Goal: Task Accomplishment & Management: Use online tool/utility

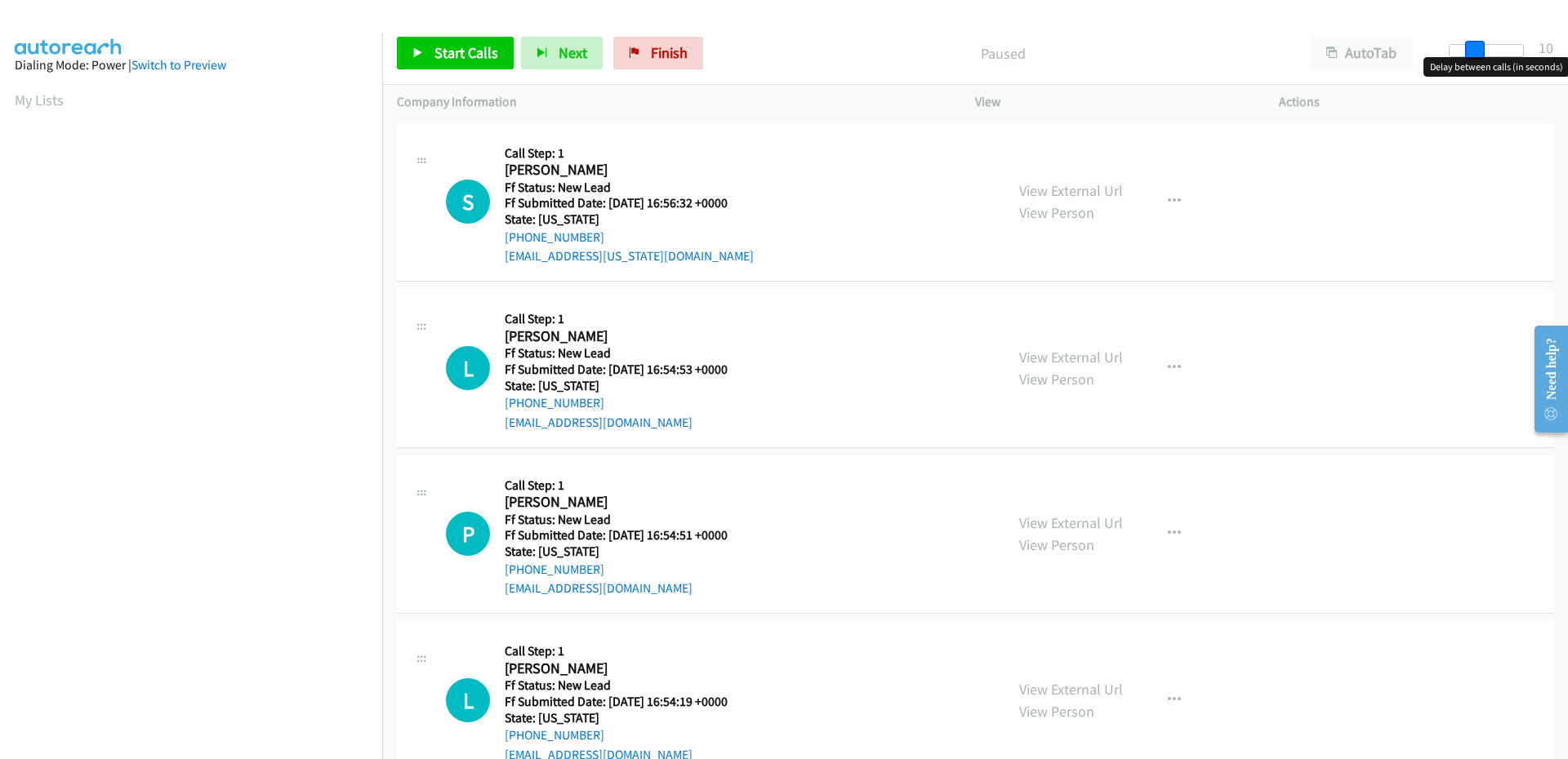
drag, startPoint x: 1464, startPoint y: 47, endPoint x: 1488, endPoint y: 45, distance: 24.1
click at [1488, 45] on div at bounding box center [1486, 50] width 76 height 13
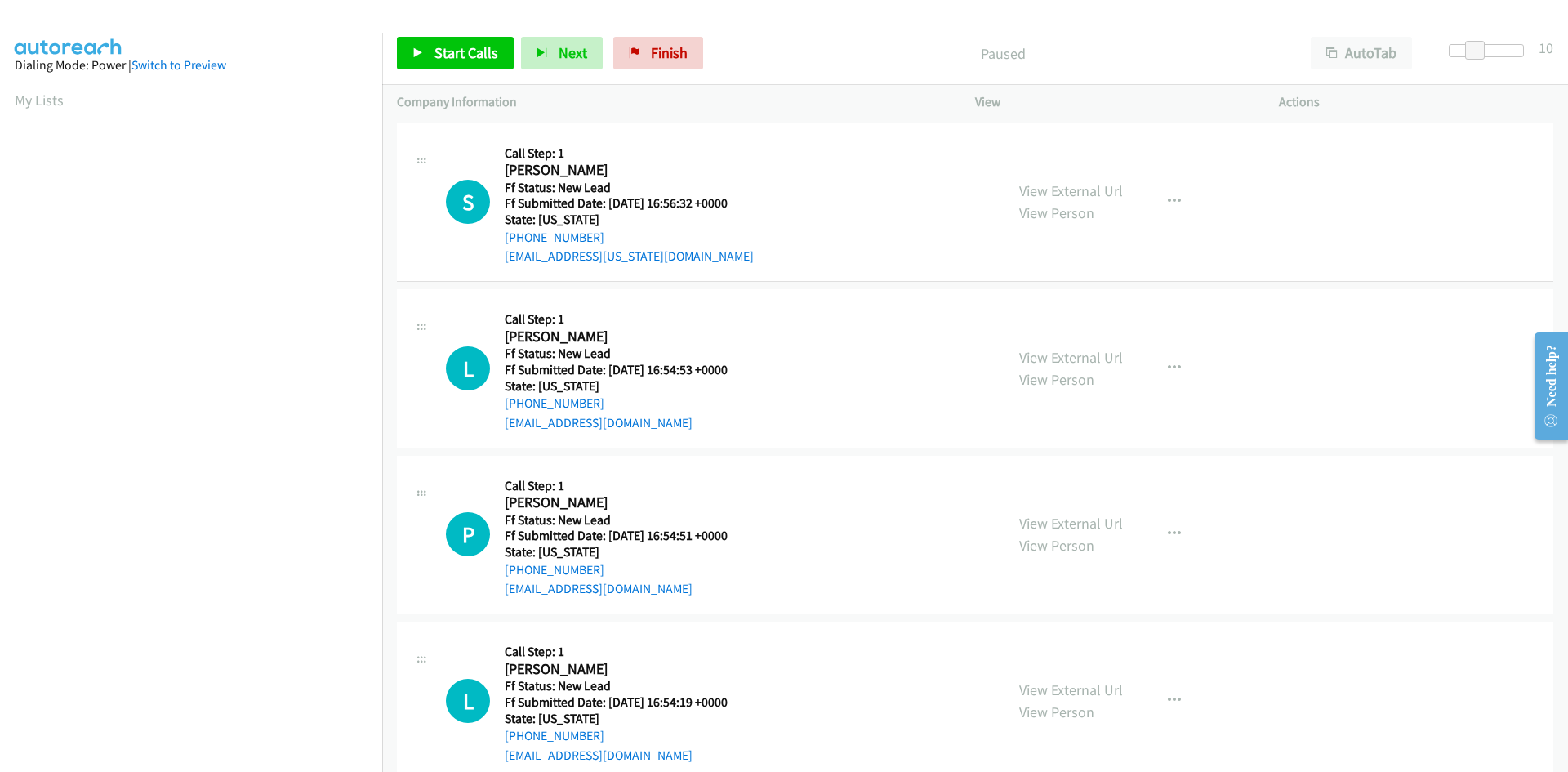
scroll to position [93, 0]
click at [419, 49] on icon at bounding box center [418, 54] width 11 height 11
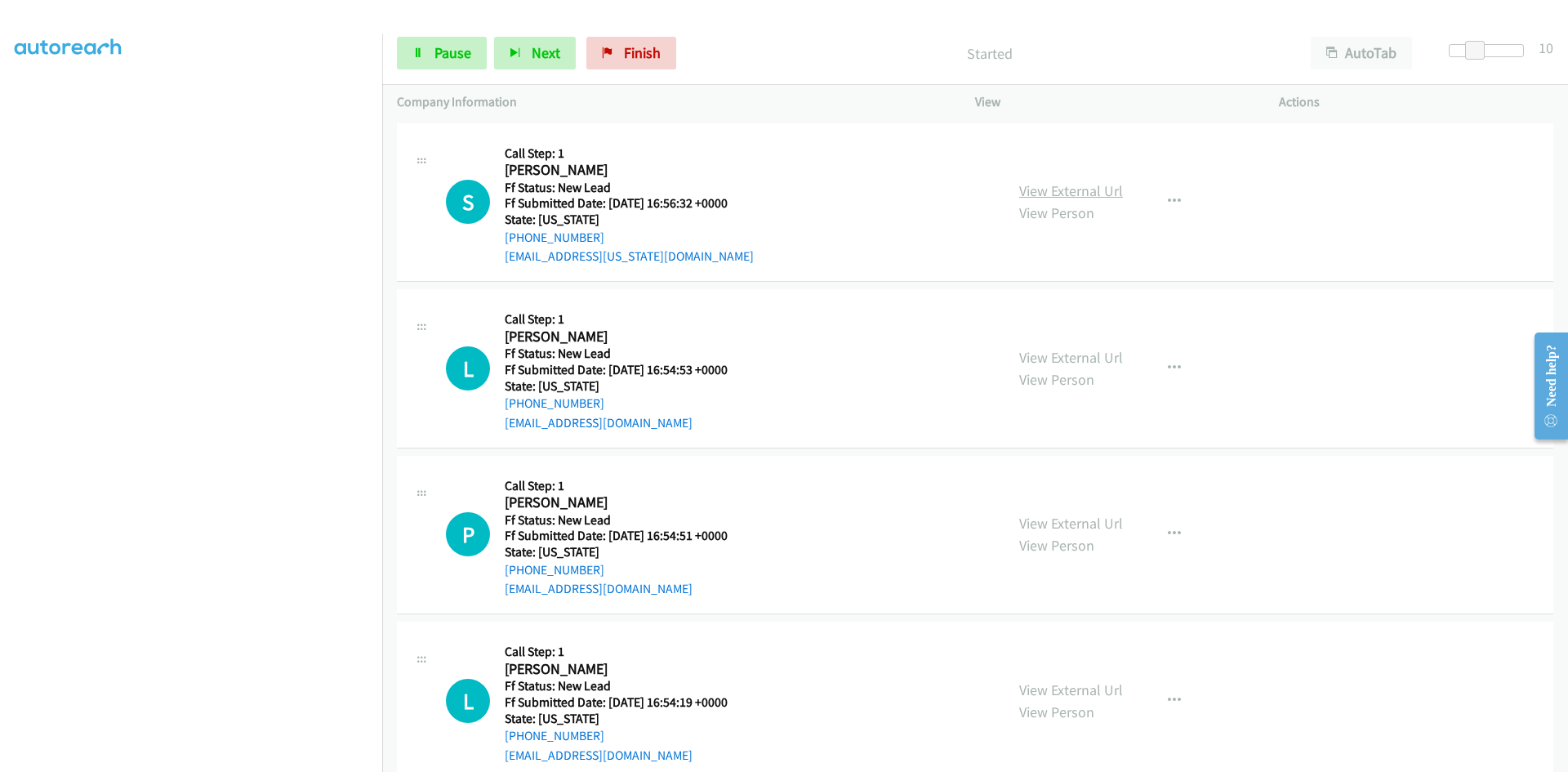
click at [1060, 188] on link "View External Url" at bounding box center [1071, 191] width 104 height 18
click at [1086, 357] on link "View External Url" at bounding box center [1071, 357] width 104 height 18
click at [1089, 524] on link "View External Url" at bounding box center [1071, 523] width 104 height 18
click at [1104, 694] on link "View External Url" at bounding box center [1071, 689] width 104 height 18
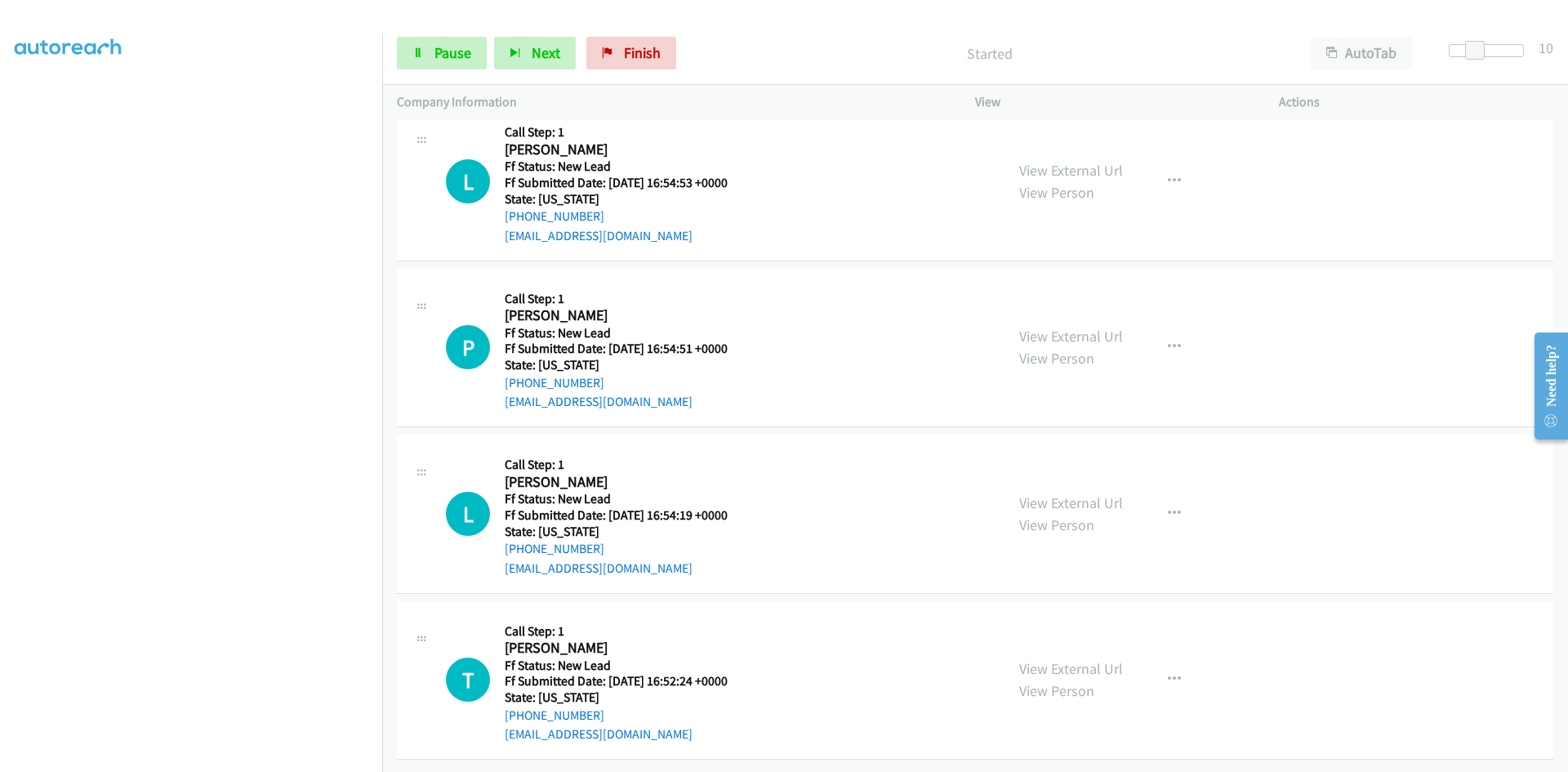
scroll to position [199, 0]
click at [1108, 660] on link "View External Url" at bounding box center [1071, 668] width 104 height 18
click at [454, 48] on span "Pause" at bounding box center [453, 52] width 37 height 18
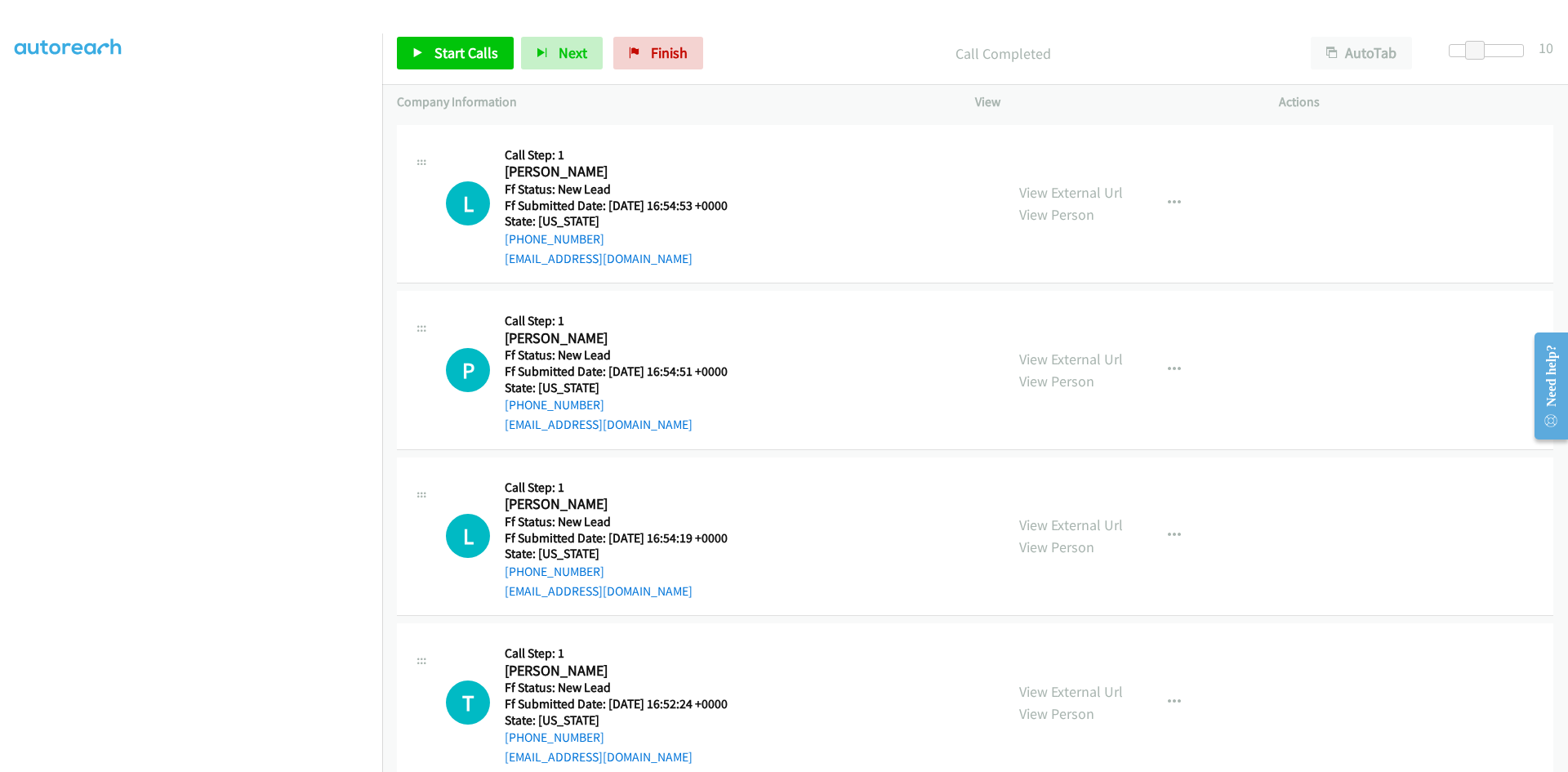
scroll to position [234, 0]
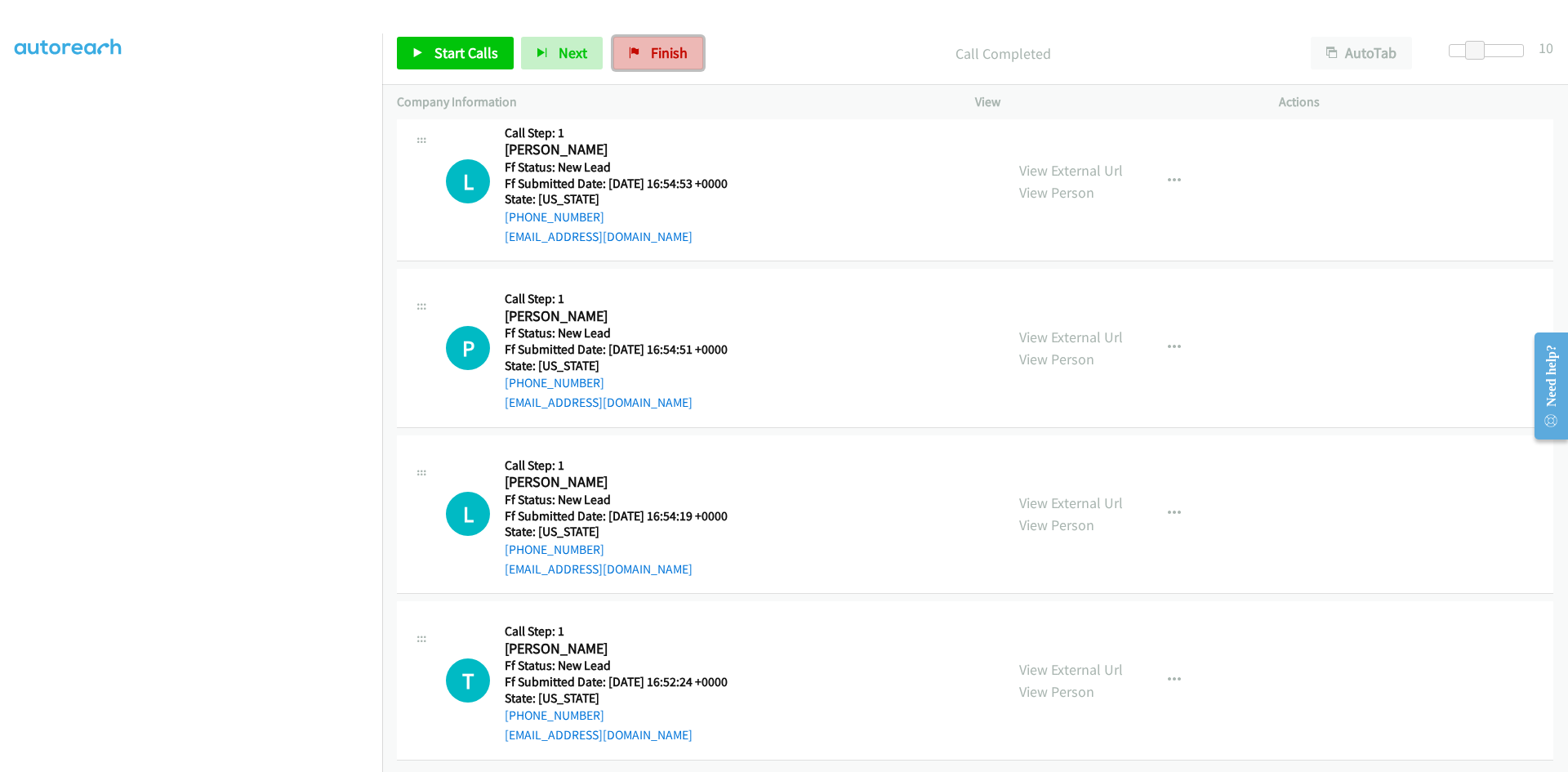
click at [632, 50] on icon at bounding box center [634, 54] width 11 height 11
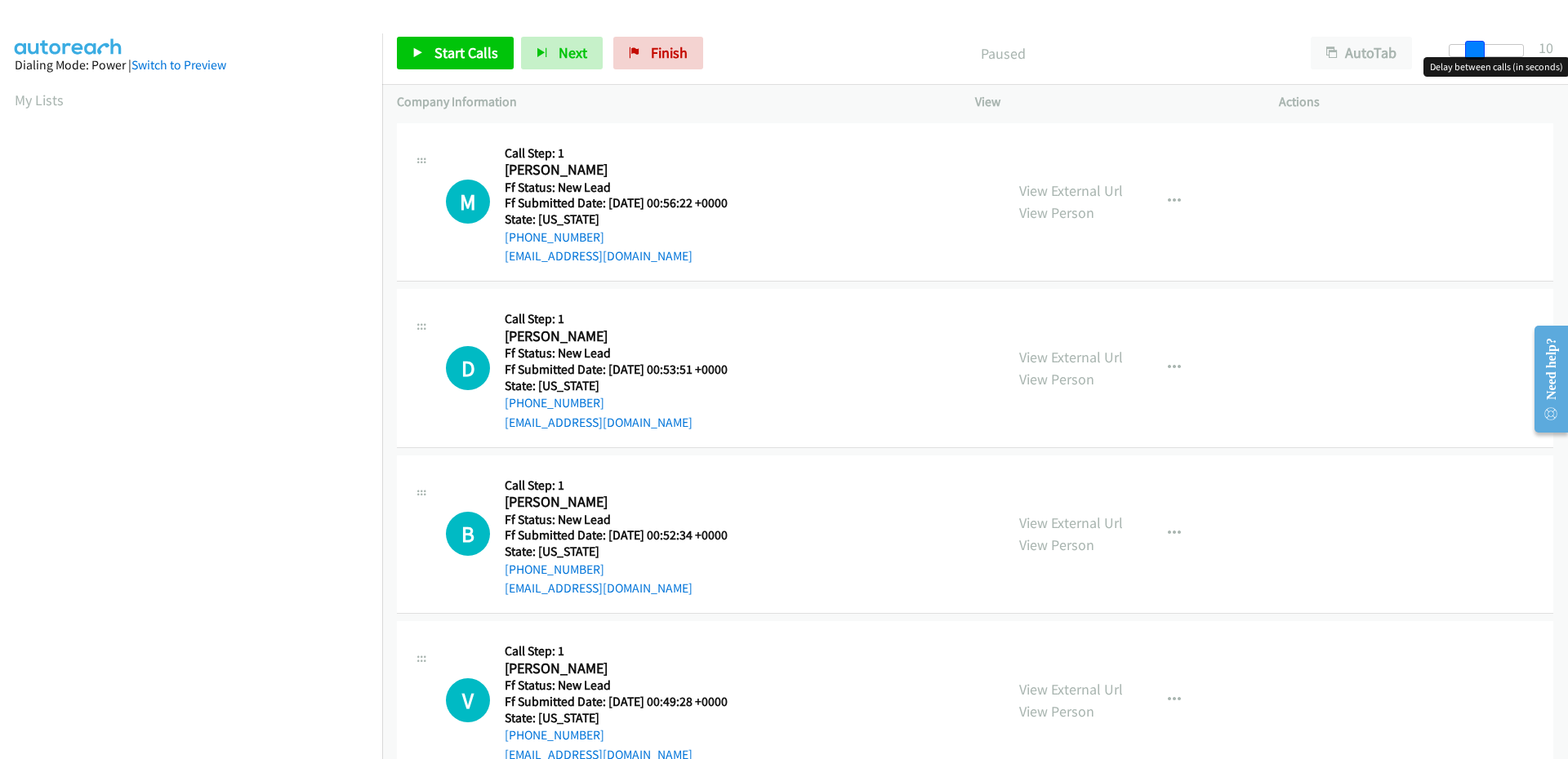
click at [1482, 51] on span at bounding box center [1475, 51] width 19 height 19
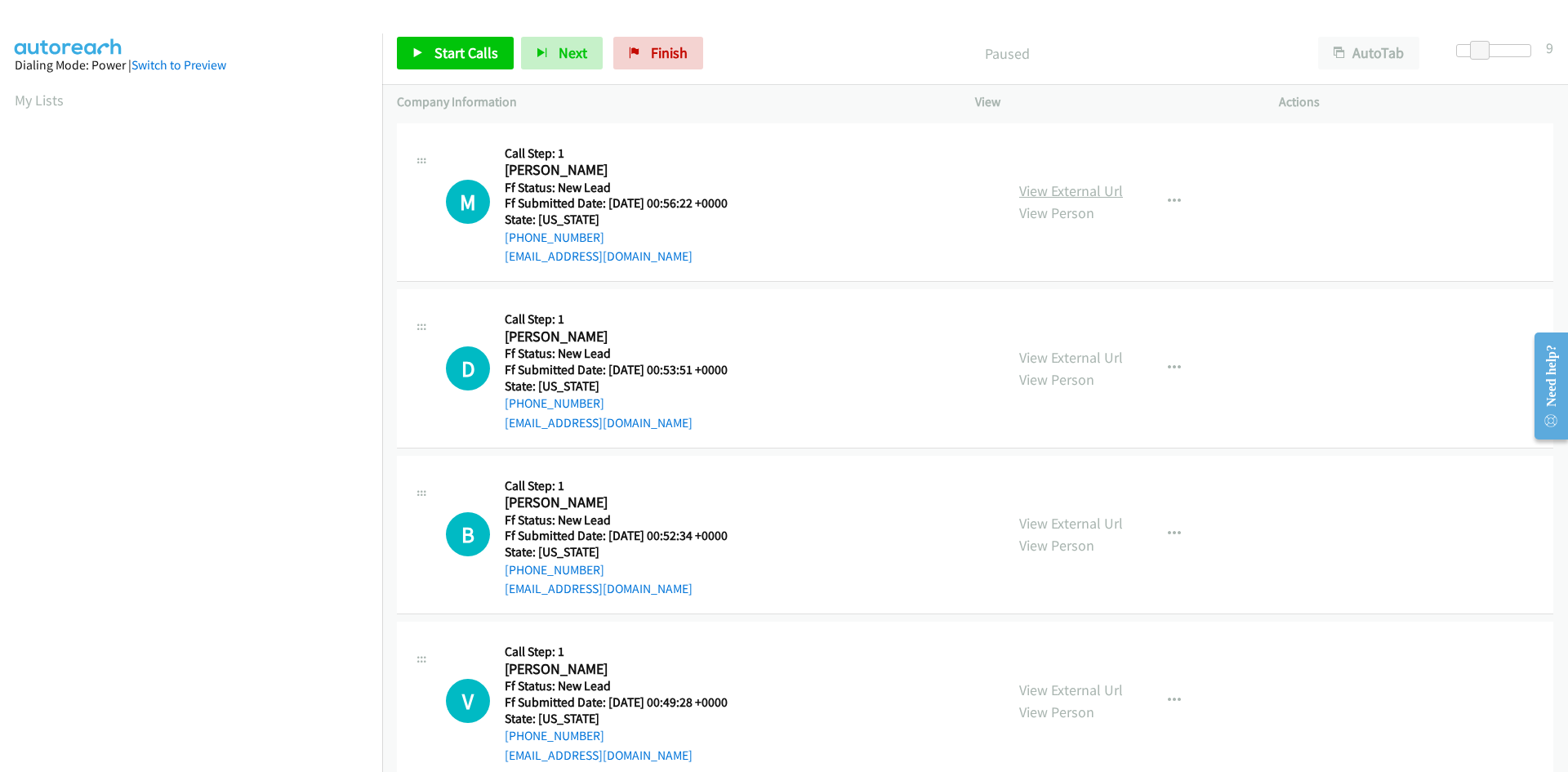
click at [1092, 185] on link "View External Url" at bounding box center [1071, 191] width 104 height 18
click at [1103, 357] on link "View External Url" at bounding box center [1071, 357] width 104 height 18
click at [1085, 523] on link "View External Url" at bounding box center [1071, 523] width 104 height 18
click at [1101, 688] on link "View External Url" at bounding box center [1071, 689] width 104 height 18
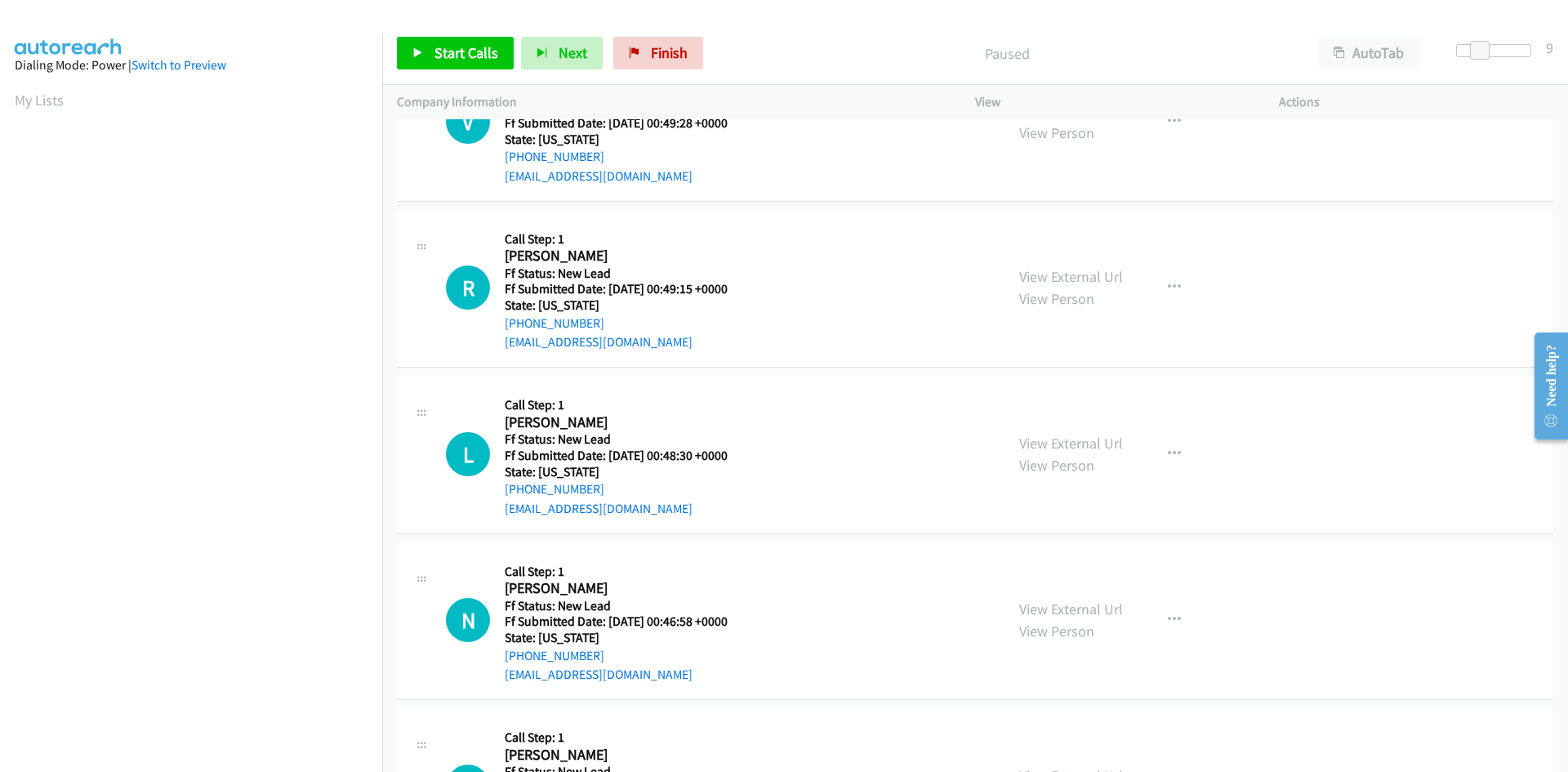
scroll to position [653, 0]
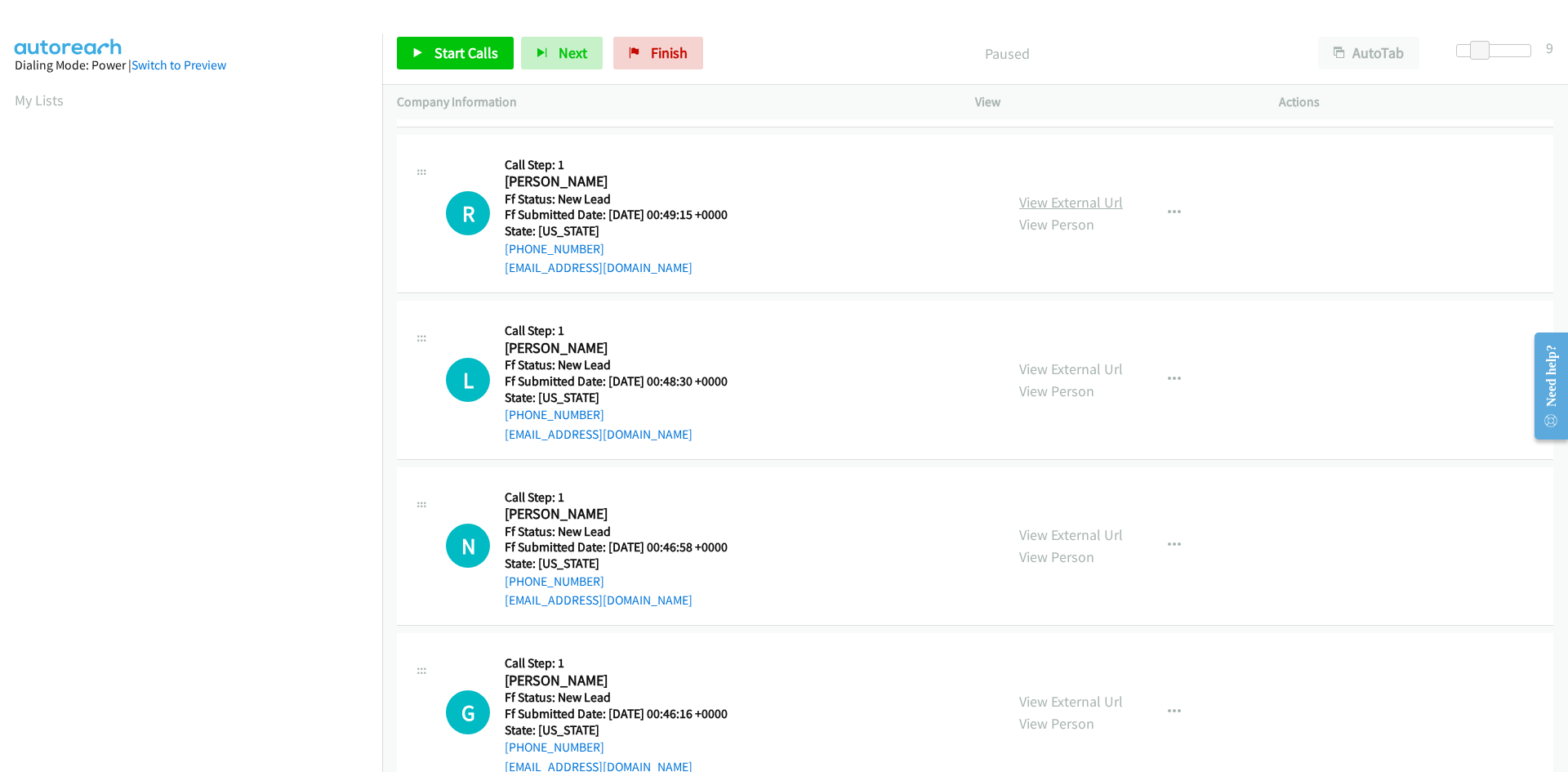
click at [1090, 206] on link "View External Url" at bounding box center [1071, 202] width 104 height 18
click at [1094, 367] on link "View External Url" at bounding box center [1071, 368] width 104 height 18
click at [1097, 536] on link "View External Url" at bounding box center [1071, 534] width 104 height 18
click at [1109, 701] on link "View External Url" at bounding box center [1071, 701] width 104 height 18
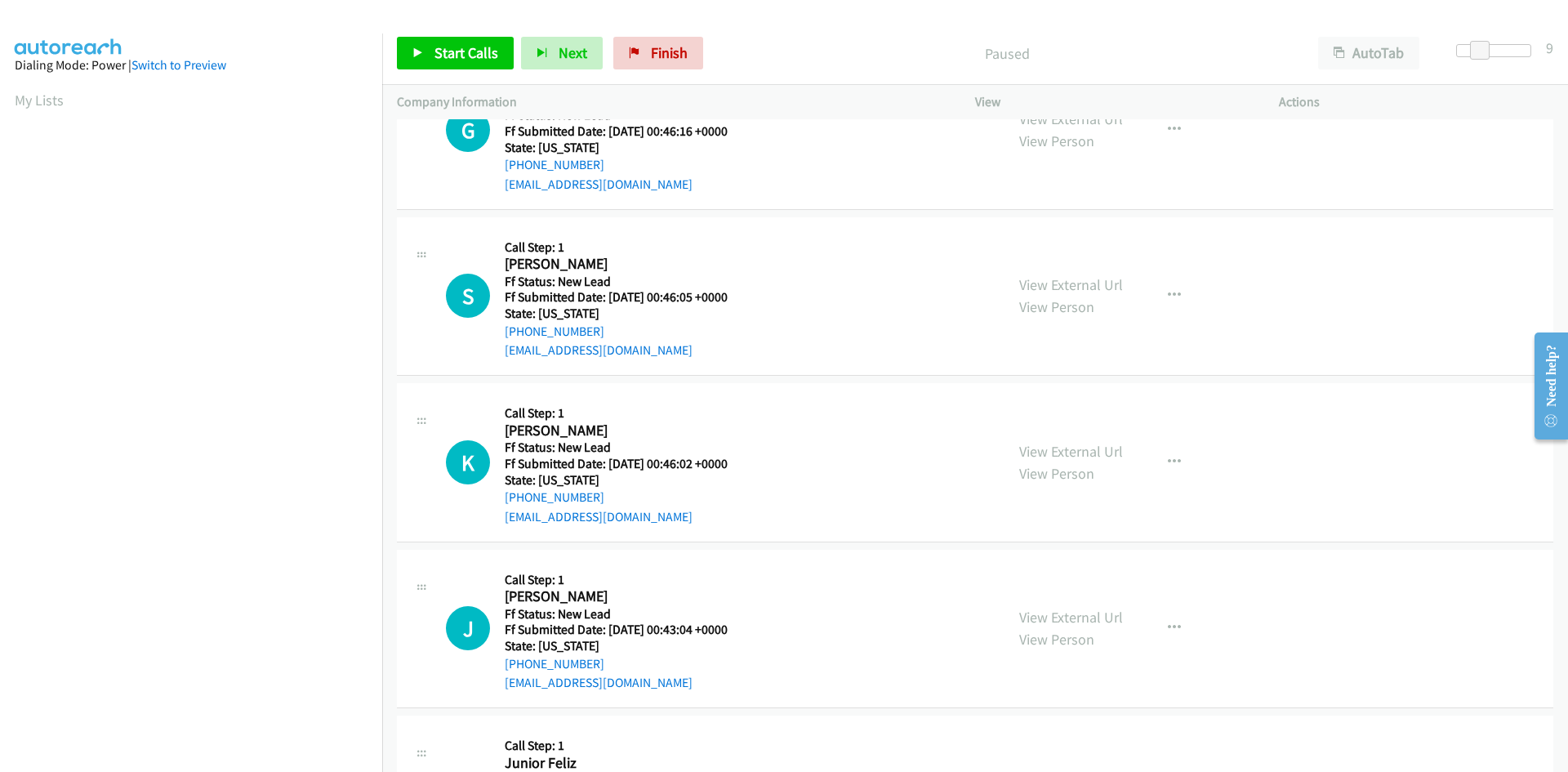
scroll to position [1307, 0]
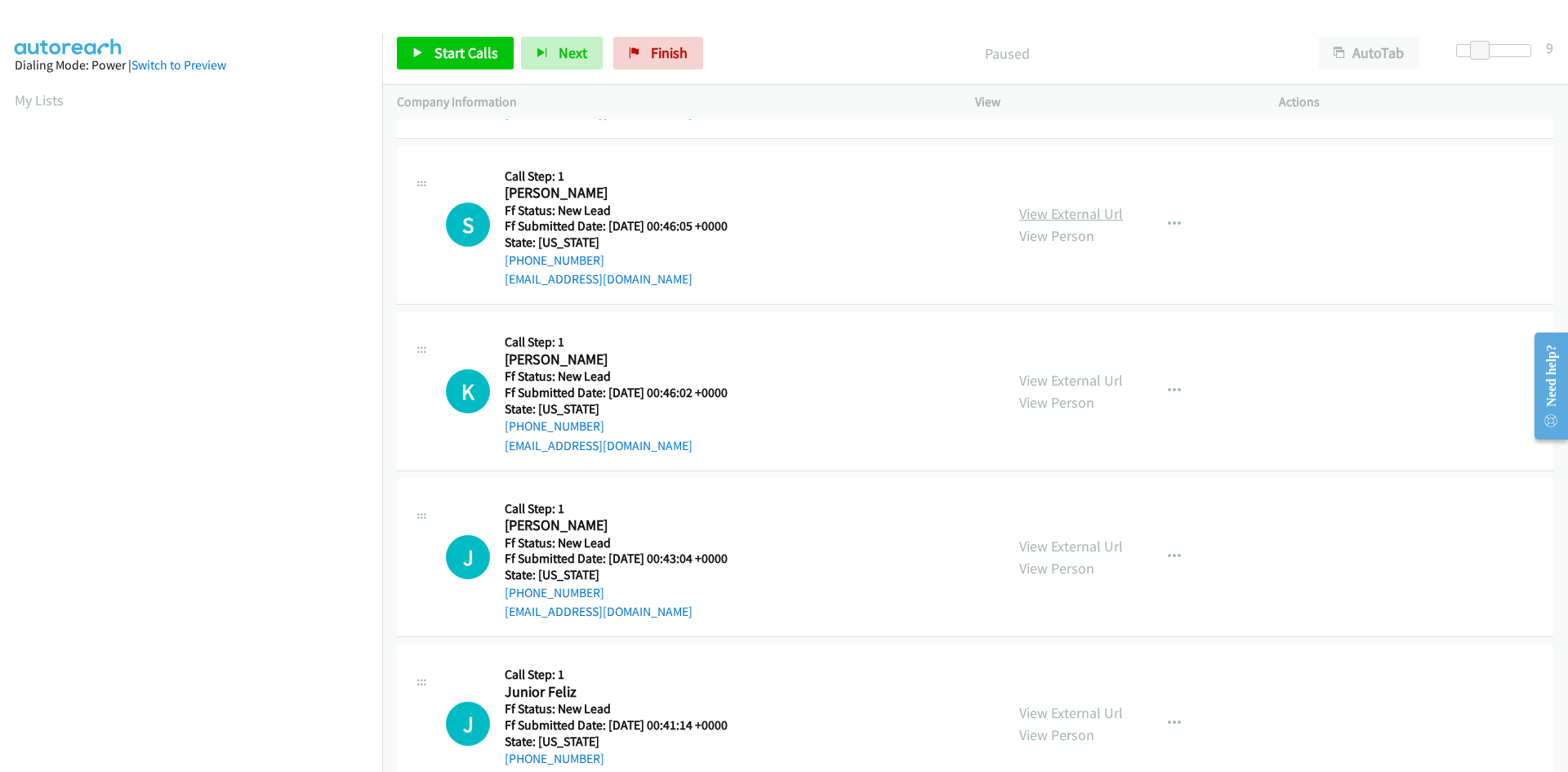
click at [1100, 214] on link "View External Url" at bounding box center [1071, 213] width 104 height 18
click at [1111, 380] on link "View External Url" at bounding box center [1071, 379] width 104 height 18
click at [1095, 545] on link "View External Url" at bounding box center [1071, 545] width 104 height 18
click at [1112, 719] on link "View External Url" at bounding box center [1071, 712] width 104 height 18
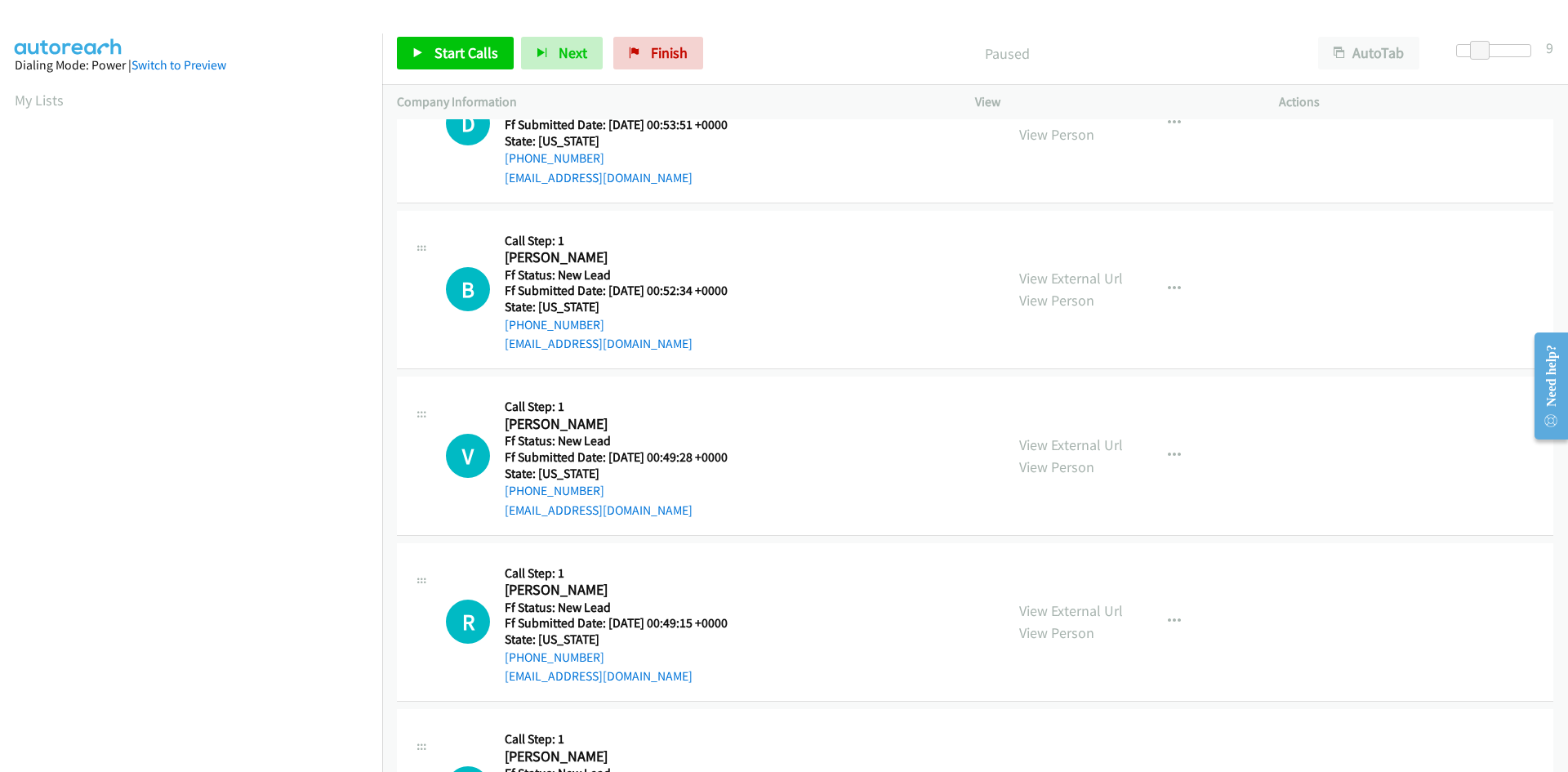
scroll to position [0, 0]
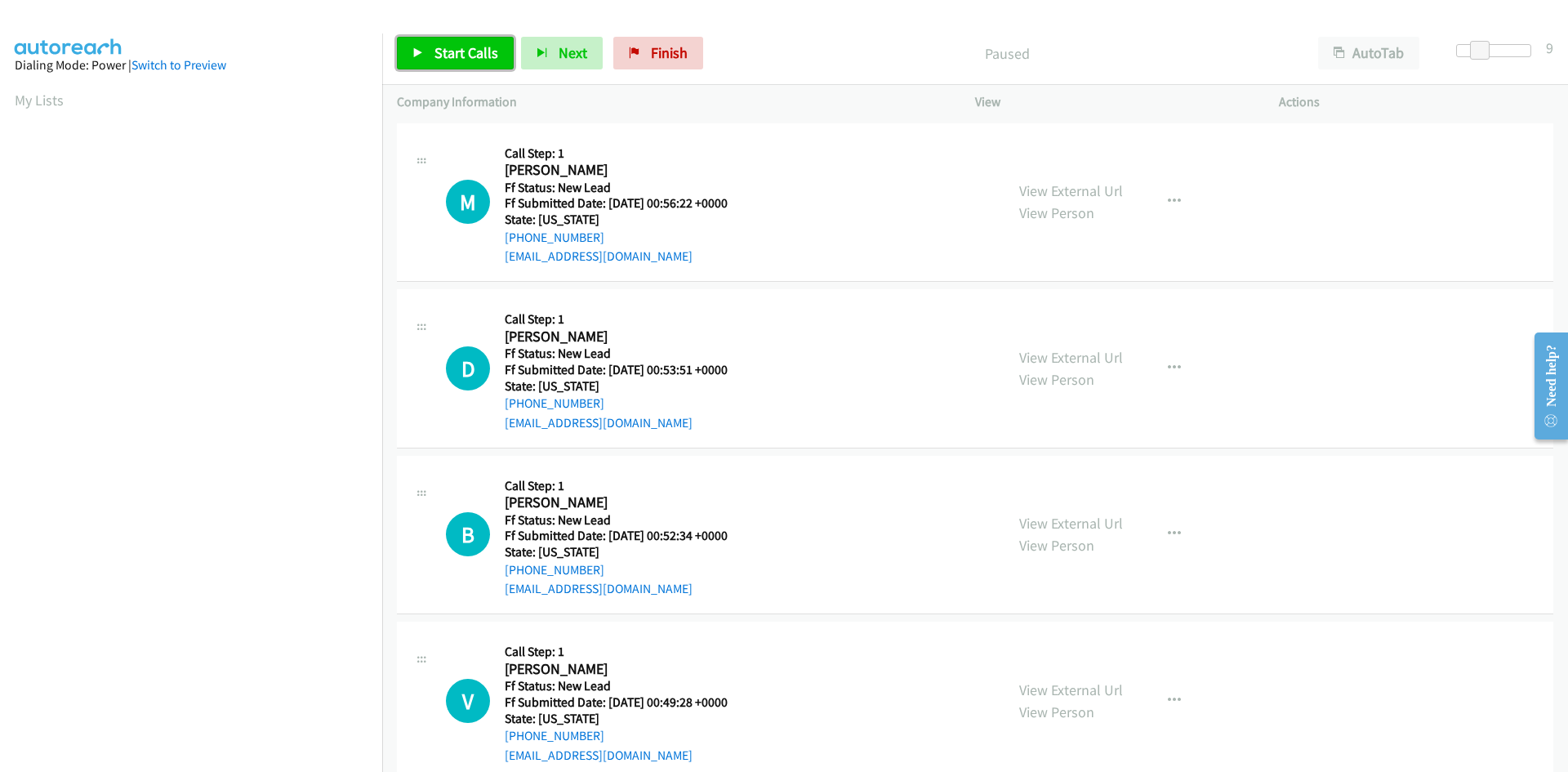
click at [458, 57] on span "Start Calls" at bounding box center [466, 52] width 64 height 18
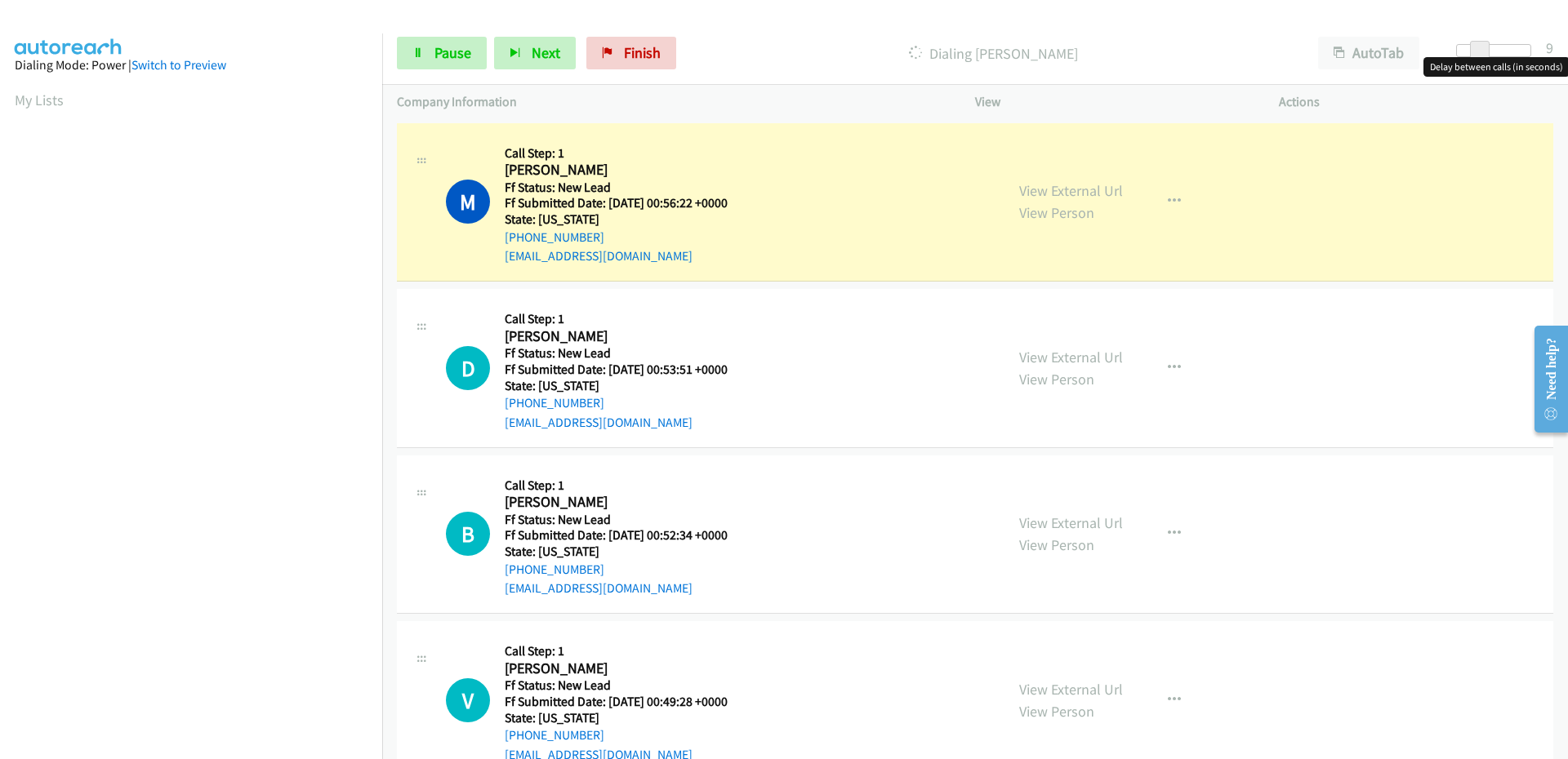
drag, startPoint x: 1292, startPoint y: 61, endPoint x: 1218, endPoint y: 78, distance: 75.9
click at [1218, 78] on div "Start Calls Pause Next Finish Dialing Mari Morgen AutoTab AutoTab 9" at bounding box center [975, 54] width 1186 height 63
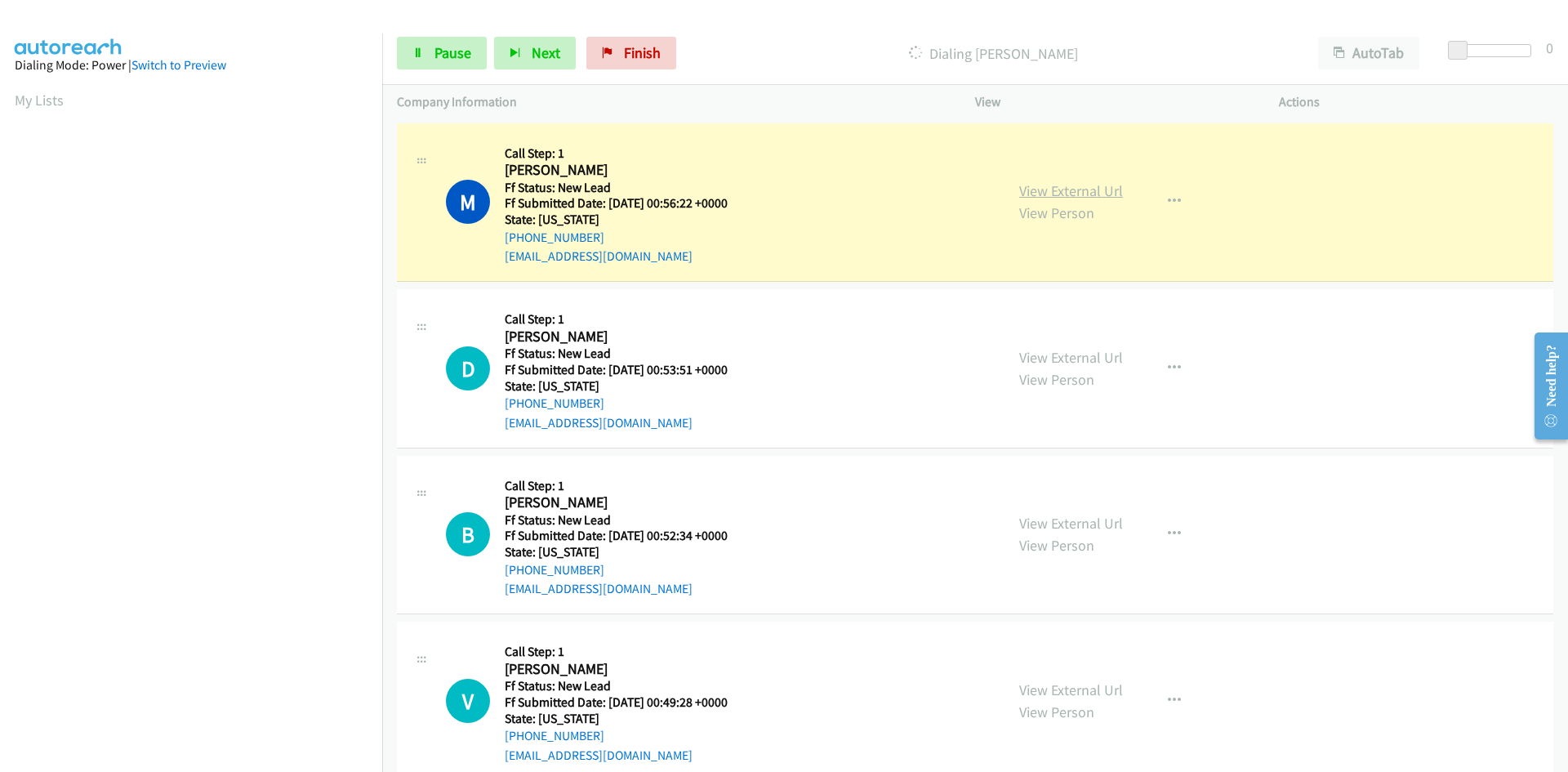
click at [1027, 193] on link "View External Url" at bounding box center [1071, 191] width 104 height 18
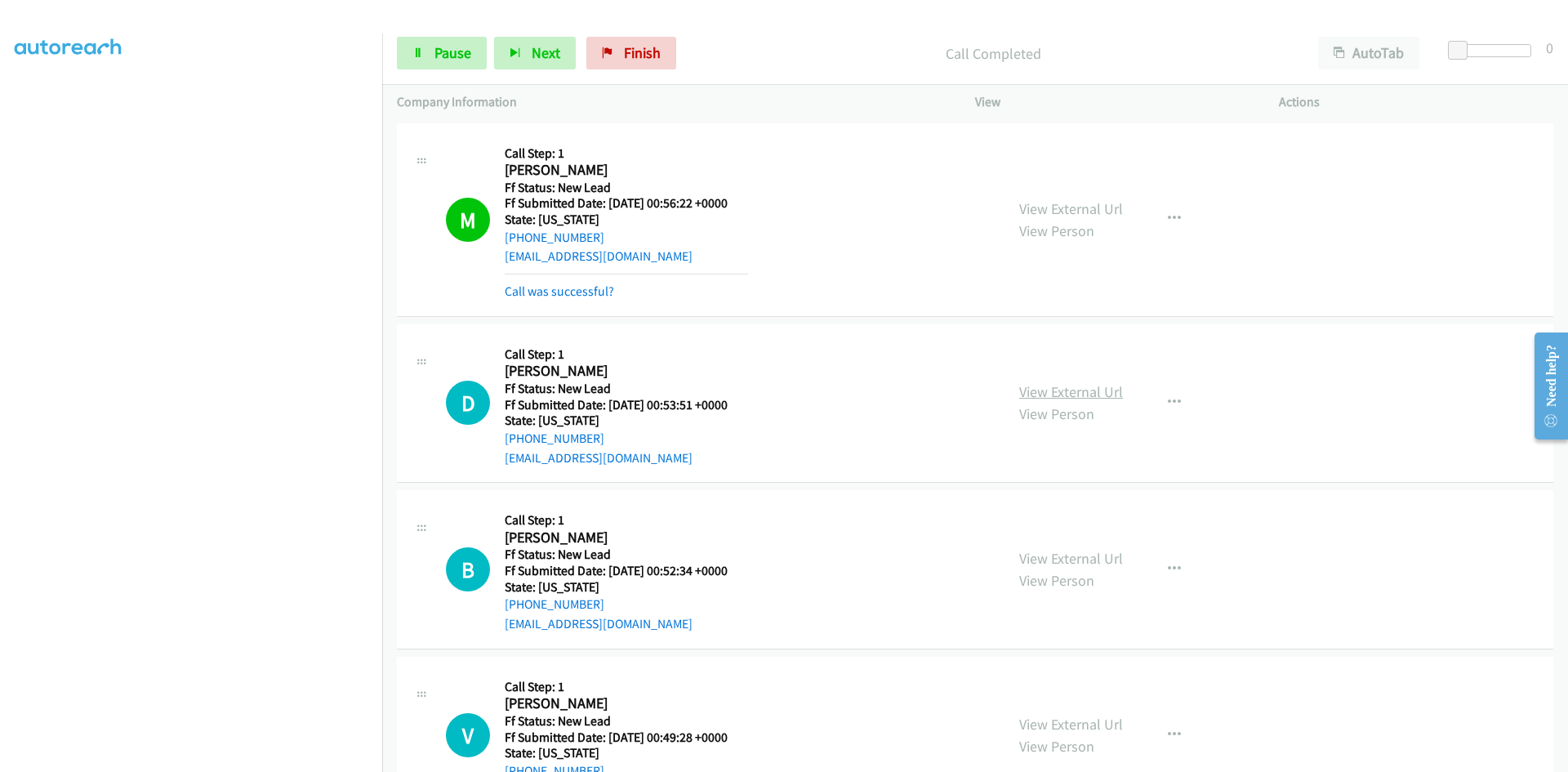
click at [1076, 393] on link "View External Url" at bounding box center [1071, 391] width 104 height 18
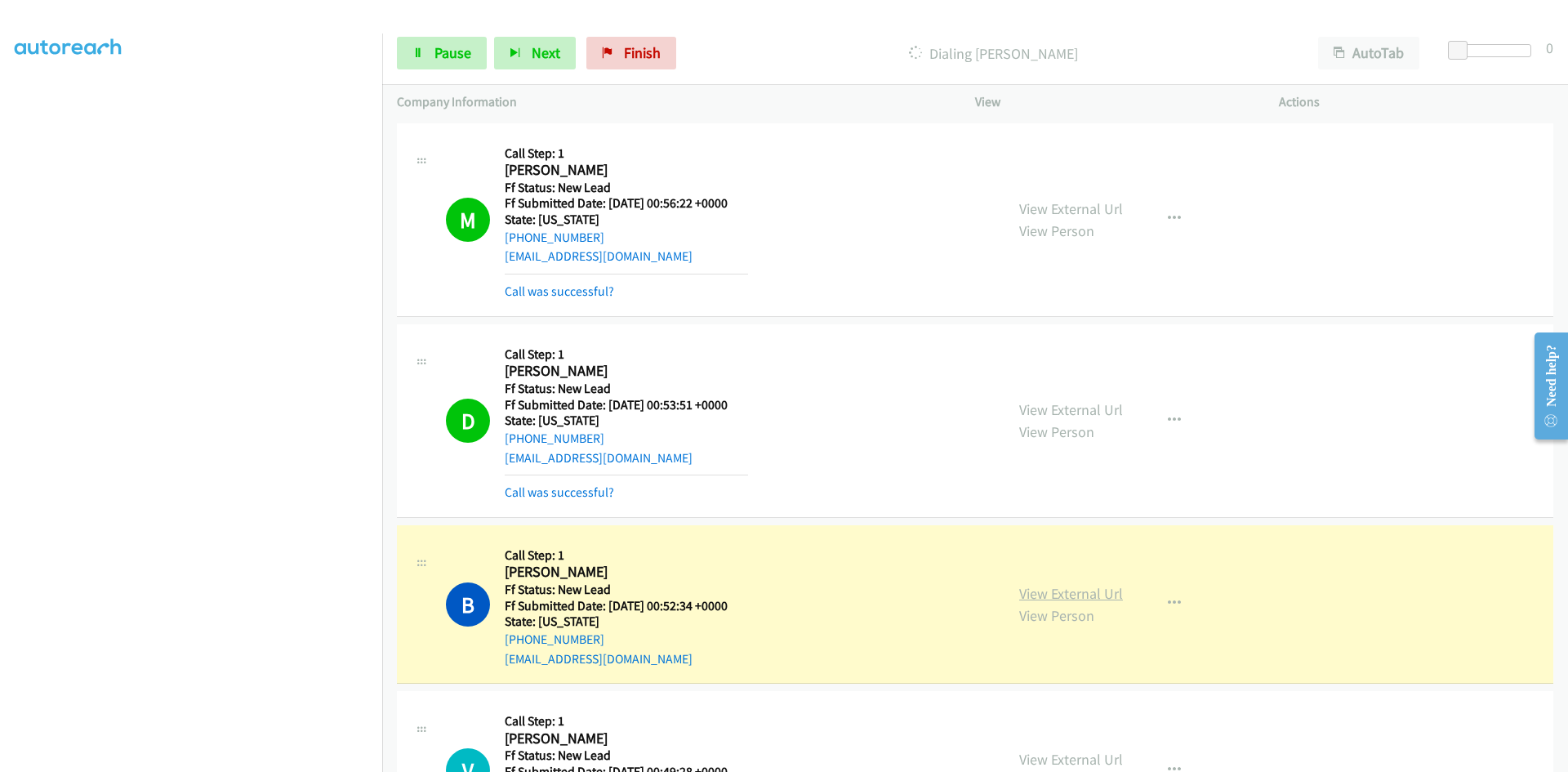
click at [1082, 591] on link "View External Url" at bounding box center [1071, 593] width 104 height 18
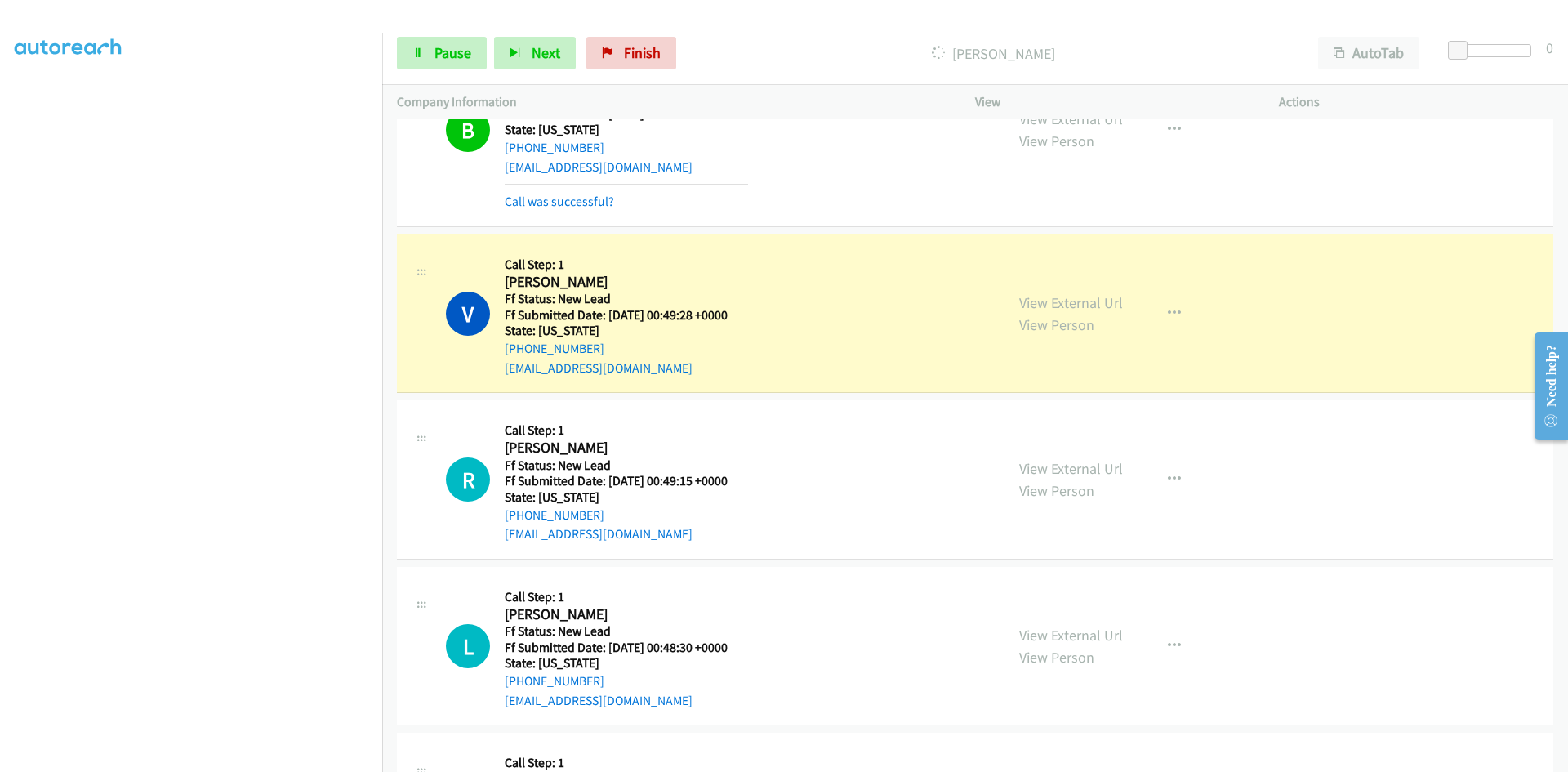
scroll to position [490, 0]
click at [1057, 305] on link "View External Url" at bounding box center [1071, 304] width 104 height 18
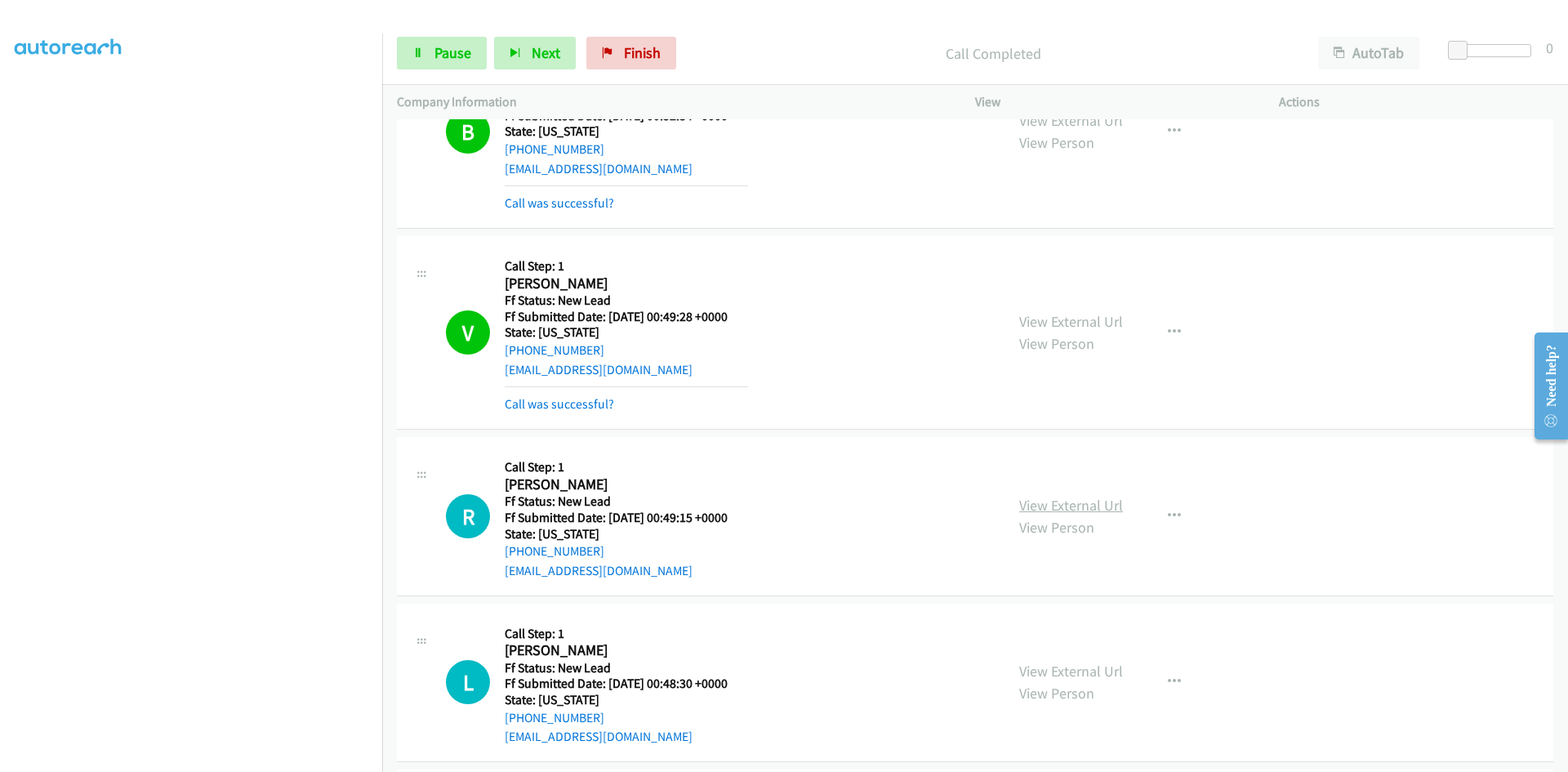
click at [1022, 503] on link "View External Url" at bounding box center [1071, 505] width 104 height 18
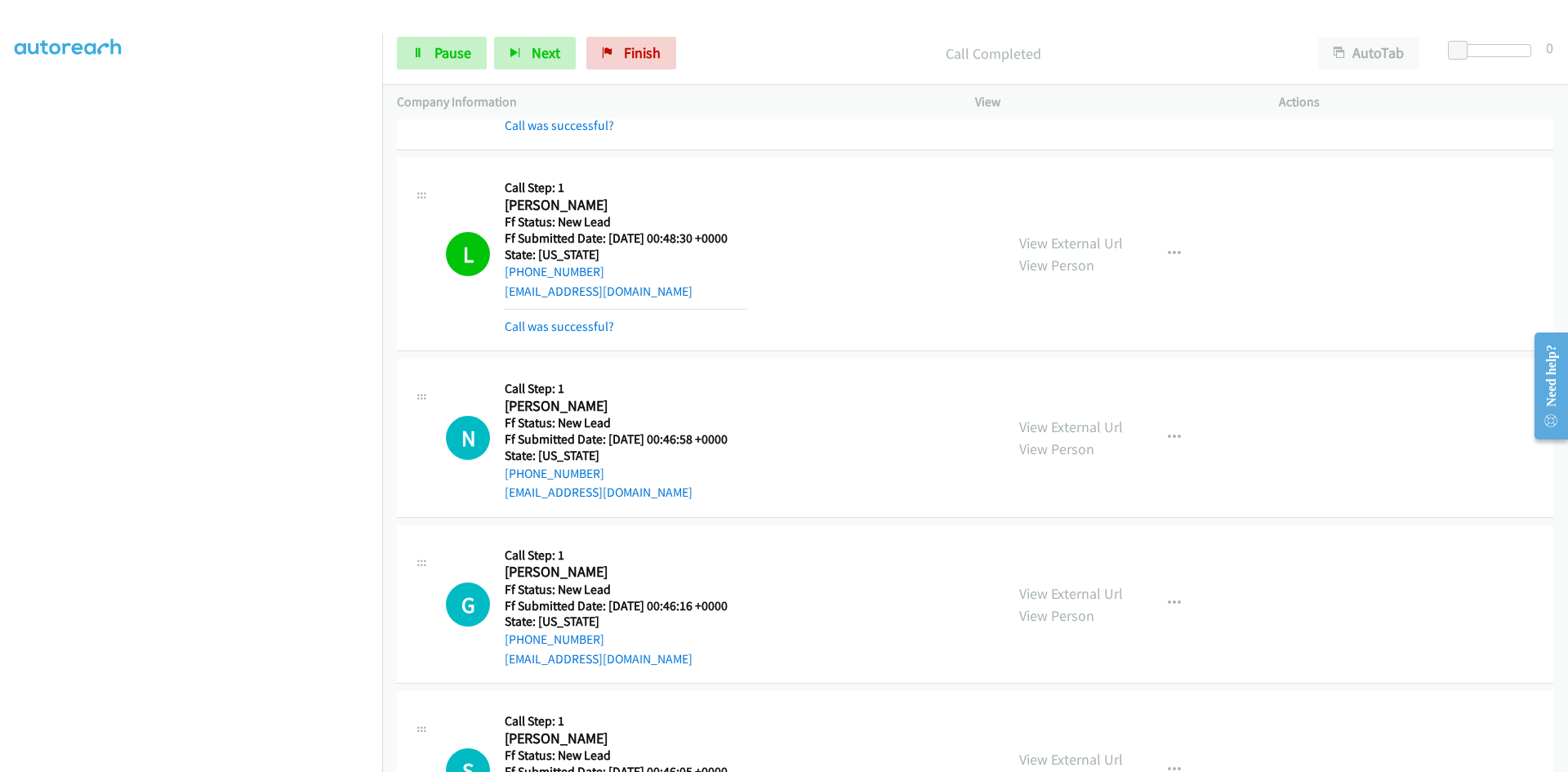
scroll to position [980, 0]
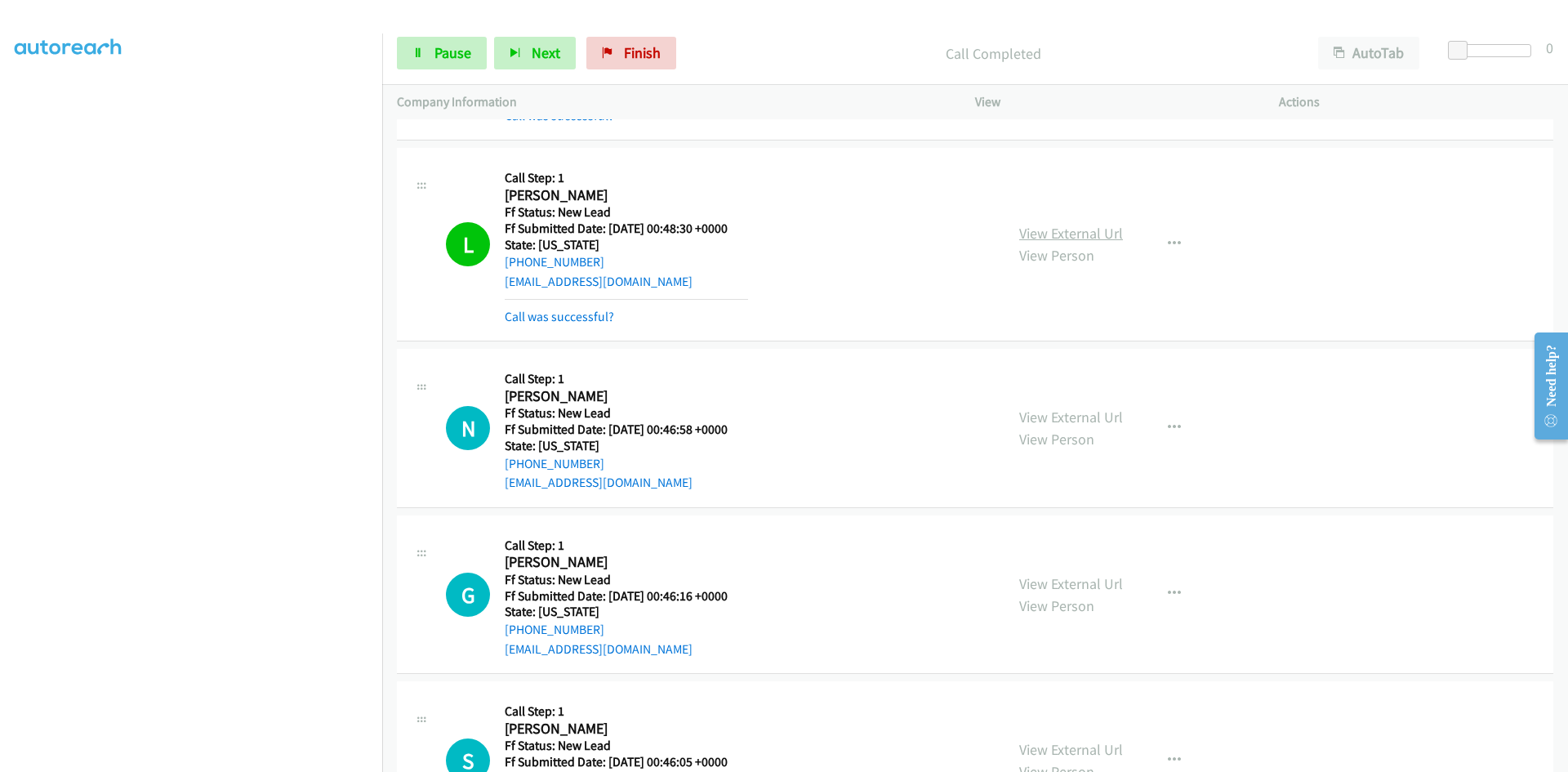
click at [1019, 238] on link "View External Url" at bounding box center [1071, 233] width 104 height 18
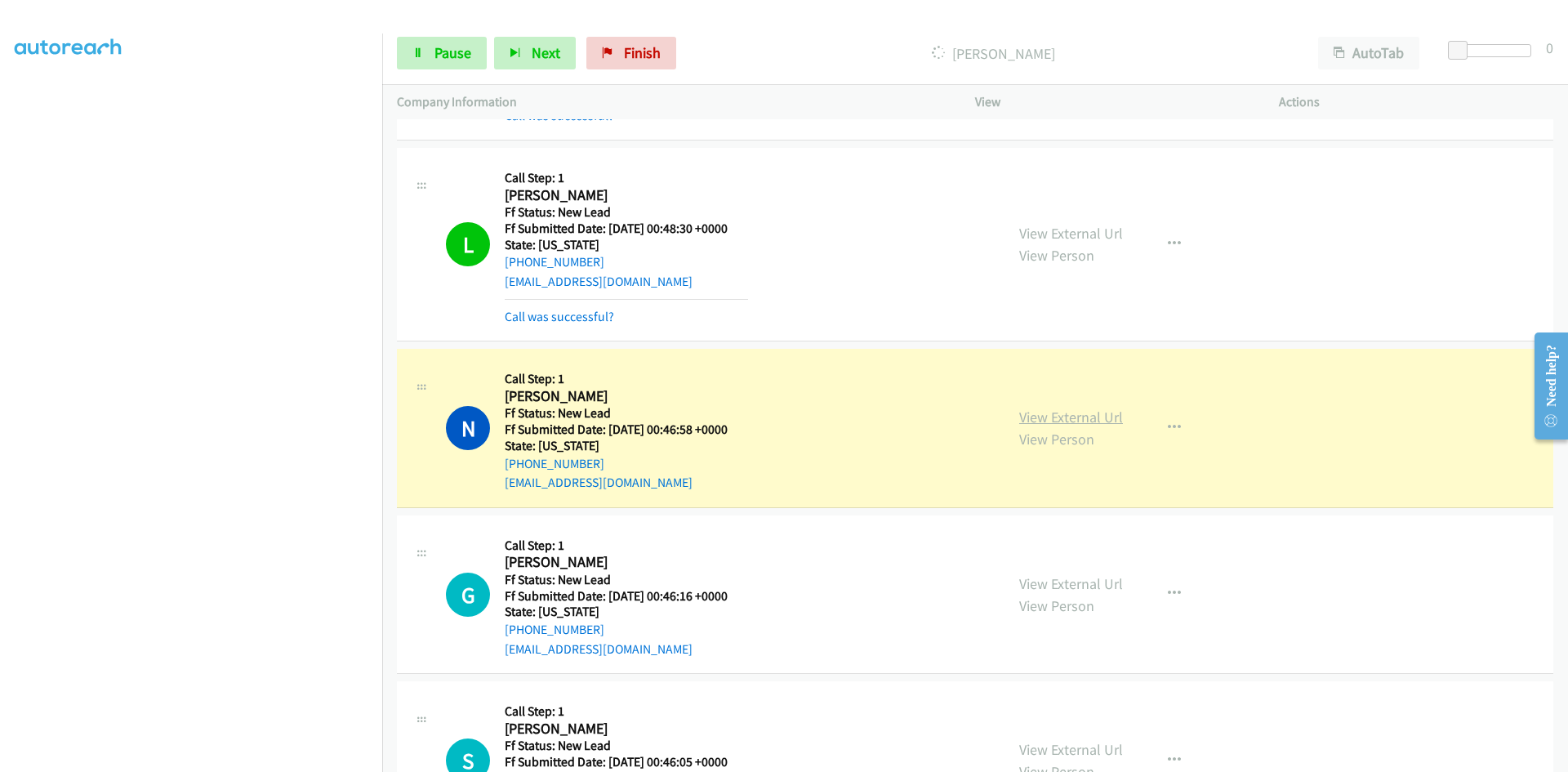
click at [1049, 417] on link "View External Url" at bounding box center [1071, 416] width 104 height 18
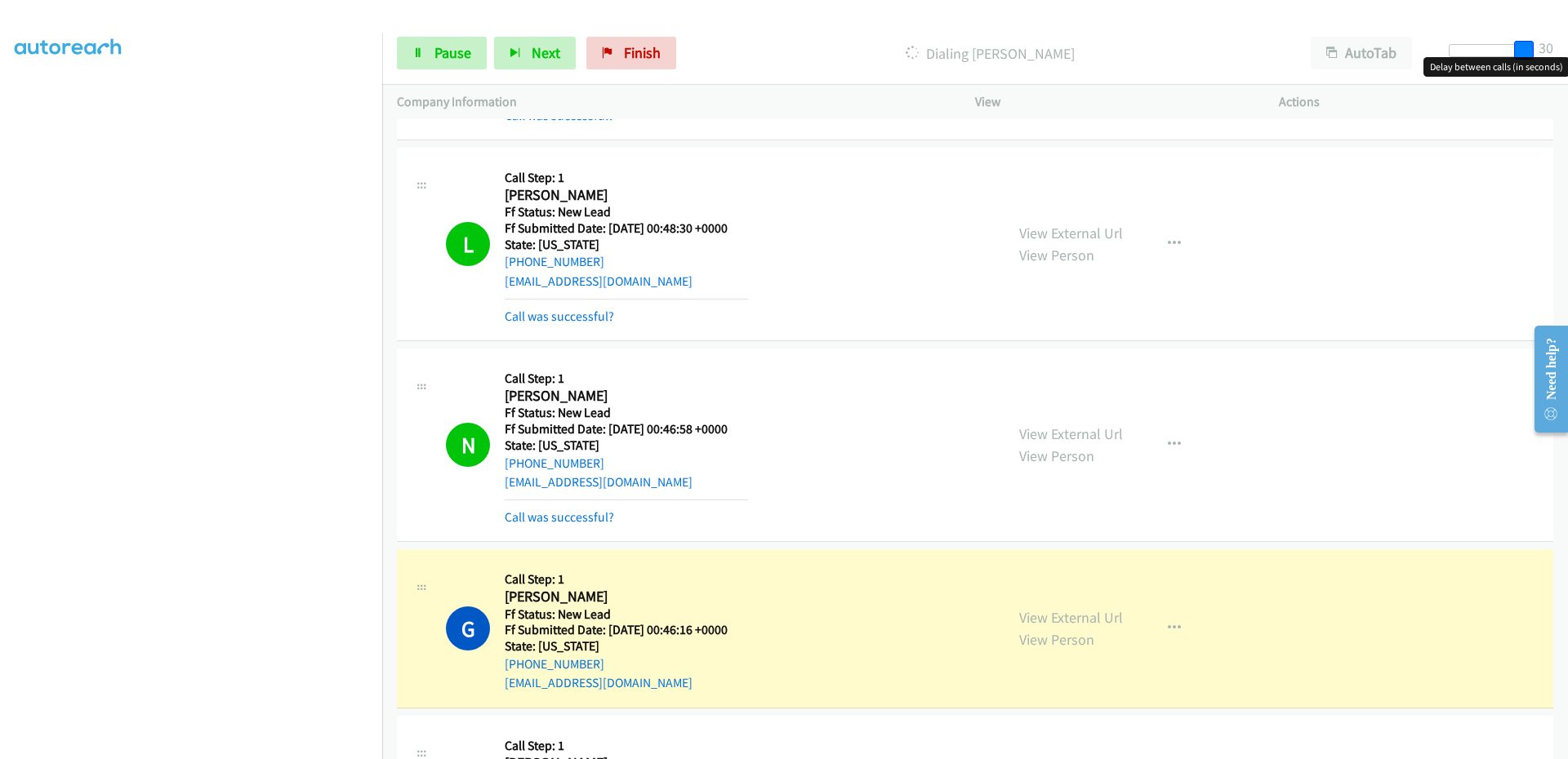
drag, startPoint x: 1464, startPoint y: 53, endPoint x: 1567, endPoint y: 46, distance: 103.2
click at [1567, 46] on div "Start Calls Pause Next Finish Dialing Gene Ricciardi AutoTab AutoTab 30" at bounding box center [975, 54] width 1186 height 63
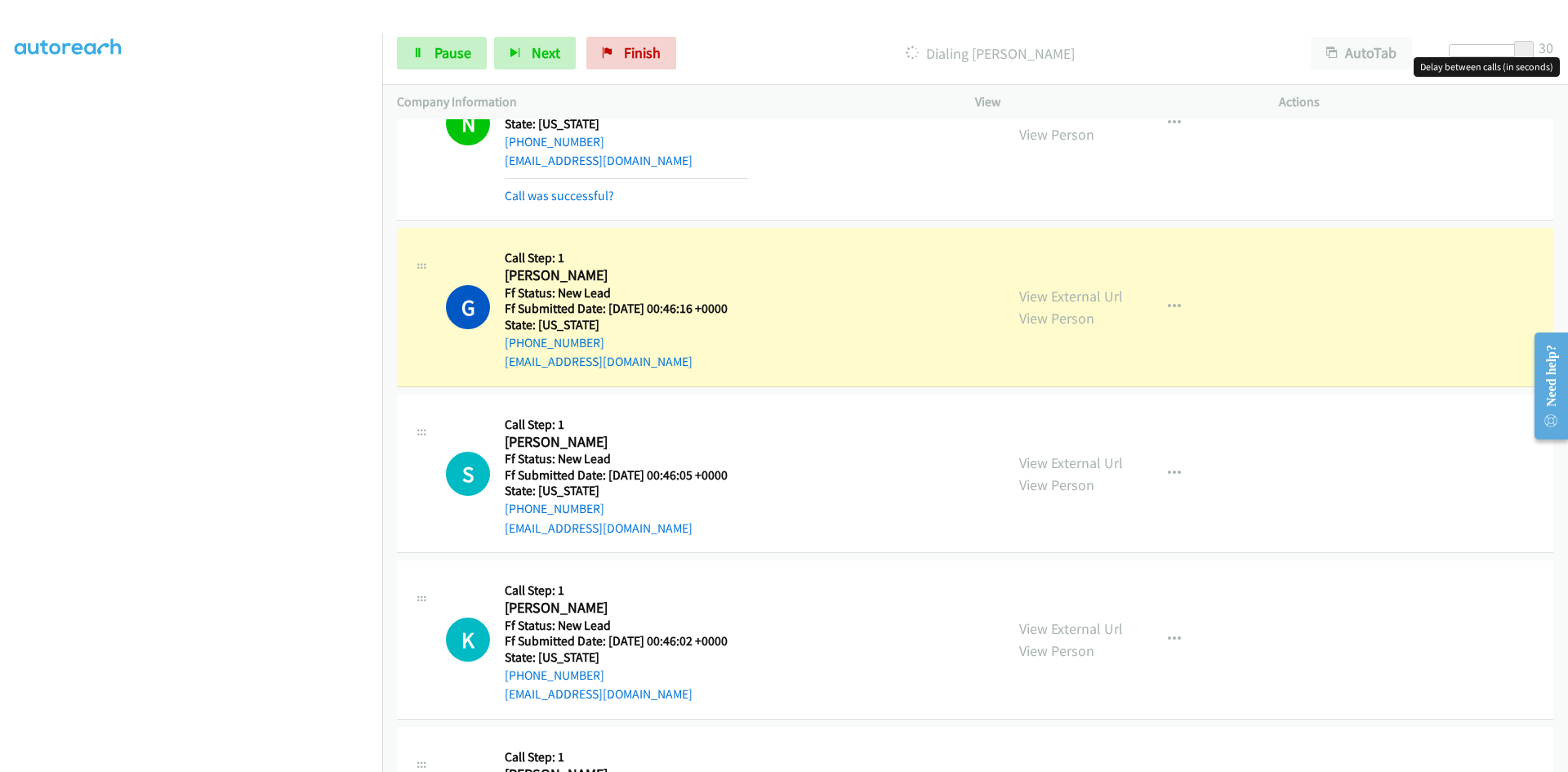
scroll to position [1307, 0]
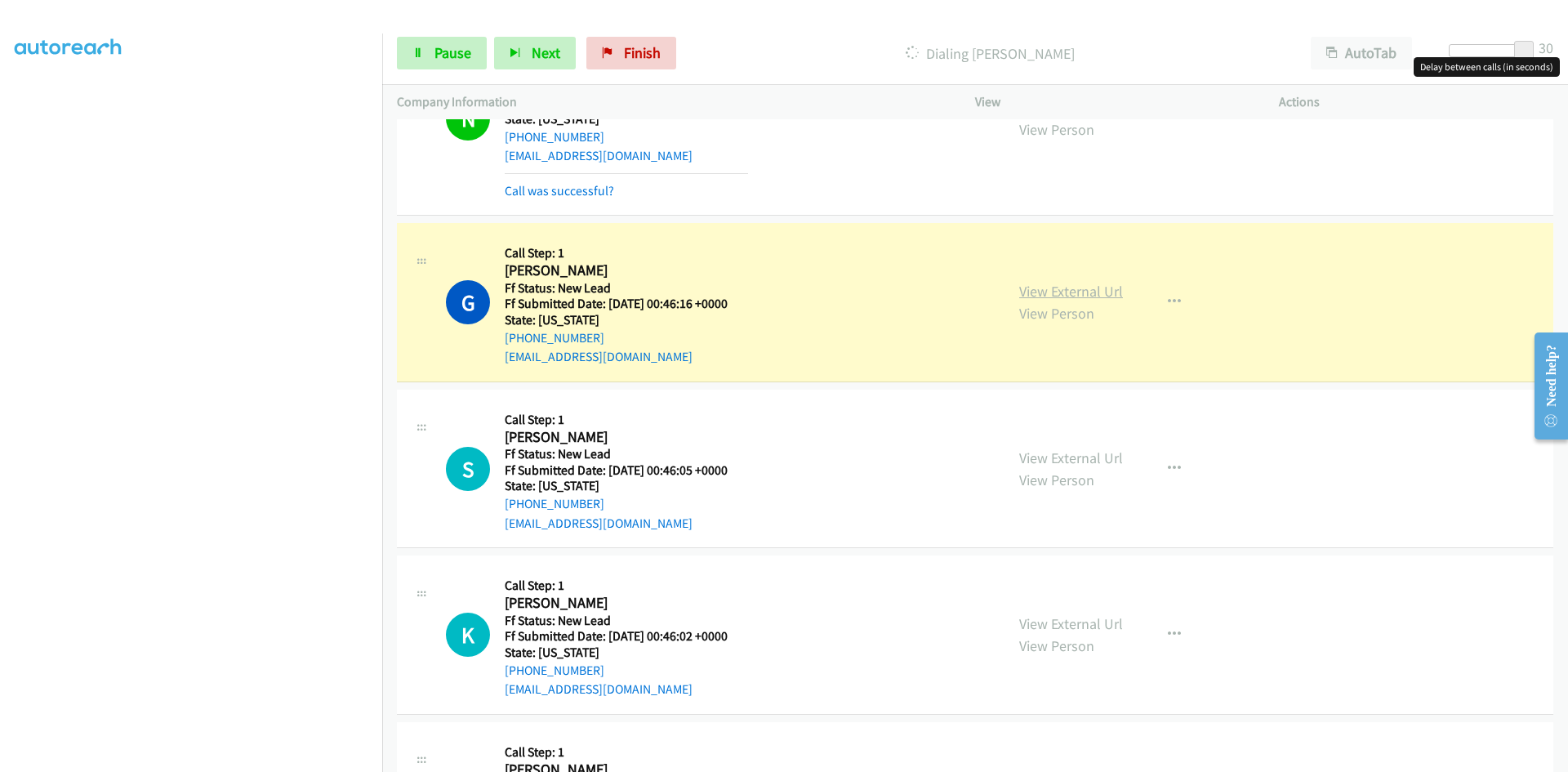
click at [1080, 290] on link "View External Url" at bounding box center [1071, 291] width 104 height 18
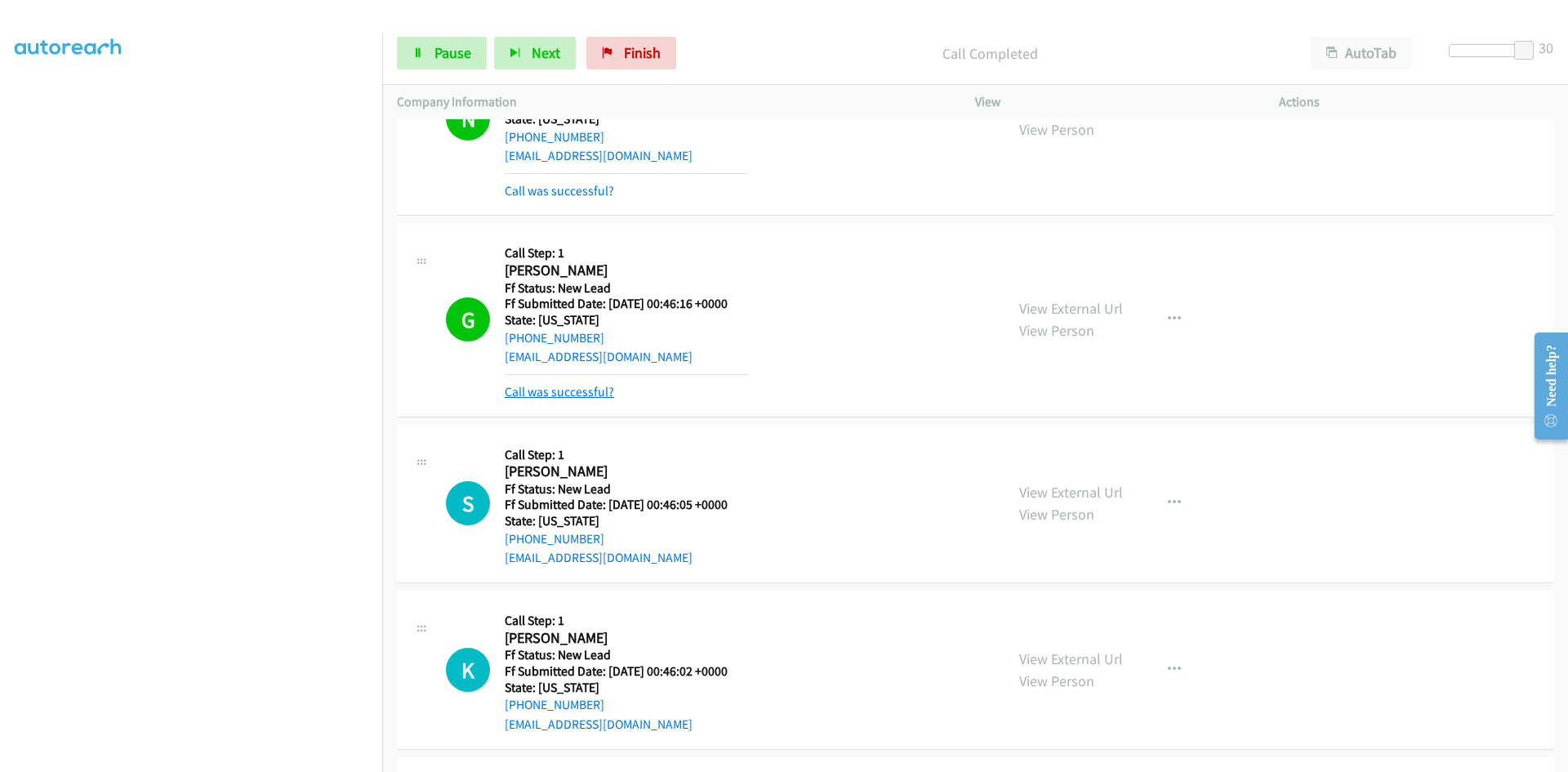
click at [544, 393] on link "Call was successful?" at bounding box center [559, 392] width 110 height 16
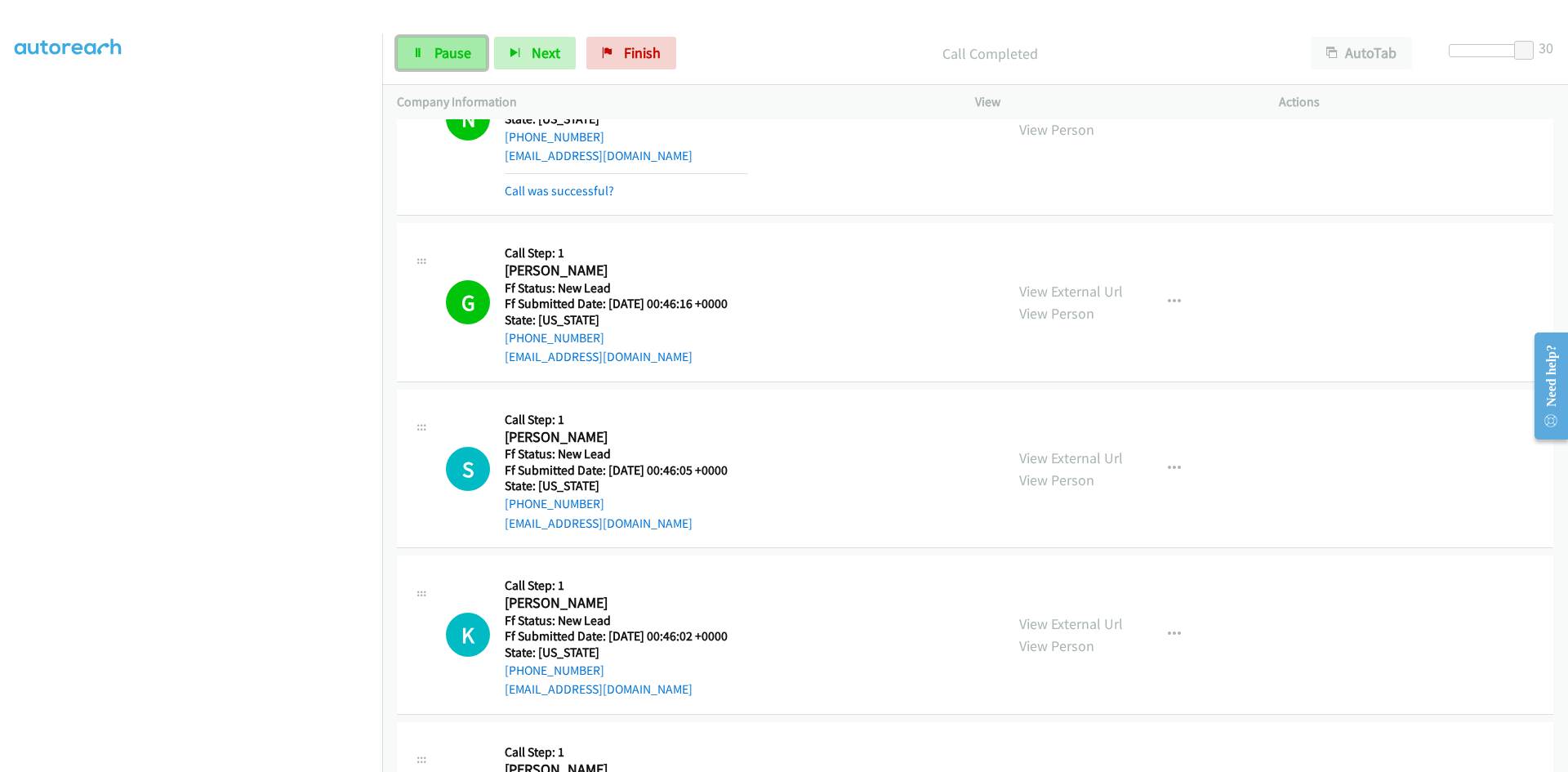
click at [462, 55] on span "Pause" at bounding box center [453, 52] width 37 height 18
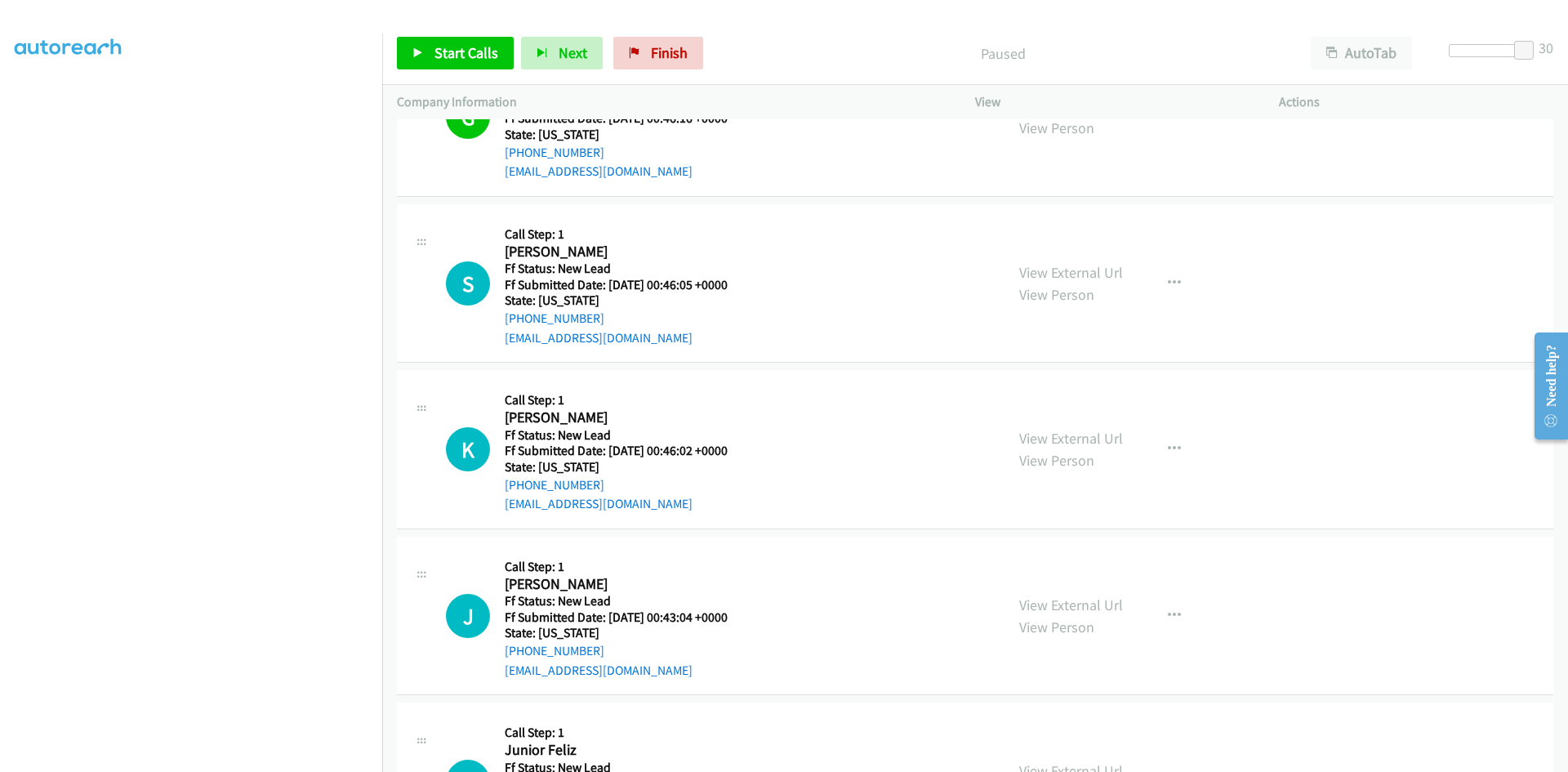
scroll to position [1552, 0]
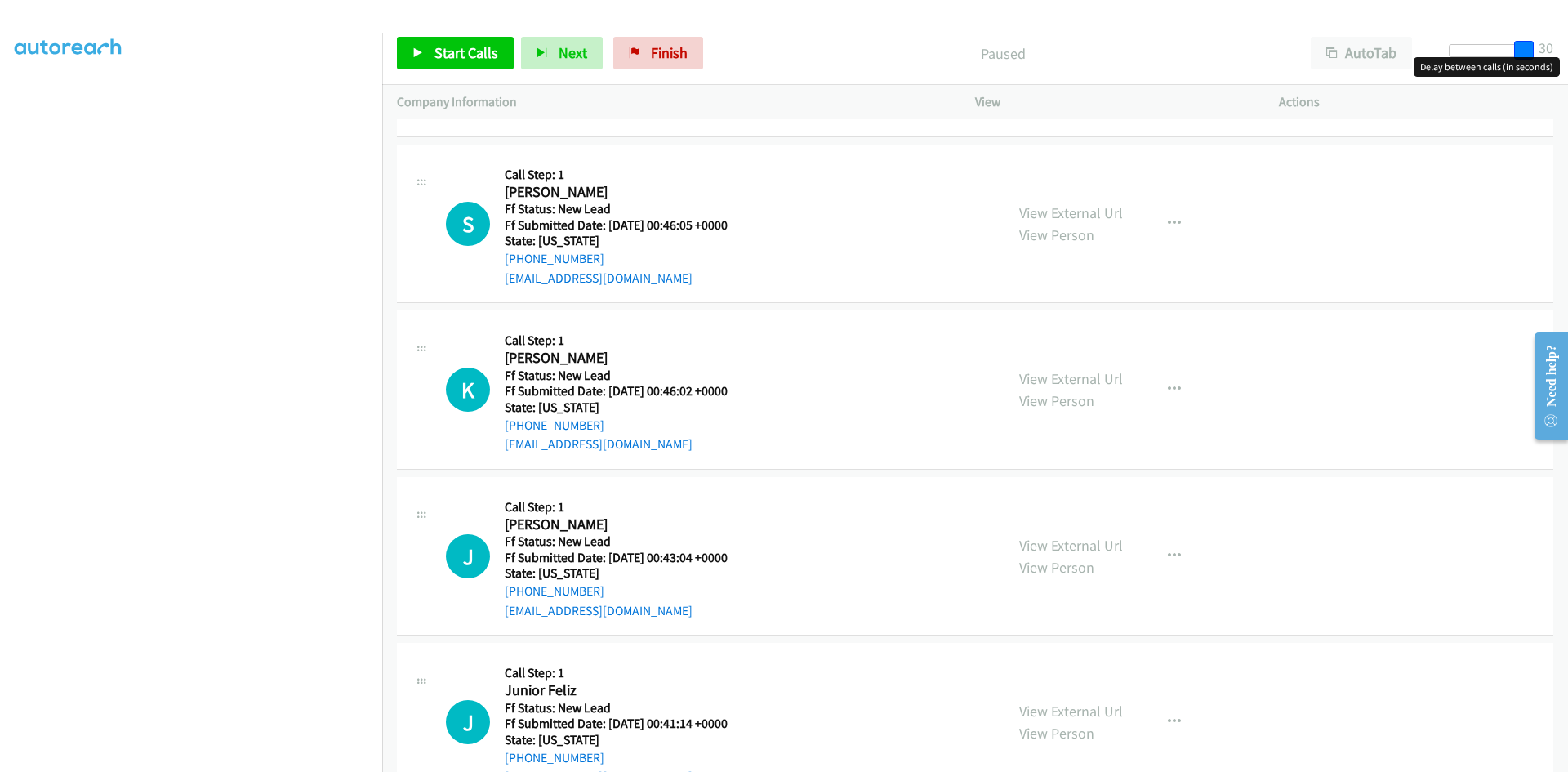
drag, startPoint x: 1524, startPoint y: 46, endPoint x: 1212, endPoint y: 77, distance: 313.5
click at [1212, 77] on div "Start Calls Pause Next Finish Paused AutoTab AutoTab 30" at bounding box center [975, 54] width 1186 height 63
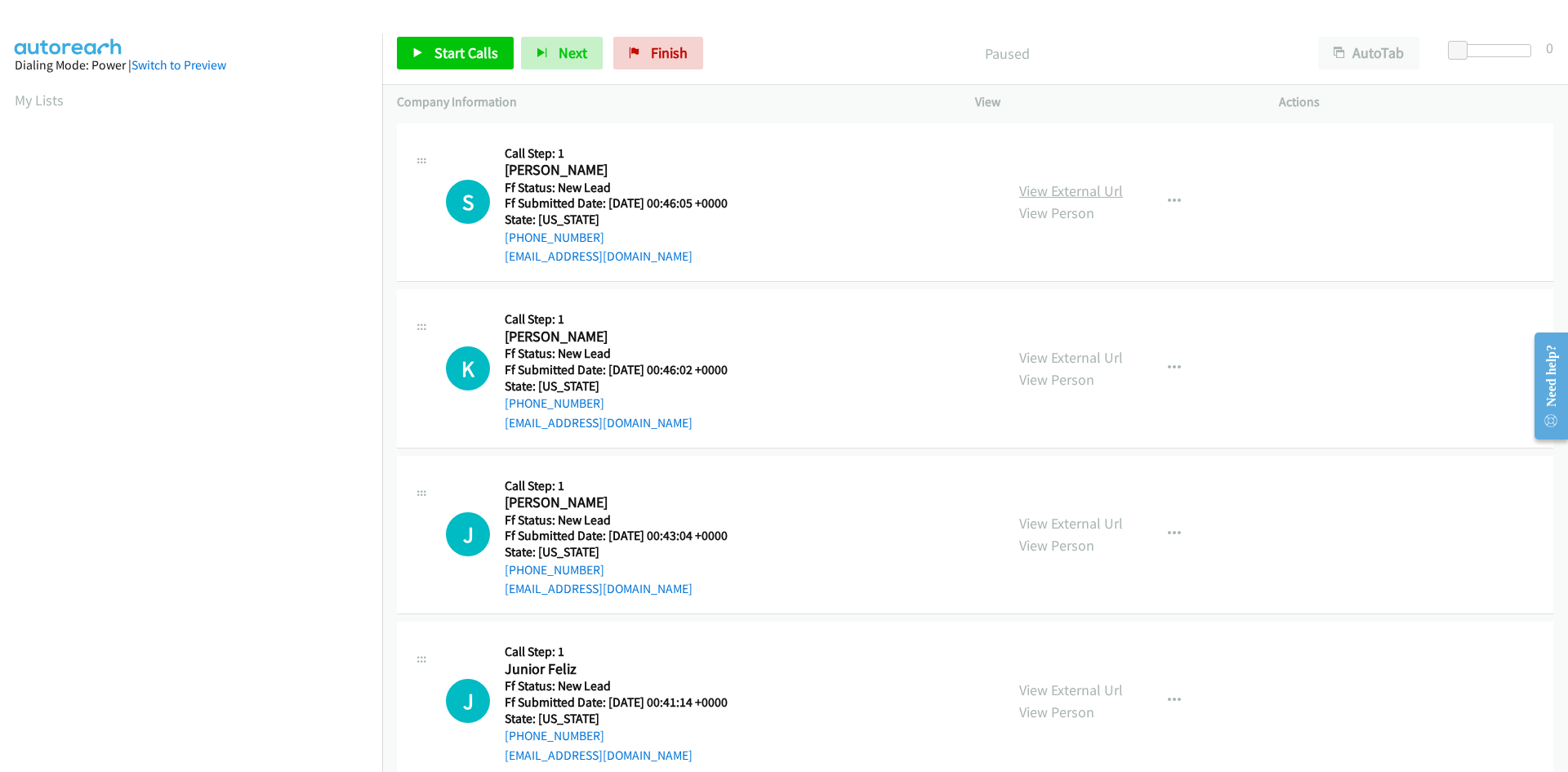
click at [1097, 190] on link "View External Url" at bounding box center [1071, 191] width 104 height 18
click at [1083, 352] on link "View External Url" at bounding box center [1071, 357] width 104 height 18
click at [1090, 523] on link "View External Url" at bounding box center [1071, 523] width 104 height 18
click at [1083, 696] on link "View External Url" at bounding box center [1071, 689] width 104 height 18
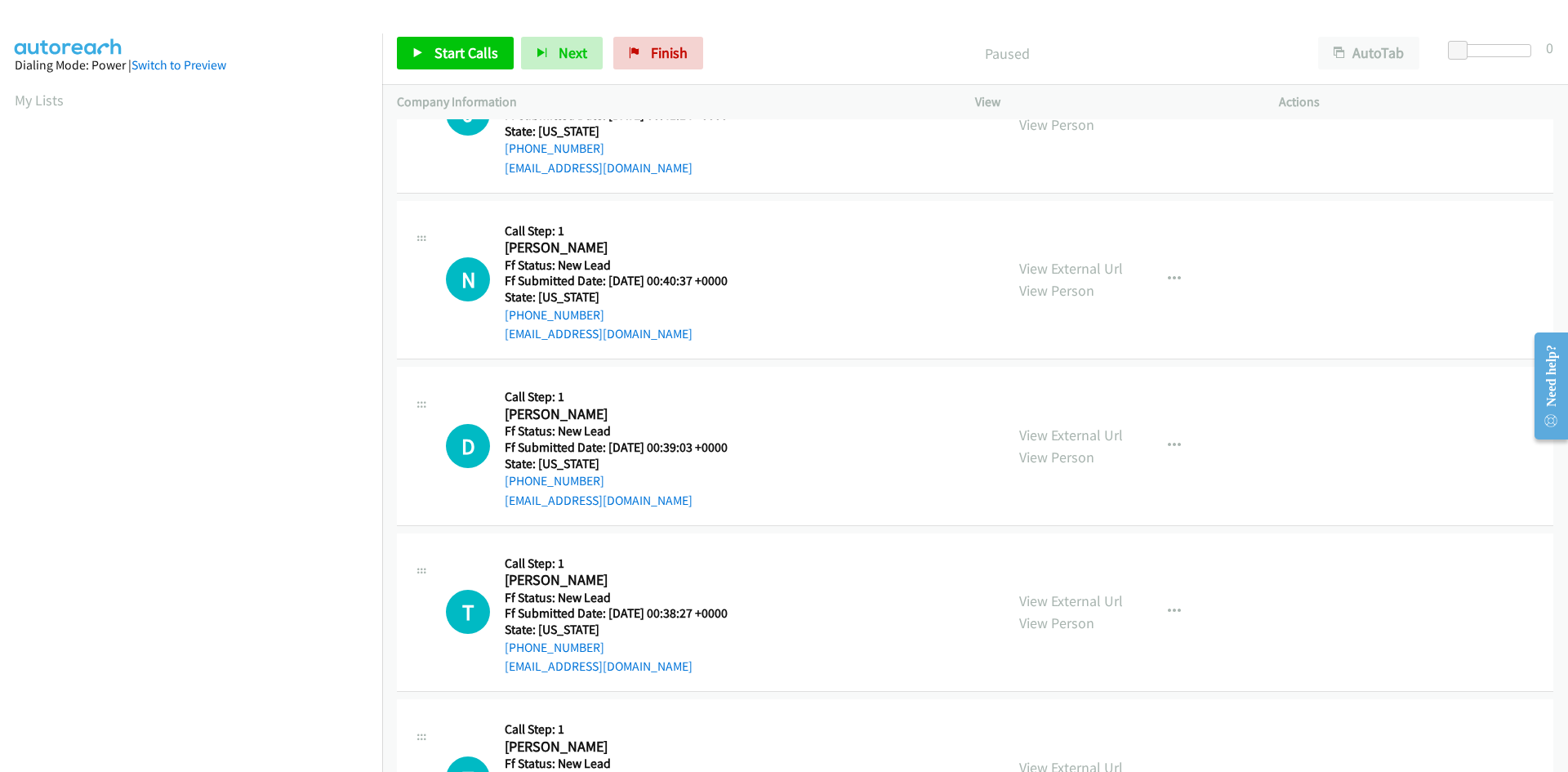
scroll to position [653, 0]
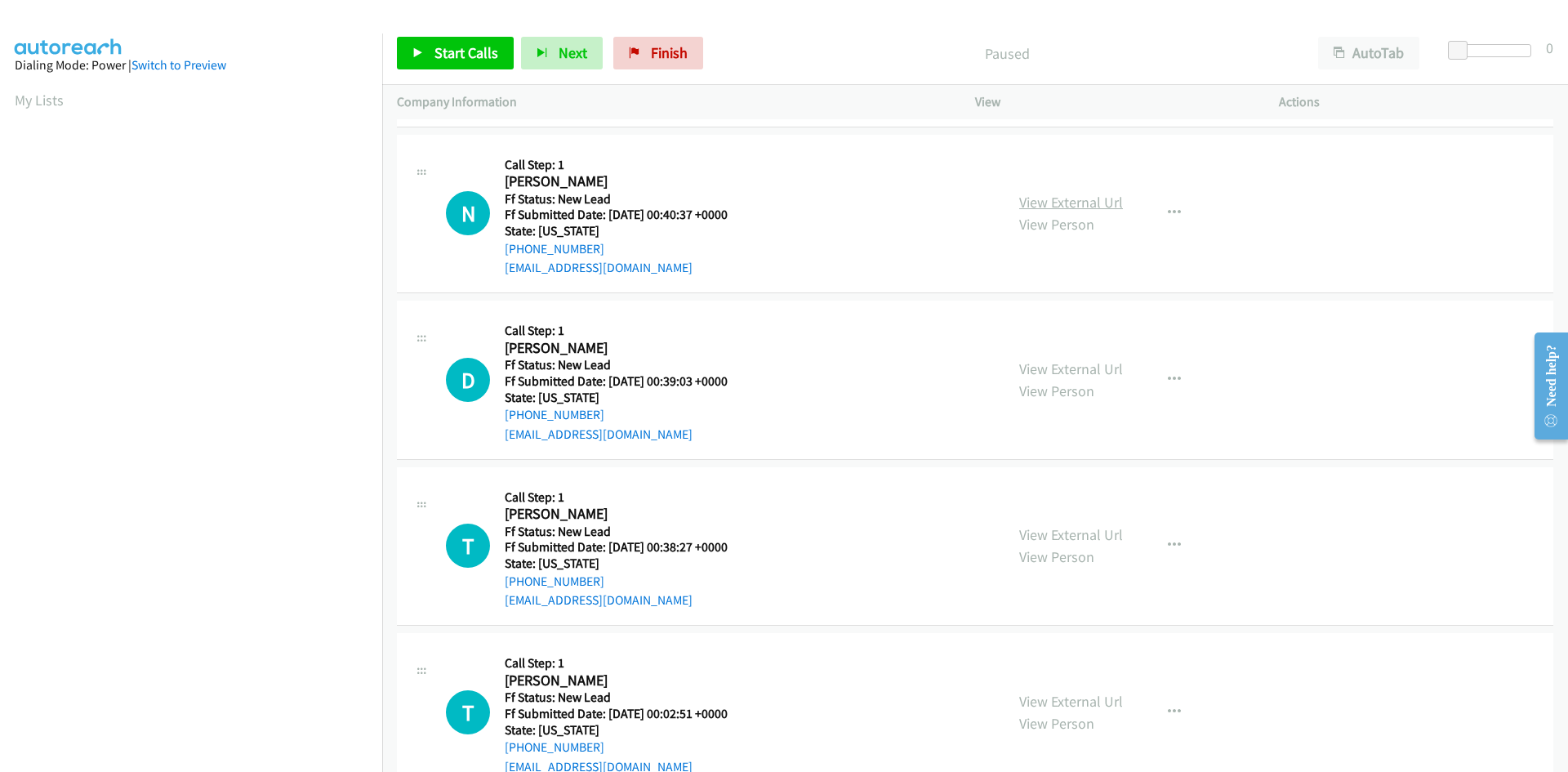
click at [1093, 206] on link "View External Url" at bounding box center [1071, 202] width 104 height 18
click at [1076, 367] on link "View External Url" at bounding box center [1071, 368] width 104 height 18
click at [1065, 535] on link "View External Url" at bounding box center [1071, 534] width 104 height 18
click at [1095, 702] on link "View External Url" at bounding box center [1071, 701] width 104 height 18
click at [1172, 374] on icon "button" at bounding box center [1174, 379] width 13 height 13
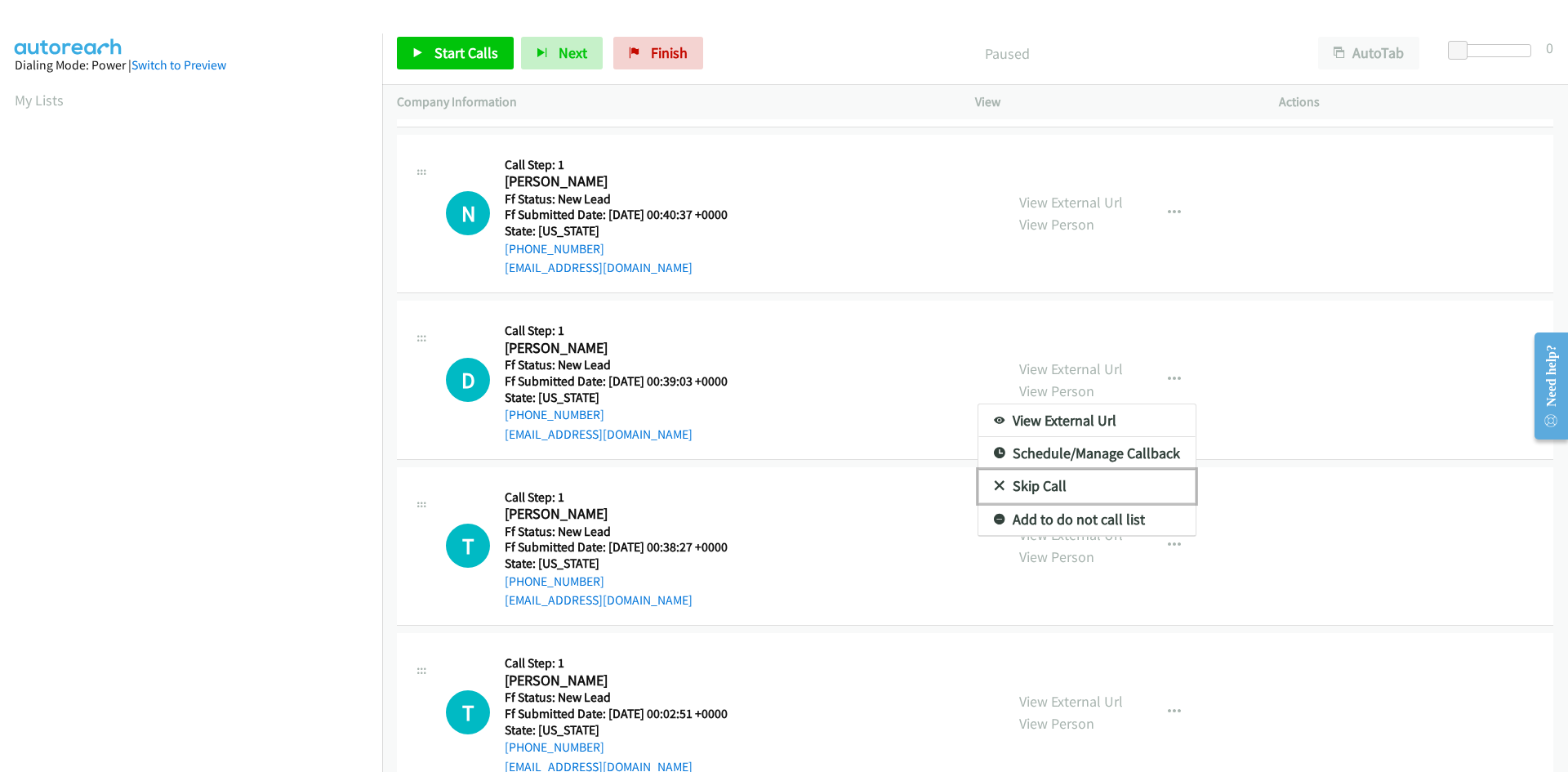
click at [1002, 491] on link "Skip Call" at bounding box center [1086, 486] width 217 height 32
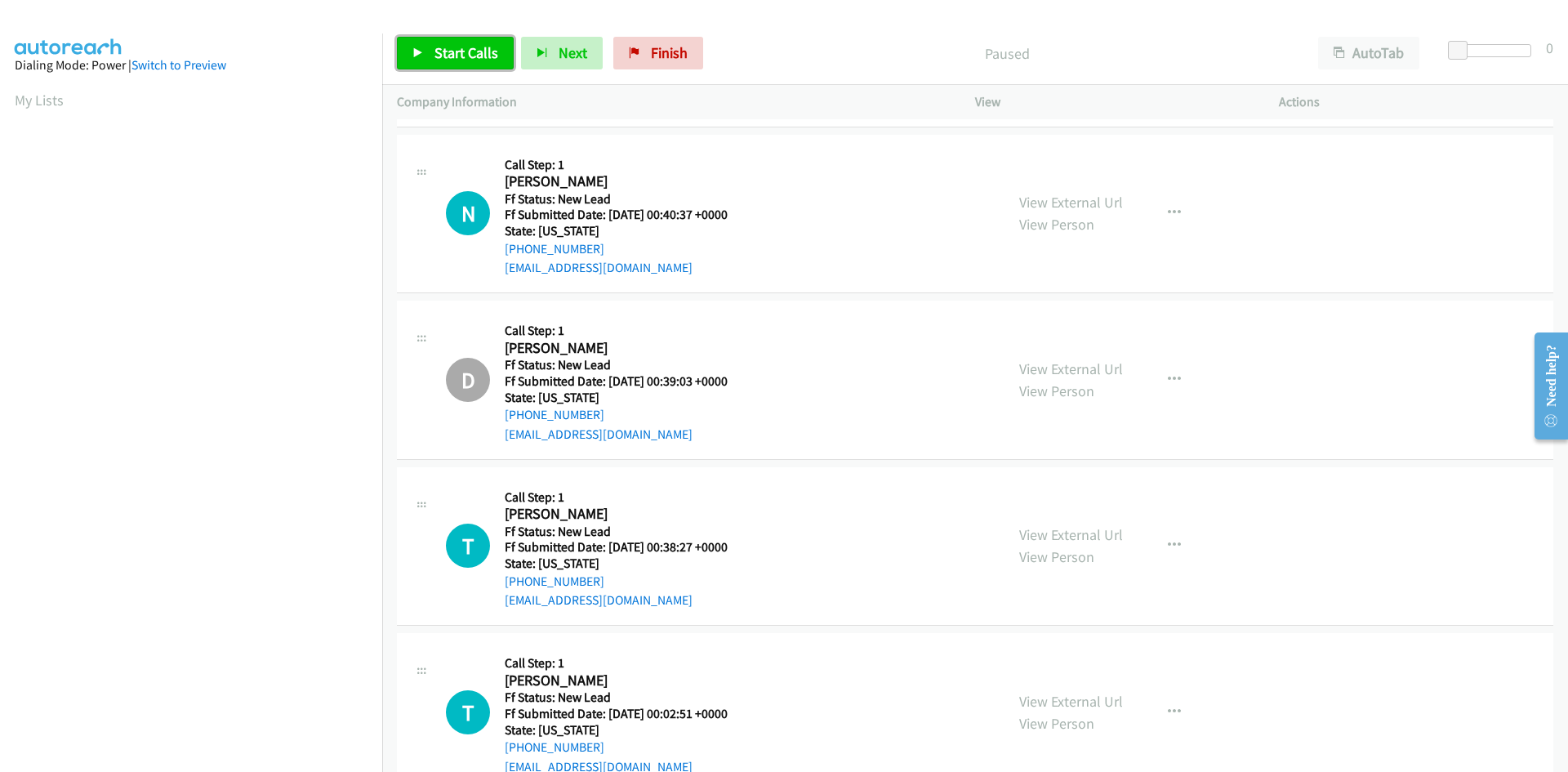
click at [455, 45] on span "Start Calls" at bounding box center [466, 52] width 64 height 18
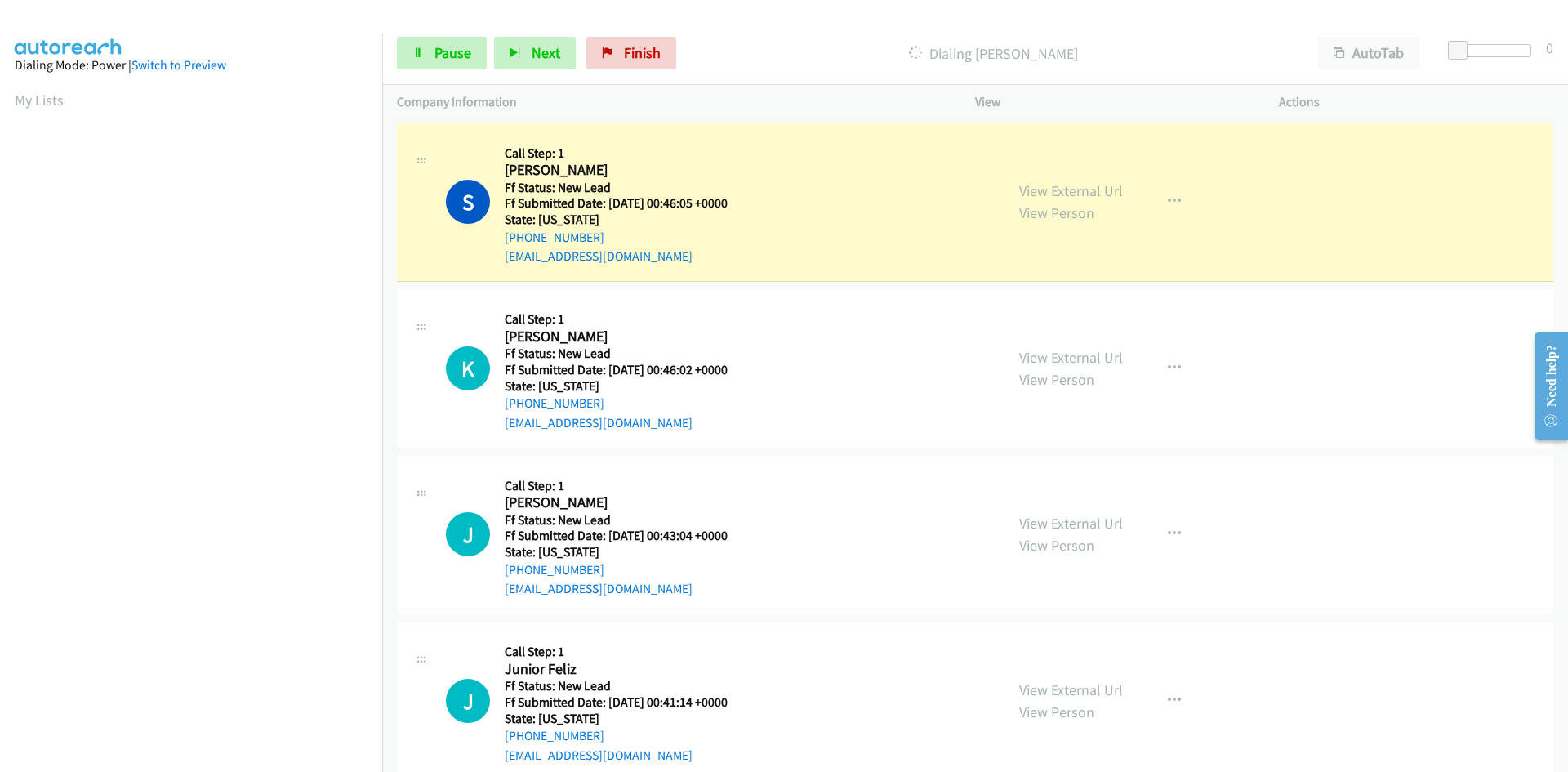
scroll to position [144, 0]
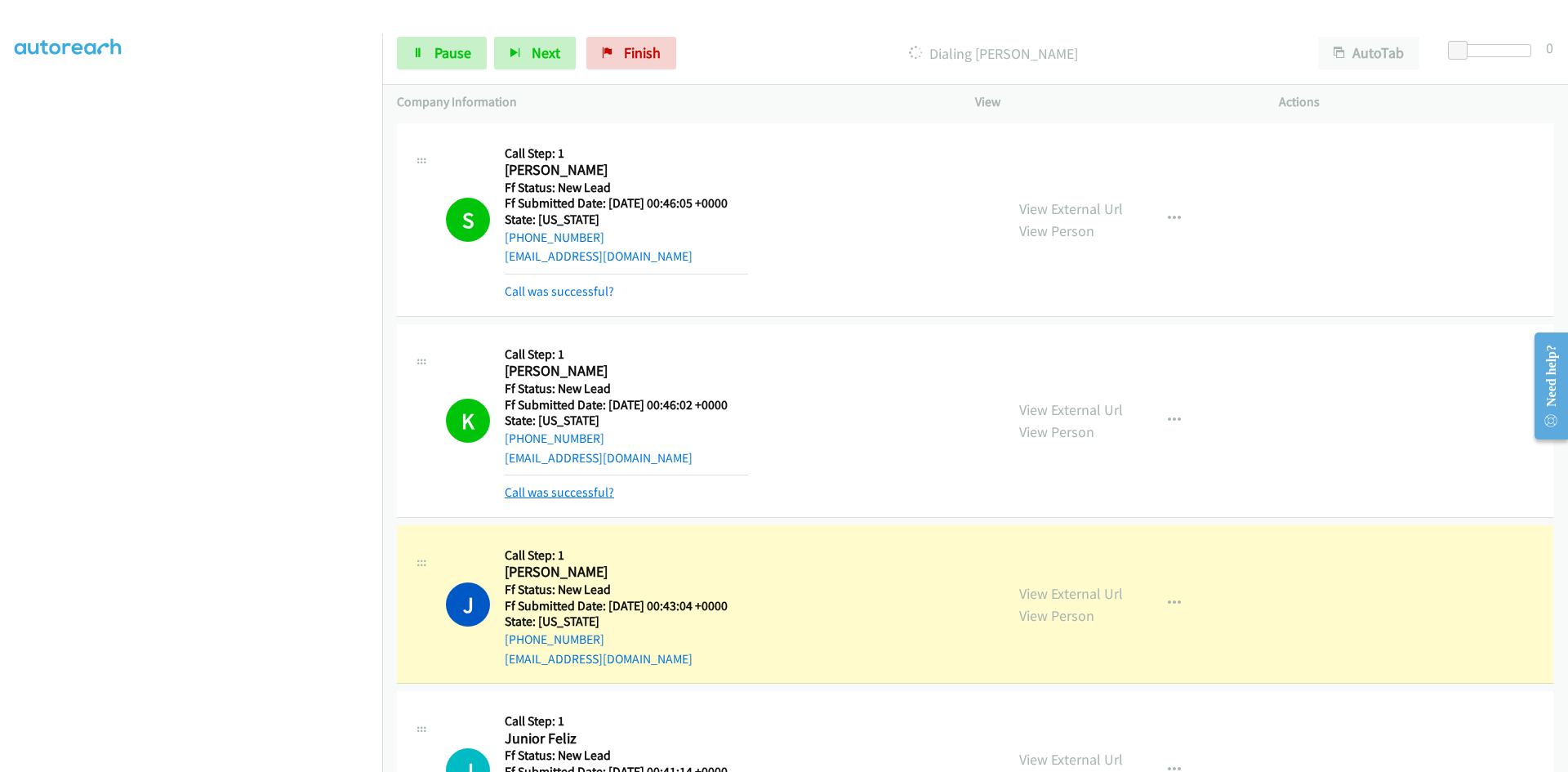
click at [584, 488] on link "Call was successful?" at bounding box center [559, 493] width 110 height 16
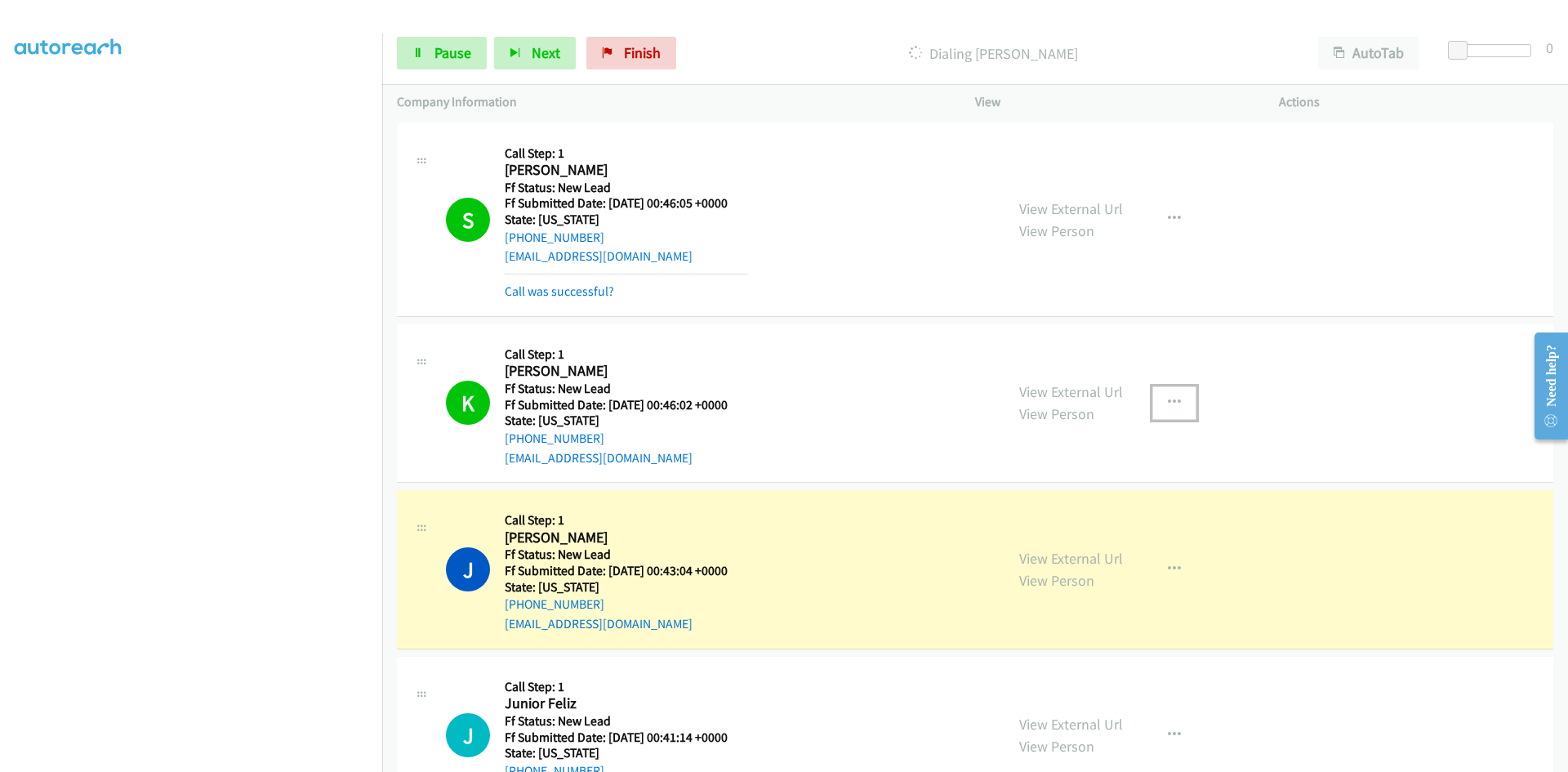
click at [1168, 399] on icon "button" at bounding box center [1174, 402] width 13 height 13
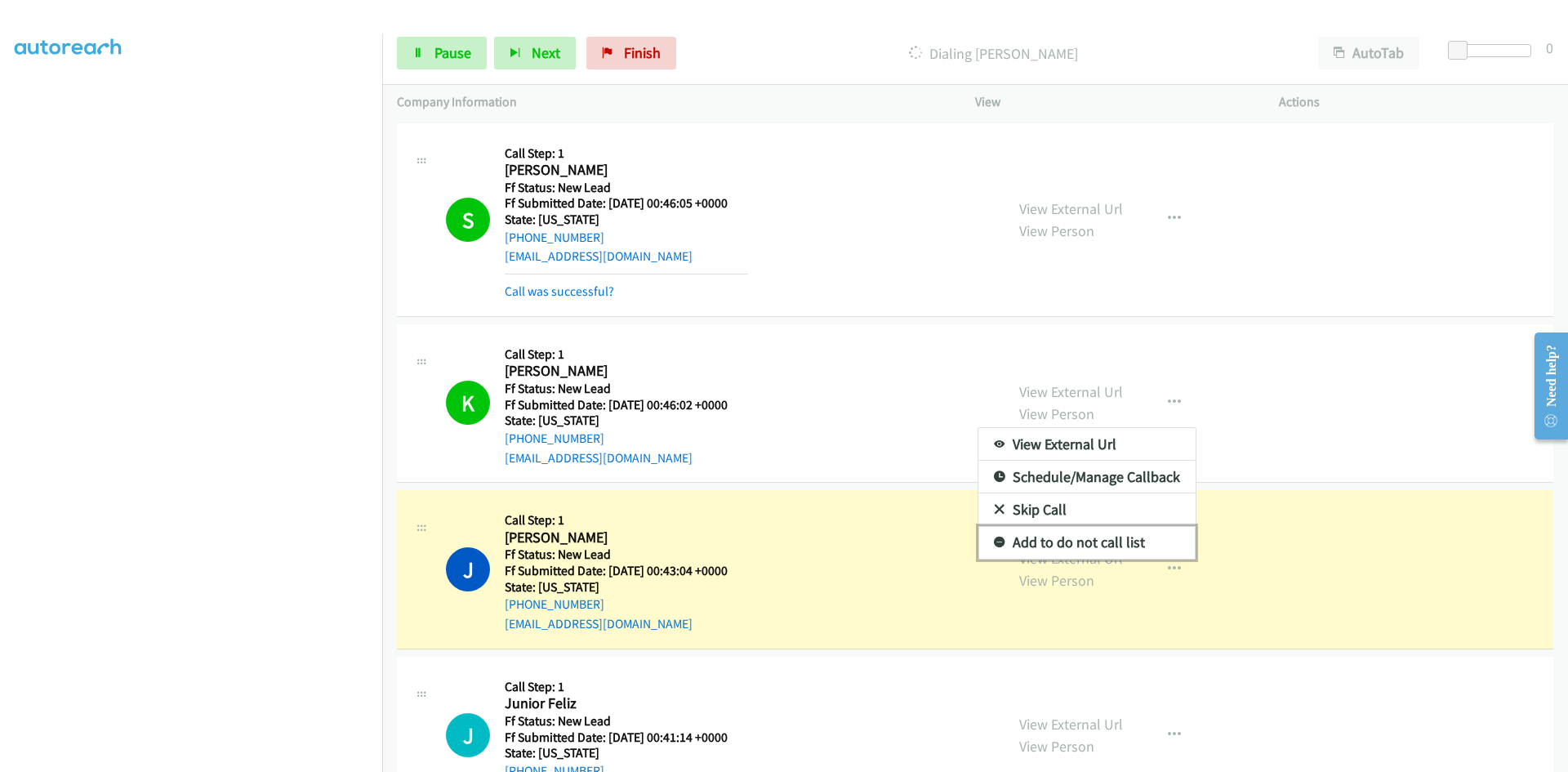
click at [1026, 545] on link "Add to do not call list" at bounding box center [1086, 542] width 217 height 32
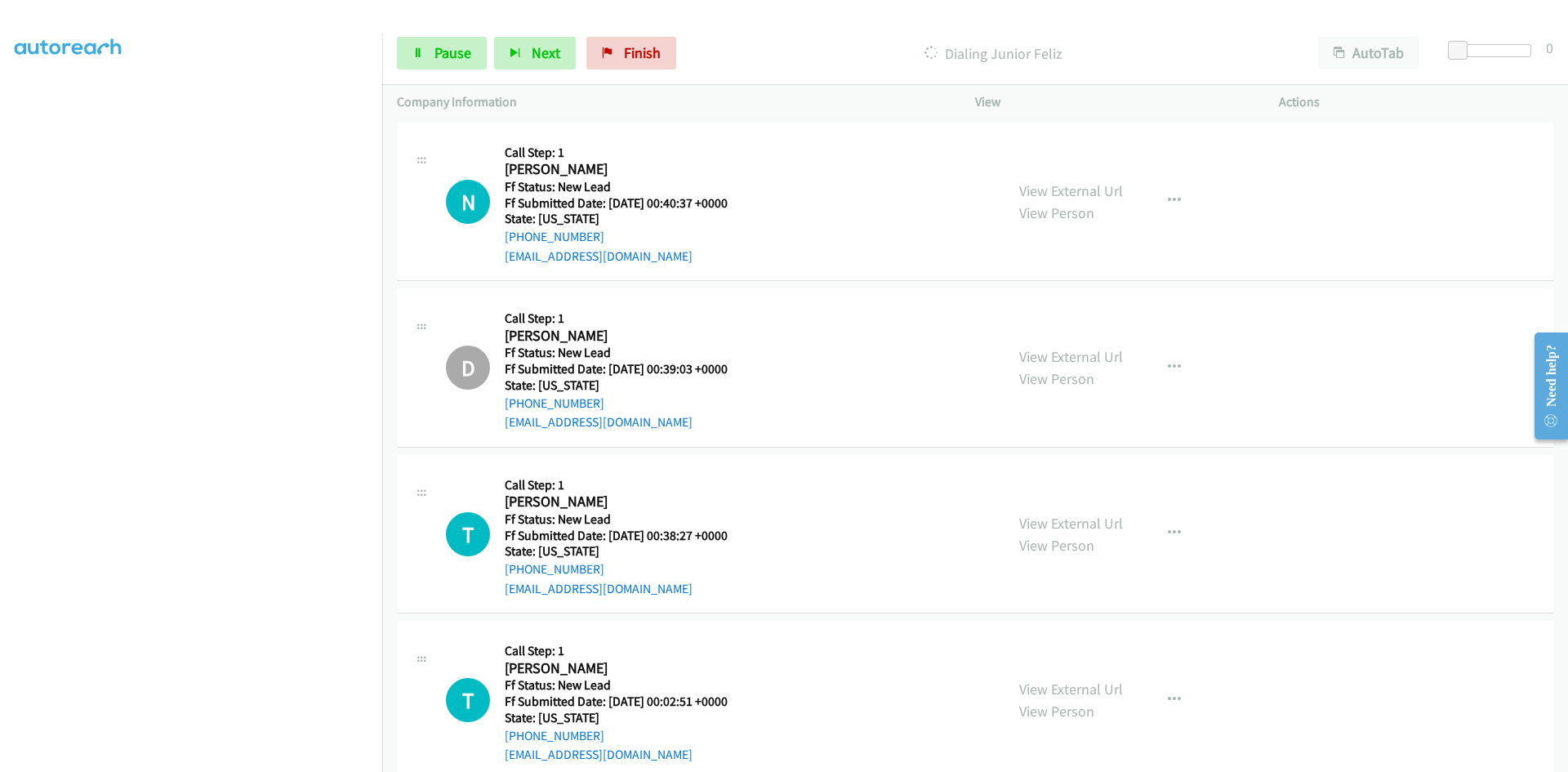
scroll to position [769, 0]
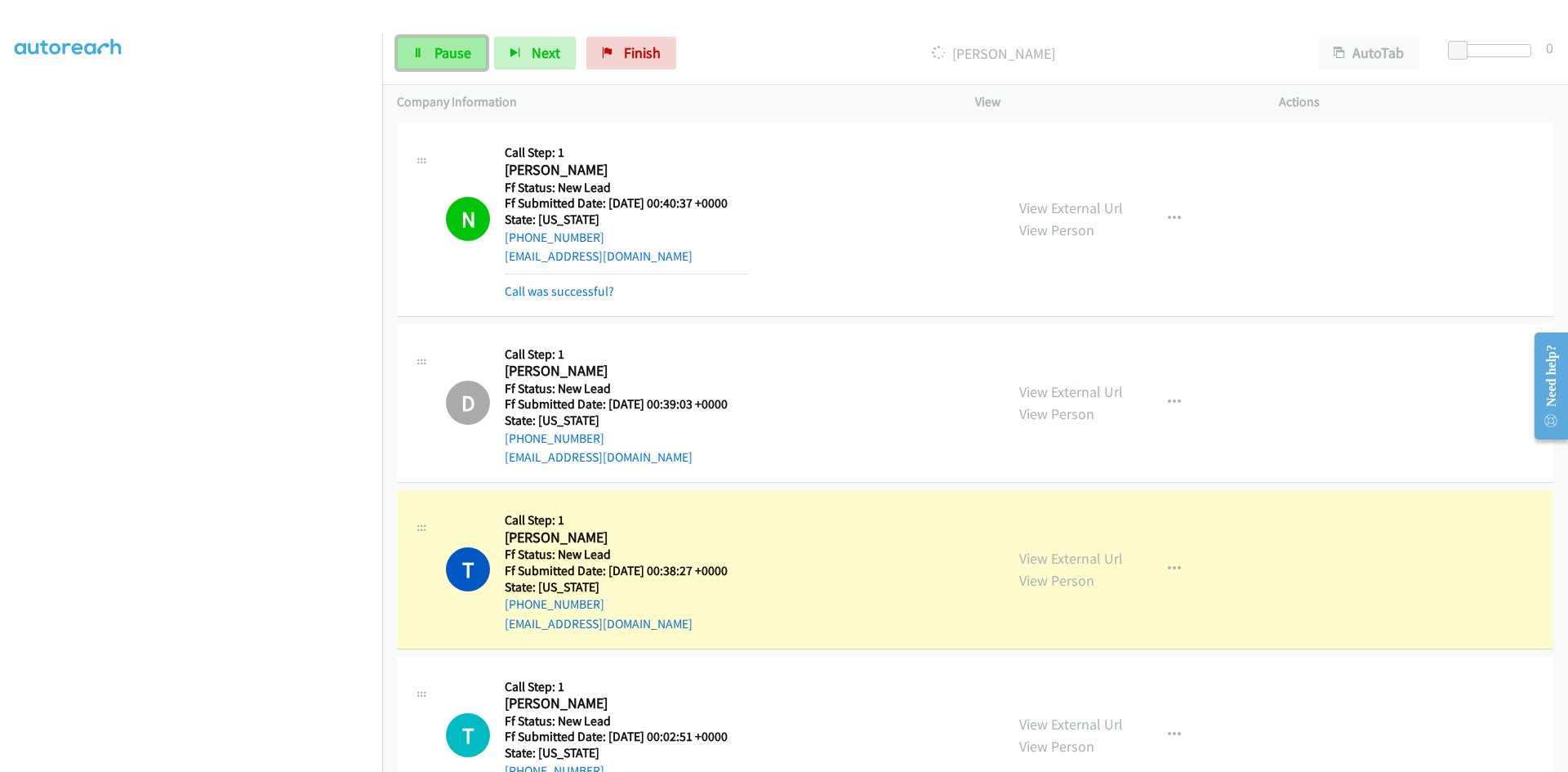
drag, startPoint x: 456, startPoint y: 51, endPoint x: 452, endPoint y: 61, distance: 10.8
click at [456, 51] on span "Pause" at bounding box center [453, 52] width 37 height 18
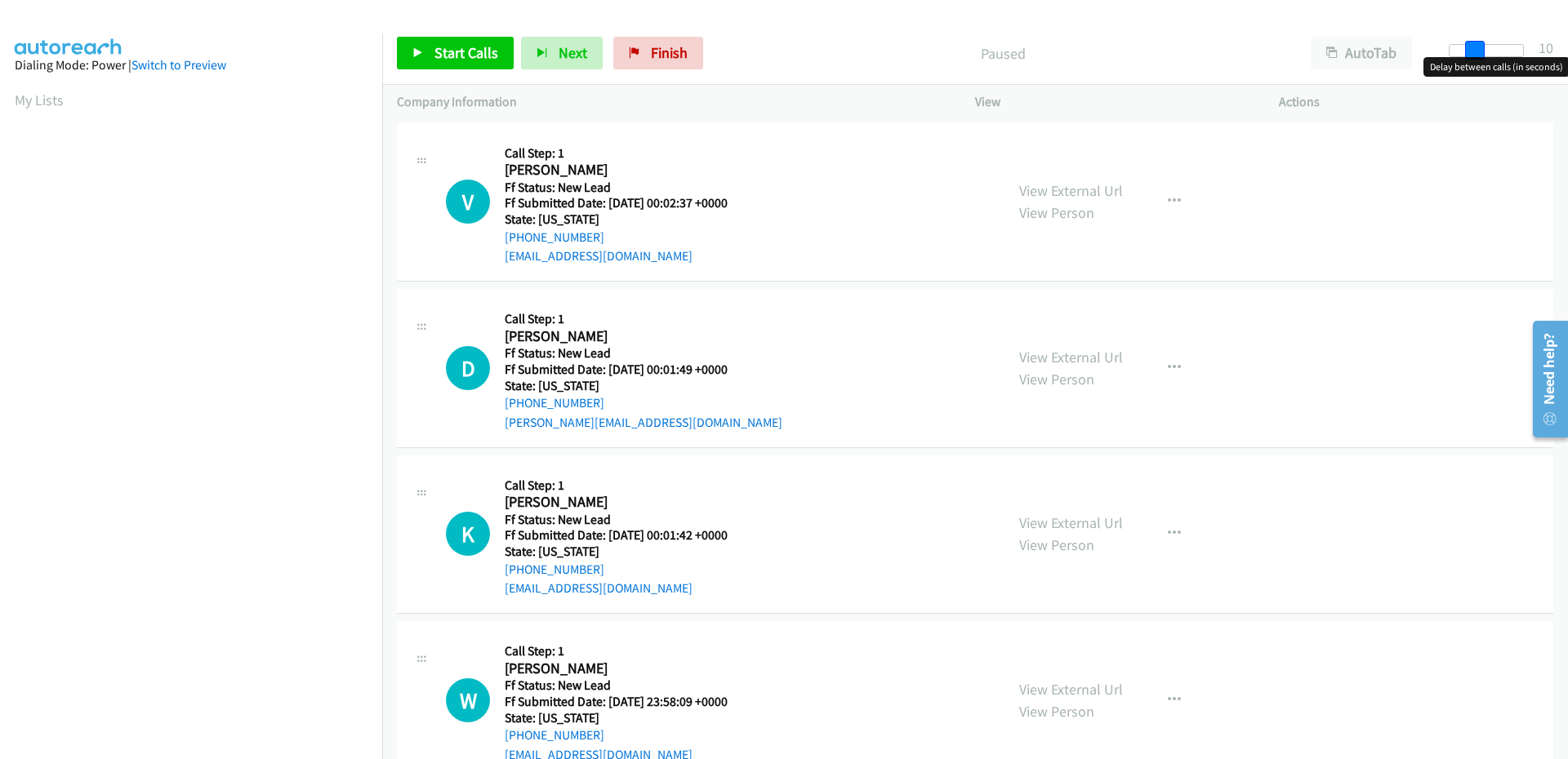
drag, startPoint x: 1481, startPoint y: 48, endPoint x: 1490, endPoint y: 48, distance: 9.0
click at [1490, 48] on div at bounding box center [1486, 50] width 76 height 13
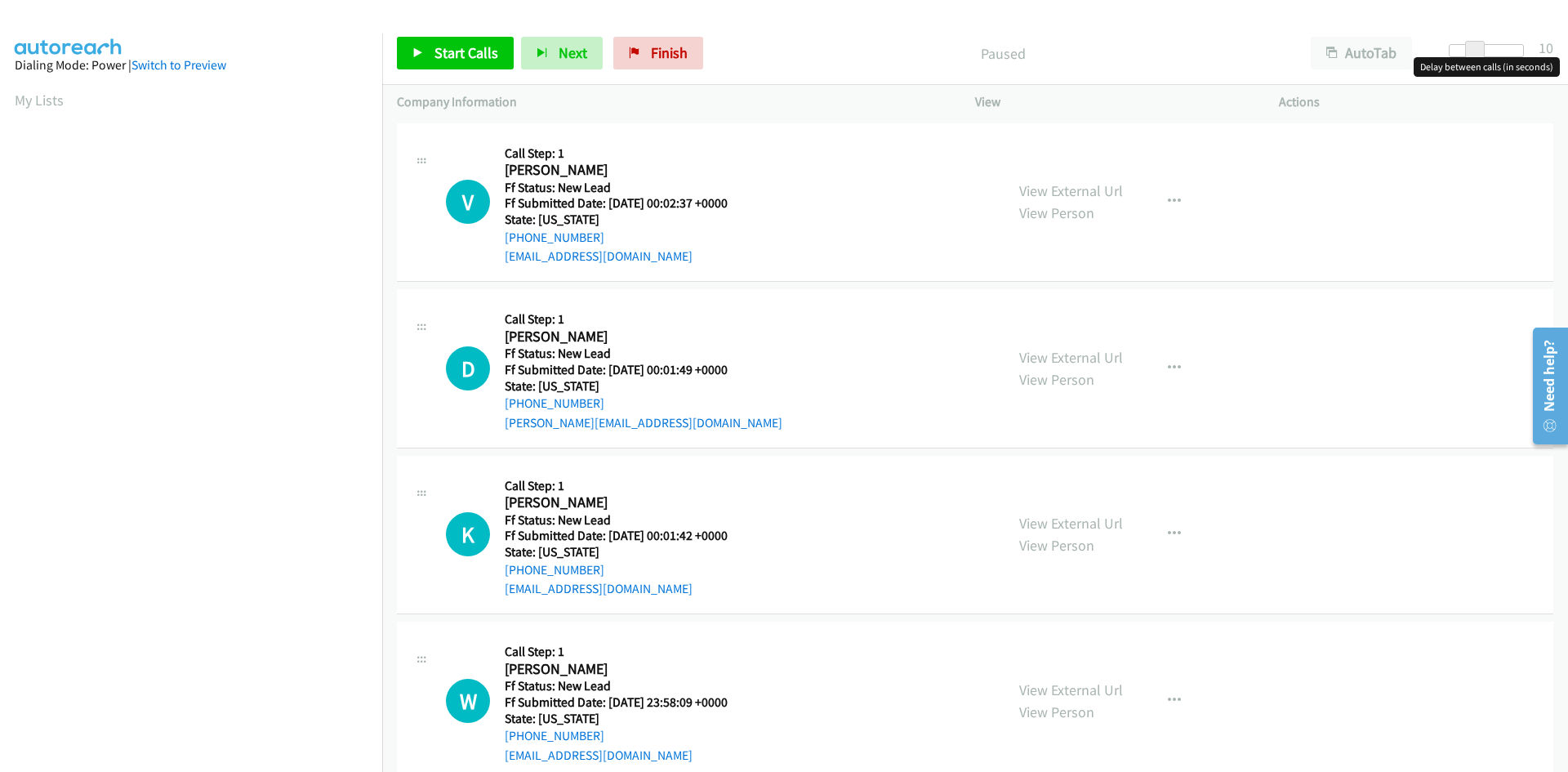
click at [1086, 663] on div "View External Url View Person View External Url Email Schedule/Manage Callback …" at bounding box center [1163, 701] width 319 height 129
click at [931, 225] on div "V Callback Scheduled Call Step: 1 Vivian Doran America/Chicago Ff Status: New L…" at bounding box center [718, 202] width 544 height 129
click at [1068, 188] on link "View External Url" at bounding box center [1071, 191] width 104 height 18
click at [1073, 362] on link "View External Url" at bounding box center [1071, 357] width 104 height 18
click at [1082, 524] on link "View External Url" at bounding box center [1071, 523] width 104 height 18
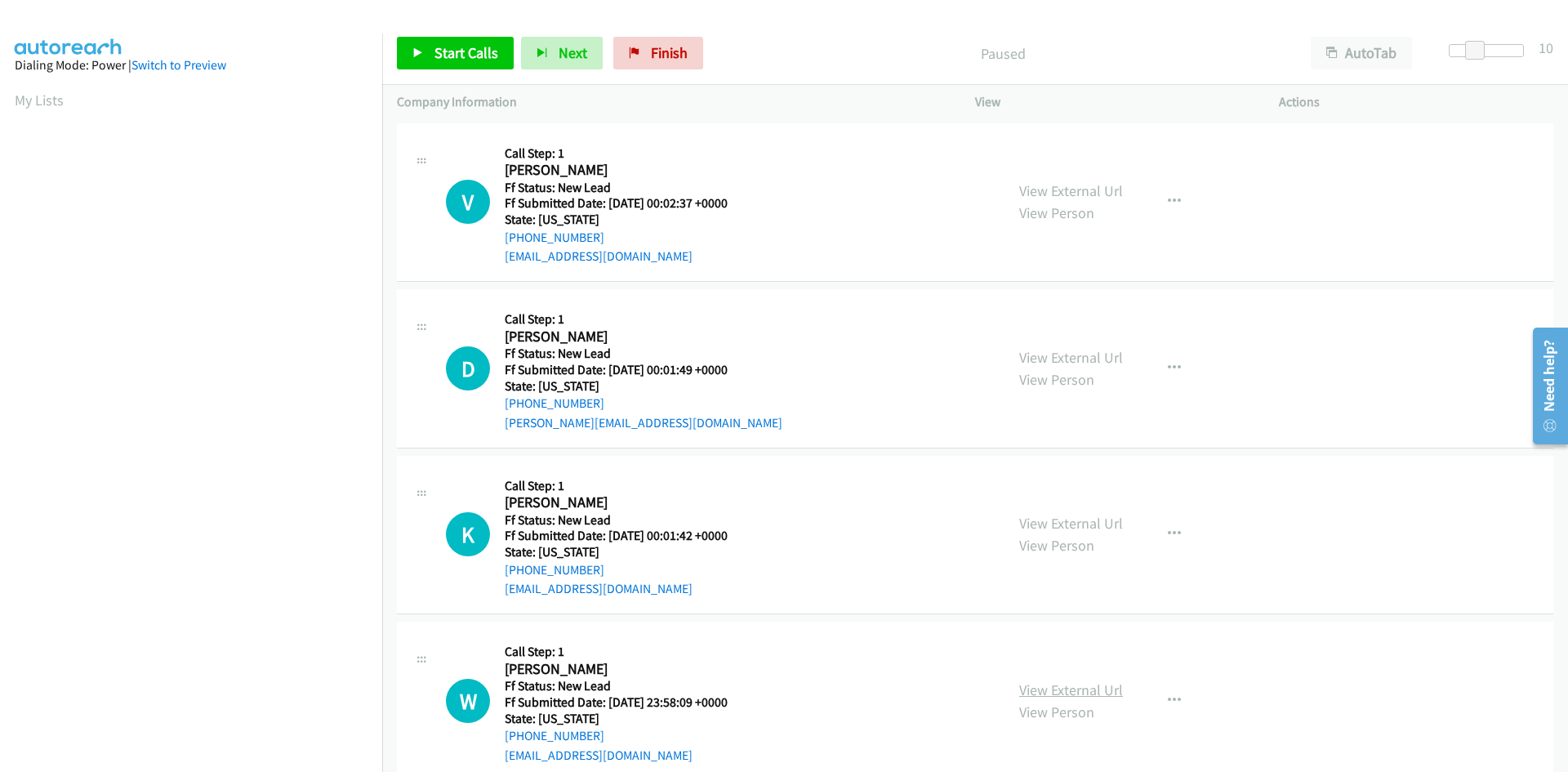
click at [1109, 696] on link "View External Url" at bounding box center [1071, 689] width 104 height 18
drag, startPoint x: 1478, startPoint y: 50, endPoint x: 752, endPoint y: 140, distance: 731.6
click at [1180, 0] on div "Start Calls Pause Next Finish Paused AutoTab AutoTab 0 Company Information Info…" at bounding box center [784, 0] width 1568 height 0
click at [471, 57] on span "Start Calls" at bounding box center [466, 52] width 64 height 18
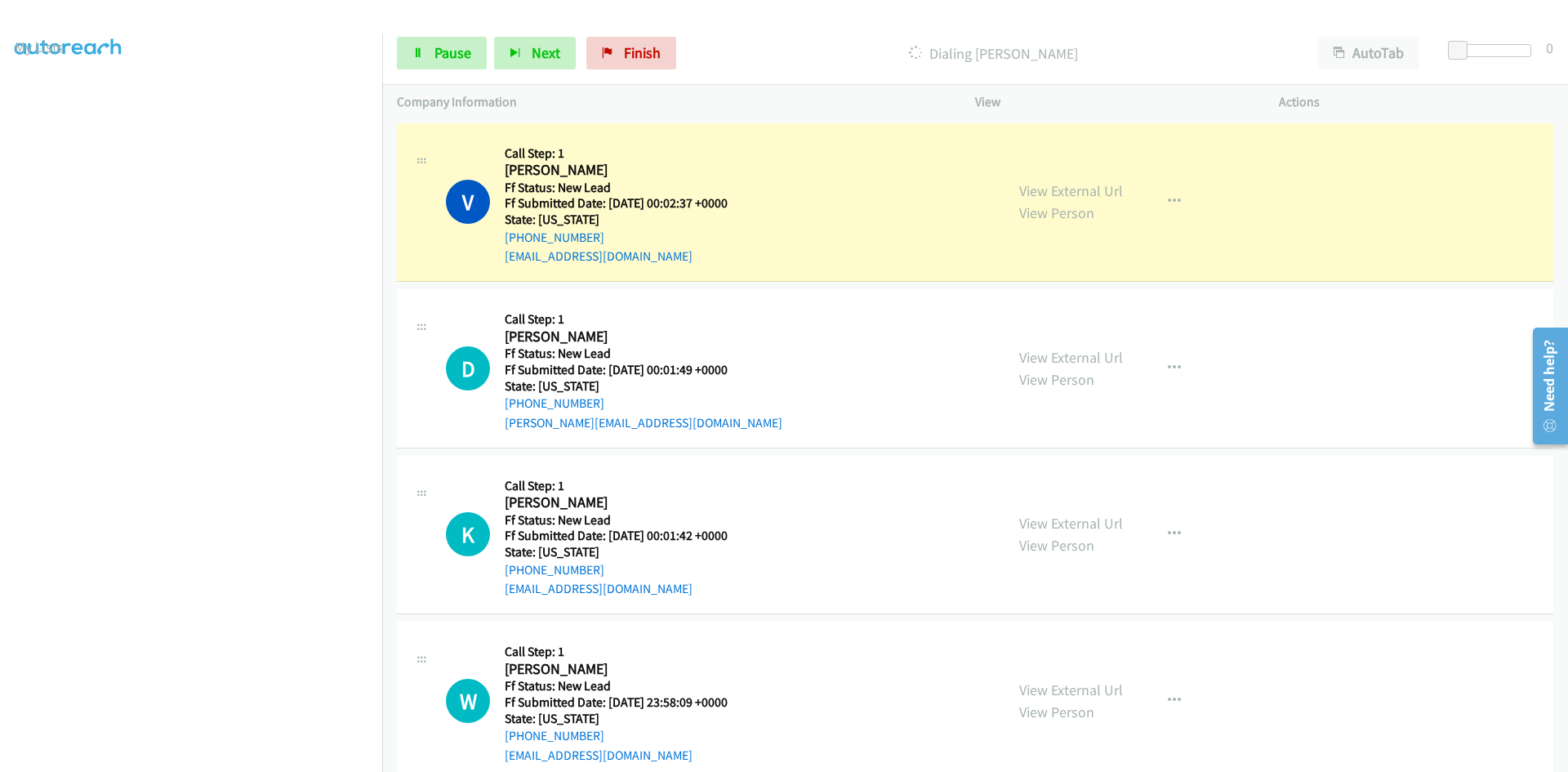
scroll to position [144, 0]
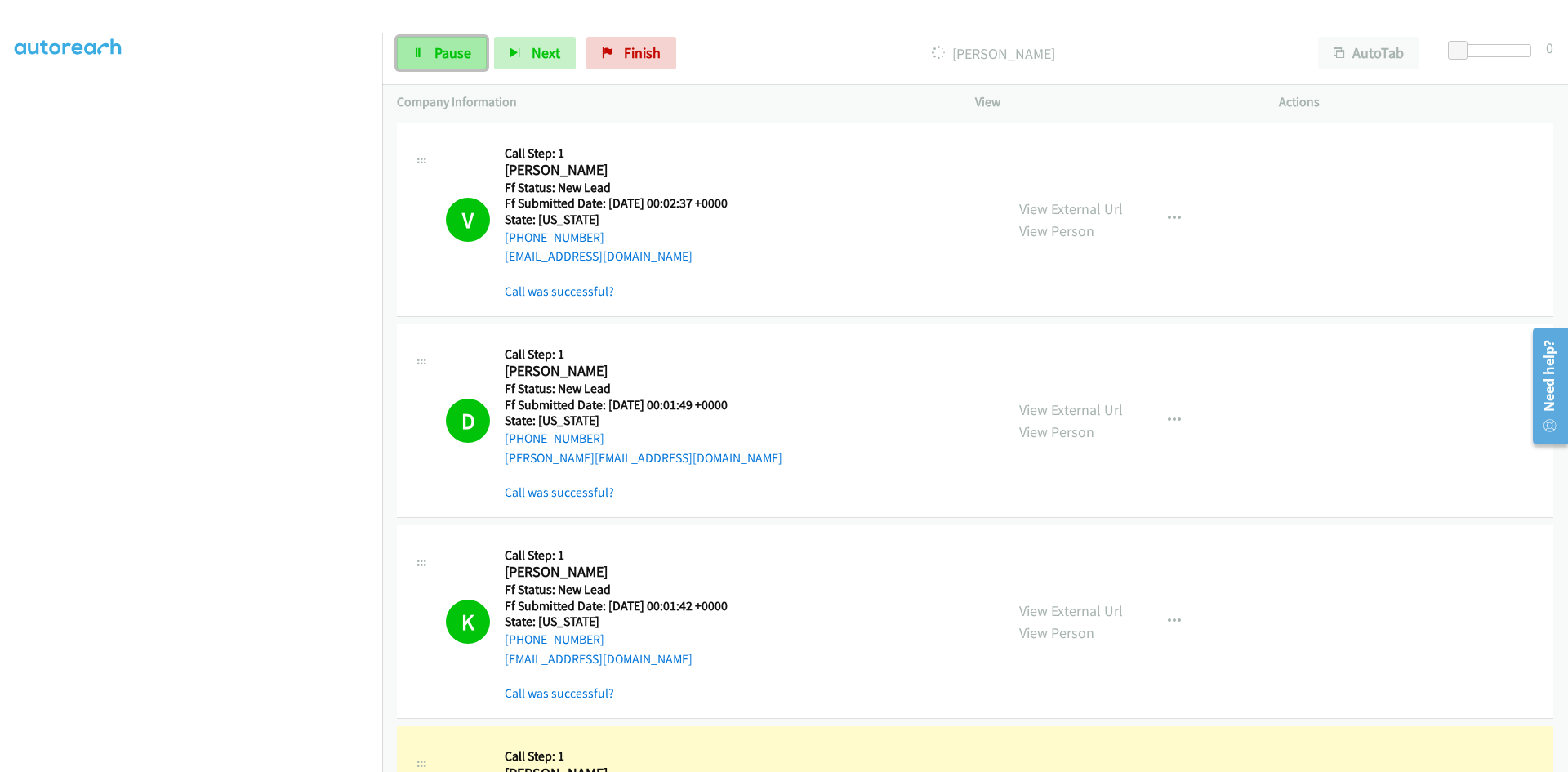
click at [443, 44] on span "Pause" at bounding box center [453, 52] width 37 height 18
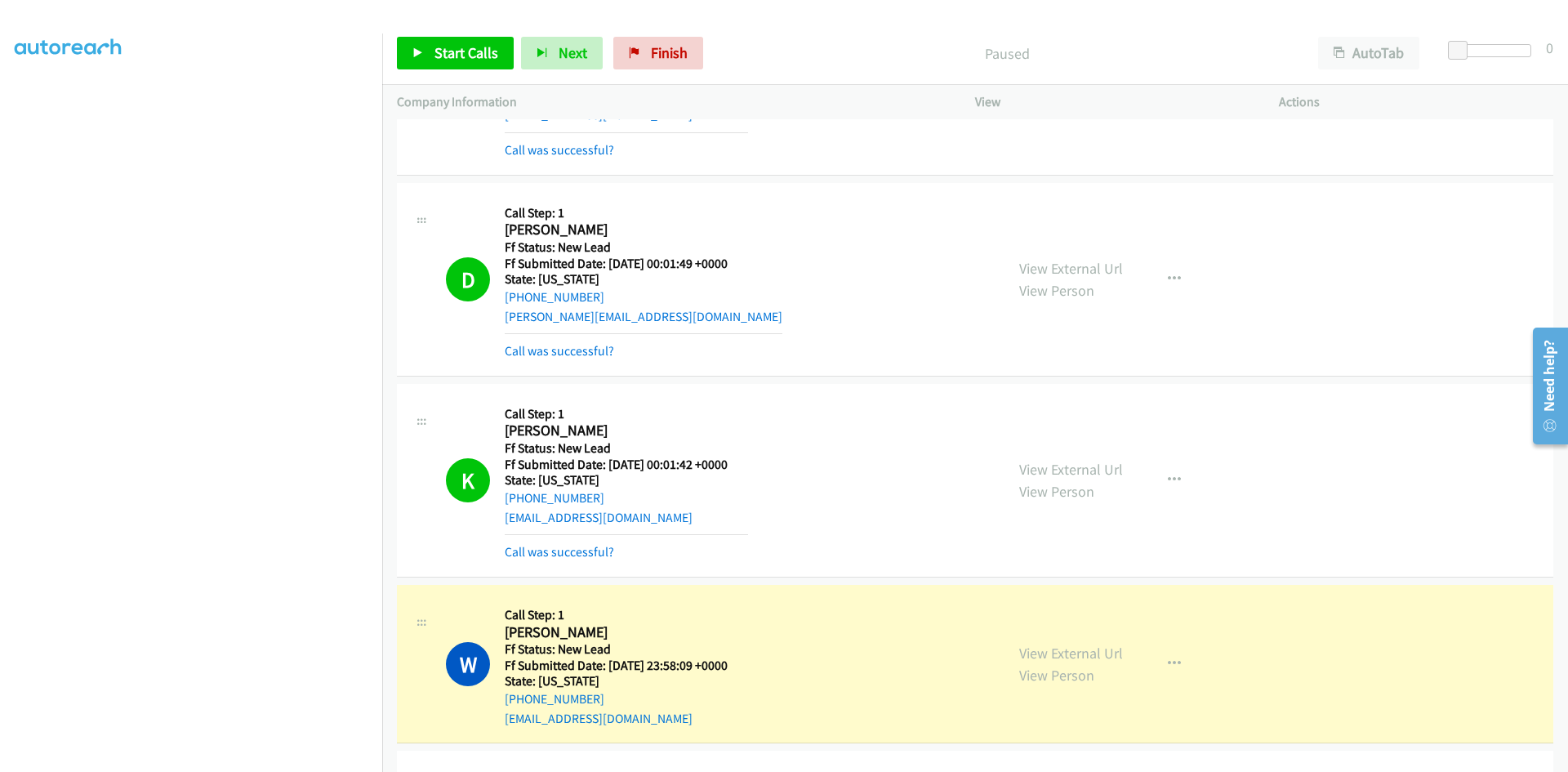
scroll to position [245, 0]
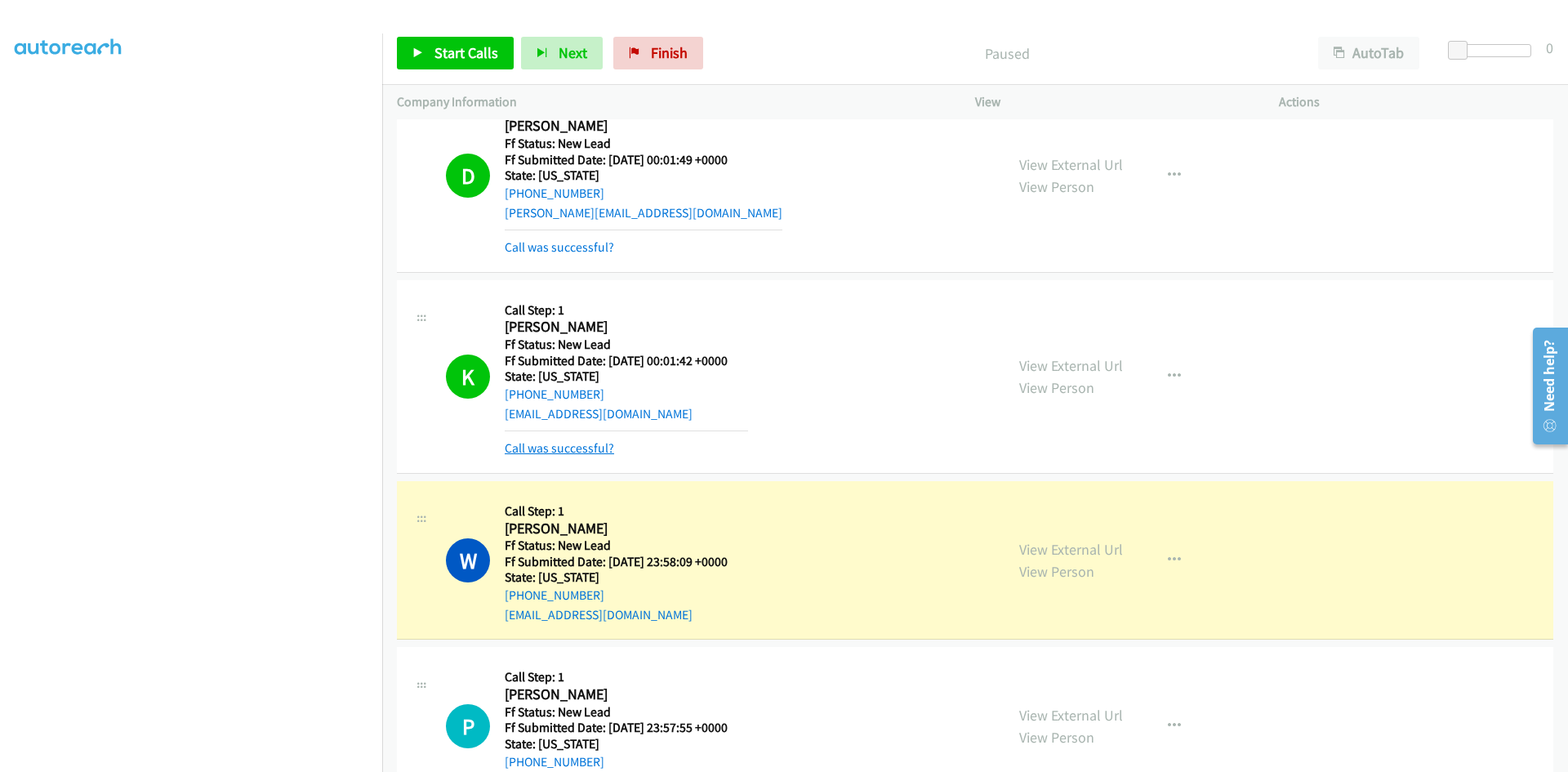
click at [583, 449] on link "Call was successful?" at bounding box center [559, 448] width 110 height 16
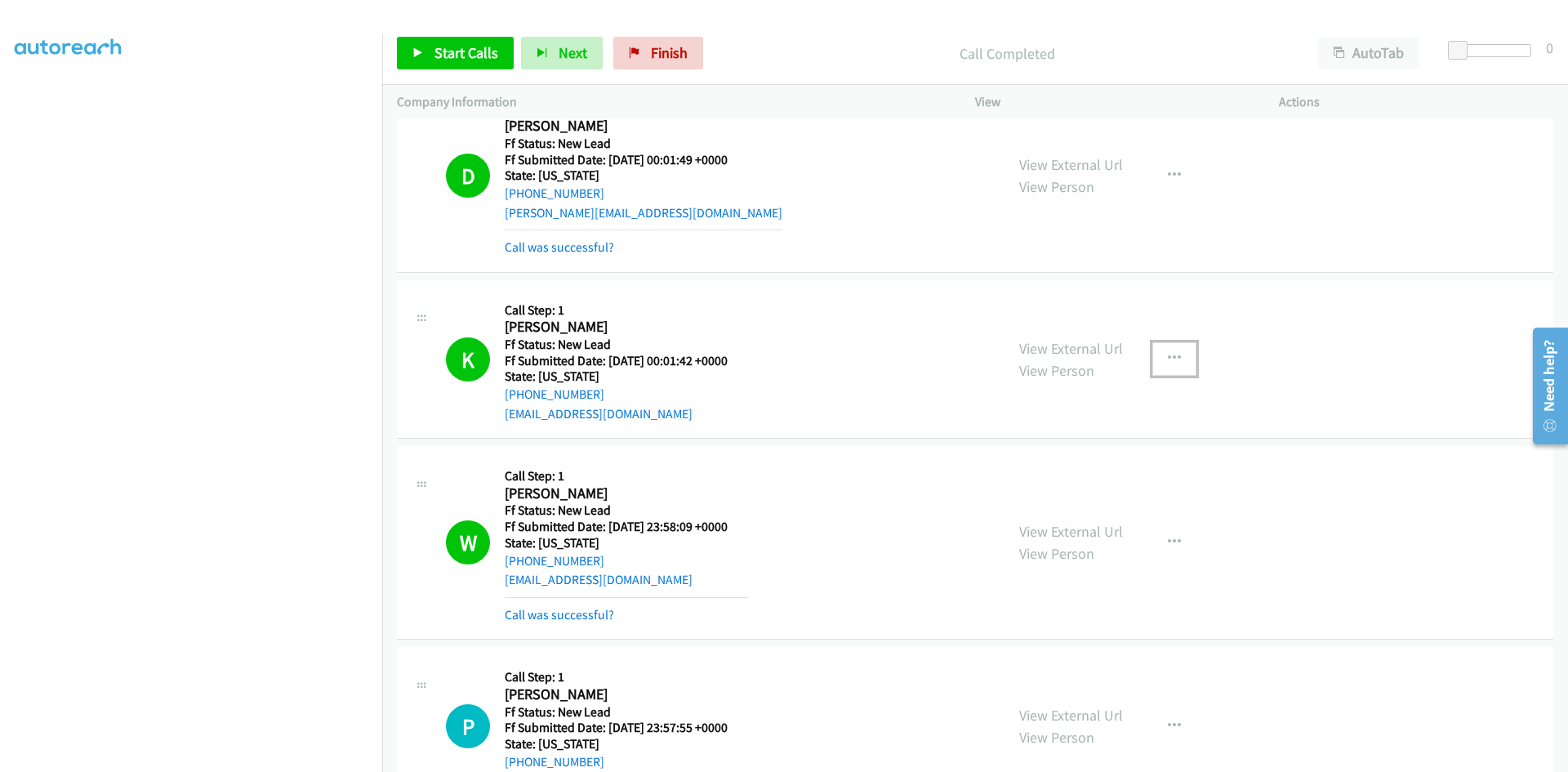
click at [1174, 357] on icon "button" at bounding box center [1174, 358] width 13 height 13
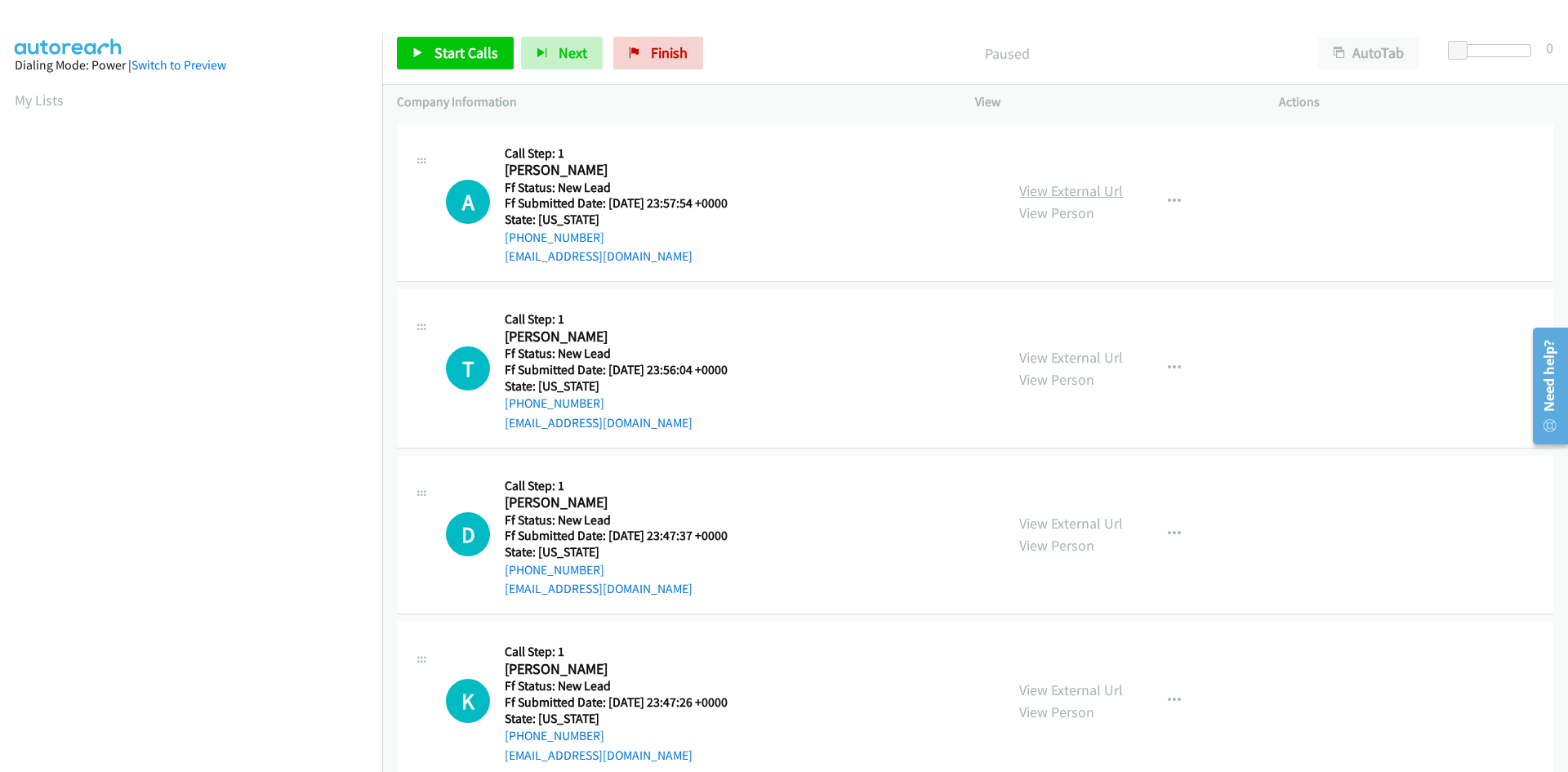
click at [1064, 188] on link "View External Url" at bounding box center [1071, 191] width 104 height 18
click at [1069, 356] on link "View External Url" at bounding box center [1071, 357] width 104 height 18
click at [1097, 524] on link "View External Url" at bounding box center [1071, 523] width 104 height 18
click at [1090, 692] on link "View External Url" at bounding box center [1071, 689] width 104 height 18
click at [468, 52] on span "Start Calls" at bounding box center [466, 52] width 64 height 18
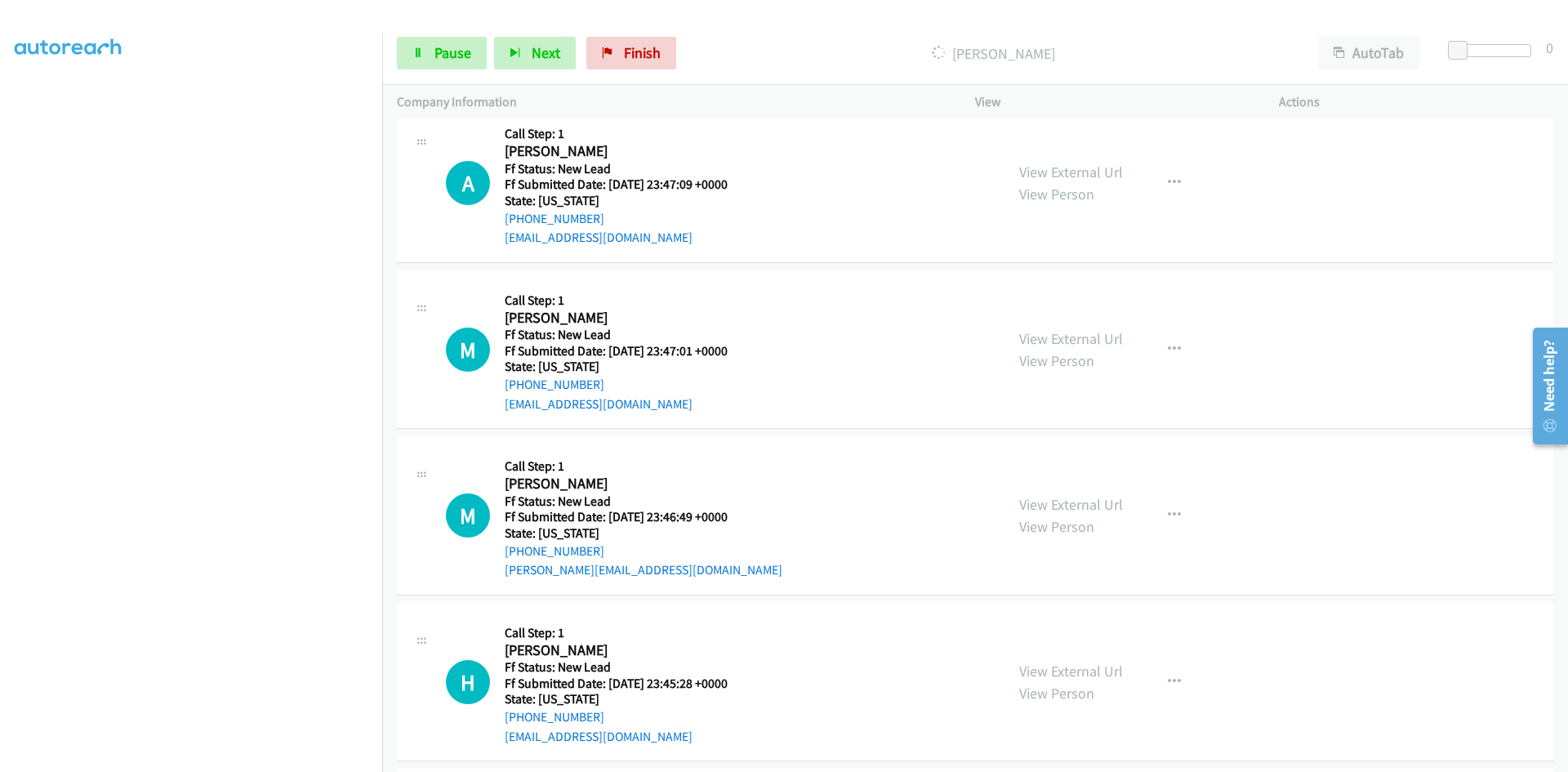
scroll to position [817, 0]
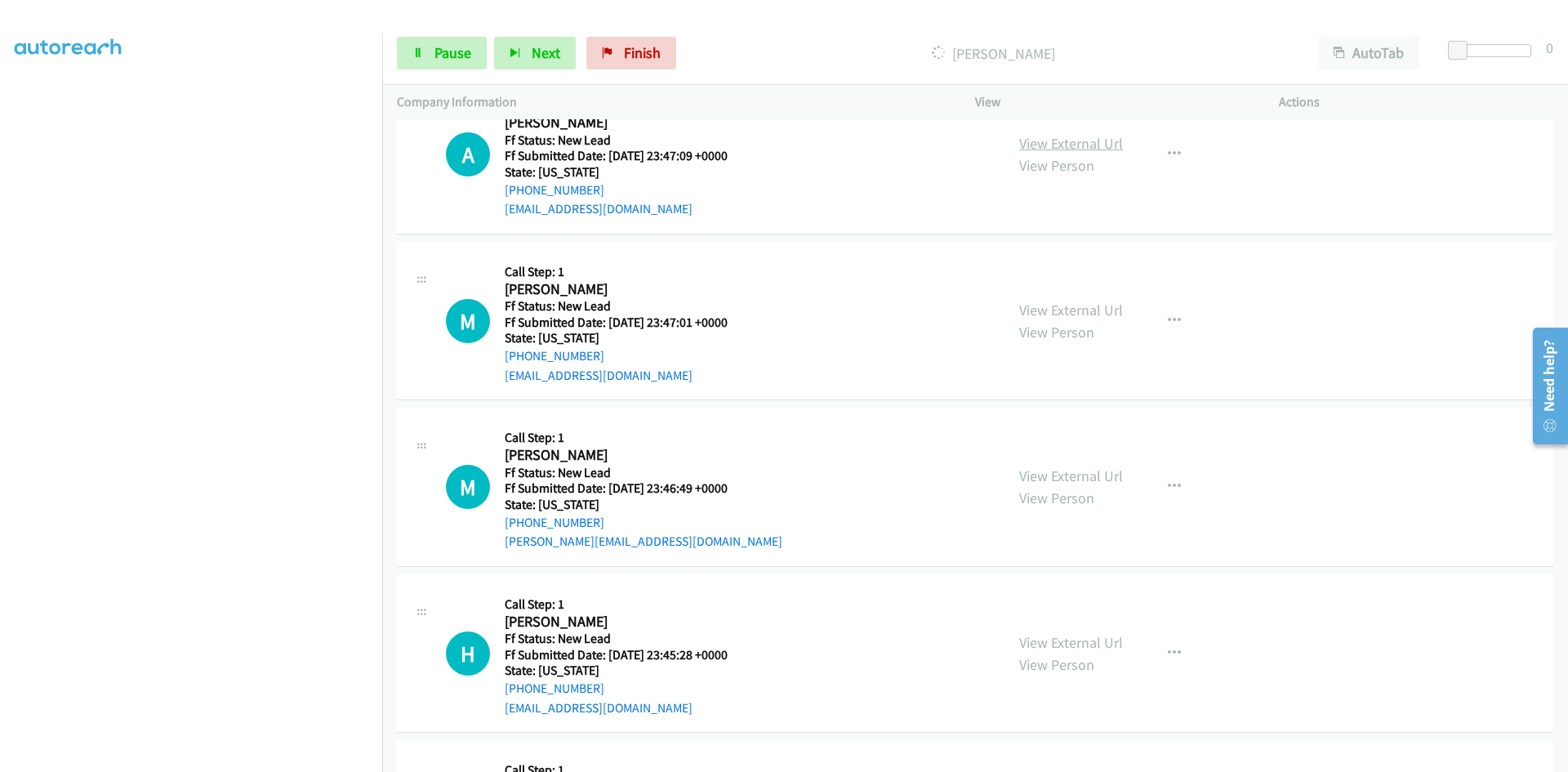
click at [1071, 141] on link "View External Url" at bounding box center [1071, 143] width 104 height 18
click at [1054, 312] on link "View External Url" at bounding box center [1071, 309] width 104 height 18
click at [1063, 475] on link "View External Url" at bounding box center [1071, 475] width 104 height 18
click at [1067, 645] on link "View External Url" at bounding box center [1071, 642] width 104 height 18
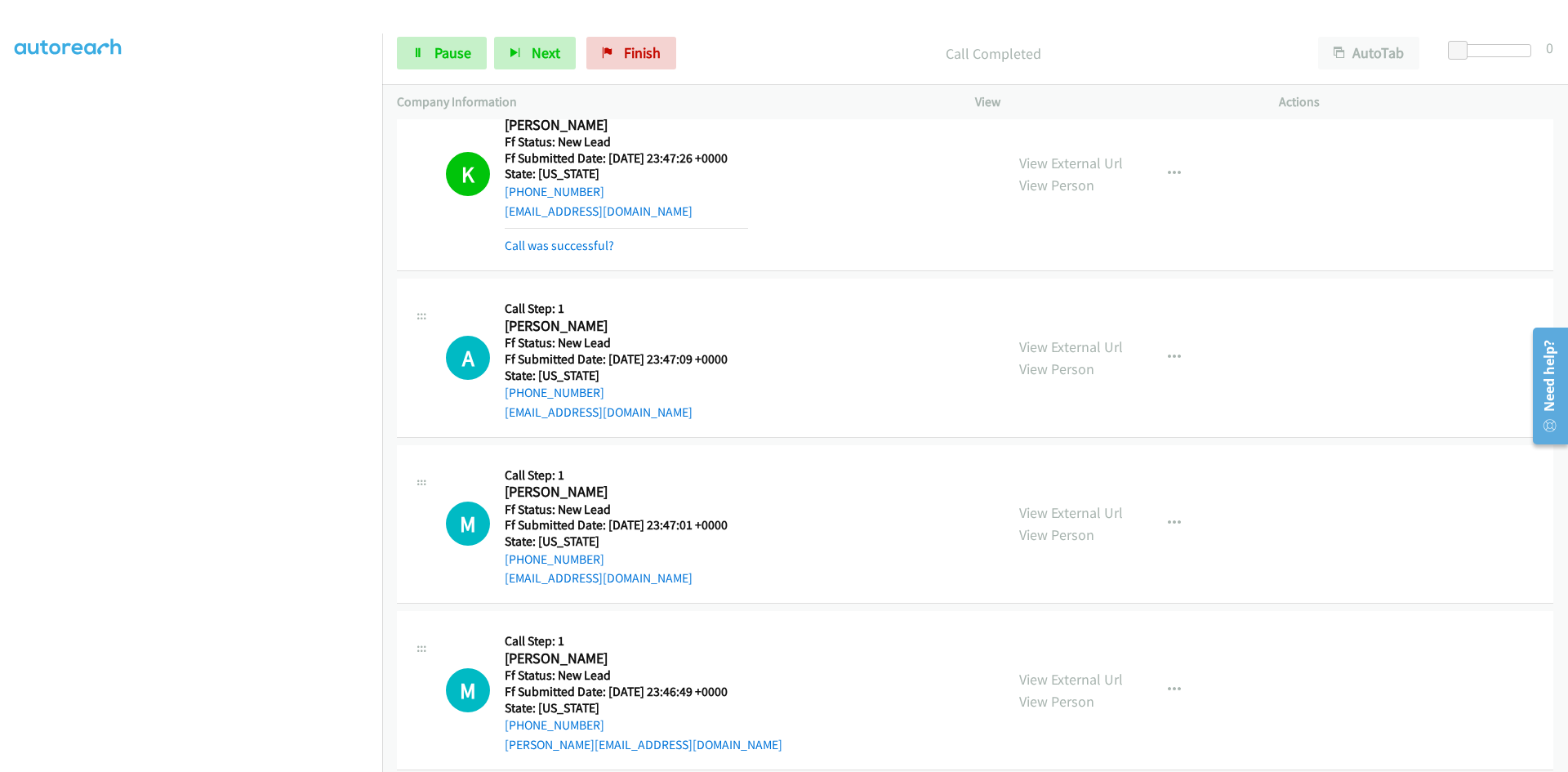
scroll to position [607, 0]
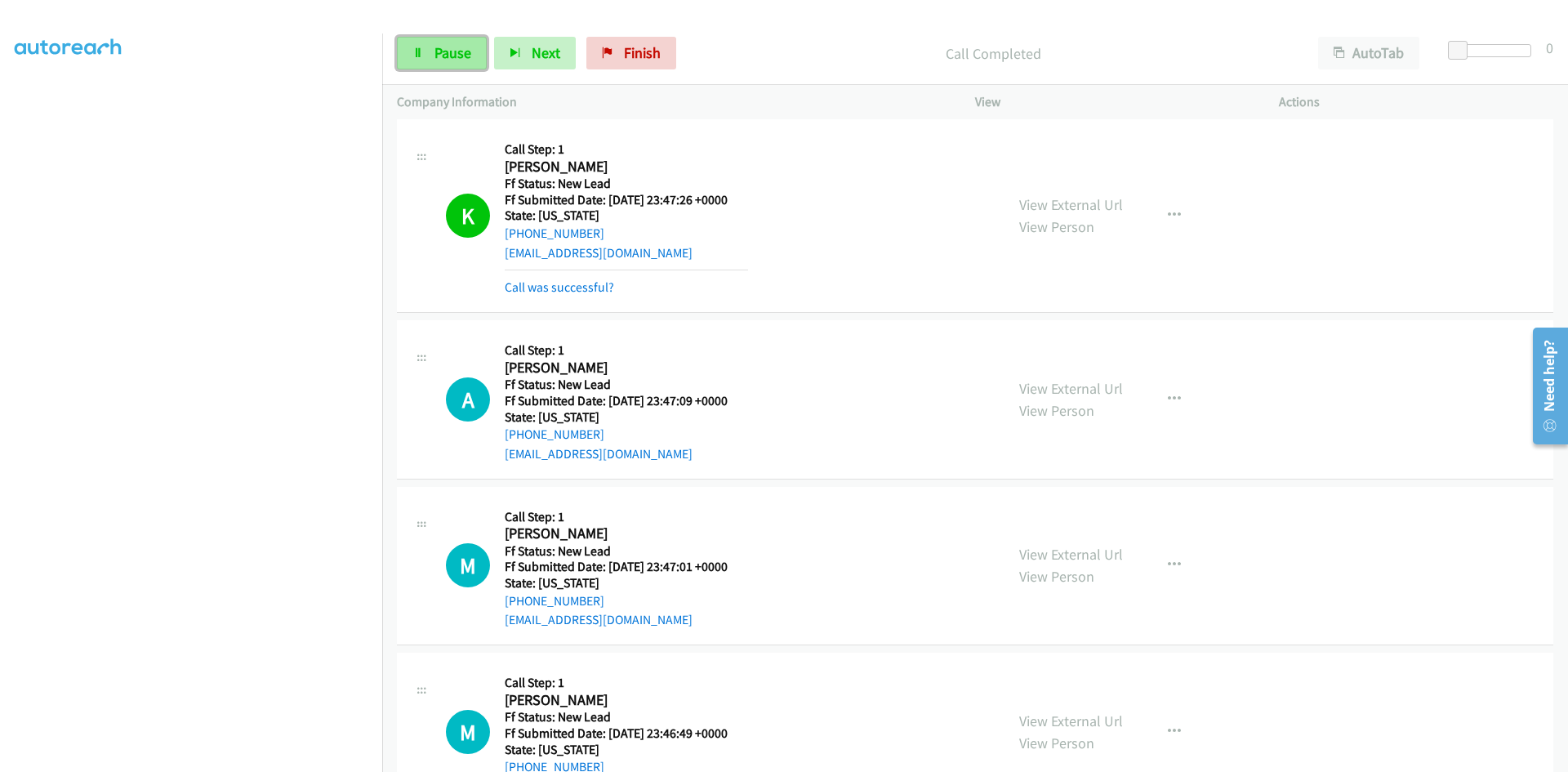
click at [423, 59] on link "Pause" at bounding box center [442, 53] width 90 height 32
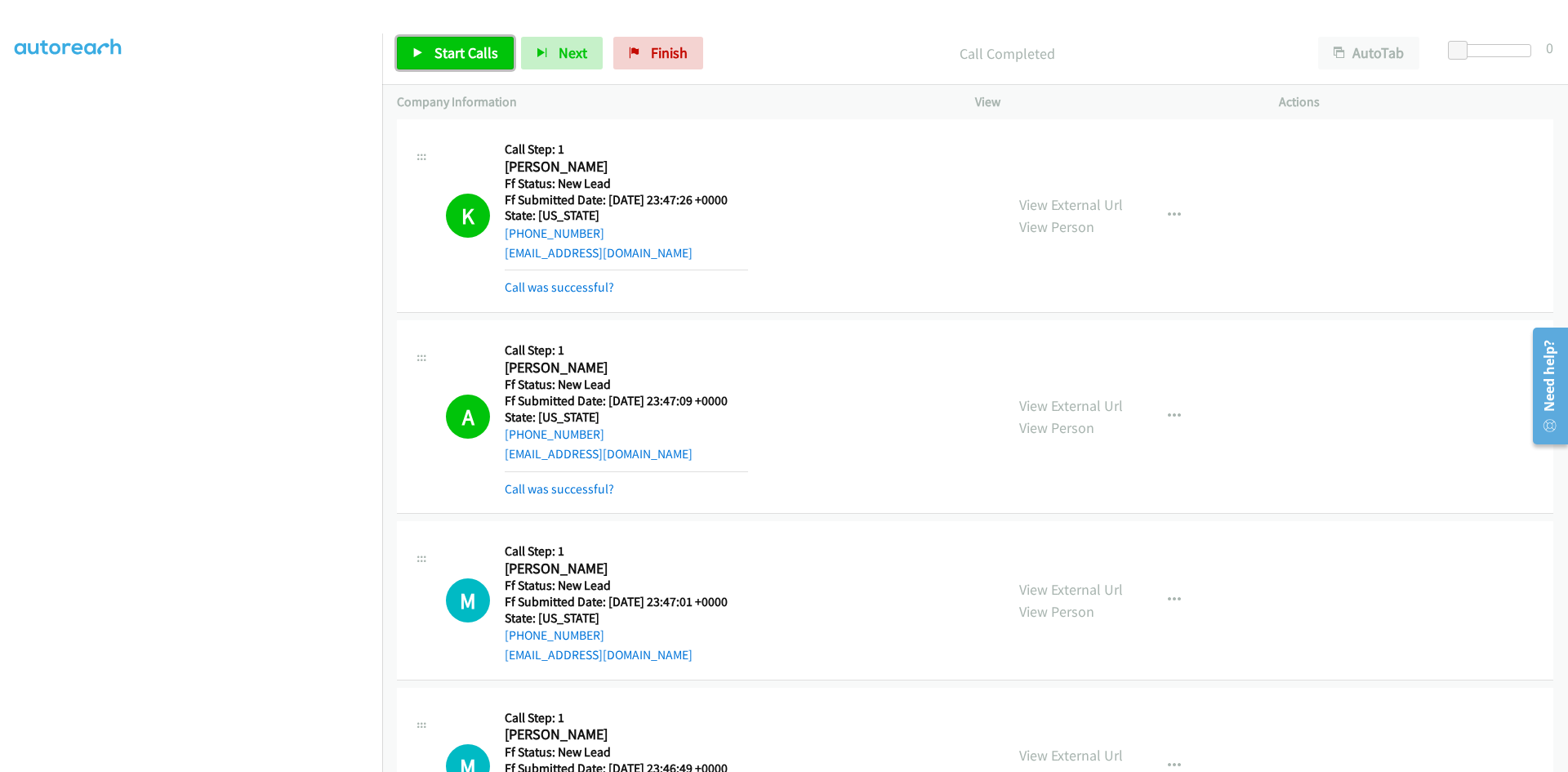
click at [467, 40] on link "Start Calls" at bounding box center [455, 53] width 117 height 32
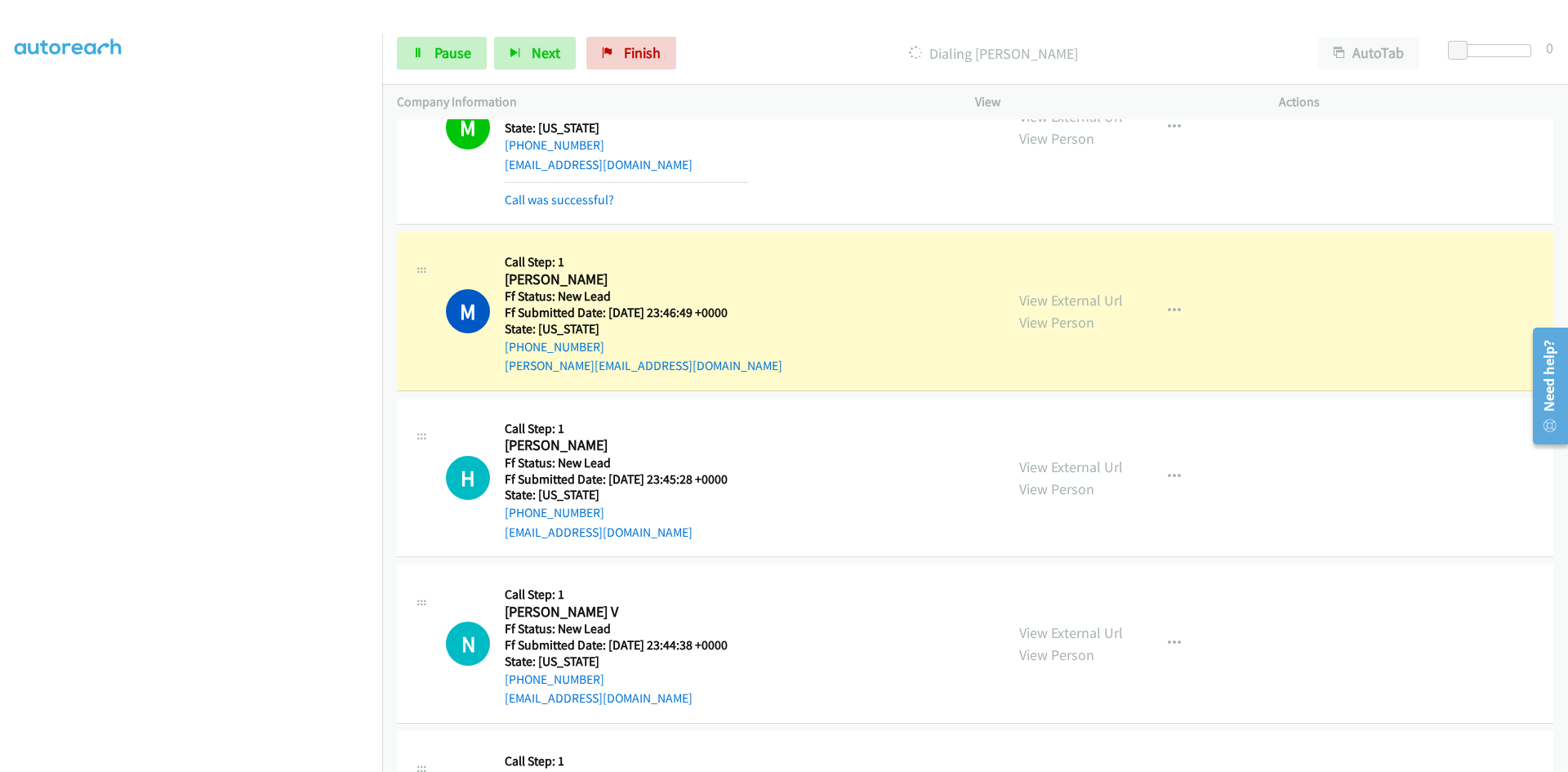
scroll to position [1115, 0]
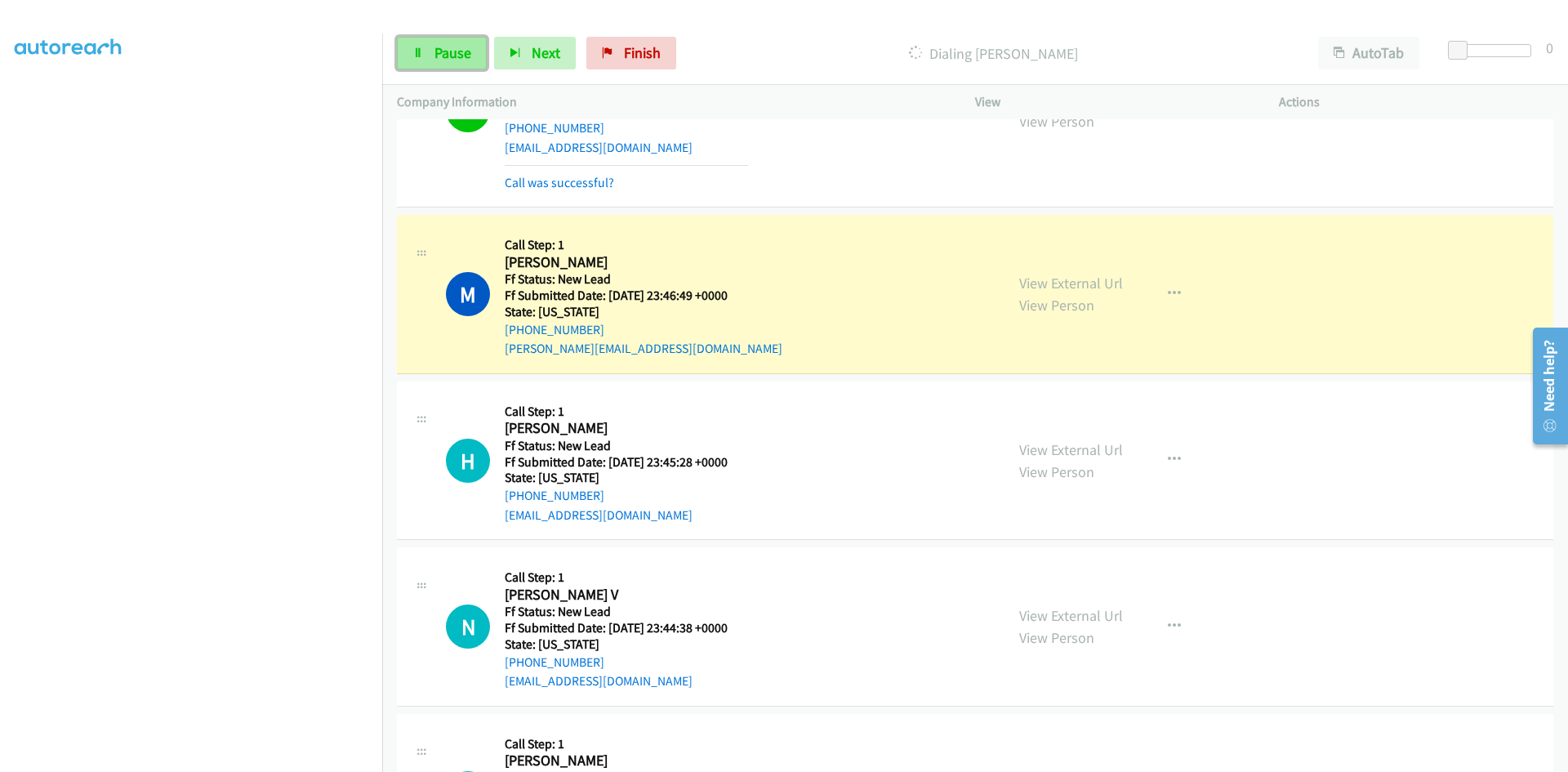
click at [463, 53] on span "Pause" at bounding box center [453, 52] width 37 height 18
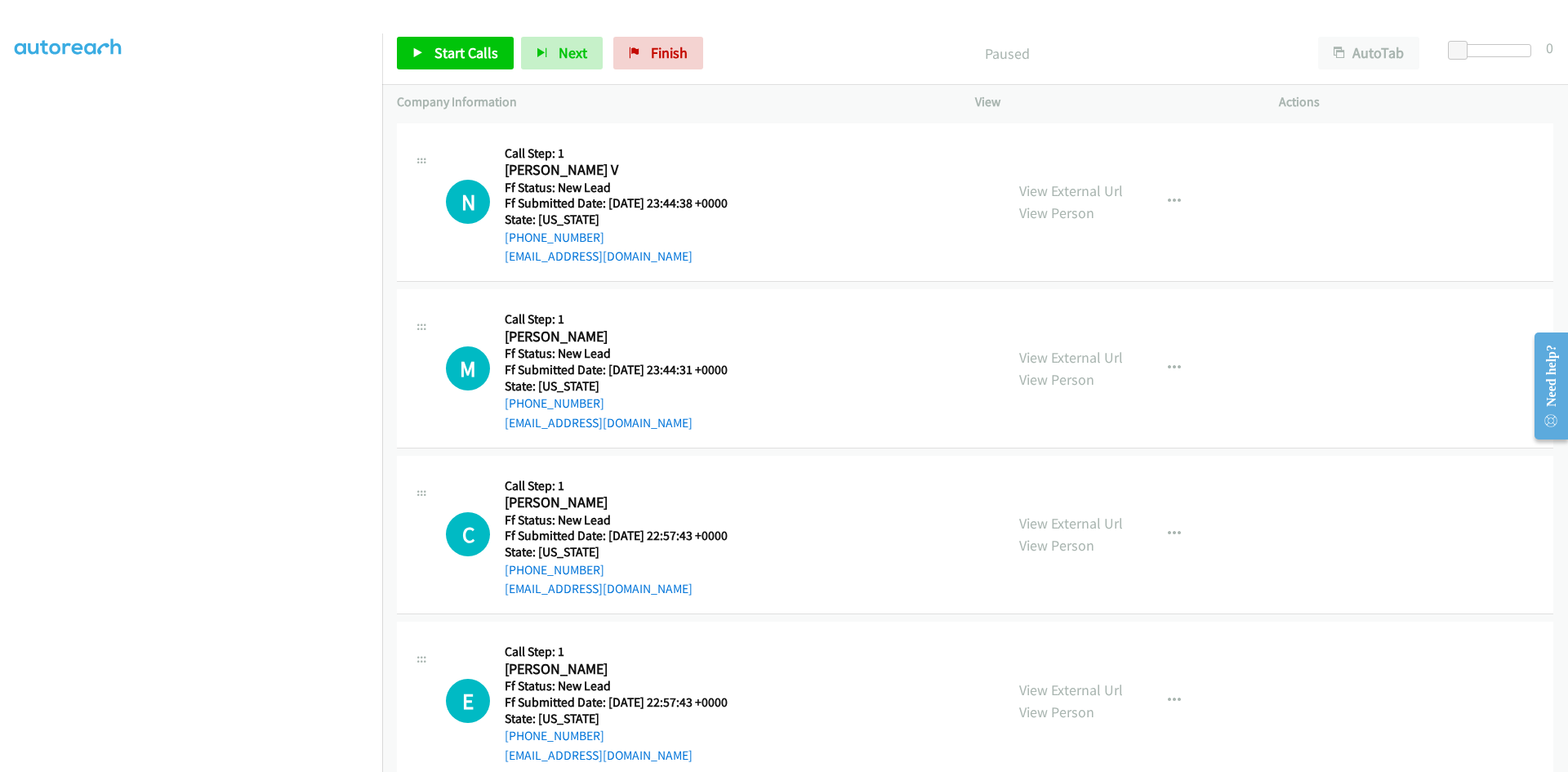
scroll to position [144, 0]
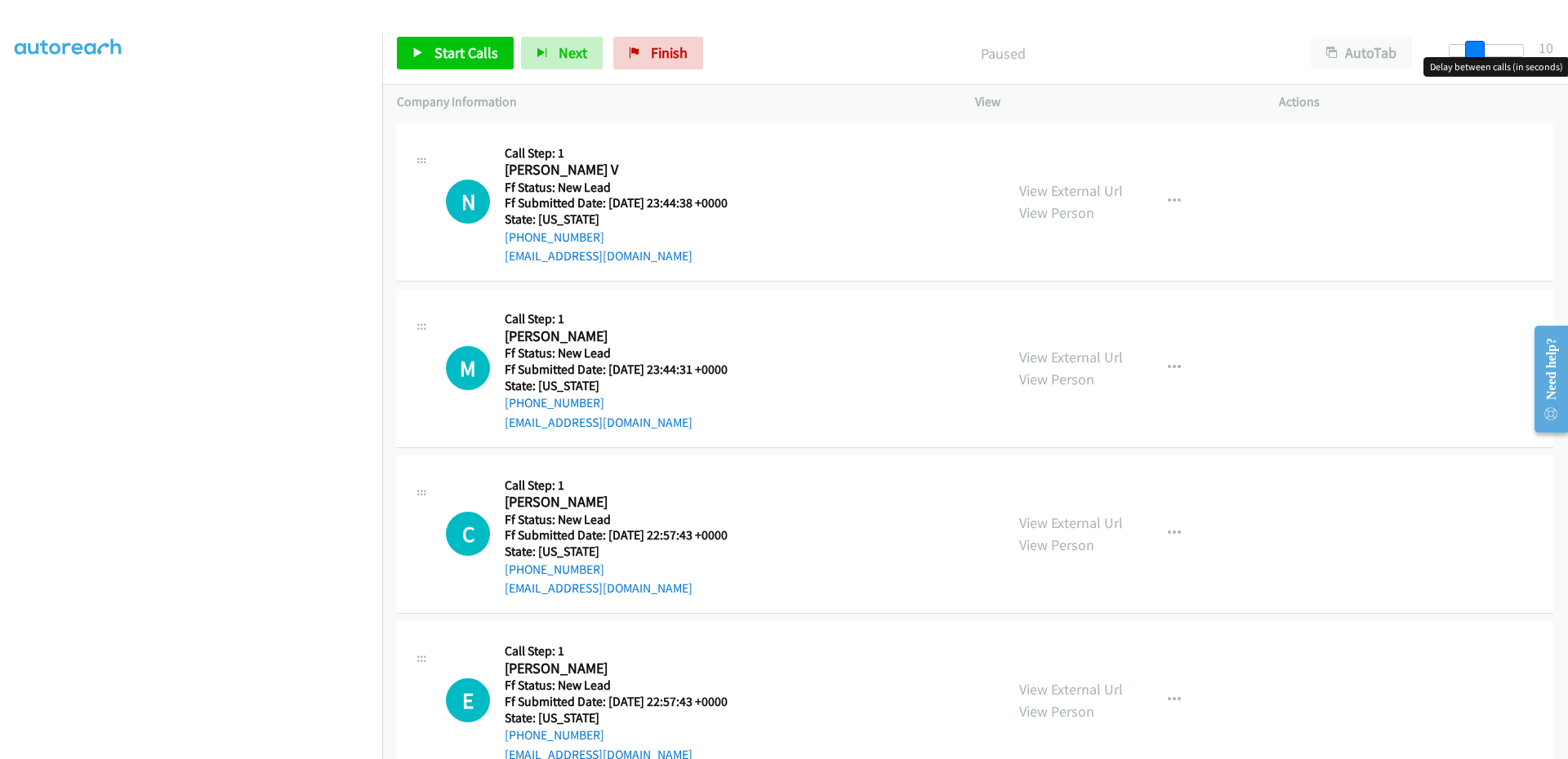
drag, startPoint x: 1458, startPoint y: 51, endPoint x: 1482, endPoint y: 47, distance: 24.3
click at [1482, 47] on span at bounding box center [1475, 51] width 19 height 19
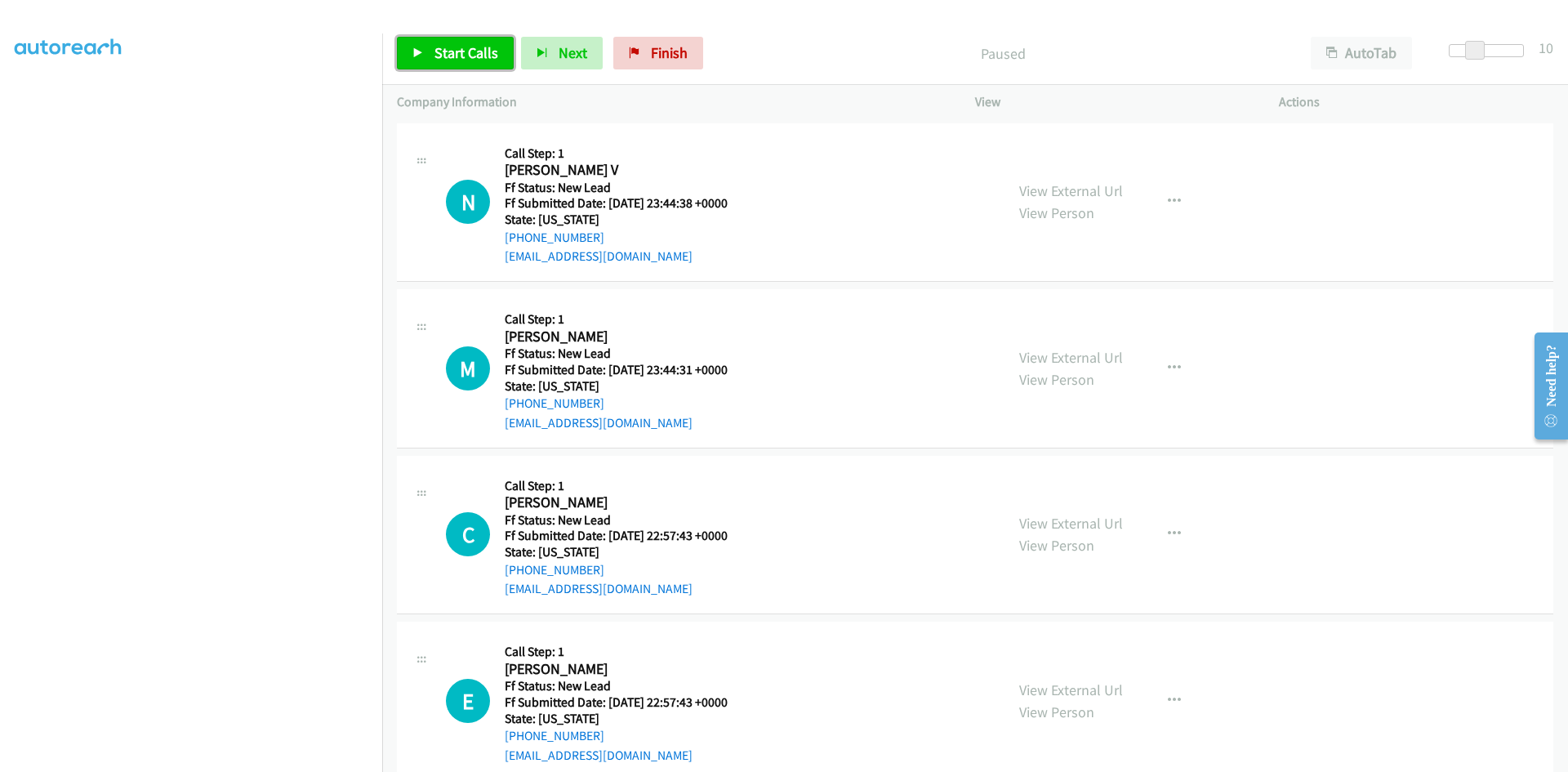
click at [463, 55] on span "Start Calls" at bounding box center [466, 52] width 64 height 18
click at [1047, 192] on link "View External Url" at bounding box center [1071, 191] width 104 height 18
click at [1074, 362] on link "View External Url" at bounding box center [1071, 357] width 104 height 18
click at [1093, 521] on link "View External Url" at bounding box center [1071, 523] width 104 height 18
click at [1040, 691] on link "View External Url" at bounding box center [1071, 689] width 104 height 18
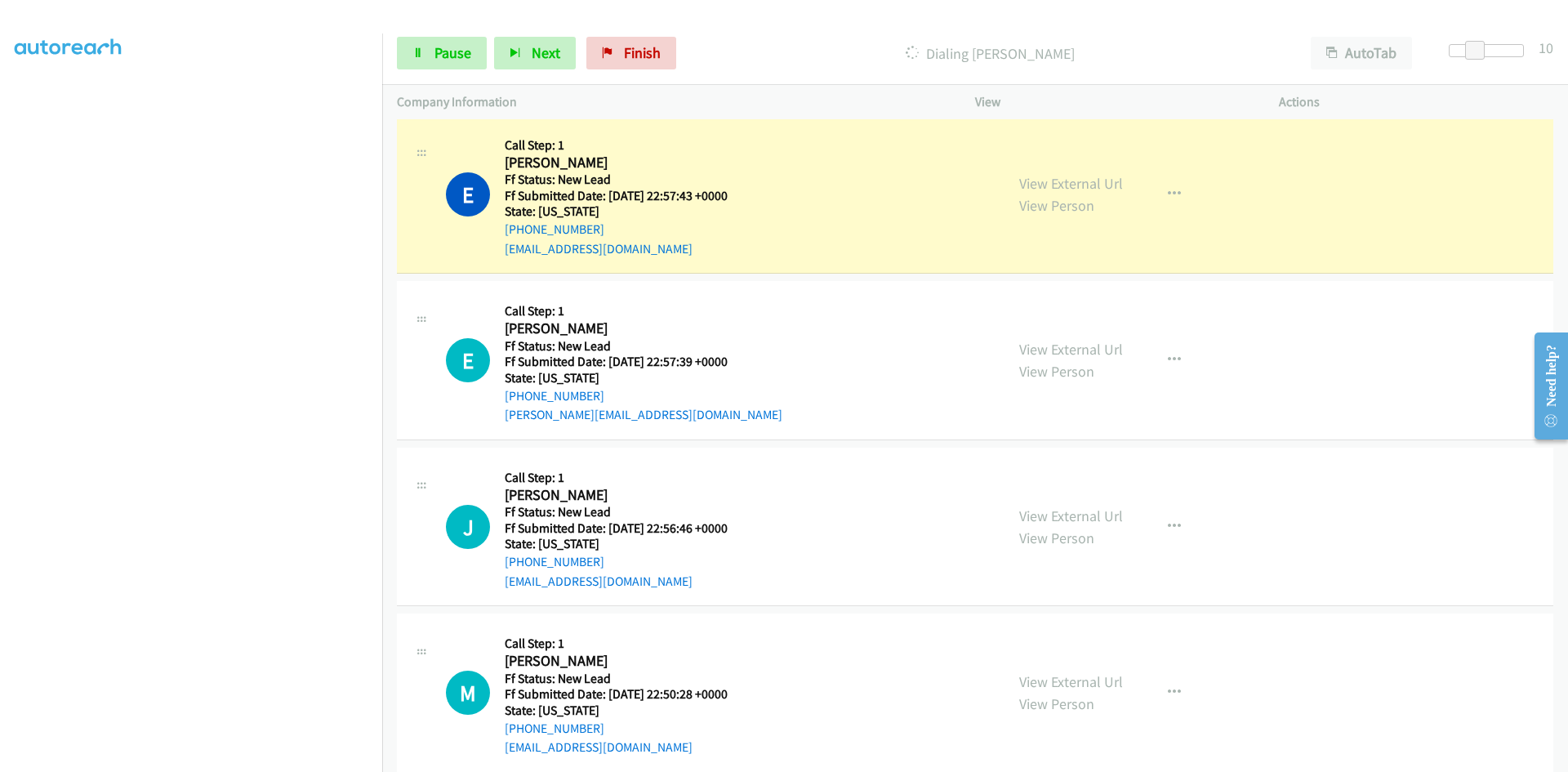
scroll to position [735, 0]
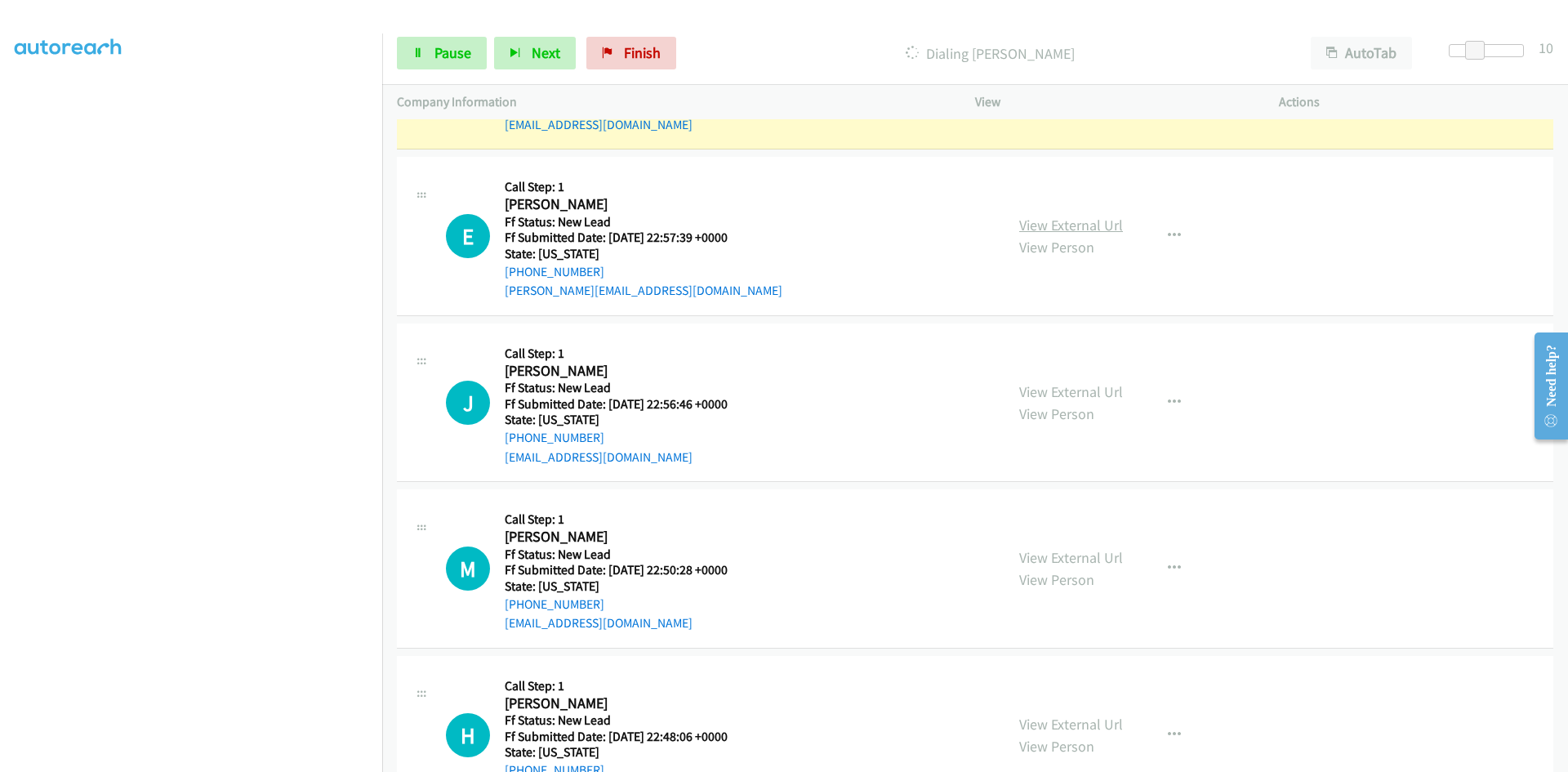
click at [1071, 228] on link "View External Url" at bounding box center [1071, 225] width 104 height 18
click at [1063, 396] on link "View External Url" at bounding box center [1071, 391] width 104 height 18
click at [1060, 559] on link "View External Url" at bounding box center [1071, 557] width 104 height 18
click at [1082, 728] on link "View External Url" at bounding box center [1071, 724] width 104 height 18
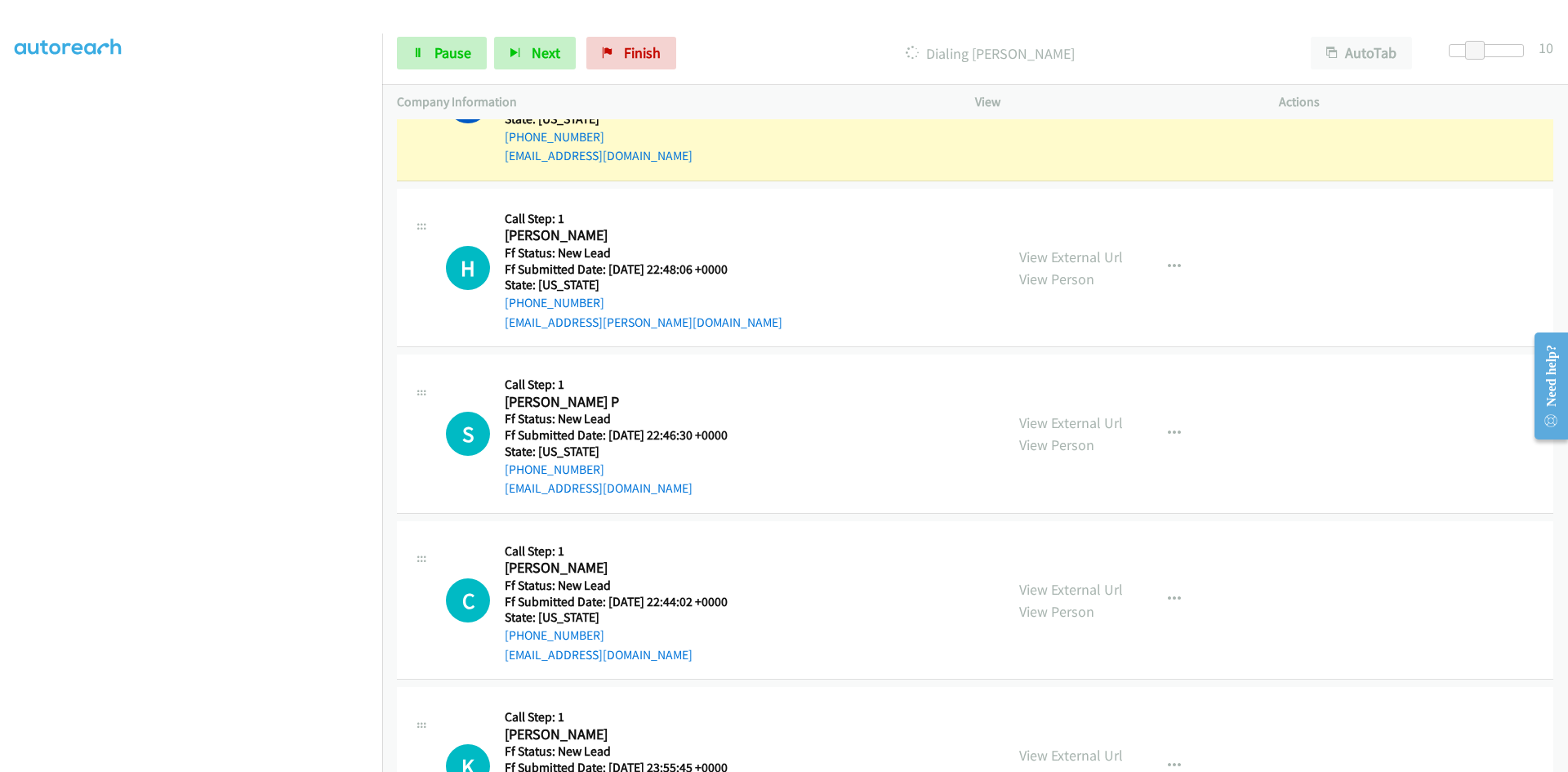
scroll to position [1324, 0]
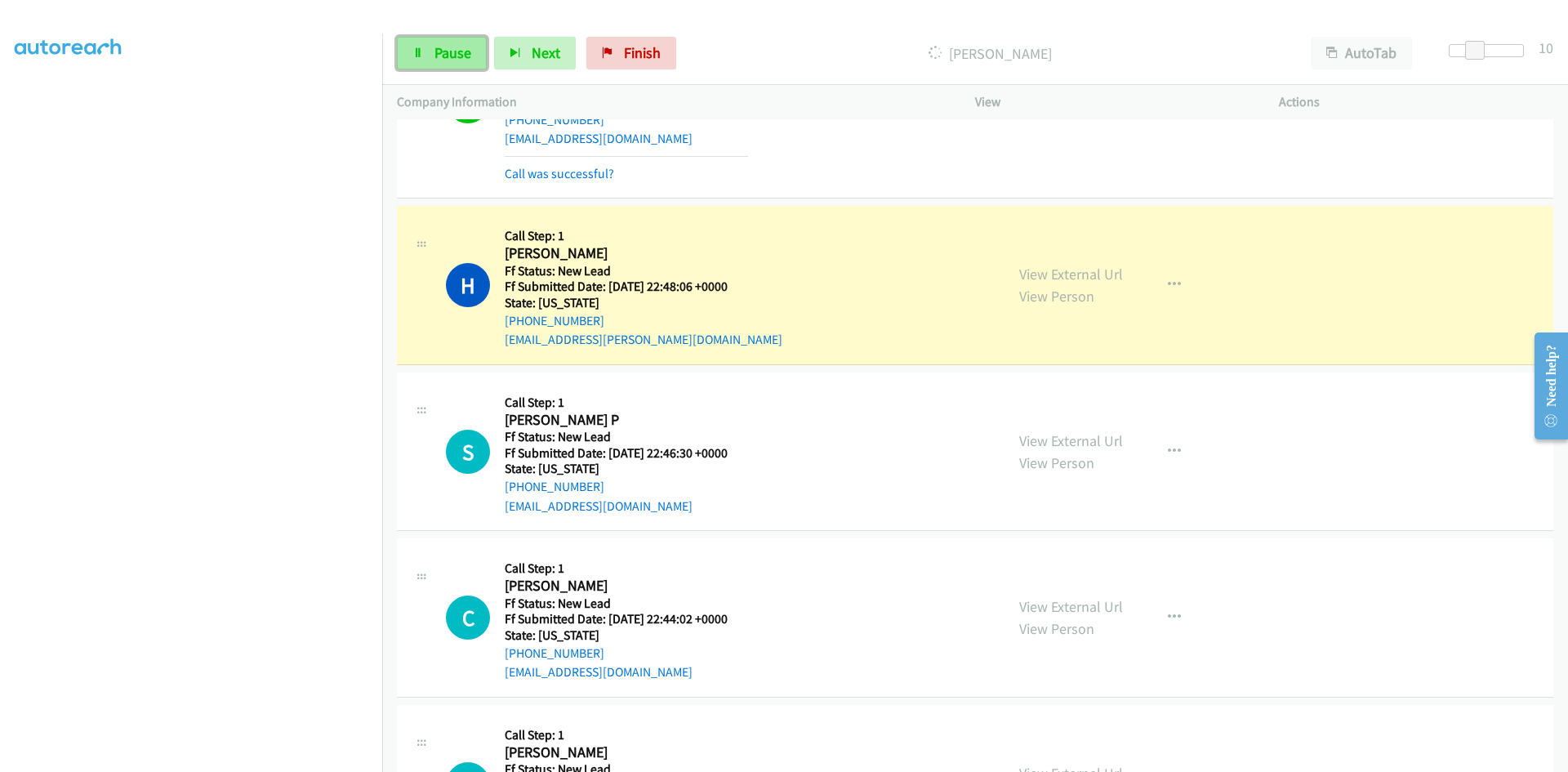
click at [464, 59] on span "Pause" at bounding box center [453, 52] width 37 height 18
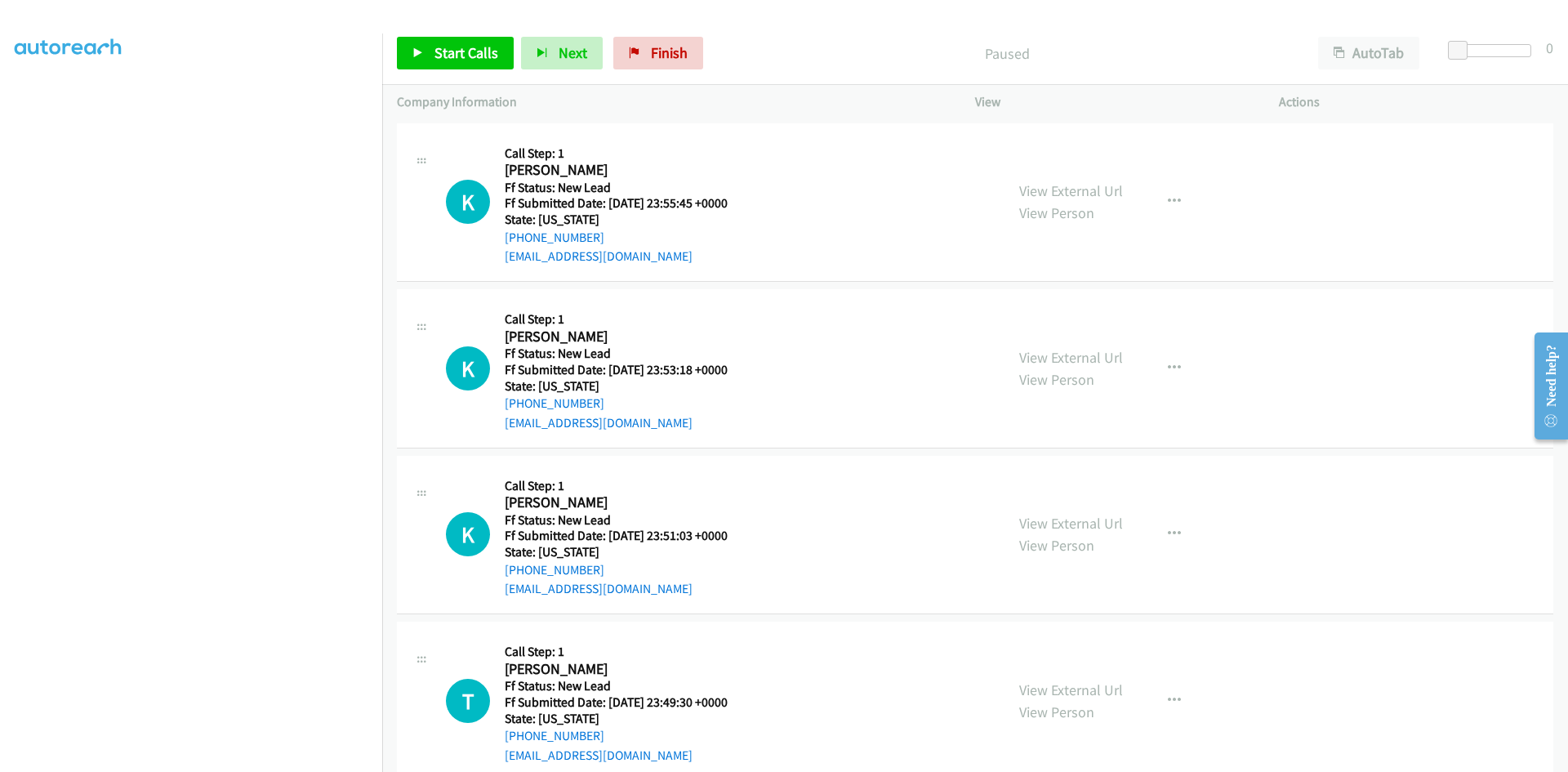
scroll to position [144, 0]
click at [1106, 194] on link "View External Url" at bounding box center [1071, 191] width 104 height 18
click at [1082, 355] on link "View External Url" at bounding box center [1071, 357] width 104 height 18
click at [1095, 529] on link "View External Url" at bounding box center [1071, 523] width 104 height 18
click at [1072, 689] on link "View External Url" at bounding box center [1071, 689] width 104 height 18
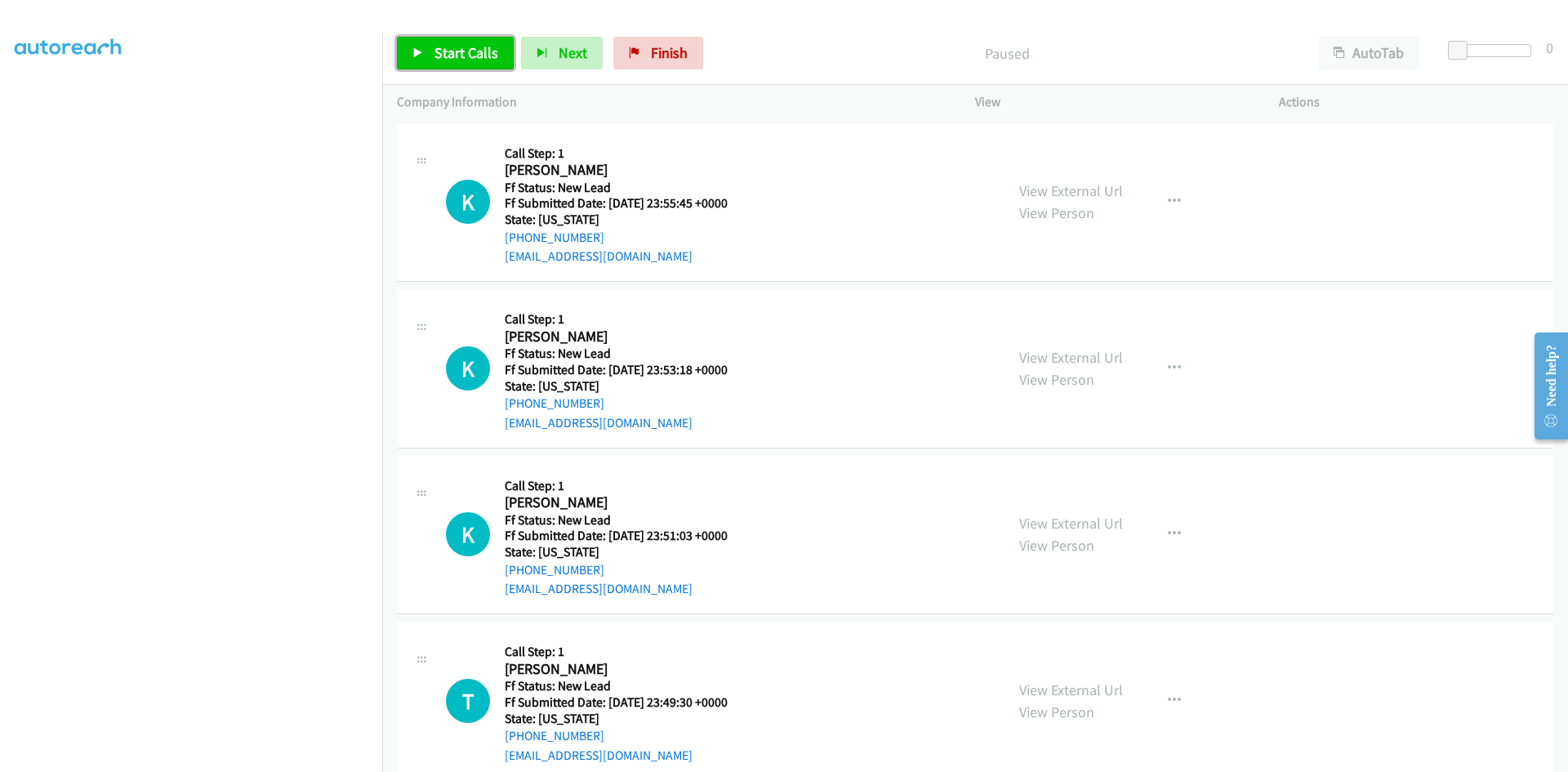
click at [443, 56] on span "Start Calls" at bounding box center [466, 52] width 64 height 18
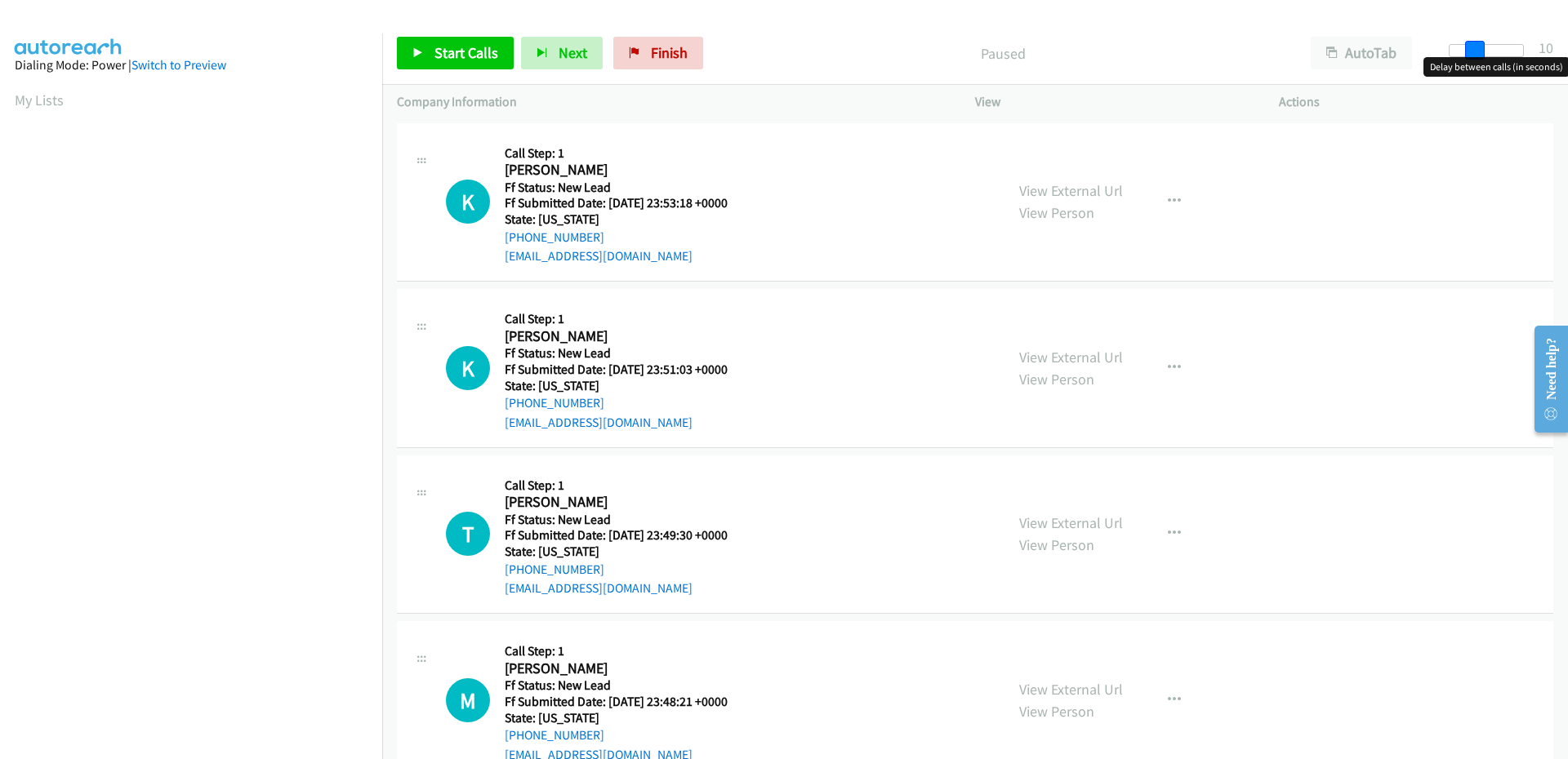
drag, startPoint x: 1460, startPoint y: 46, endPoint x: 1478, endPoint y: 49, distance: 18.2
click at [1478, 49] on span at bounding box center [1475, 51] width 19 height 19
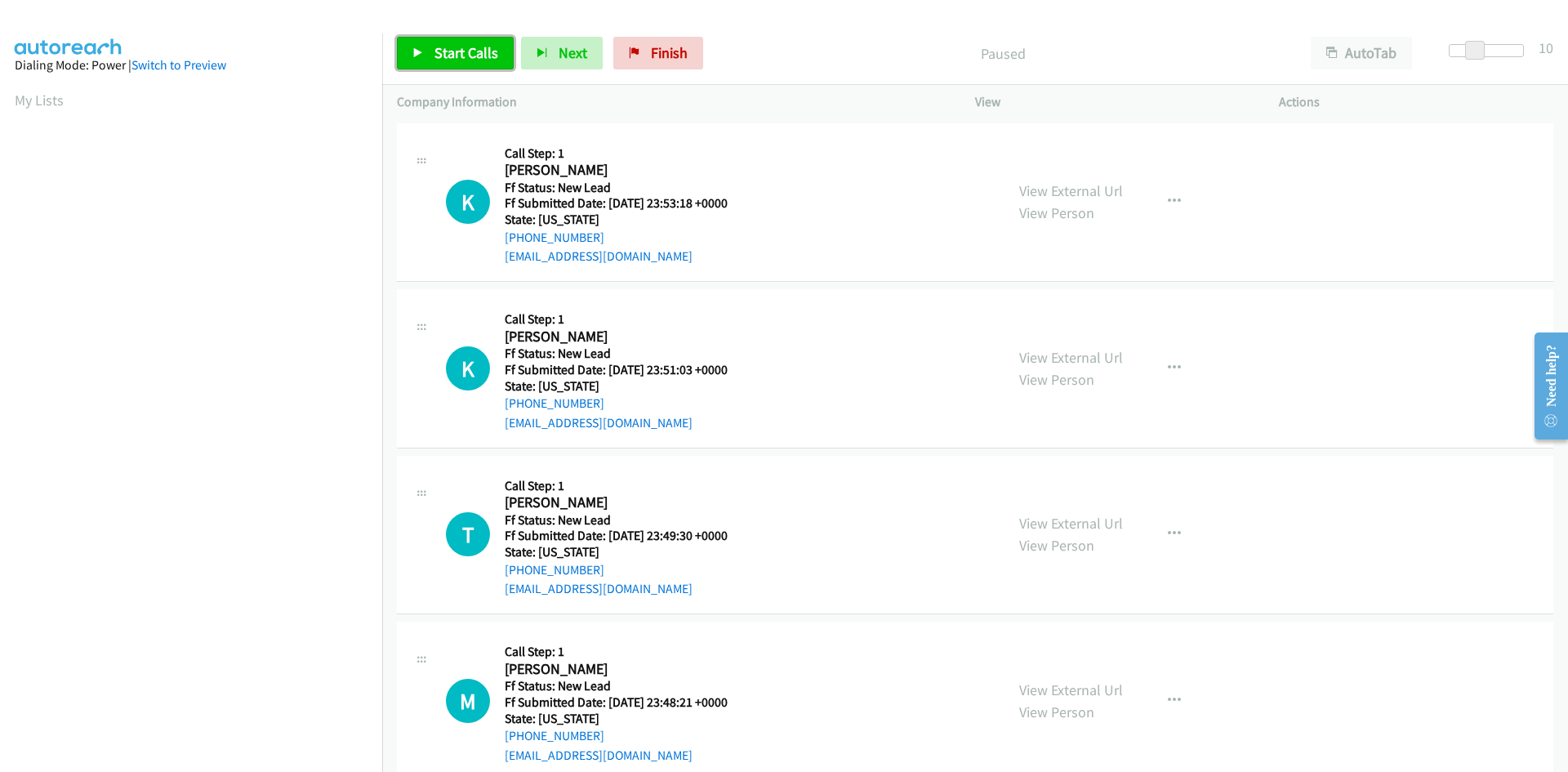
click at [457, 47] on span "Start Calls" at bounding box center [466, 52] width 64 height 18
click at [1053, 191] on link "View External Url" at bounding box center [1071, 191] width 104 height 18
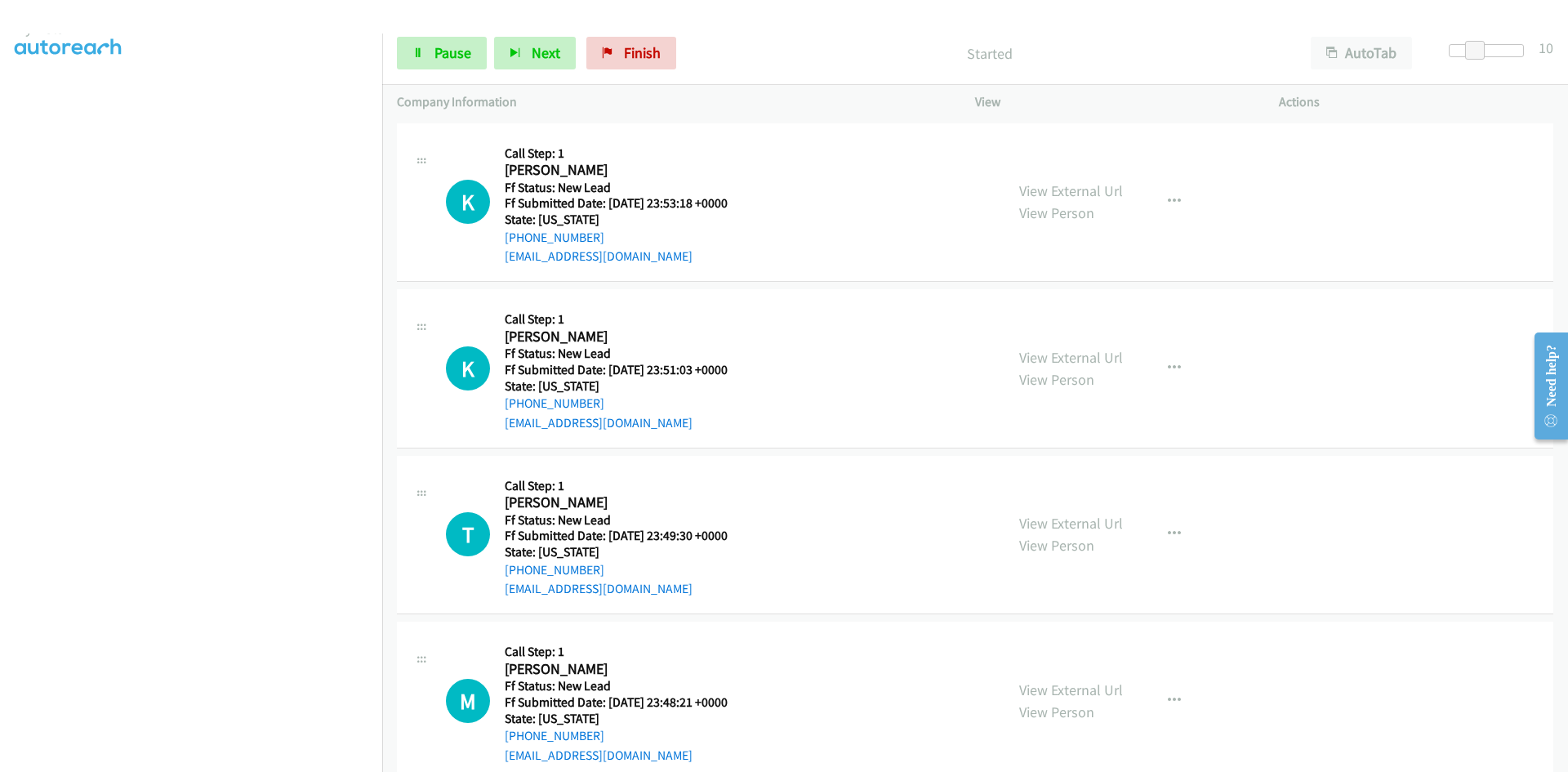
scroll to position [144, 0]
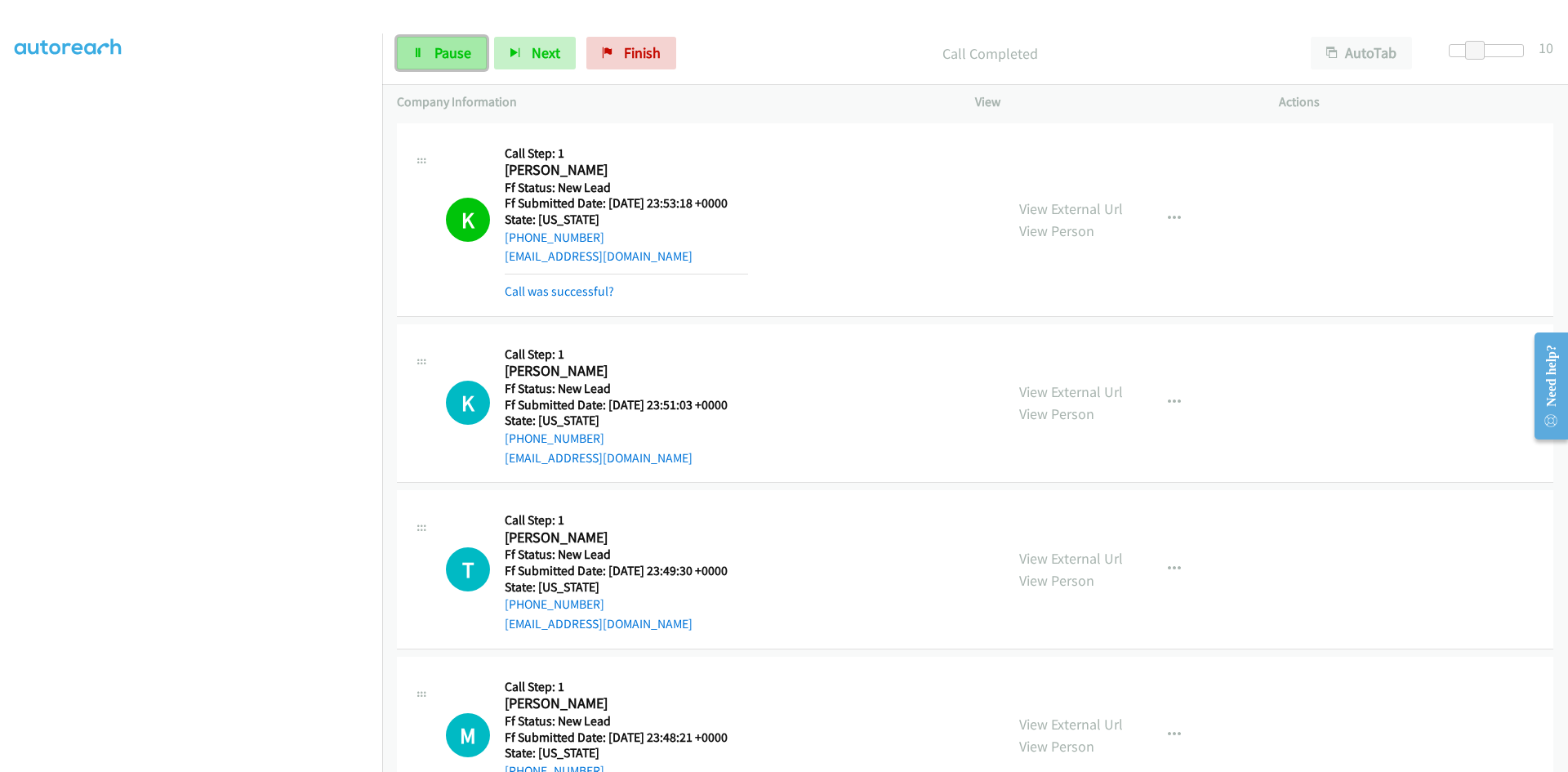
click at [427, 61] on link "Pause" at bounding box center [442, 53] width 90 height 32
click at [637, 54] on link "Finish" at bounding box center [658, 53] width 90 height 32
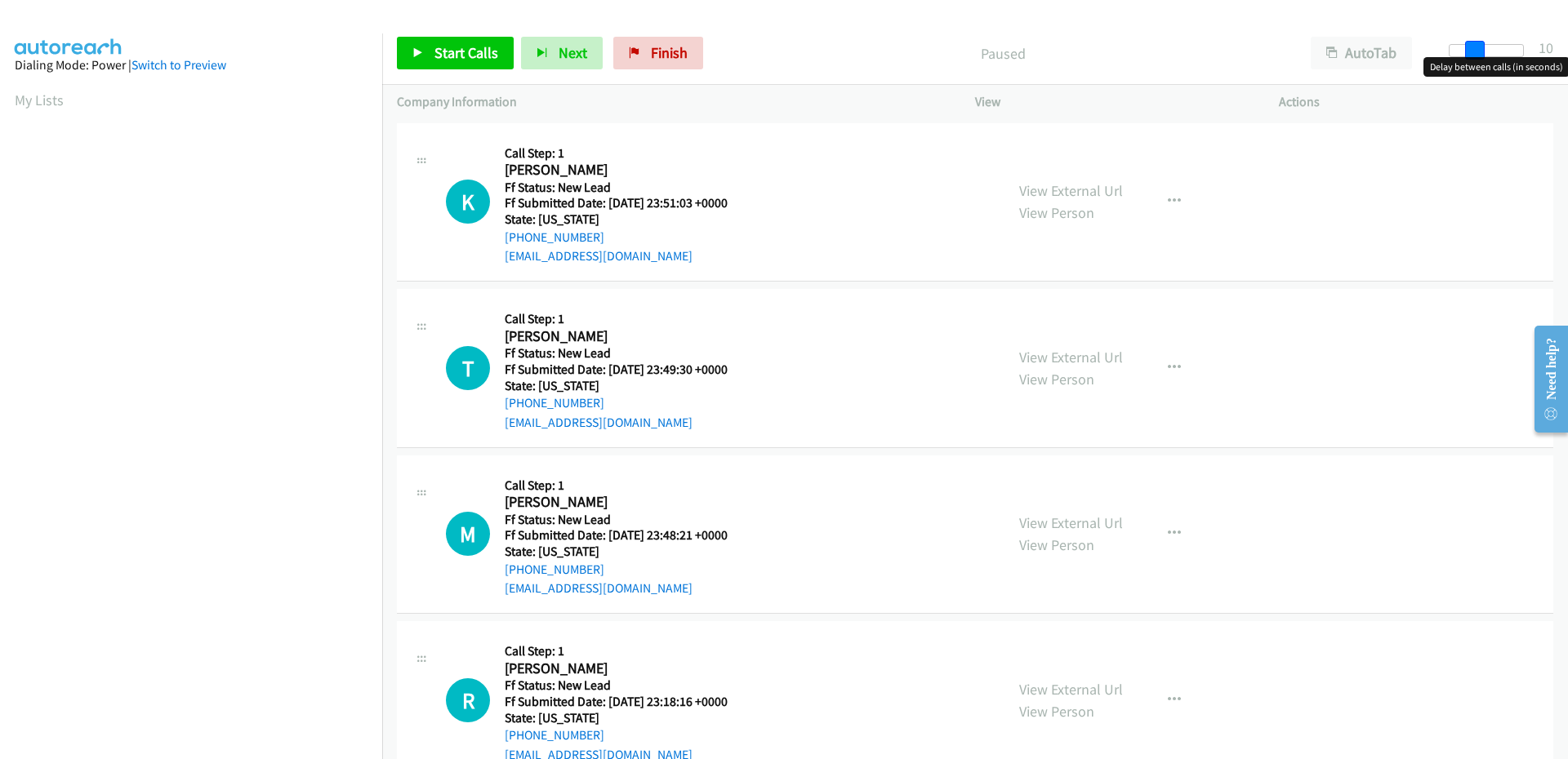
drag, startPoint x: 1458, startPoint y: 53, endPoint x: 1484, endPoint y: 52, distance: 26.0
click at [1484, 52] on span at bounding box center [1475, 51] width 19 height 19
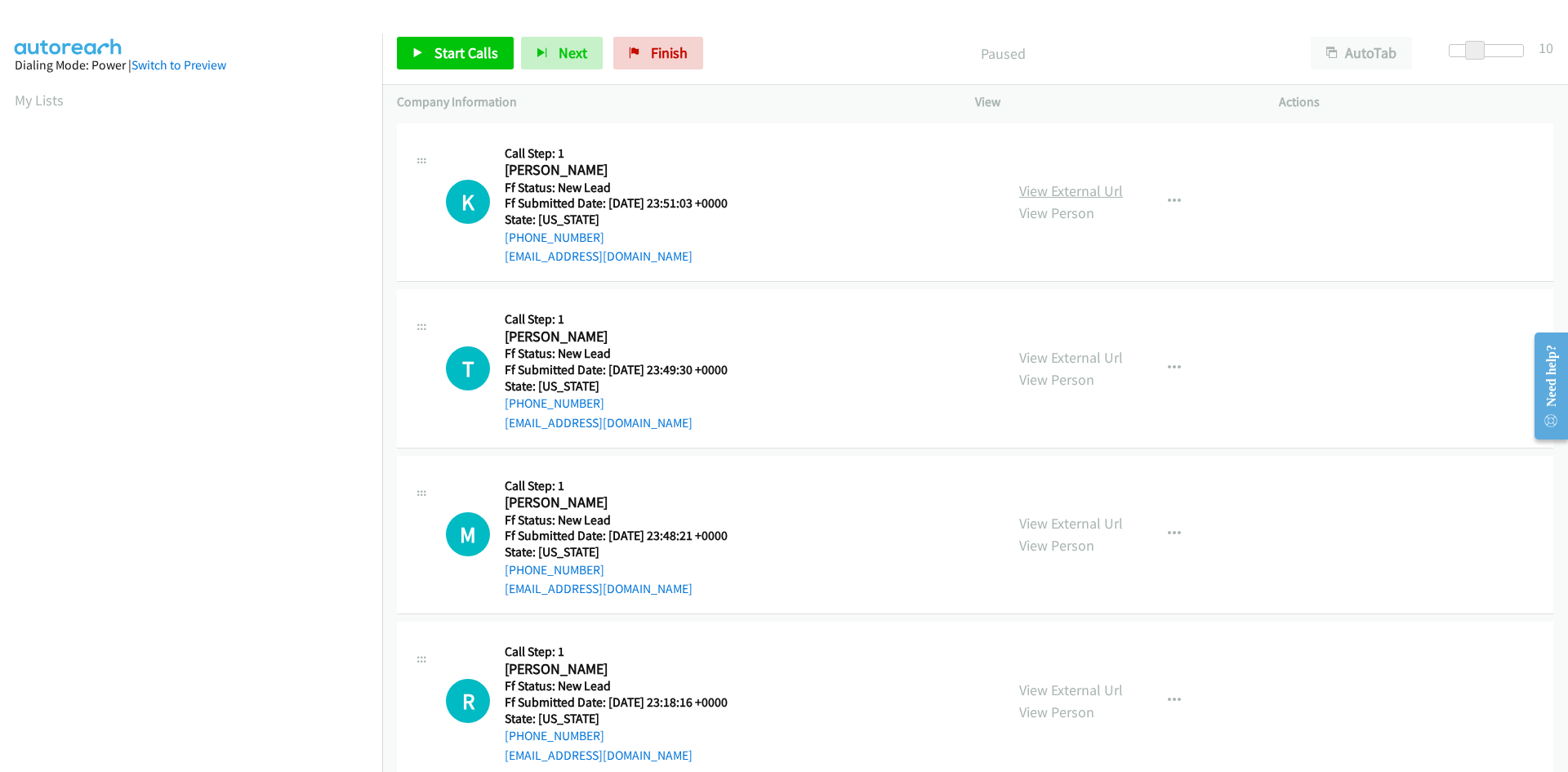
click at [1036, 185] on link "View External Url" at bounding box center [1071, 191] width 104 height 18
click at [456, 57] on span "Start Calls" at bounding box center [466, 52] width 64 height 18
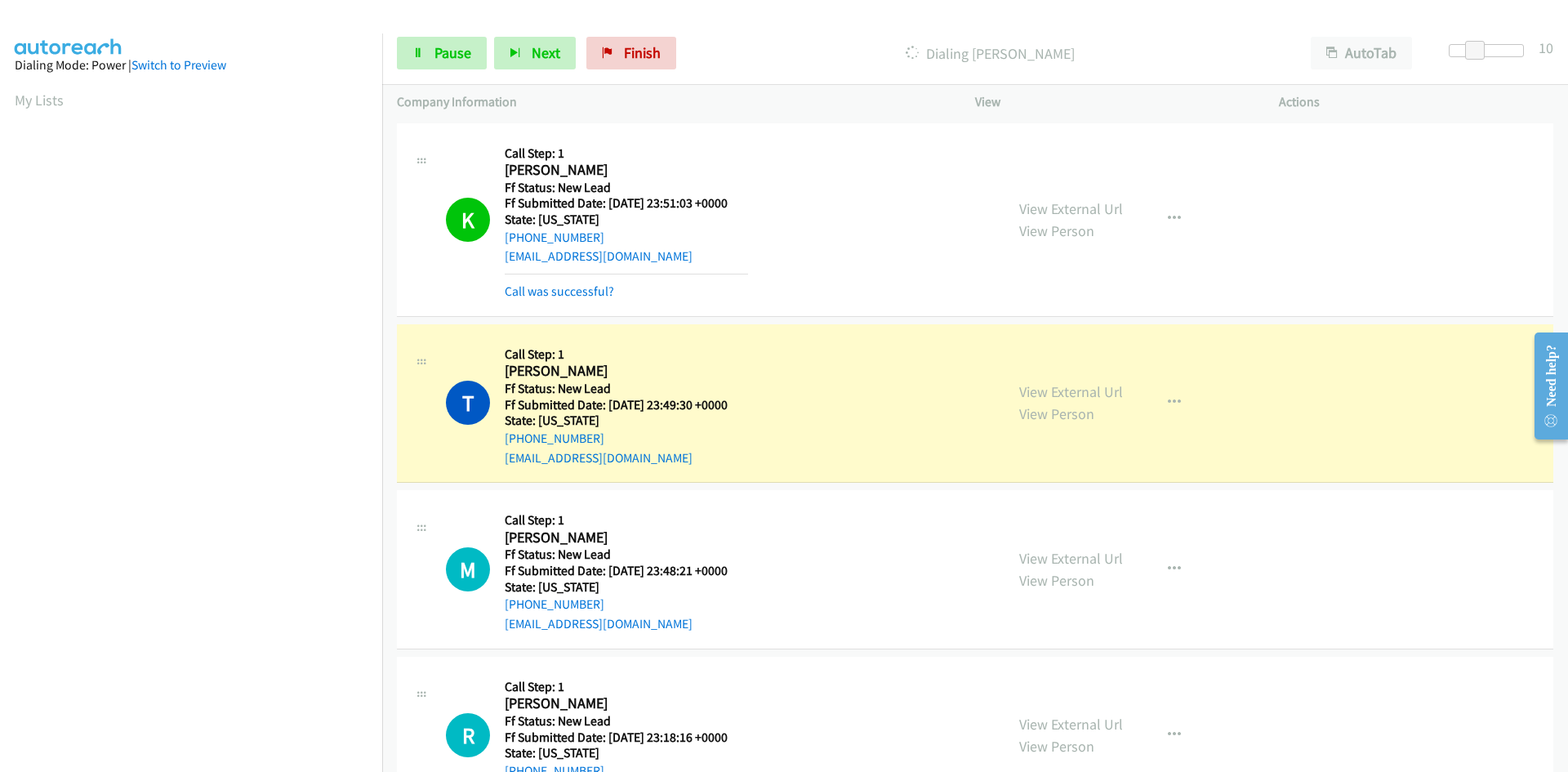
scroll to position [145, 0]
click at [1065, 393] on link "View External Url" at bounding box center [1071, 391] width 104 height 18
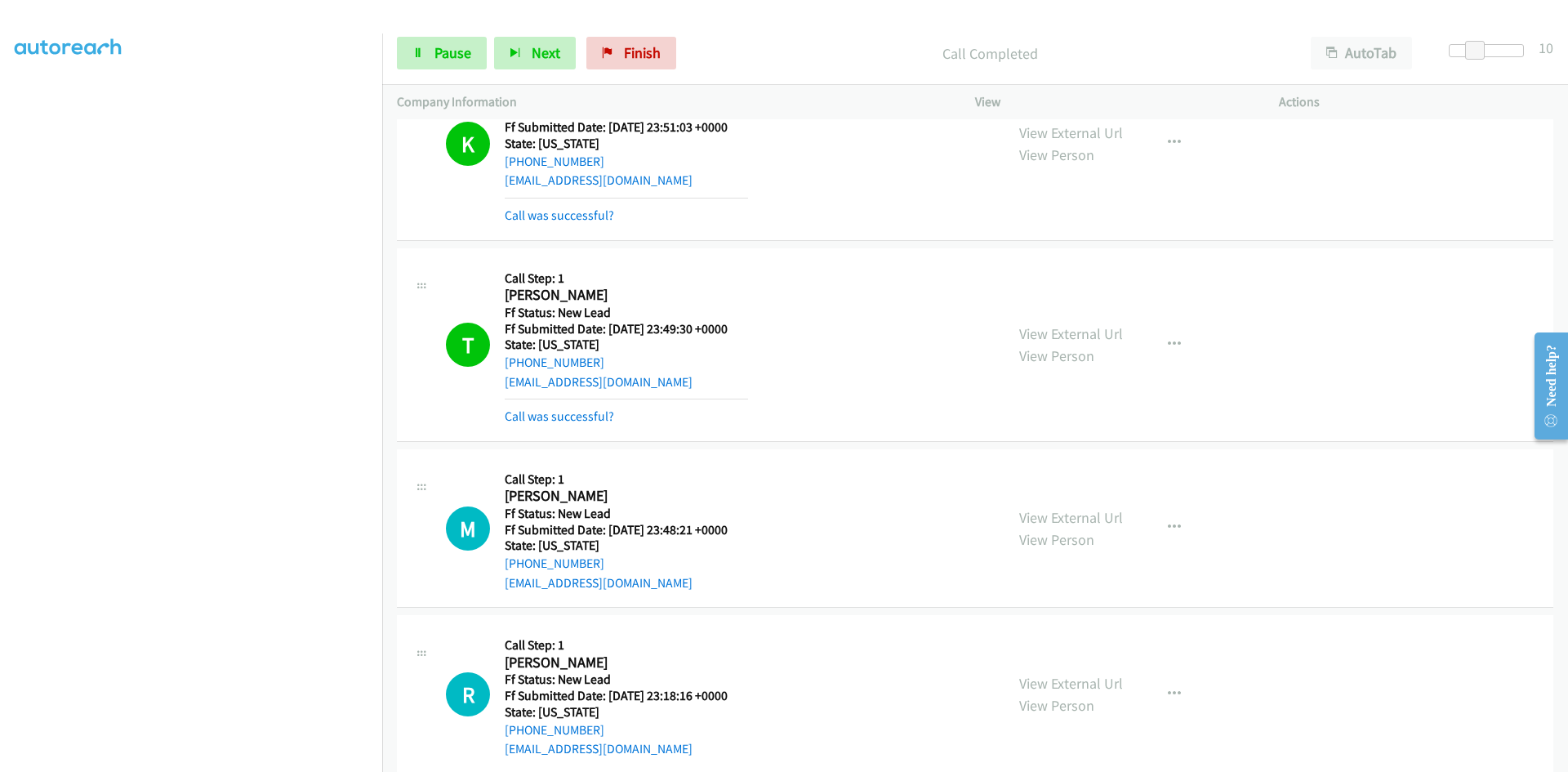
scroll to position [245, 0]
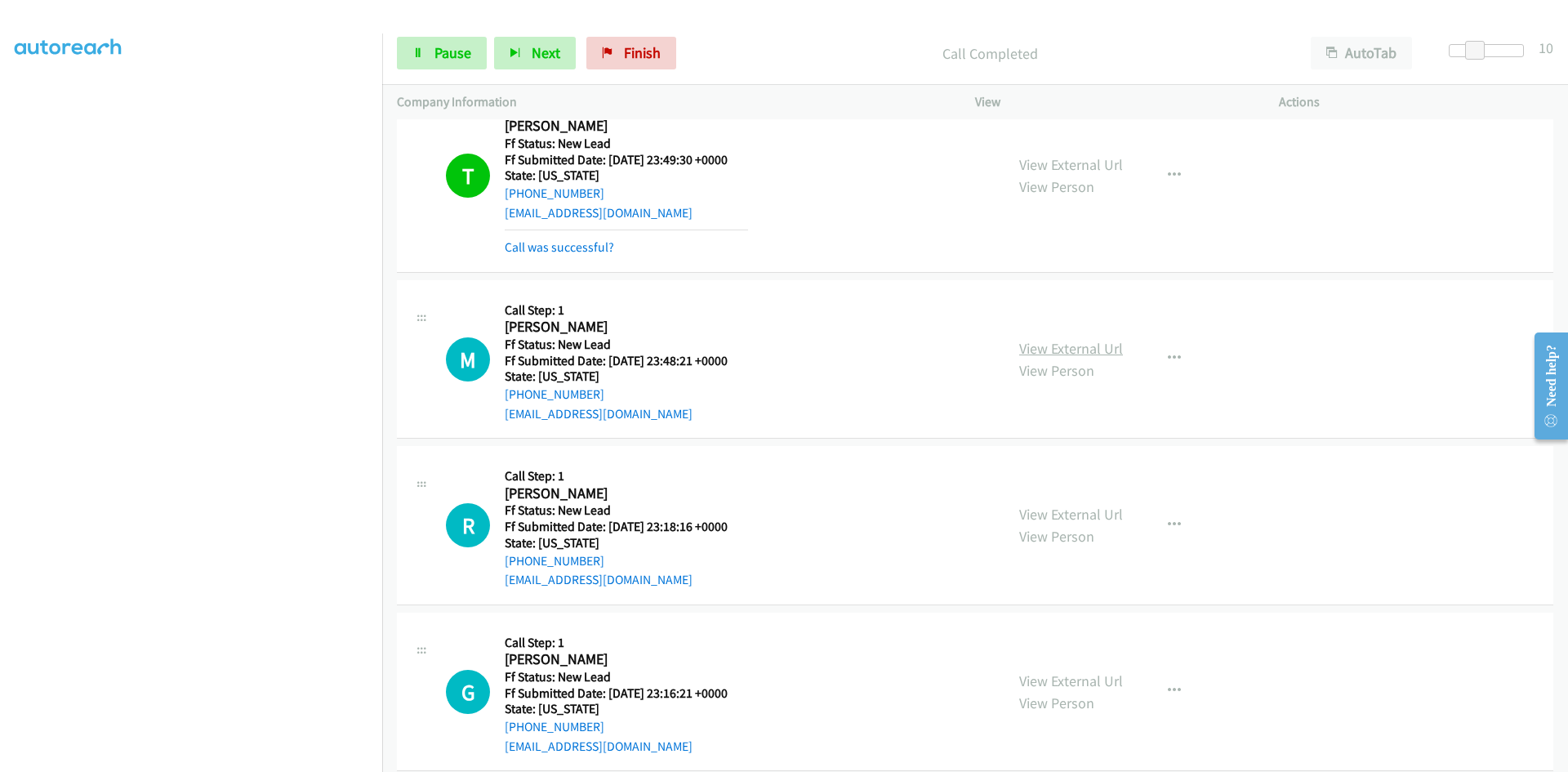
click at [1033, 348] on link "View External Url" at bounding box center [1071, 348] width 104 height 18
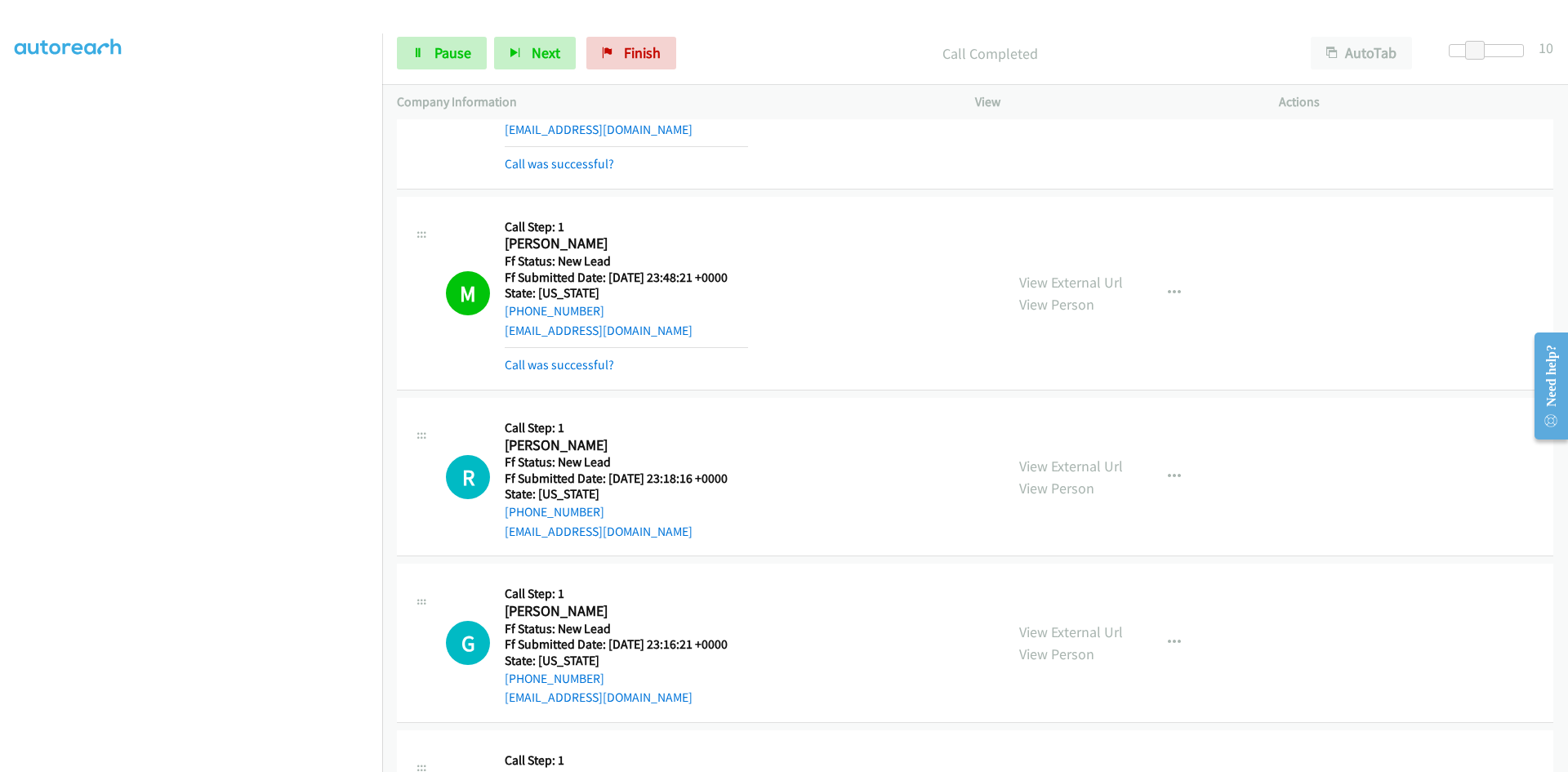
scroll to position [408, 0]
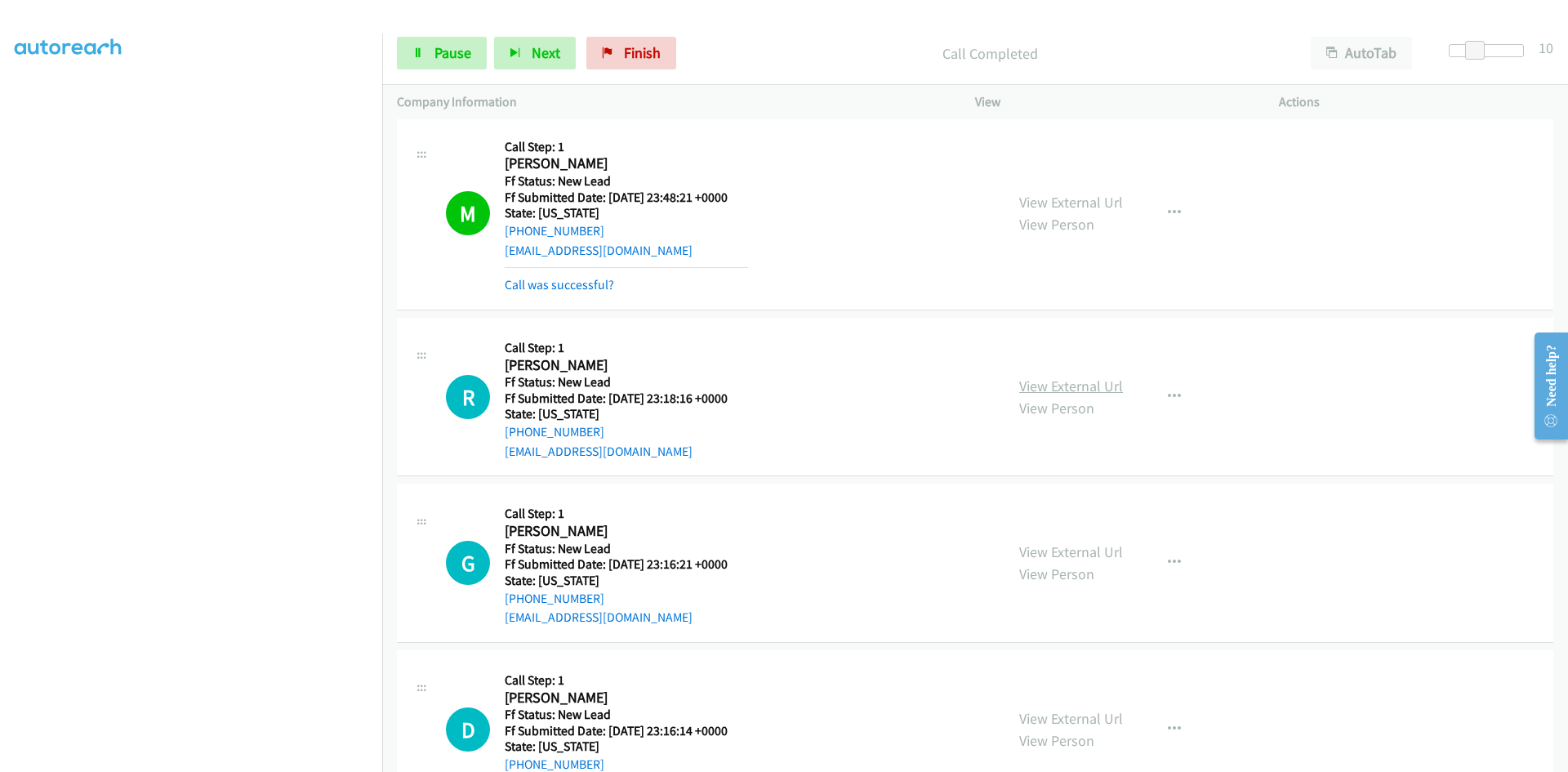
click at [1063, 387] on link "View External Url" at bounding box center [1071, 386] width 104 height 18
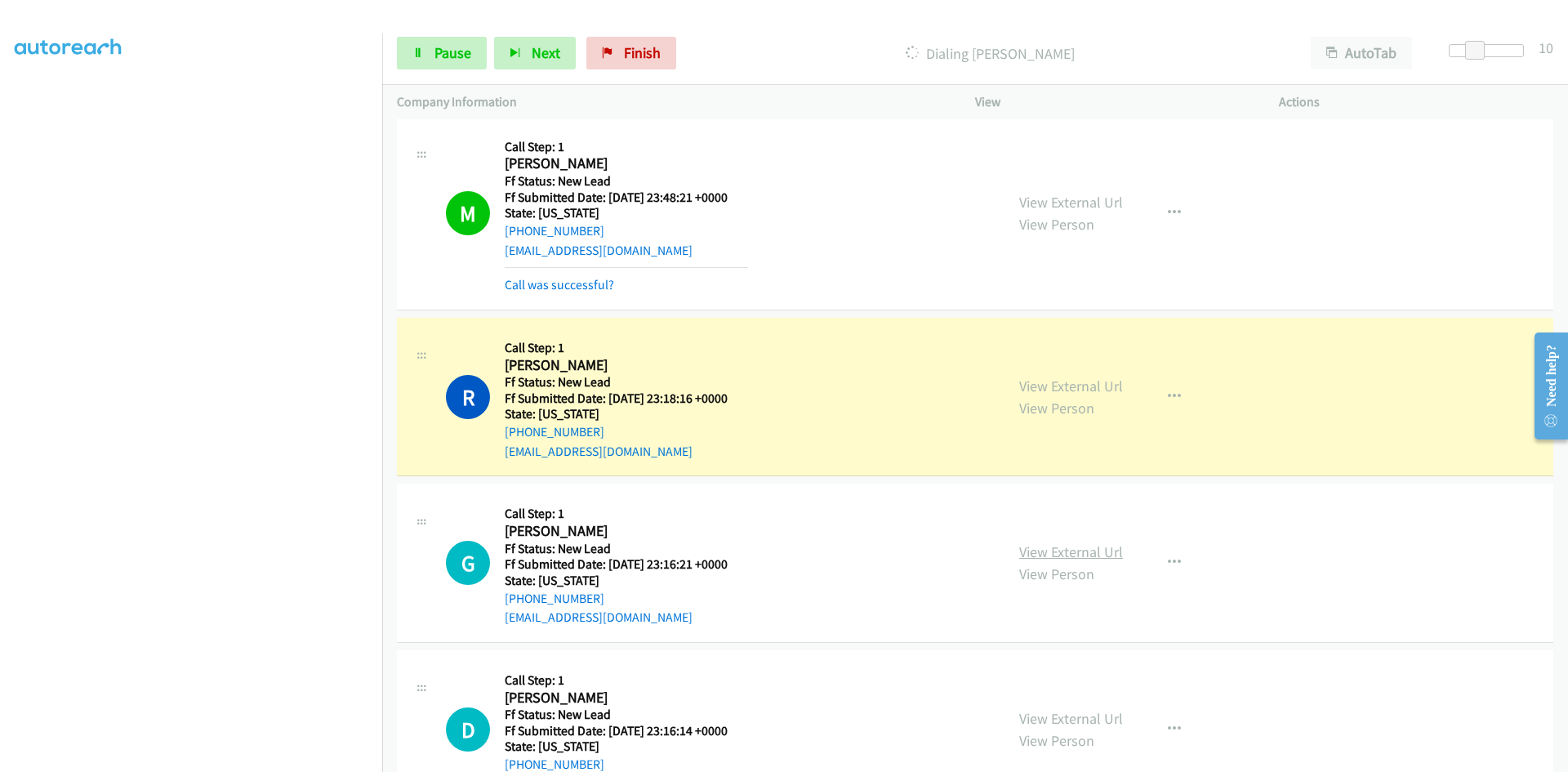
click at [1054, 554] on link "View External Url" at bounding box center [1071, 552] width 104 height 18
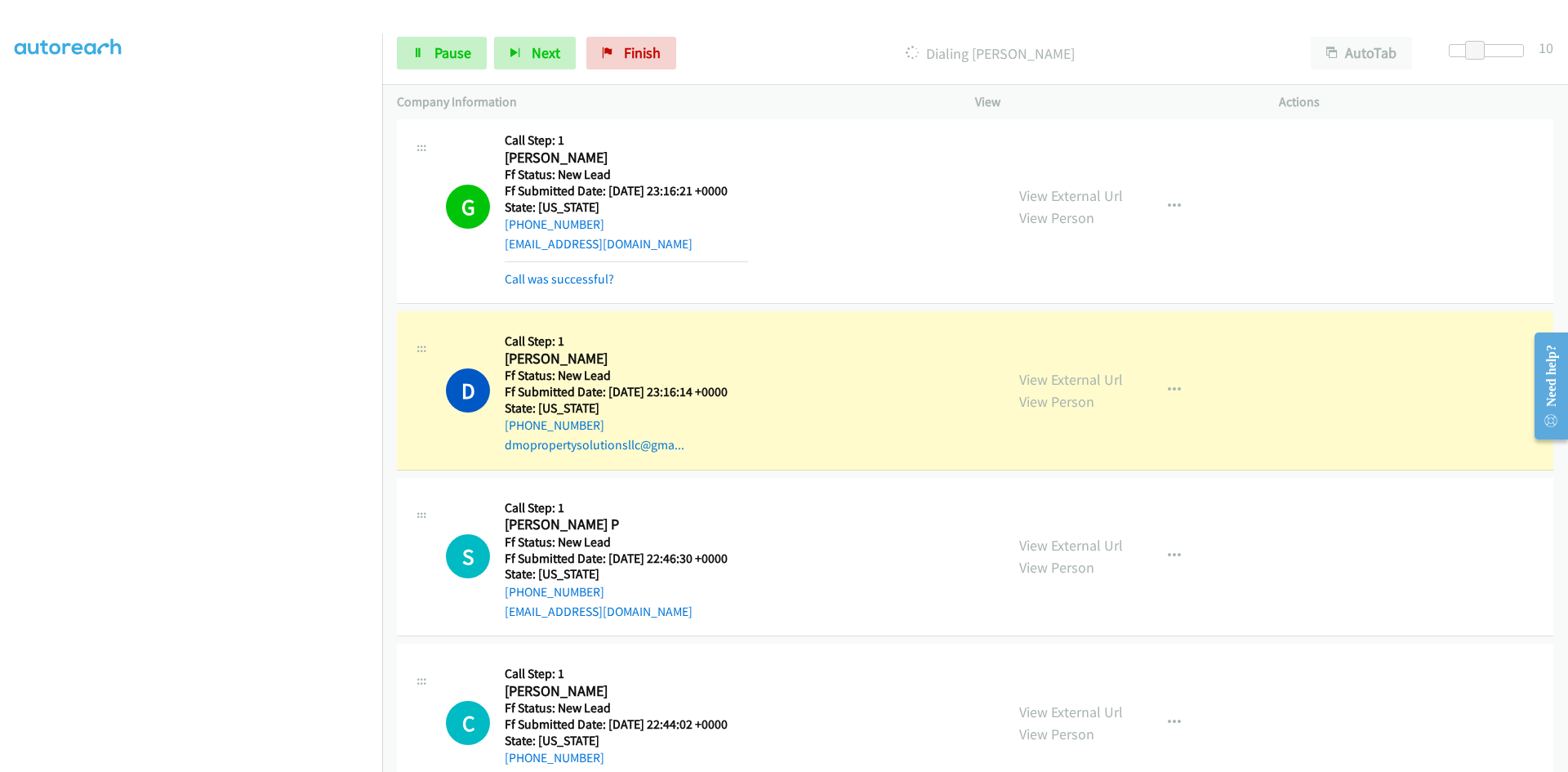
scroll to position [1062, 0]
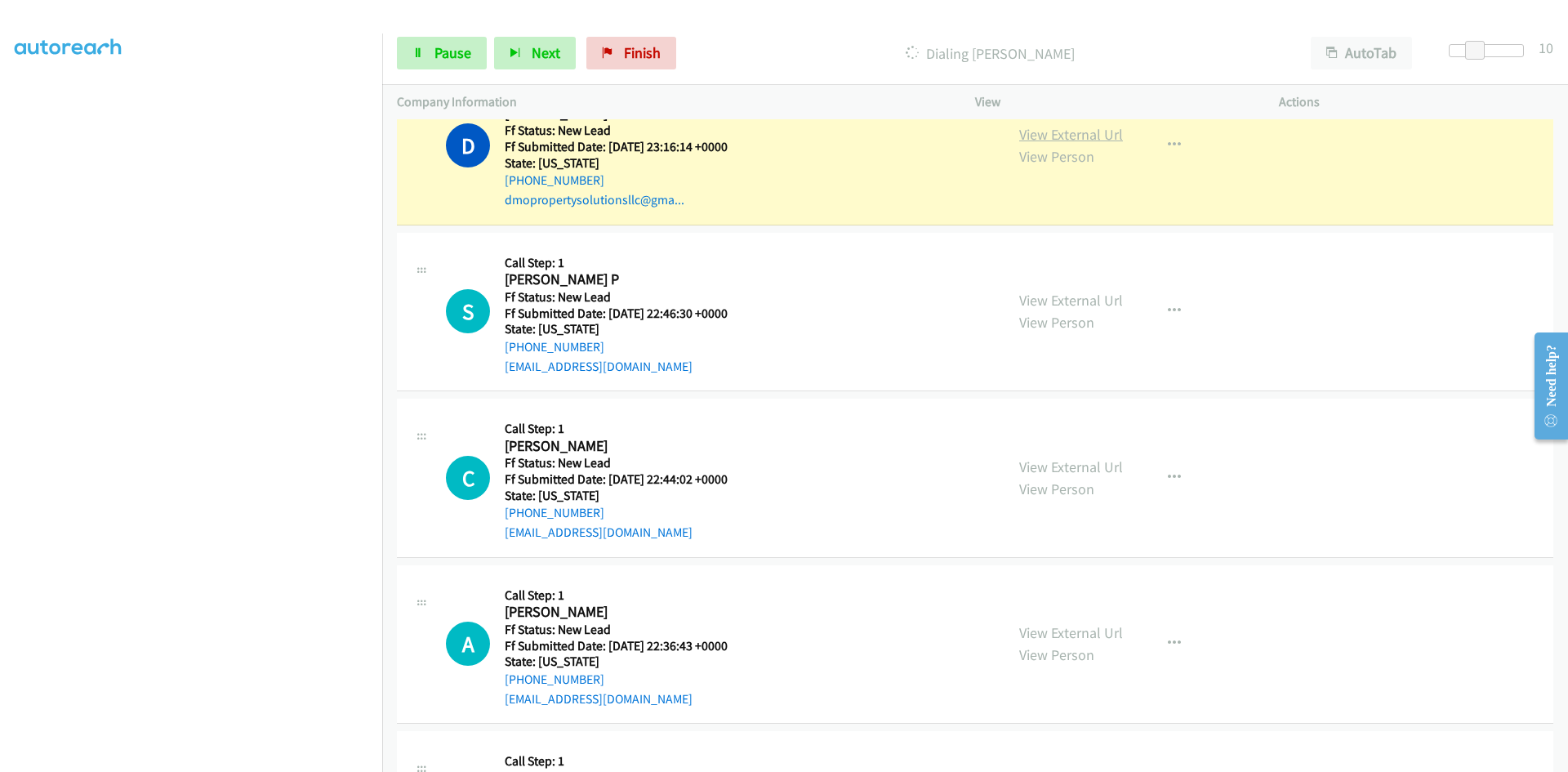
click at [1036, 140] on link "View External Url" at bounding box center [1071, 133] width 104 height 18
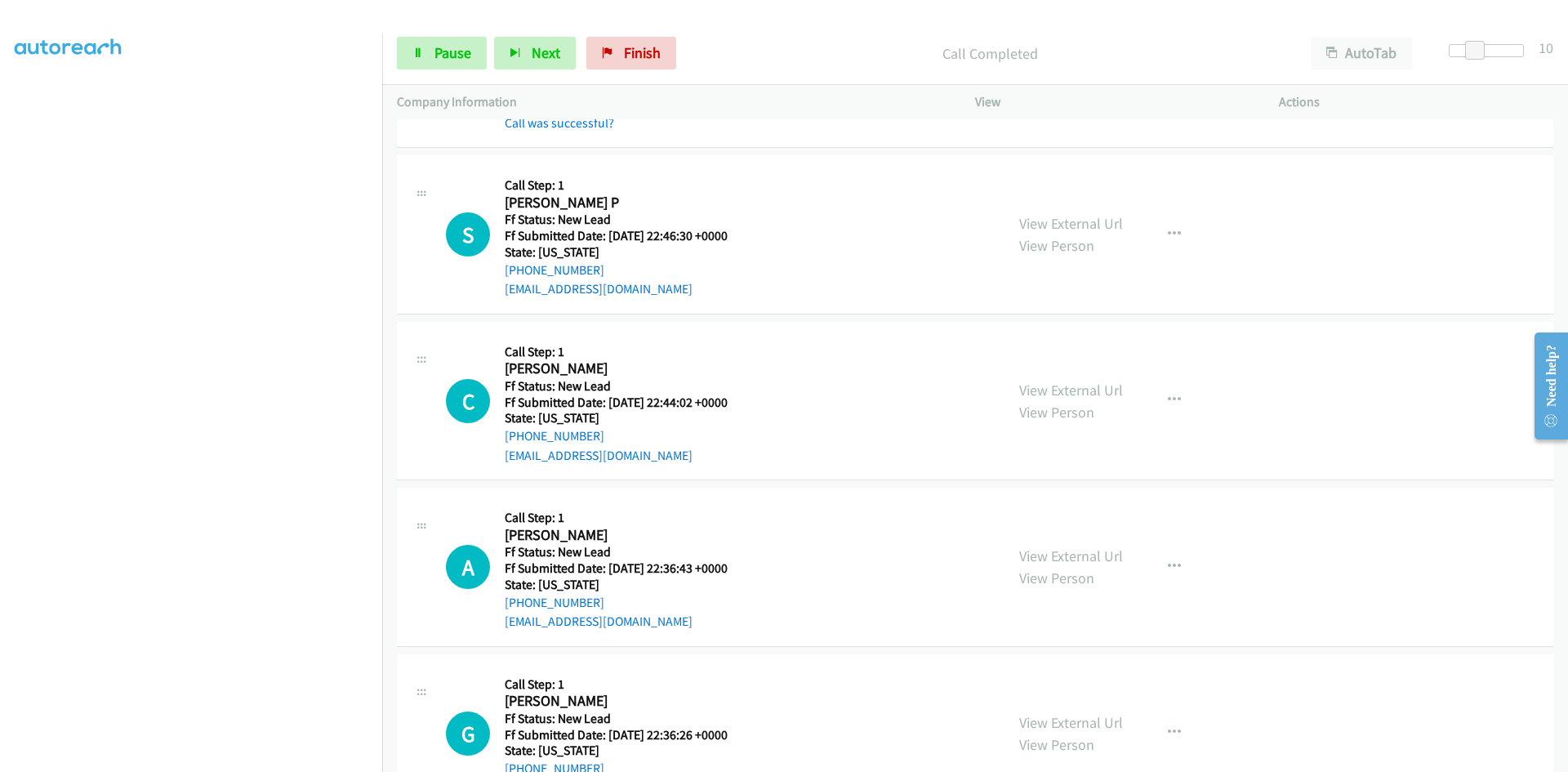
scroll to position [1225, 0]
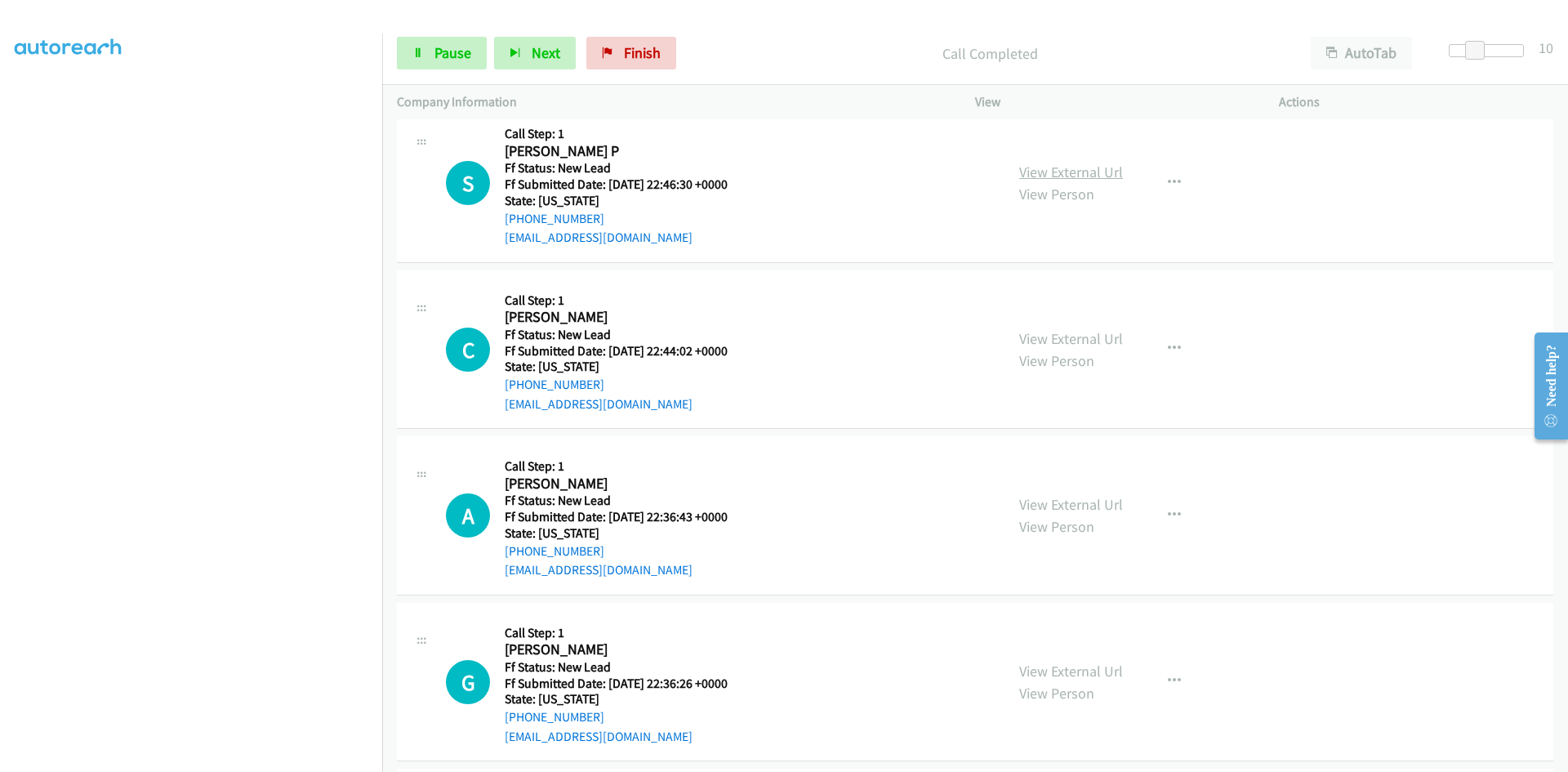
click at [1070, 171] on link "View External Url" at bounding box center [1071, 171] width 104 height 18
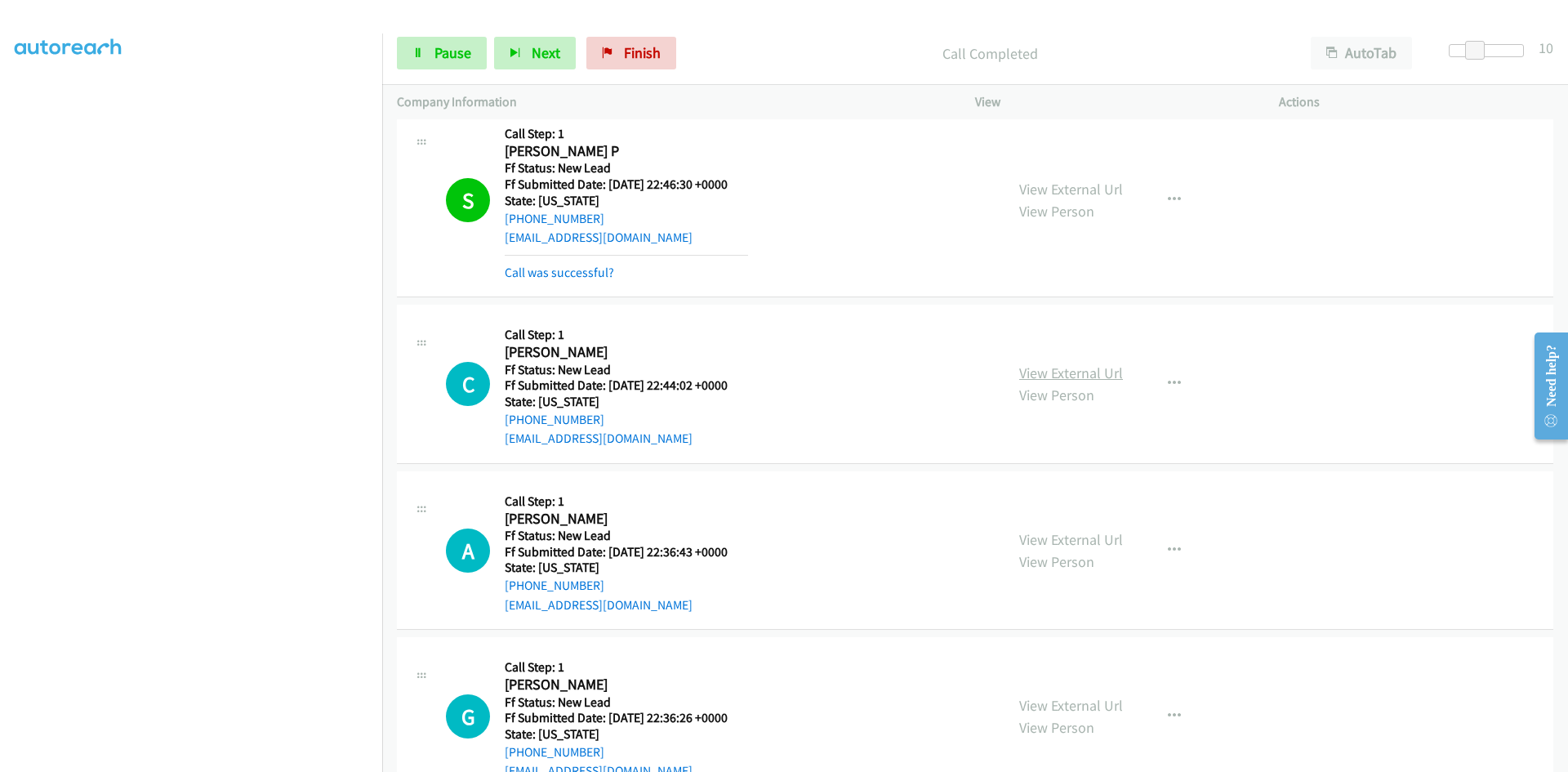
click at [1084, 369] on link "View External Url" at bounding box center [1071, 372] width 104 height 18
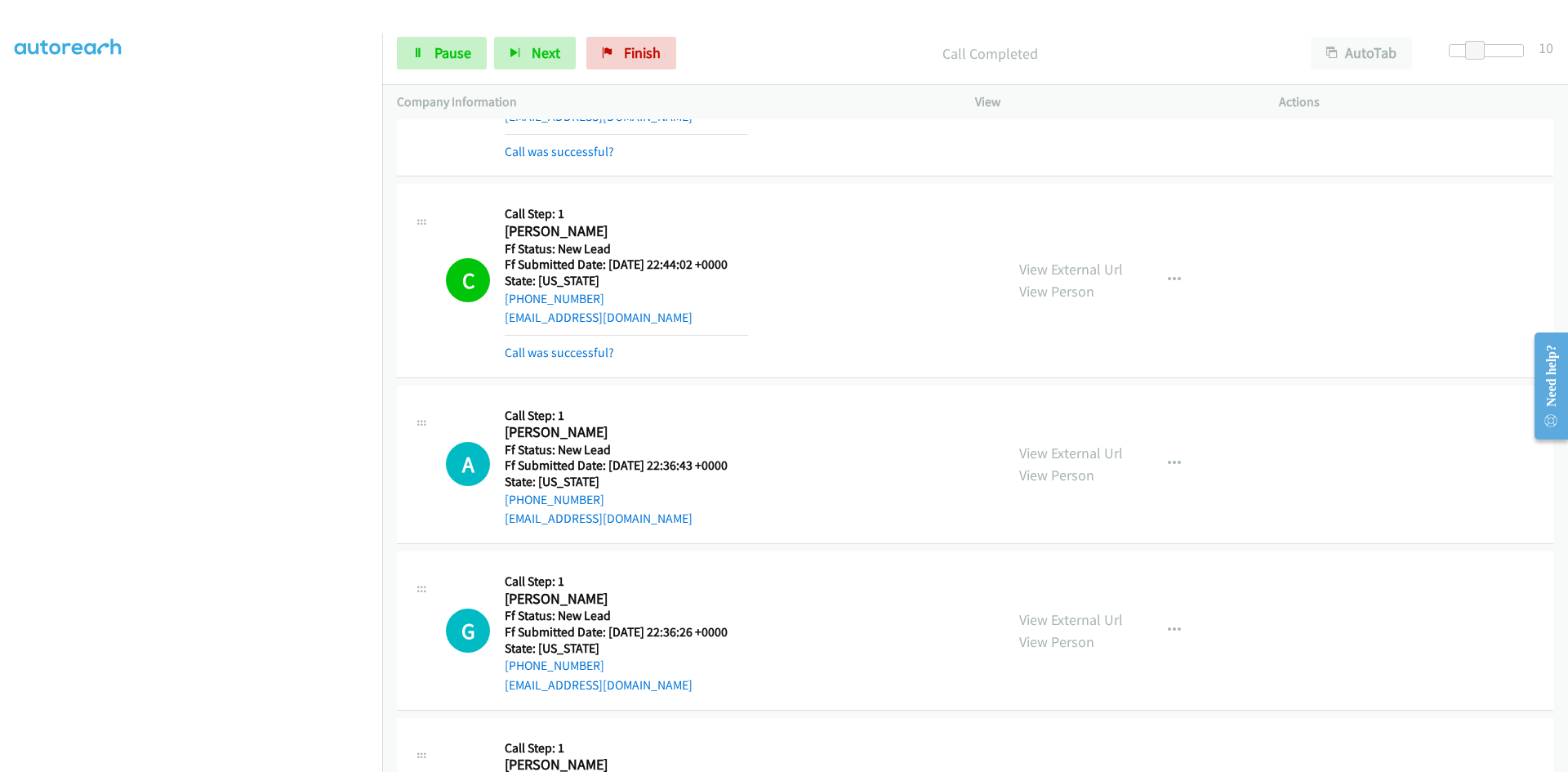
scroll to position [1470, 0]
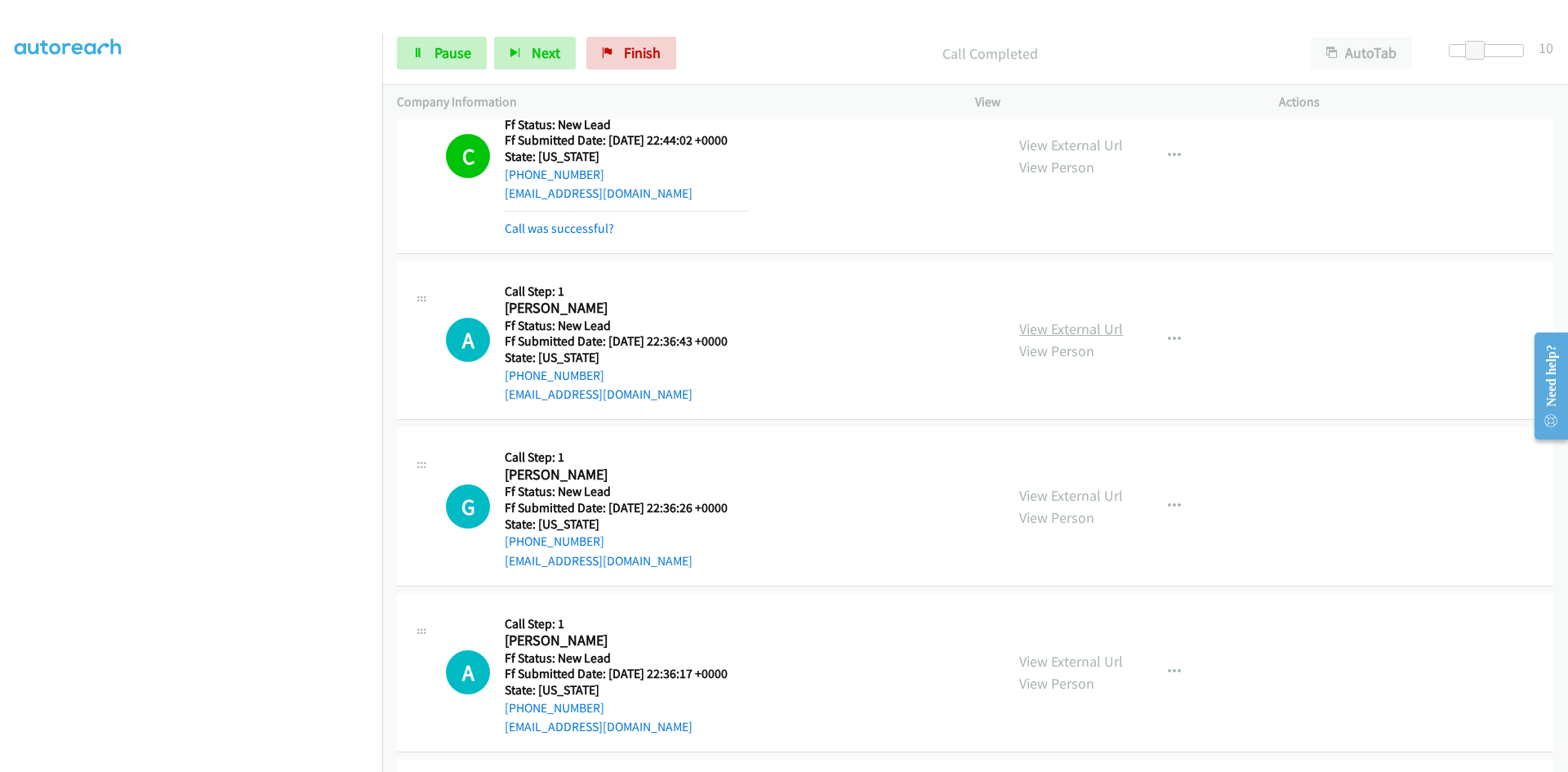
click at [1058, 331] on link "View External Url" at bounding box center [1071, 328] width 104 height 18
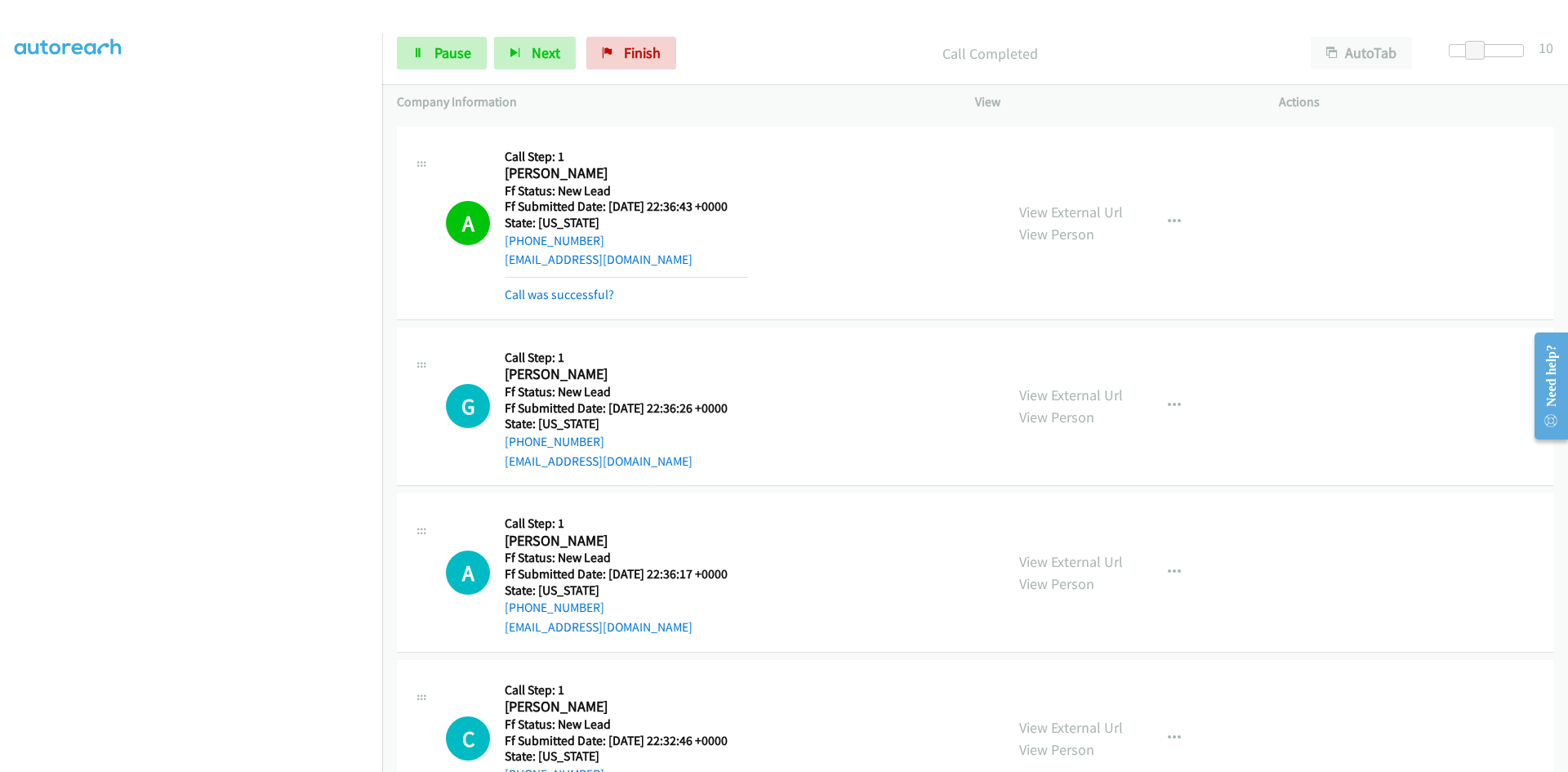
scroll to position [1716, 0]
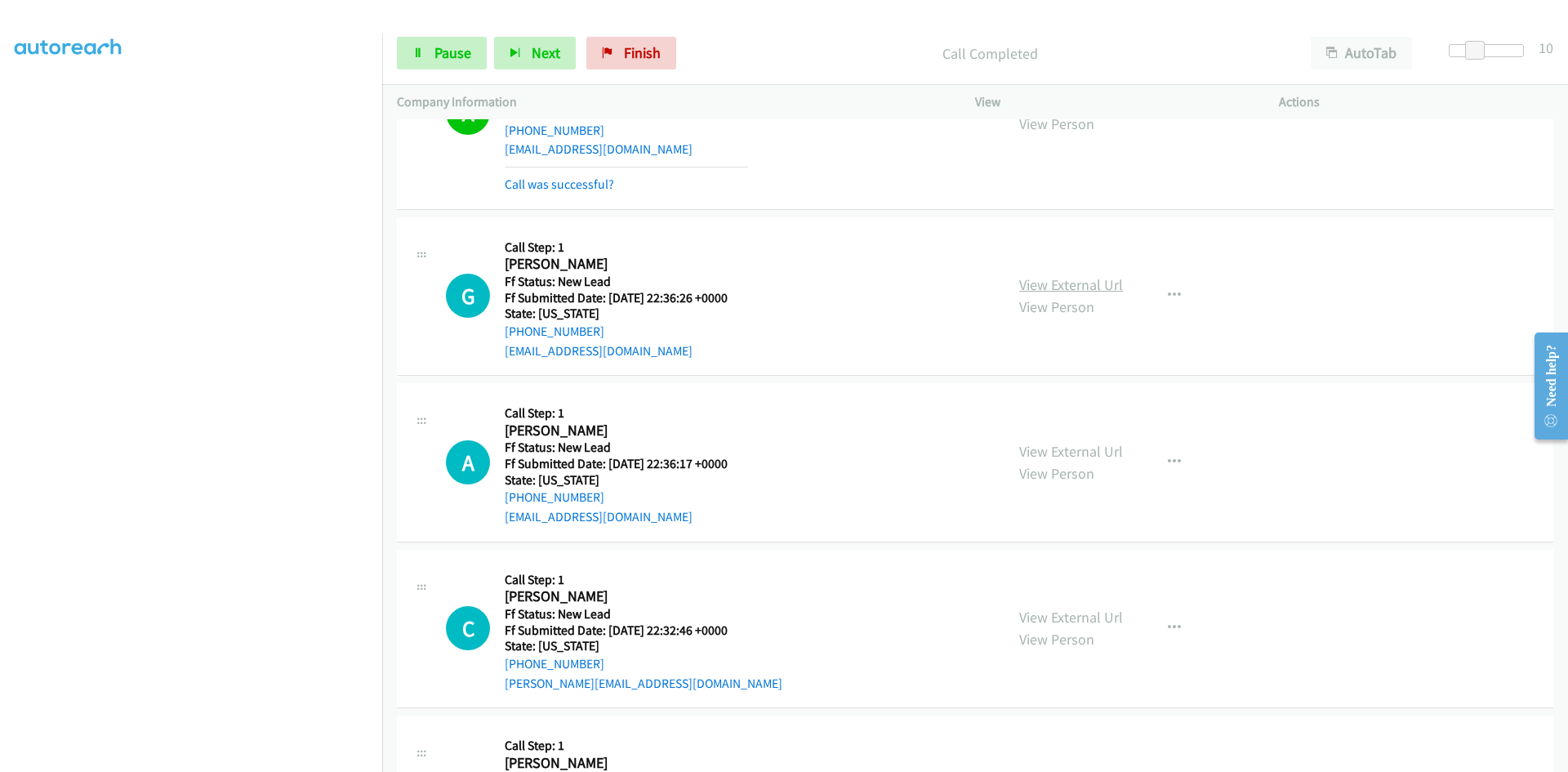
click at [1095, 278] on link "View External Url" at bounding box center [1071, 284] width 104 height 18
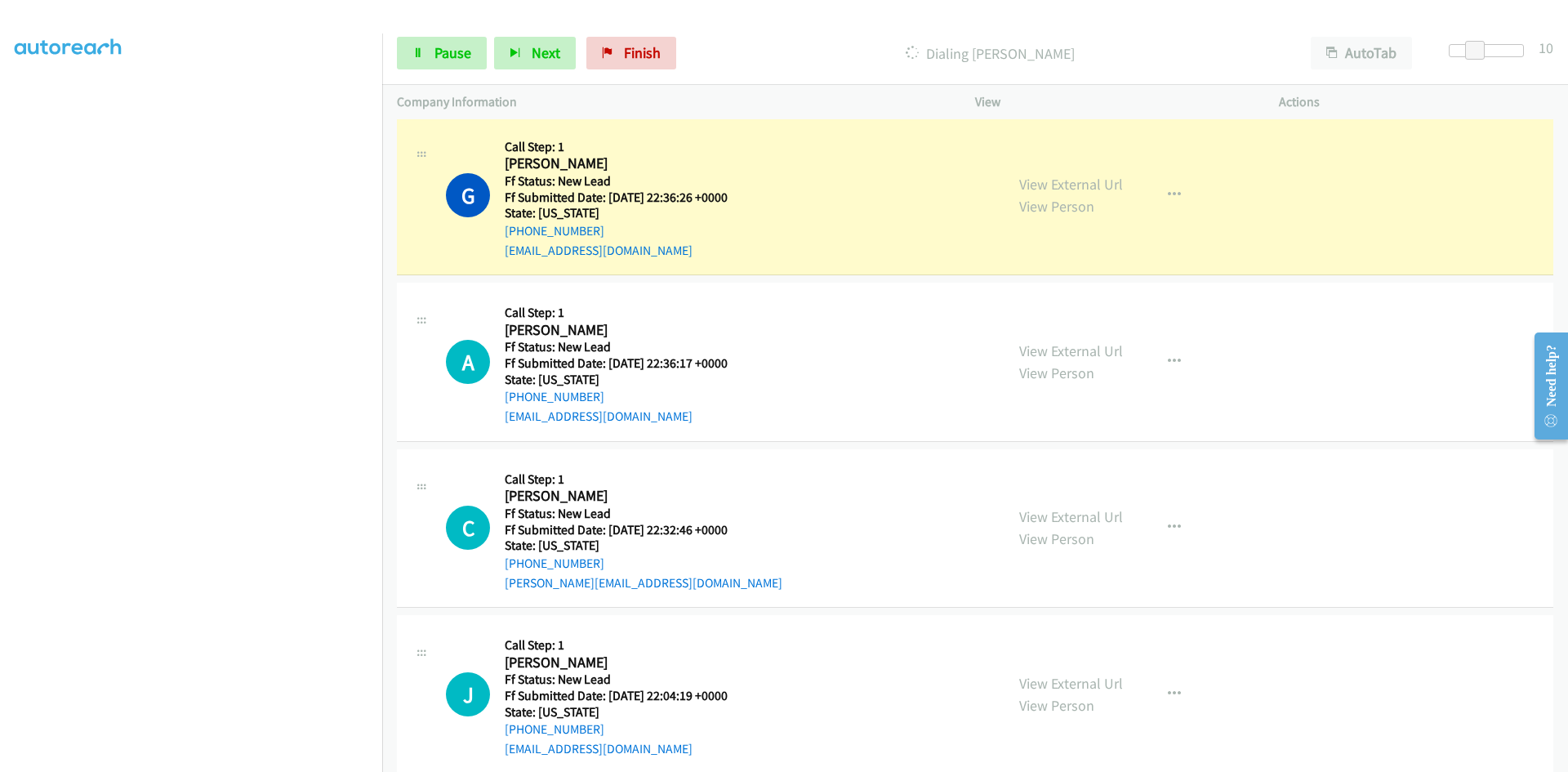
scroll to position [1798, 0]
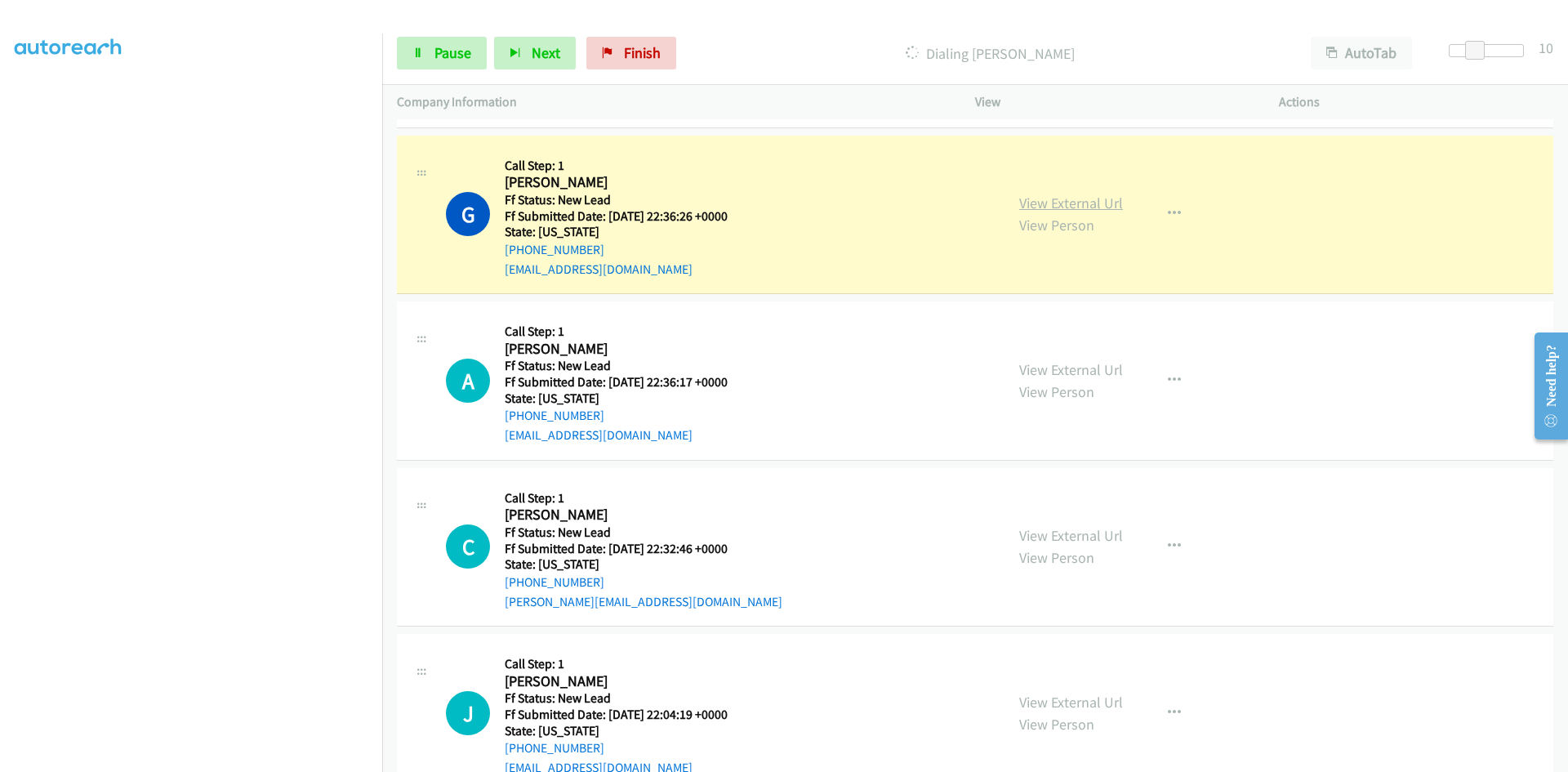
click at [1030, 201] on link "View External Url" at bounding box center [1071, 202] width 104 height 18
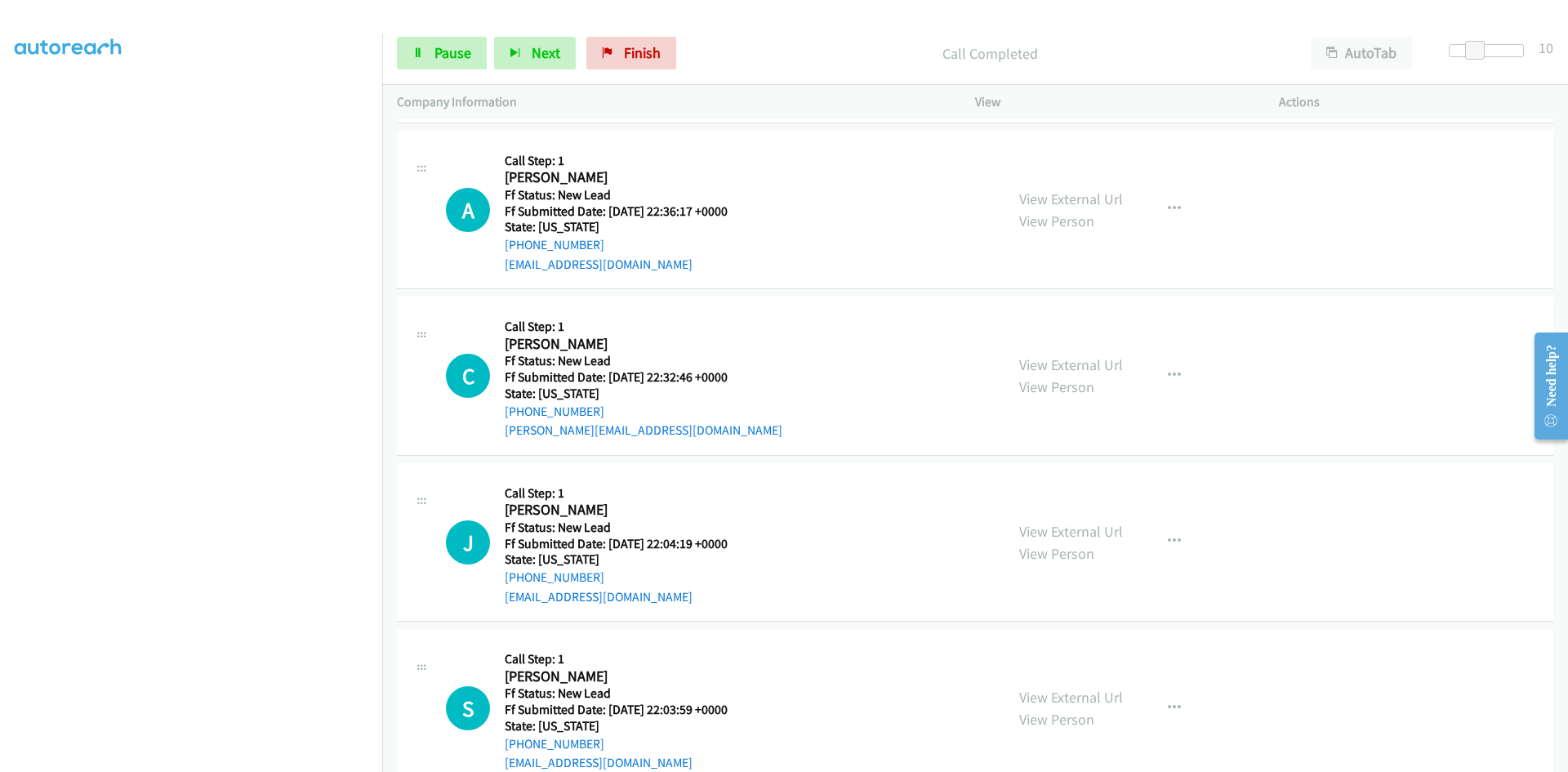
scroll to position [2043, 0]
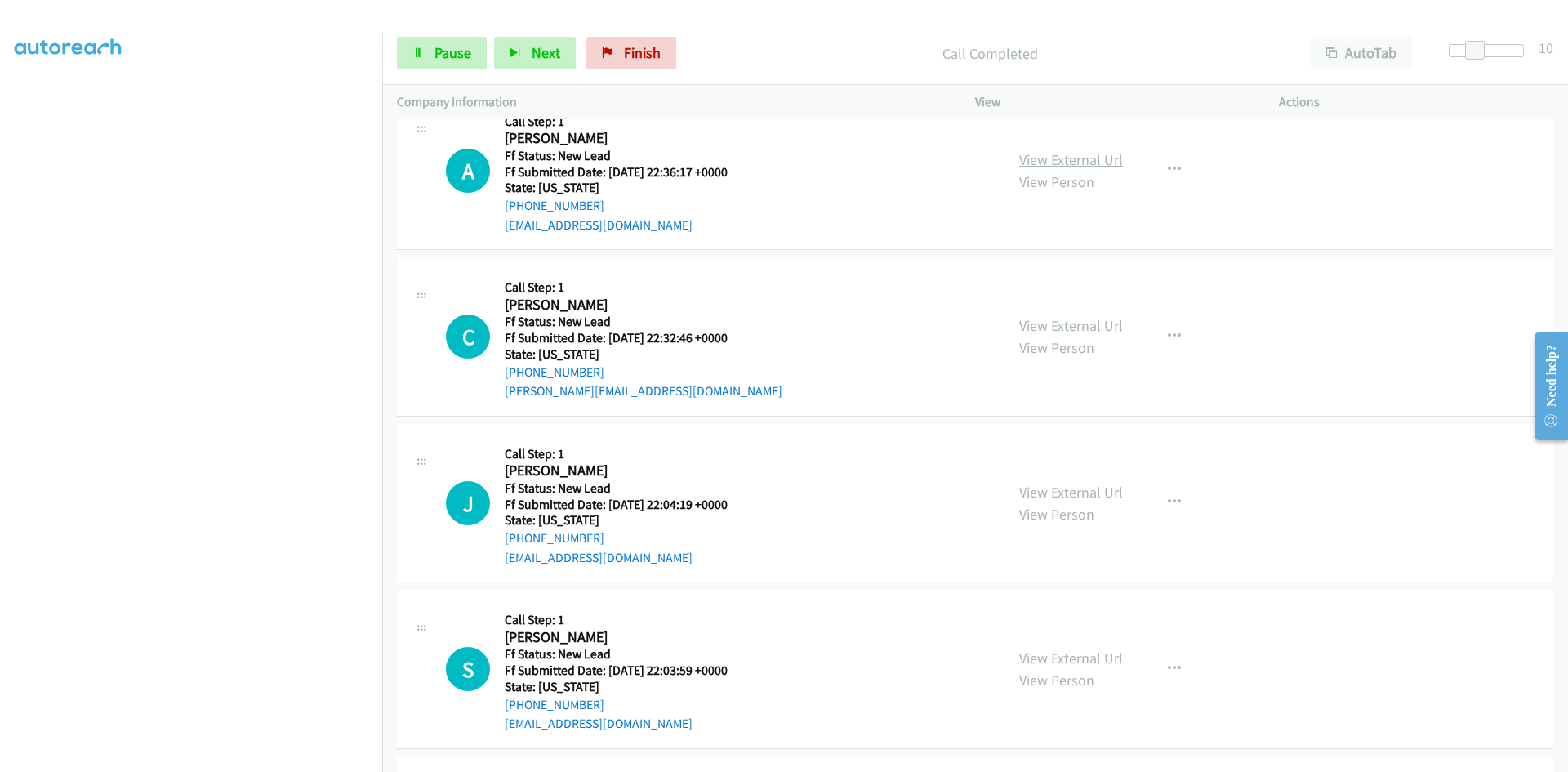
click at [1107, 162] on link "View External Url" at bounding box center [1071, 159] width 104 height 18
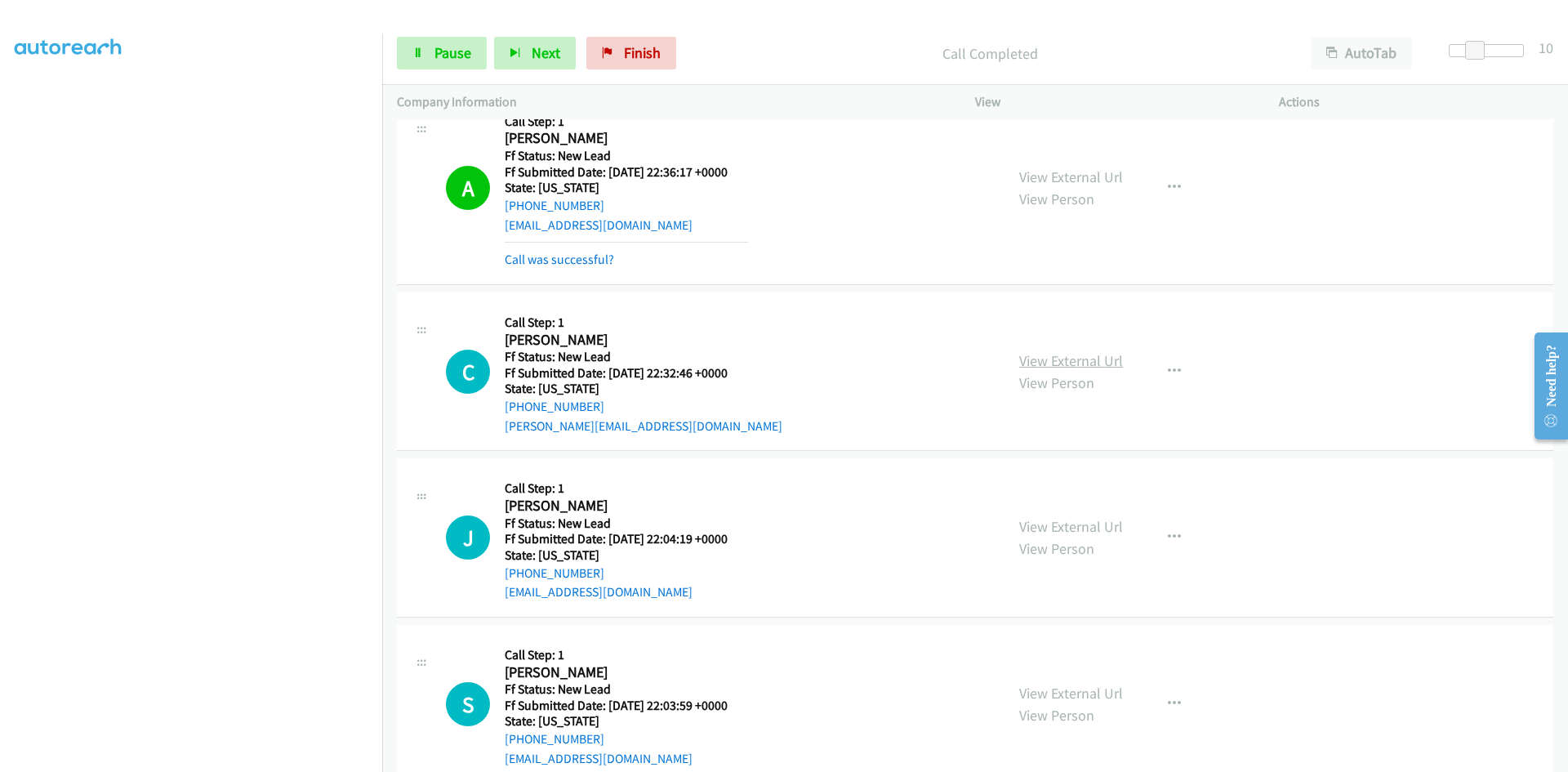
click at [1108, 359] on link "View External Url" at bounding box center [1071, 360] width 104 height 18
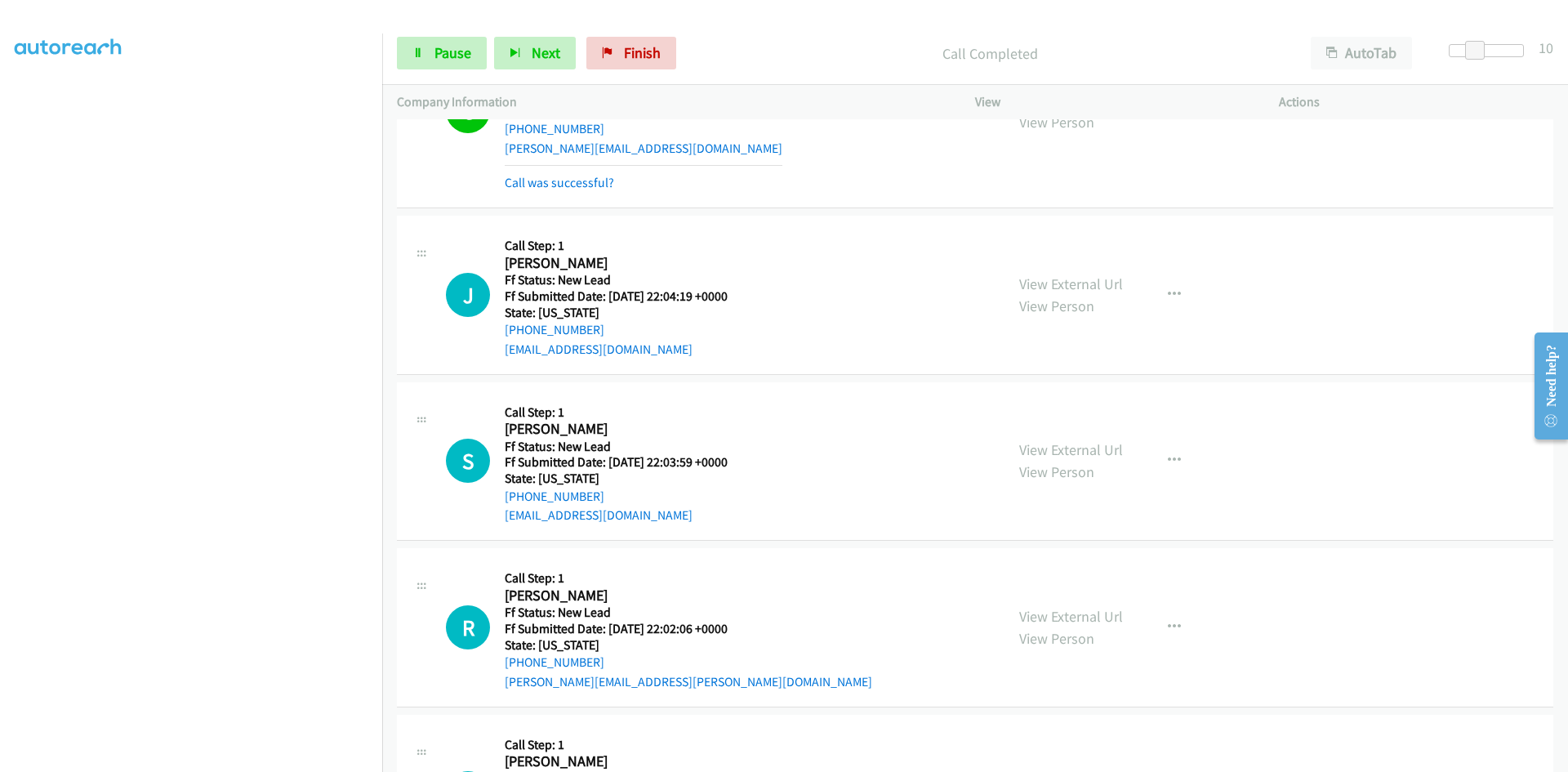
scroll to position [2370, 0]
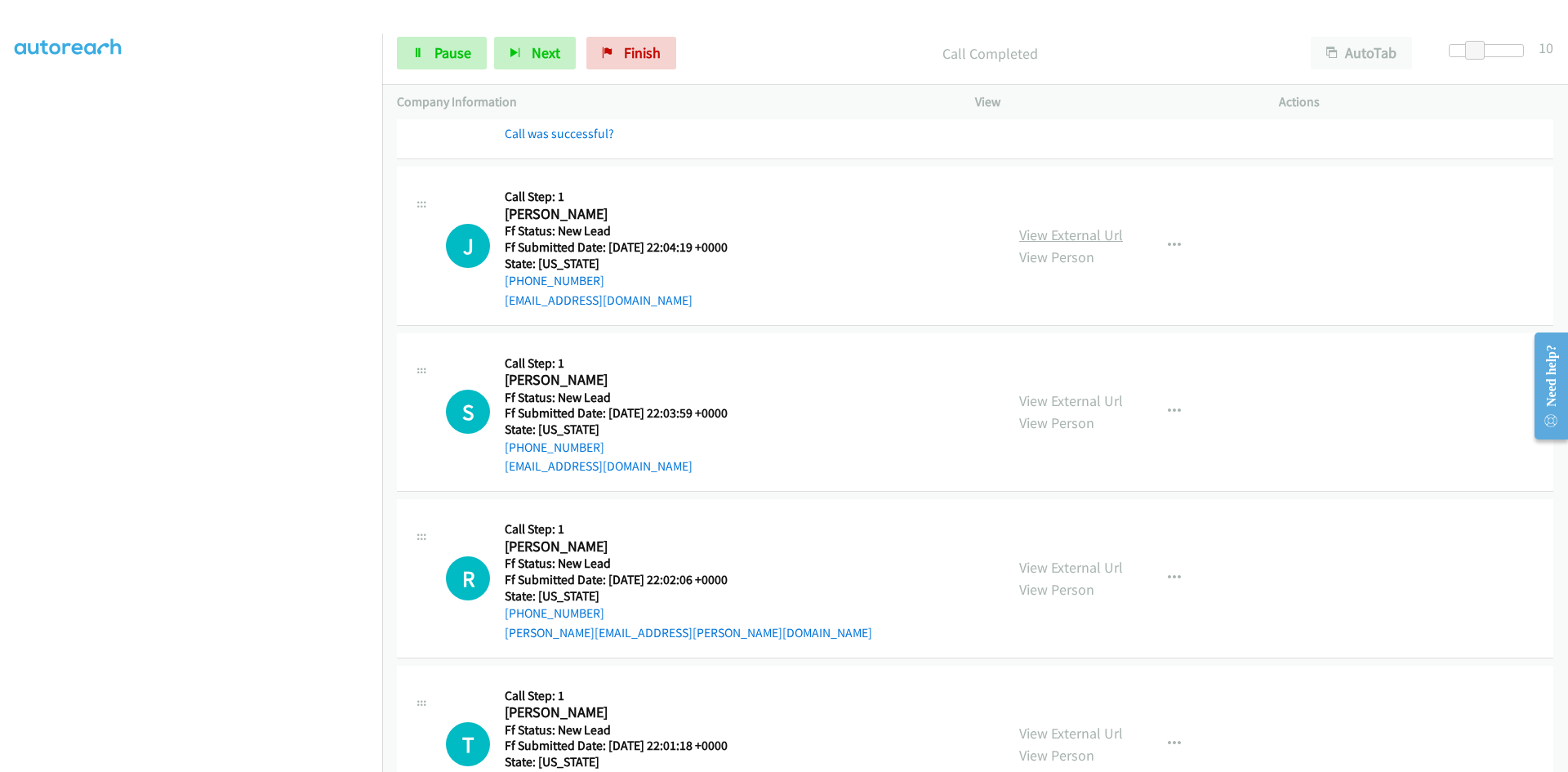
click at [1050, 233] on link "View External Url" at bounding box center [1071, 234] width 104 height 18
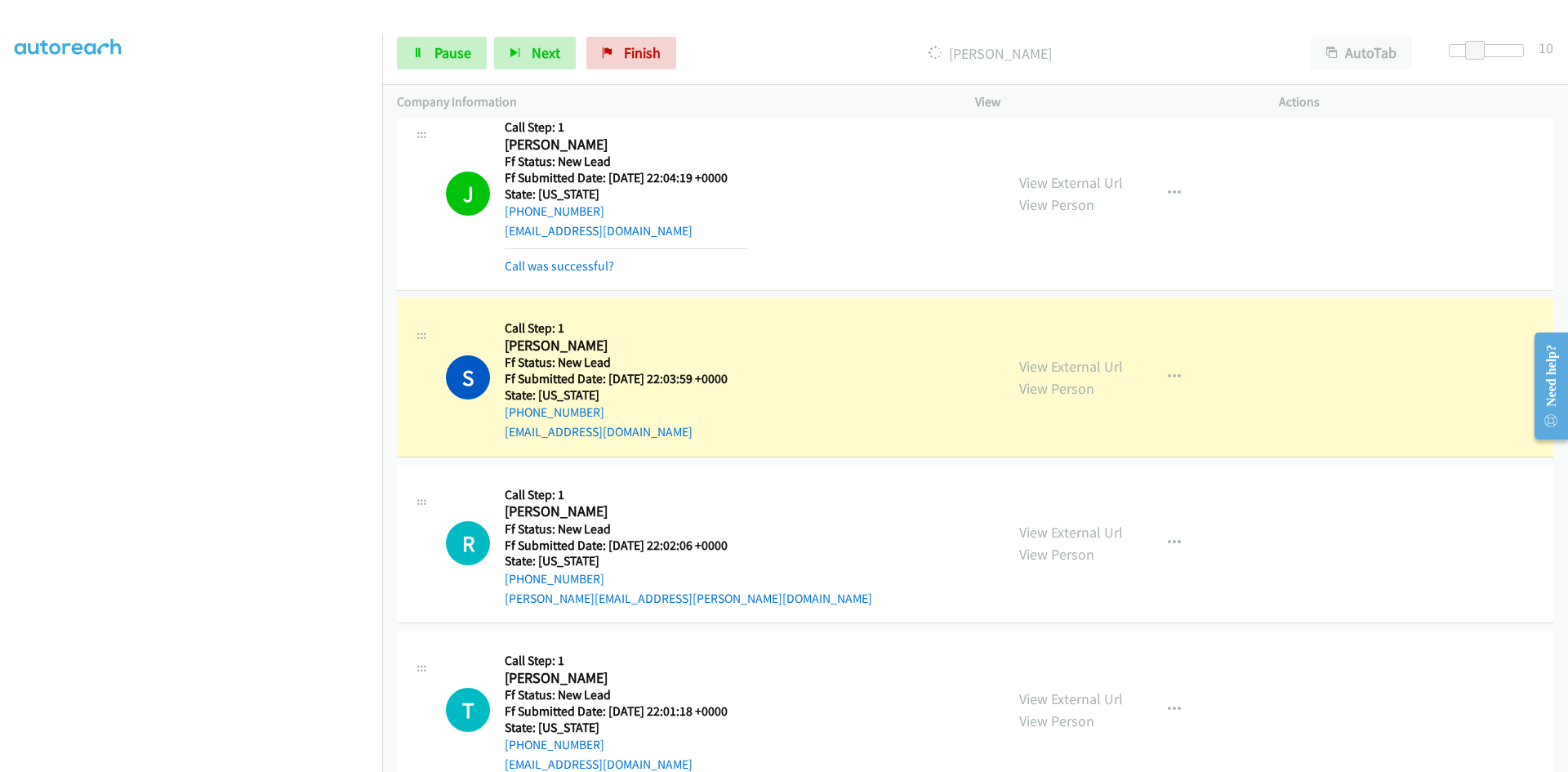
scroll to position [2533, 0]
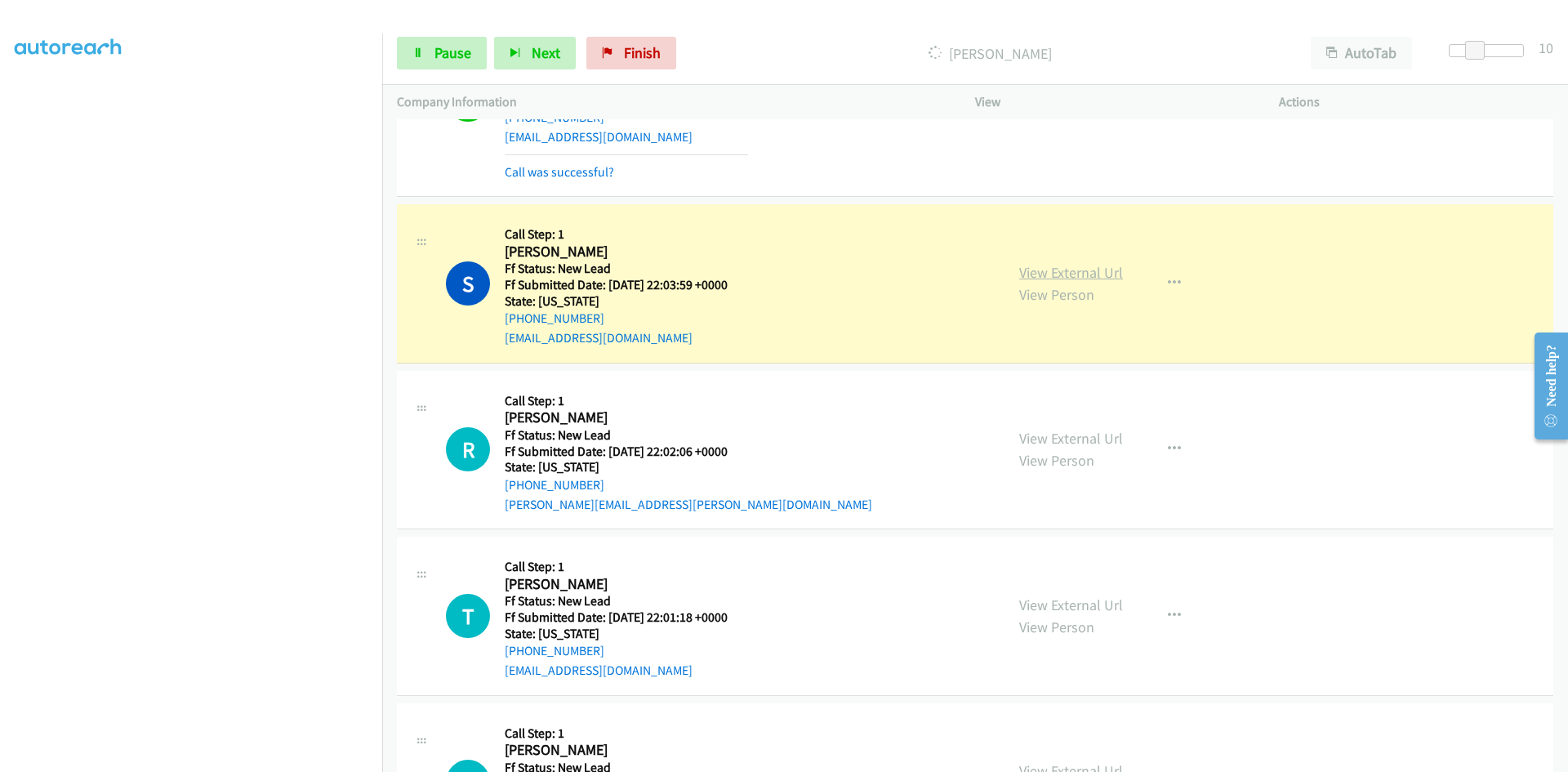
click at [1070, 275] on link "View External Url" at bounding box center [1071, 272] width 104 height 18
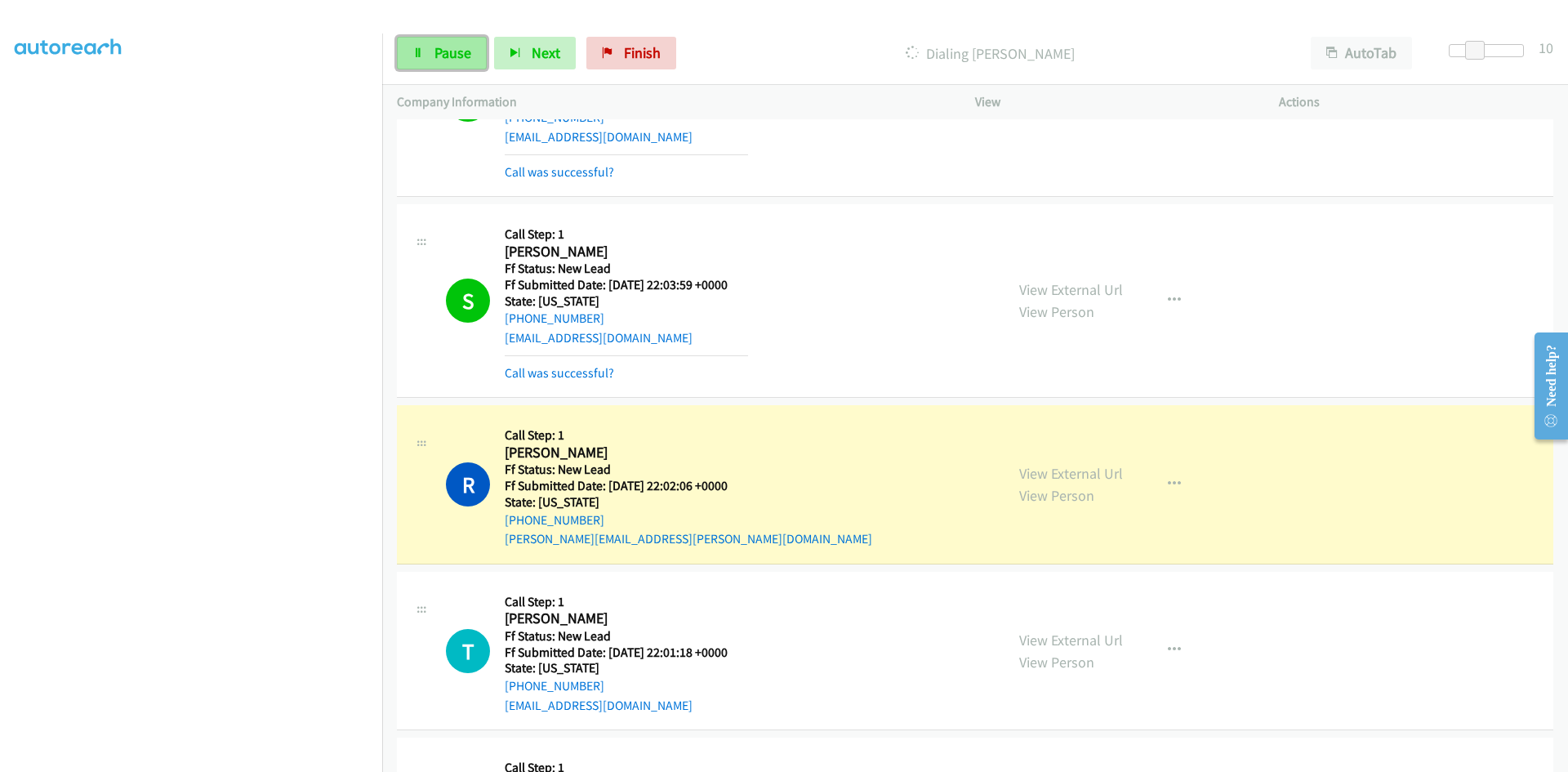
click at [429, 58] on link "Pause" at bounding box center [442, 53] width 90 height 32
click at [1082, 471] on link "View External Url" at bounding box center [1071, 473] width 104 height 18
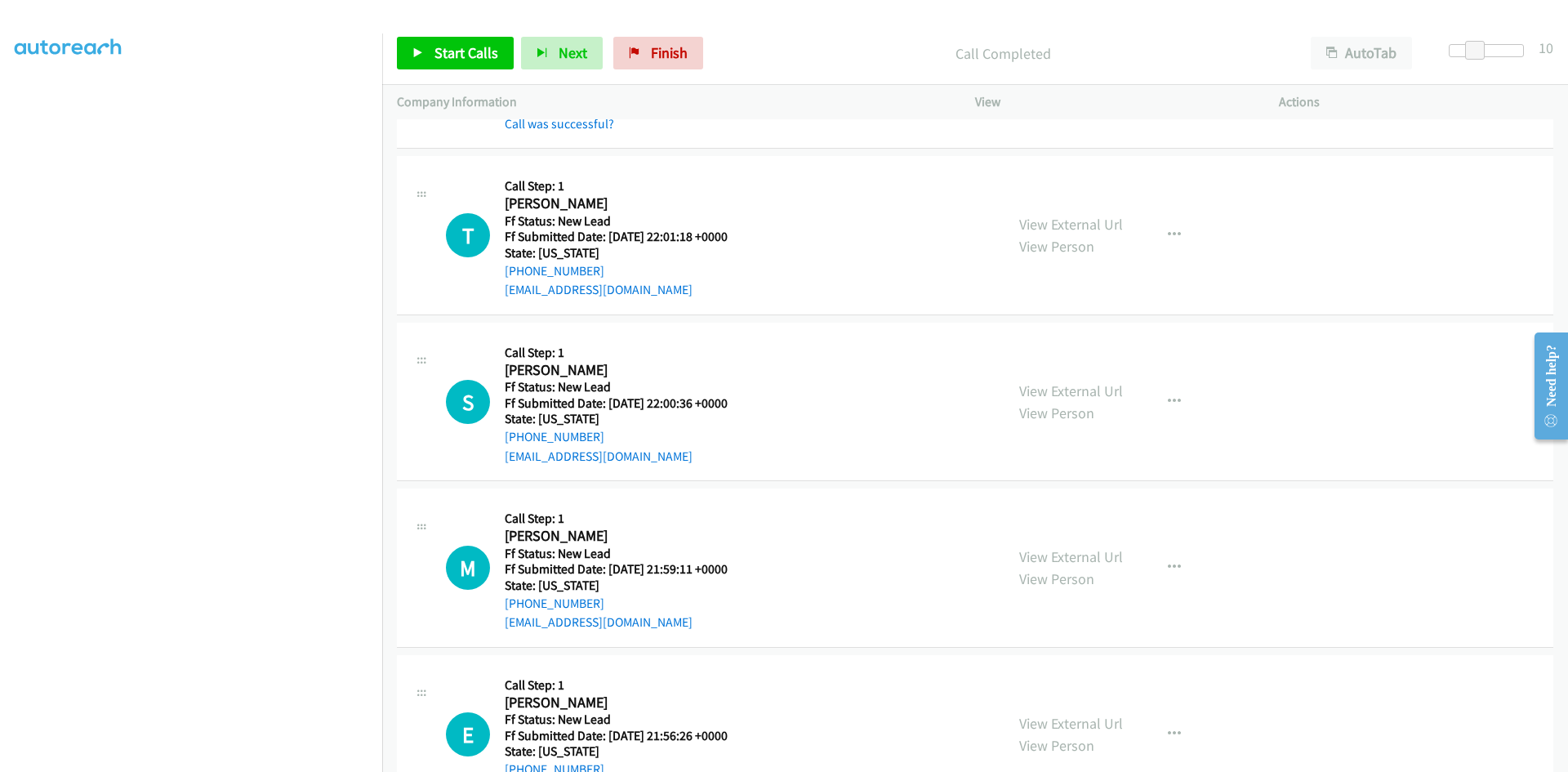
scroll to position [3023, 0]
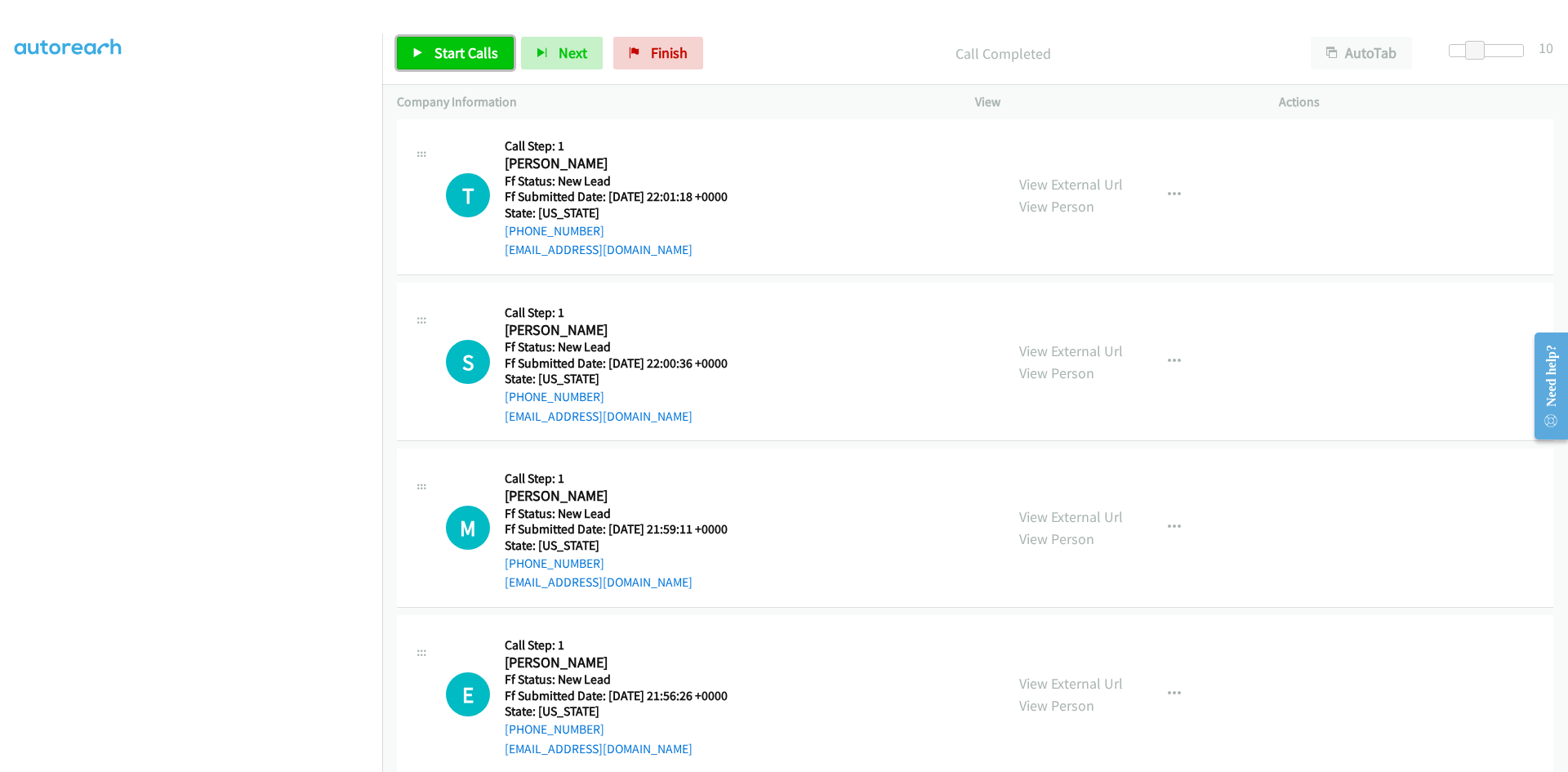
click at [450, 55] on span "Start Calls" at bounding box center [466, 52] width 64 height 18
click at [1063, 180] on link "View External Url" at bounding box center [1071, 184] width 104 height 18
click at [1087, 352] on link "View External Url" at bounding box center [1071, 350] width 104 height 18
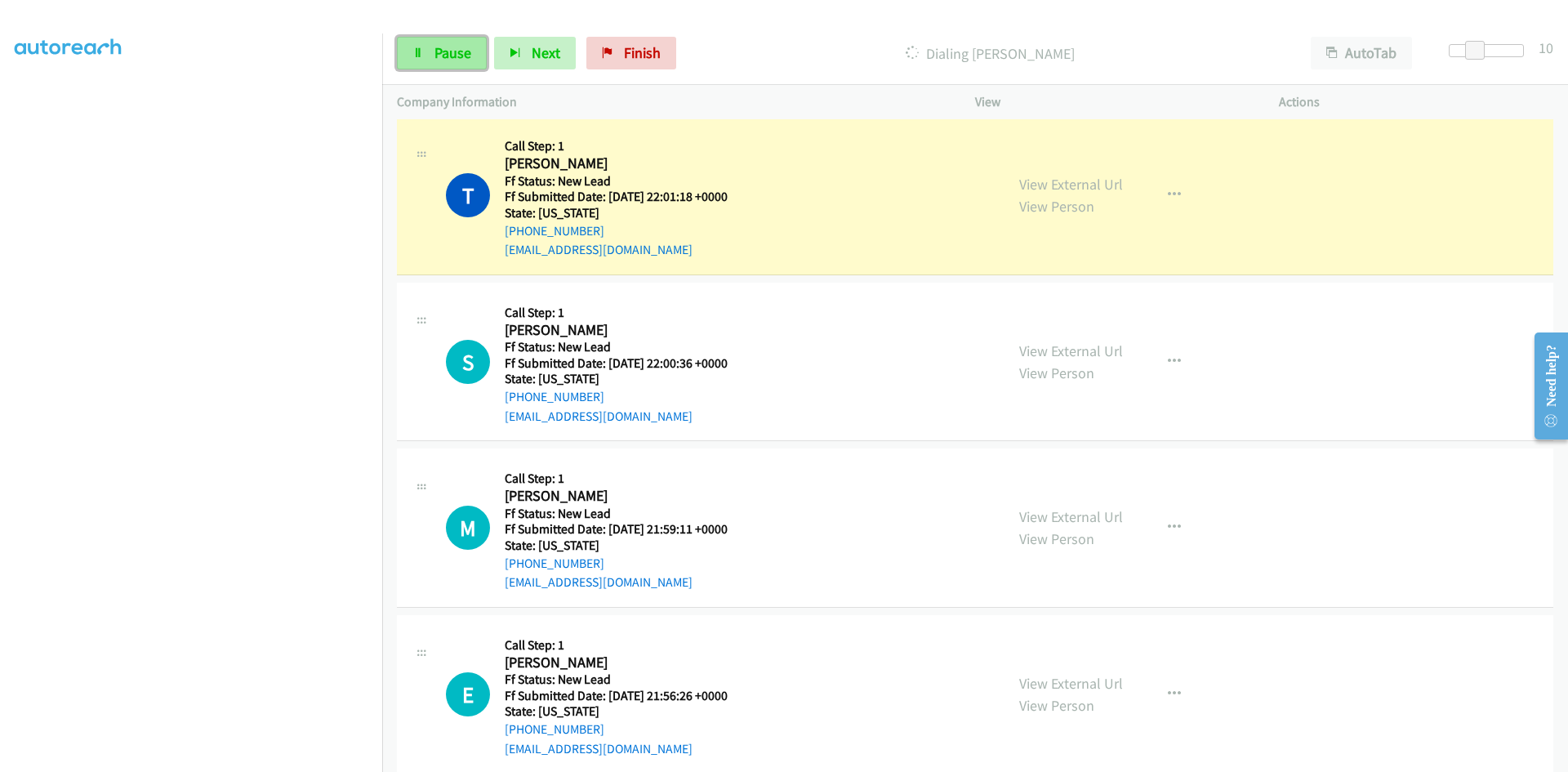
click at [444, 58] on span "Pause" at bounding box center [453, 52] width 37 height 18
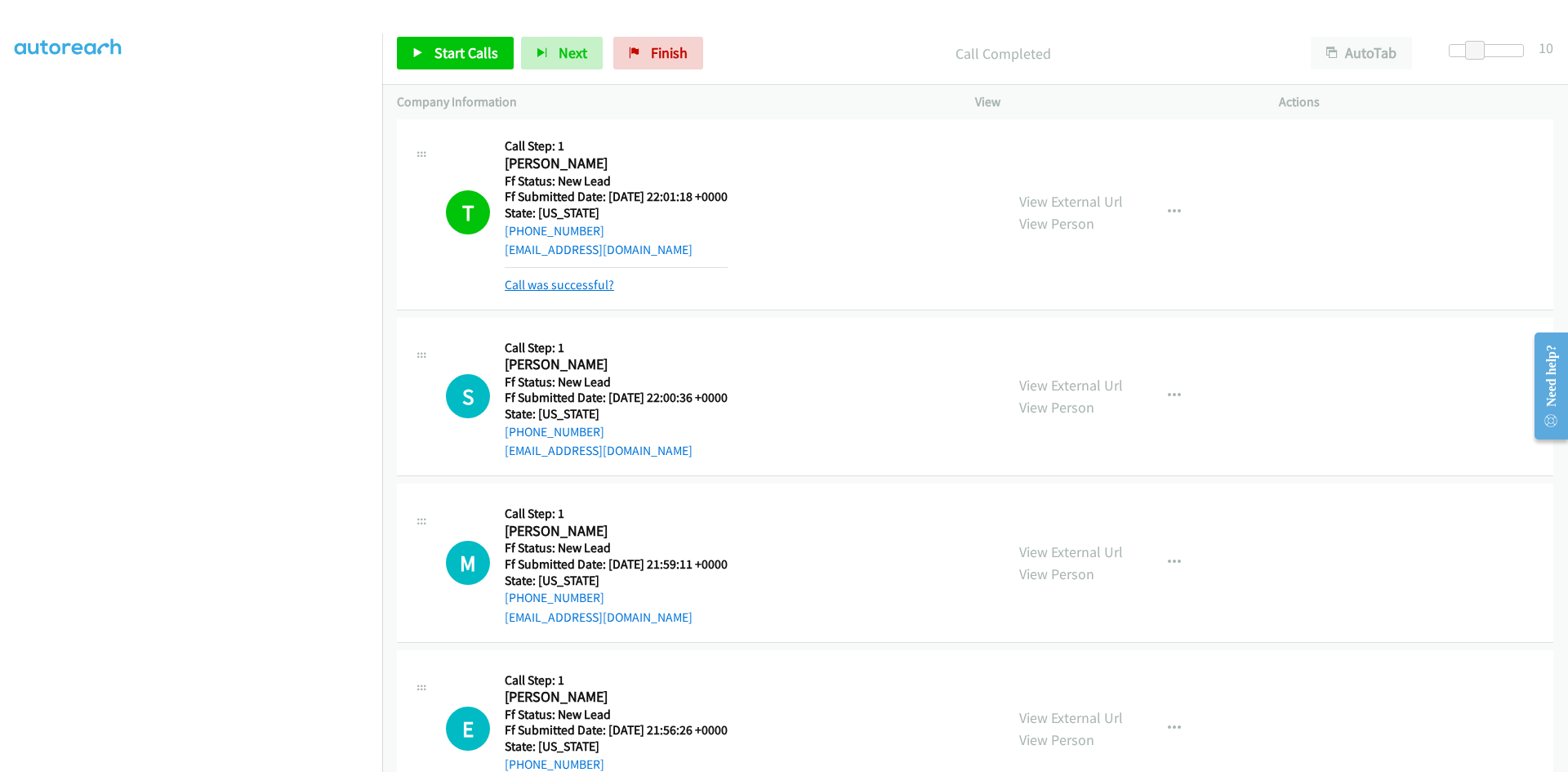
click at [596, 278] on link "Call was successful?" at bounding box center [559, 285] width 110 height 16
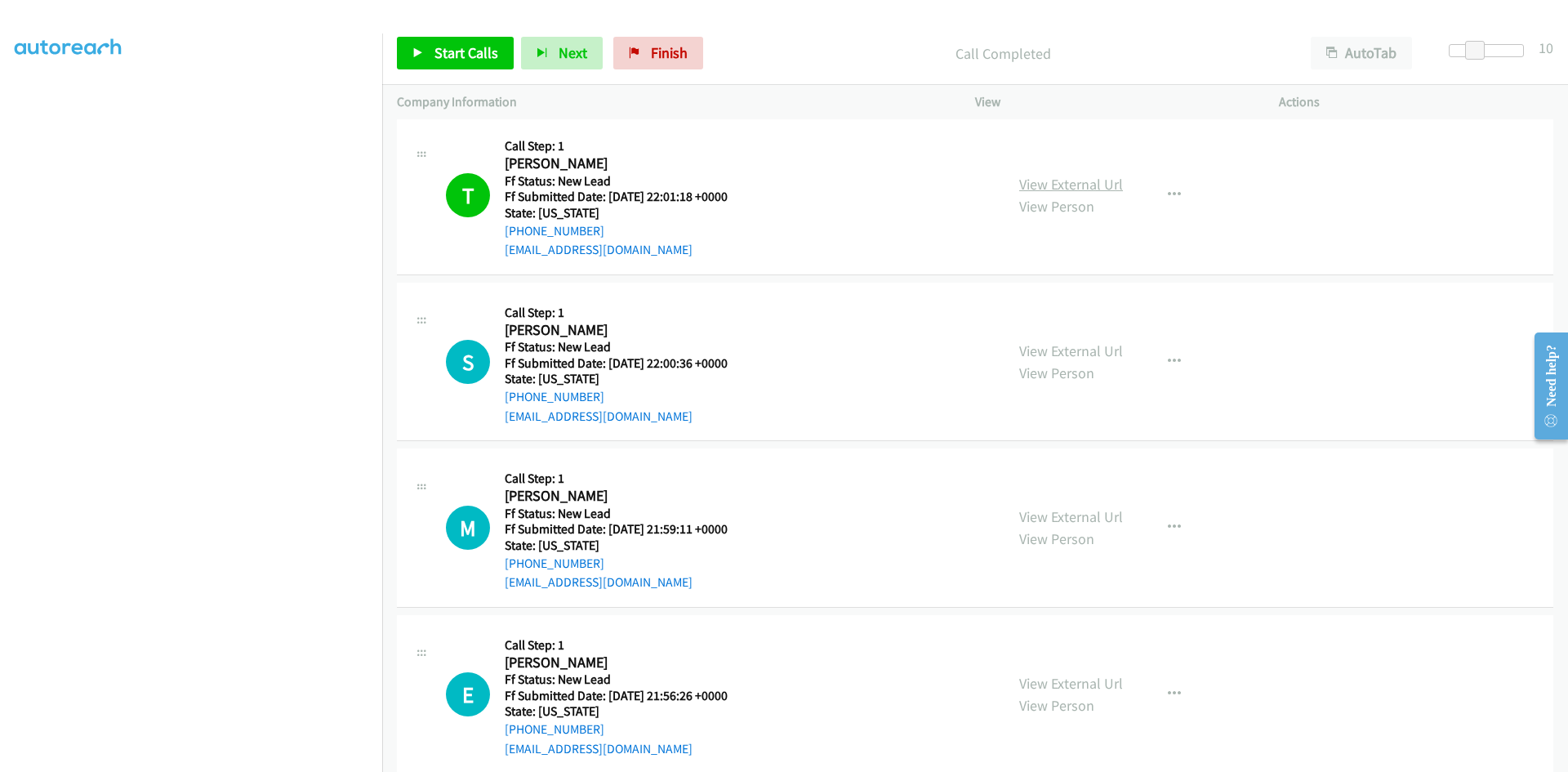
click at [1077, 184] on link "View External Url" at bounding box center [1071, 184] width 104 height 18
click at [463, 46] on span "Start Calls" at bounding box center [466, 52] width 64 height 18
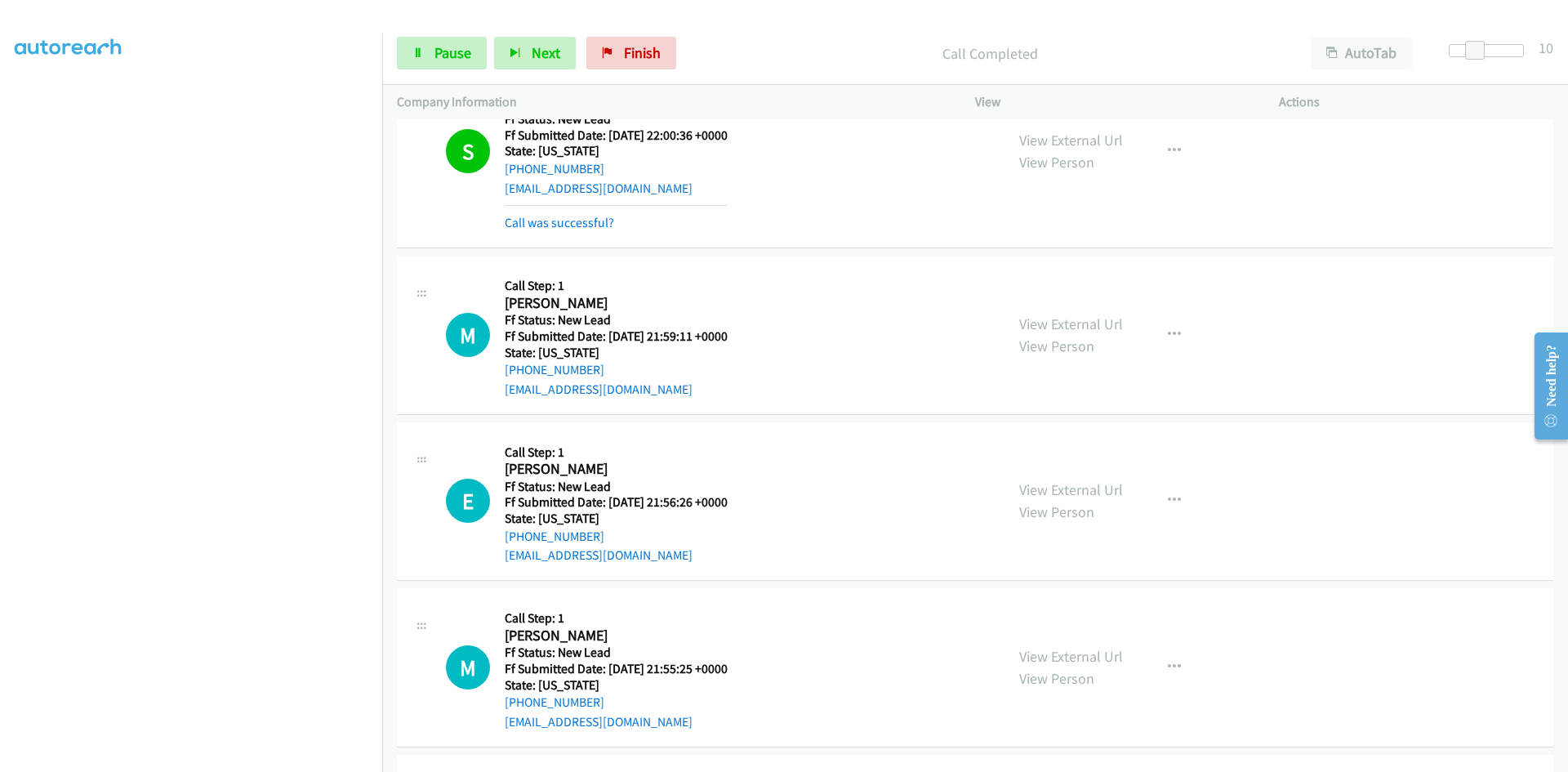
scroll to position [3268, 0]
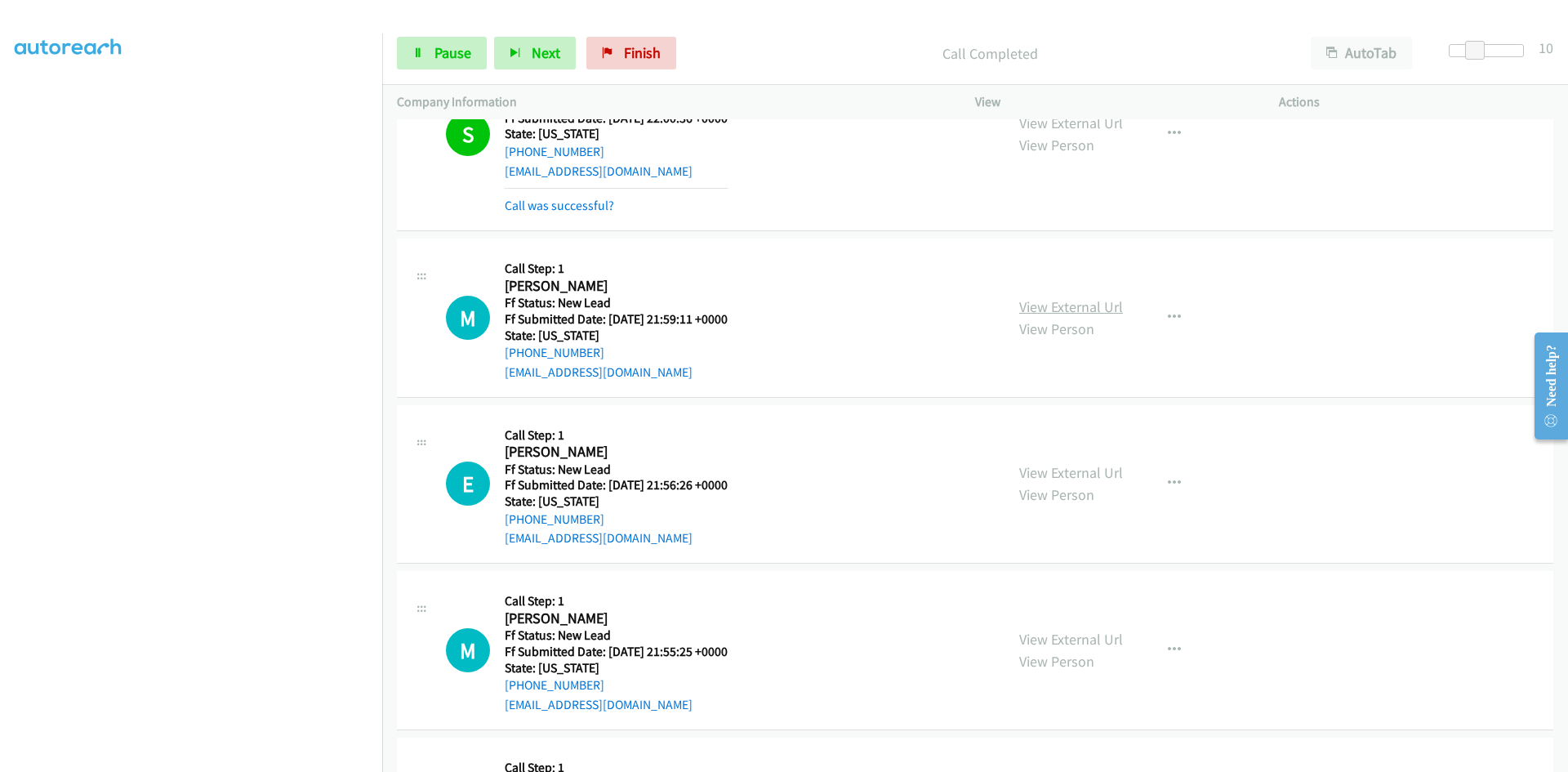
click at [1060, 301] on link "View External Url" at bounding box center [1071, 307] width 104 height 18
click at [601, 207] on link "Call was successful?" at bounding box center [559, 206] width 110 height 16
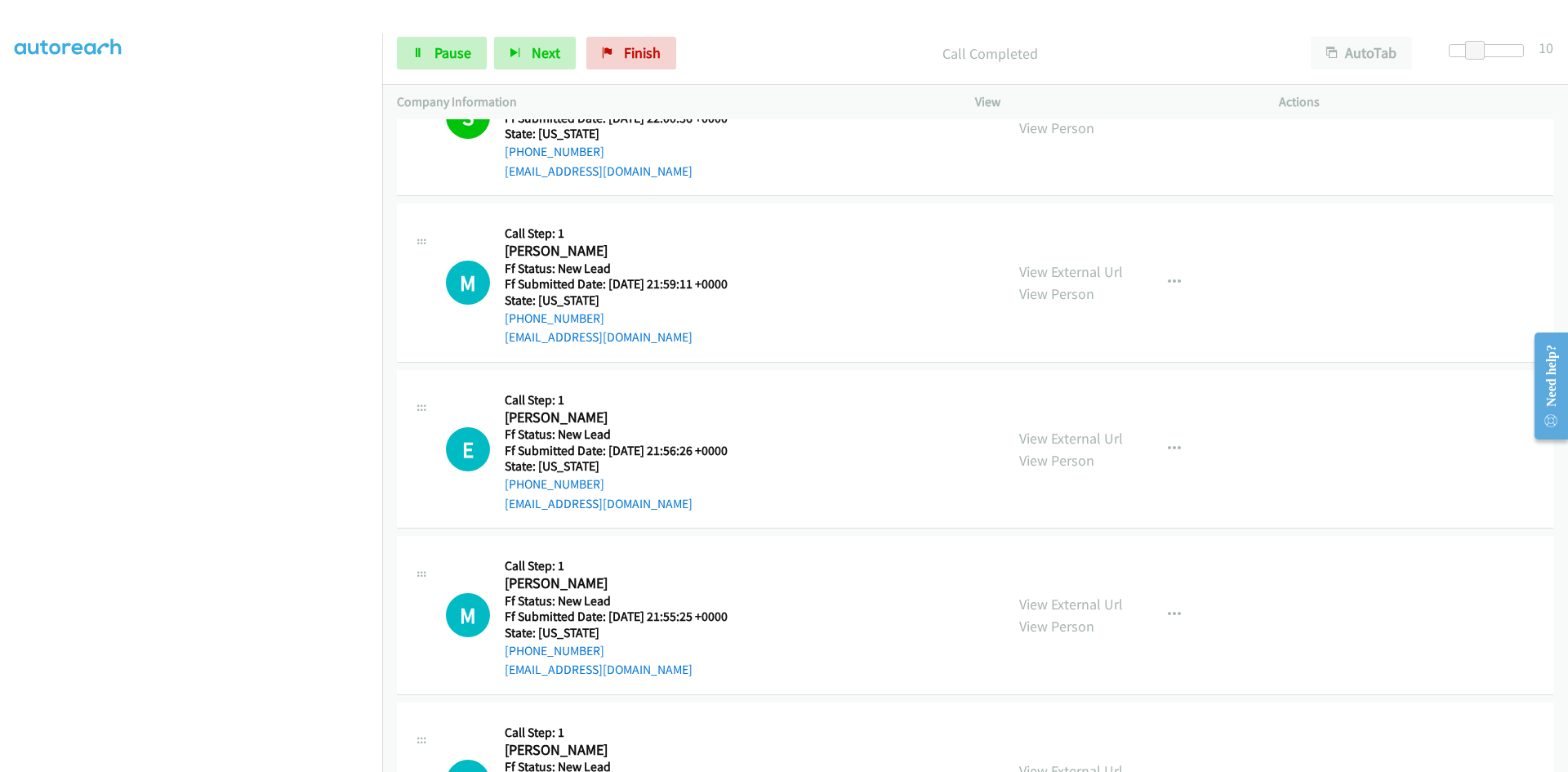
scroll to position [3250, 0]
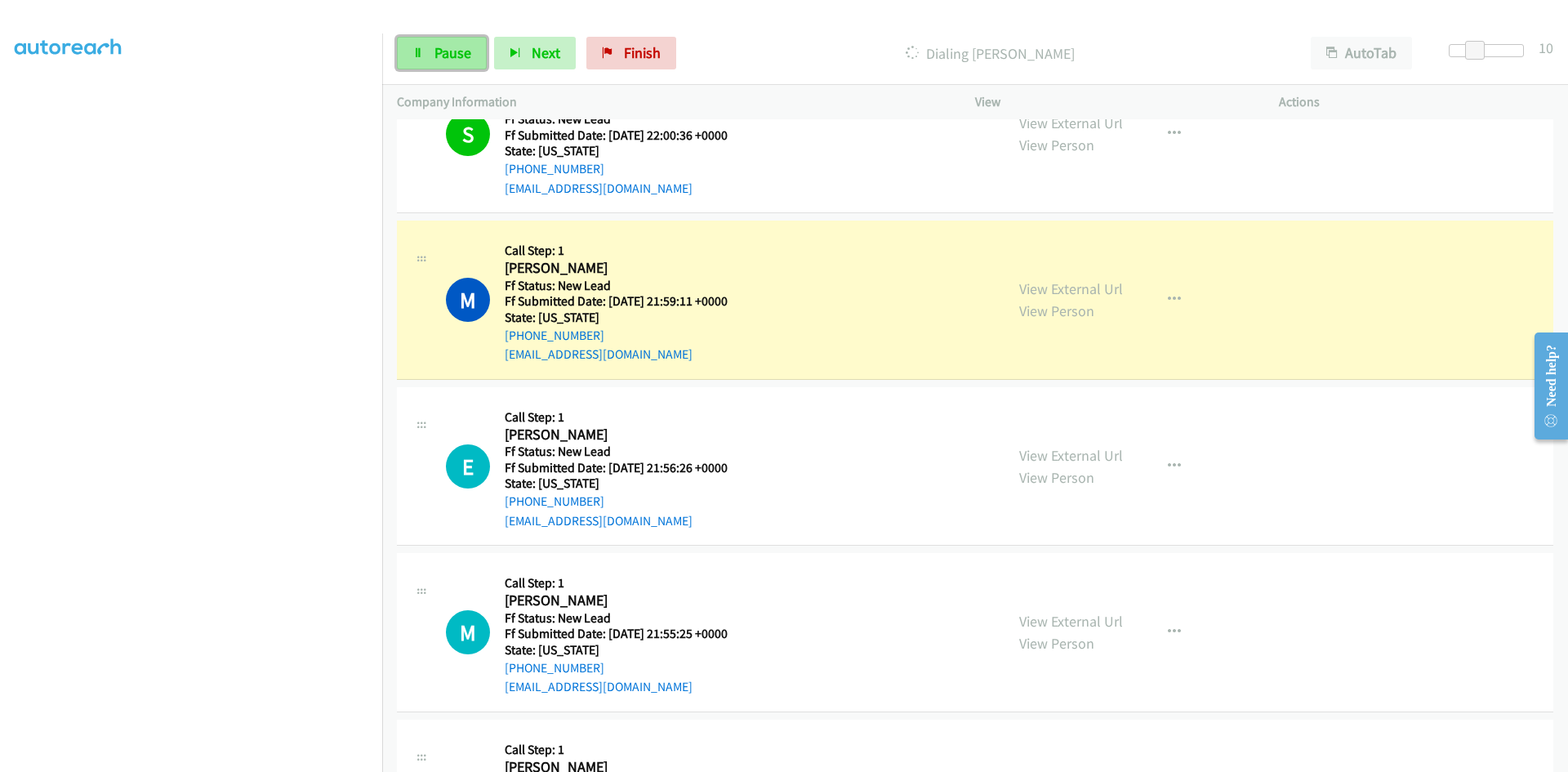
click at [440, 45] on span "Pause" at bounding box center [453, 52] width 37 height 18
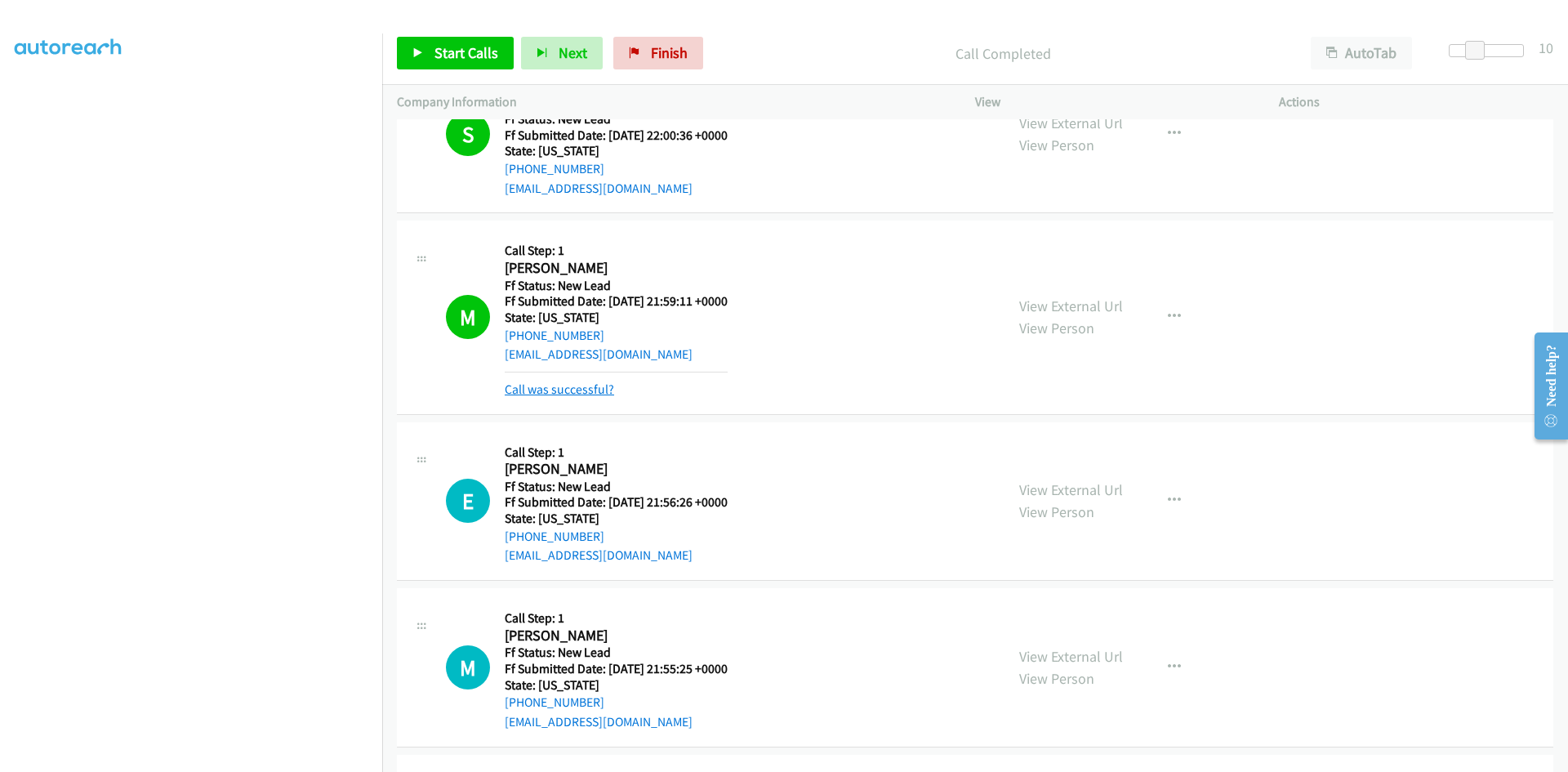
click at [562, 392] on link "Call was successful?" at bounding box center [559, 389] width 110 height 16
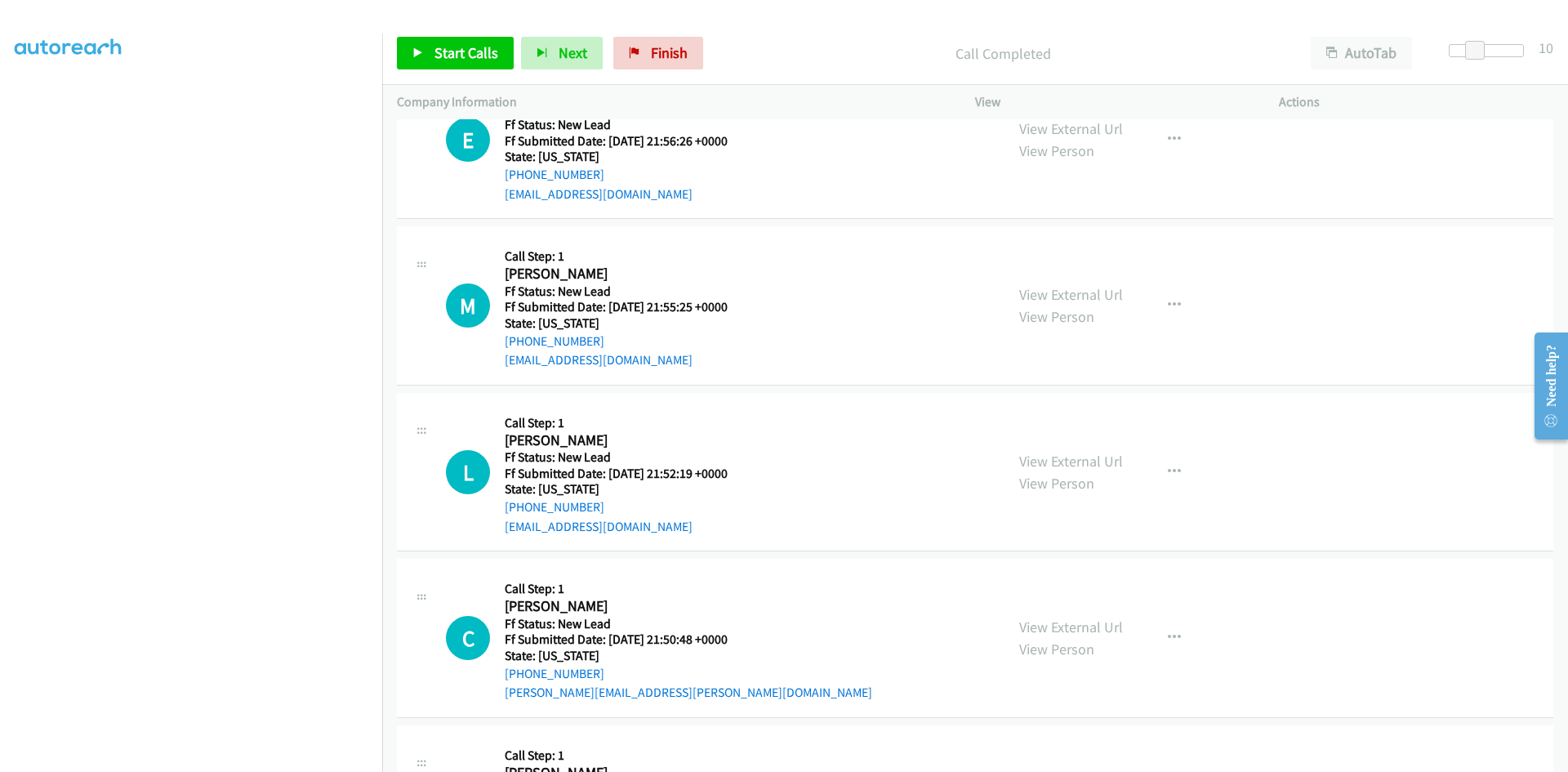
scroll to position [3496, 0]
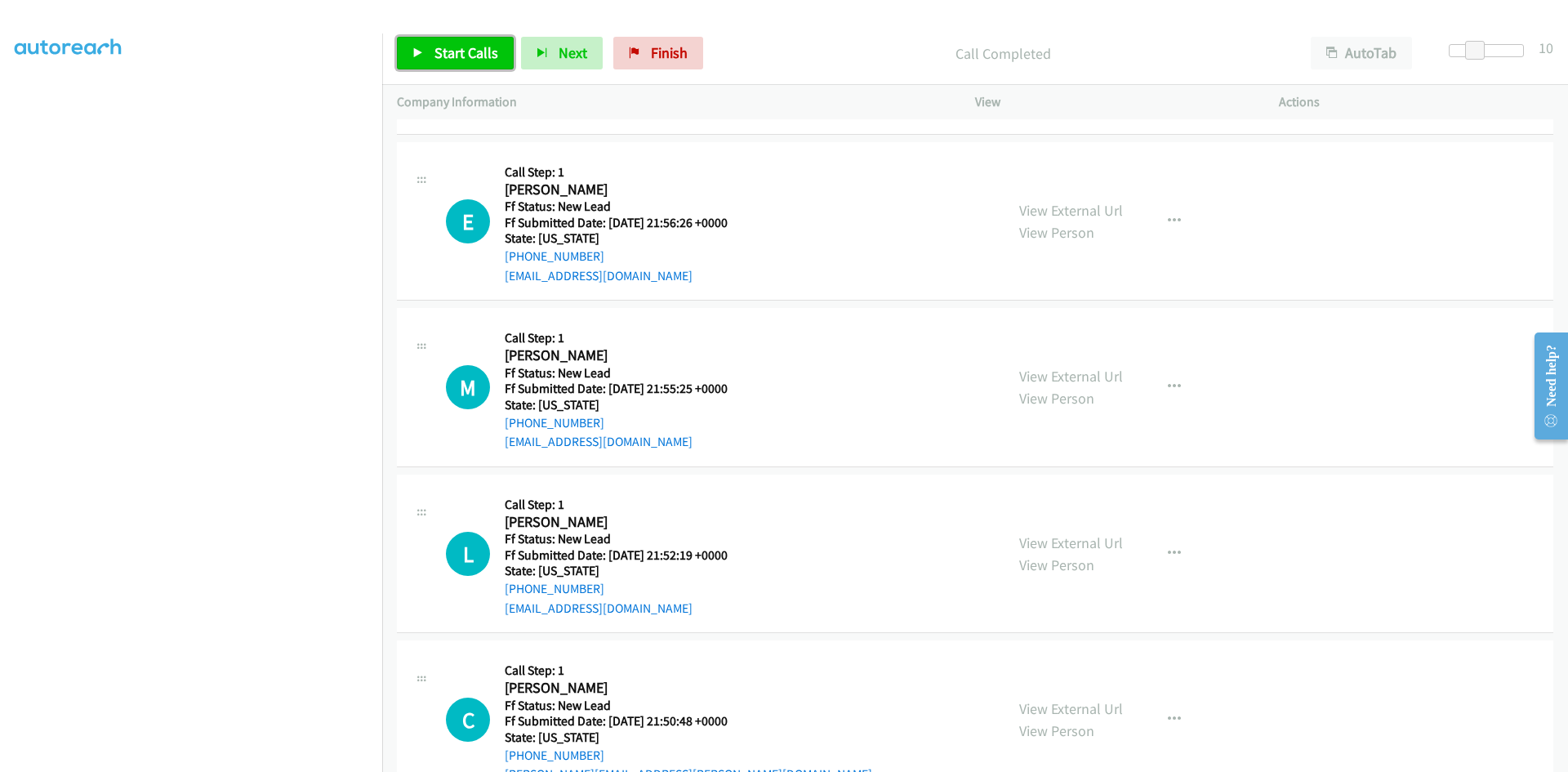
click at [446, 39] on link "Start Calls" at bounding box center [455, 53] width 117 height 32
click at [1104, 213] on link "View External Url" at bounding box center [1071, 210] width 104 height 18
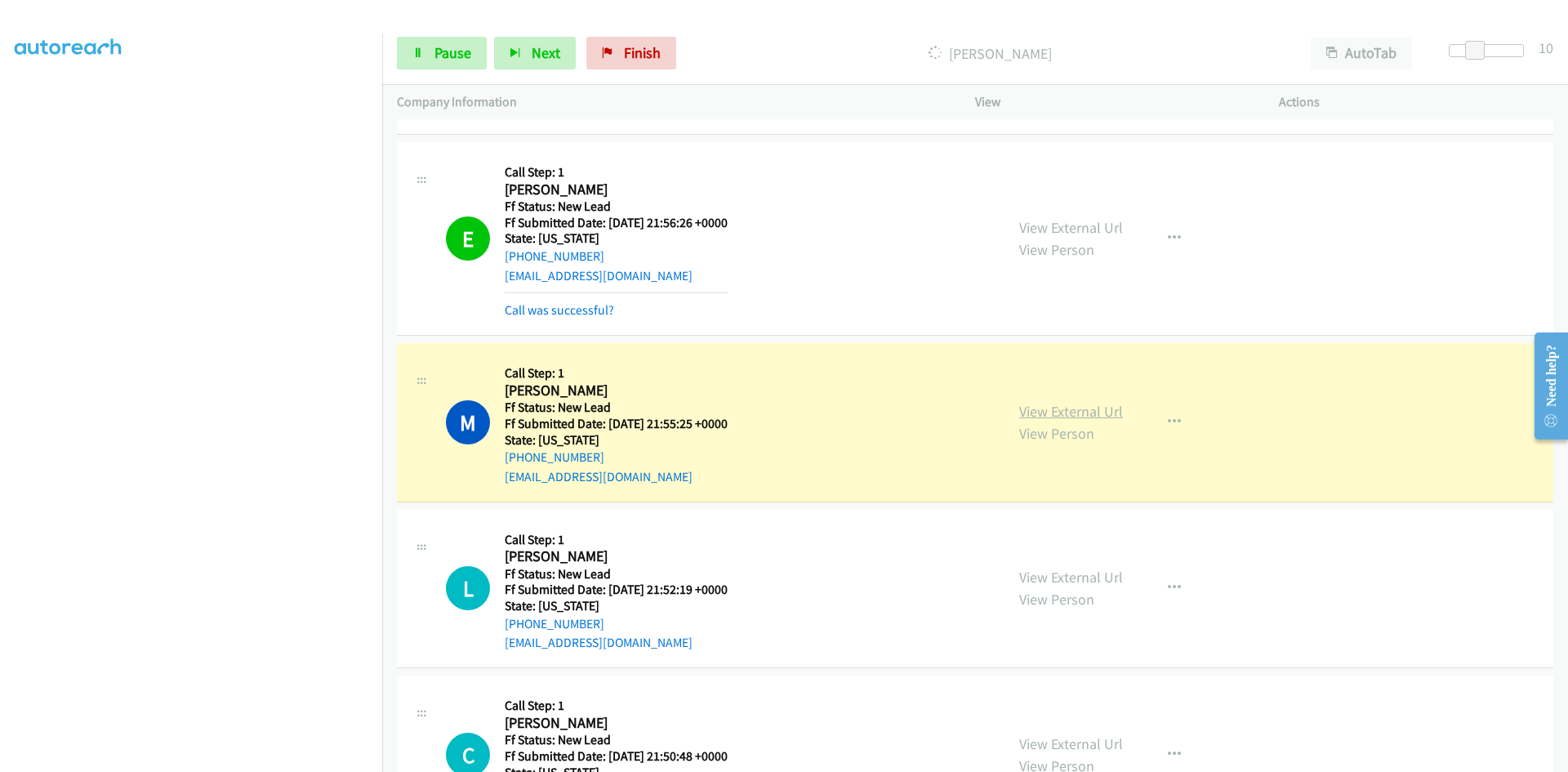
click at [1062, 413] on link "View External Url" at bounding box center [1071, 411] width 104 height 18
click at [433, 47] on link "Pause" at bounding box center [442, 53] width 90 height 32
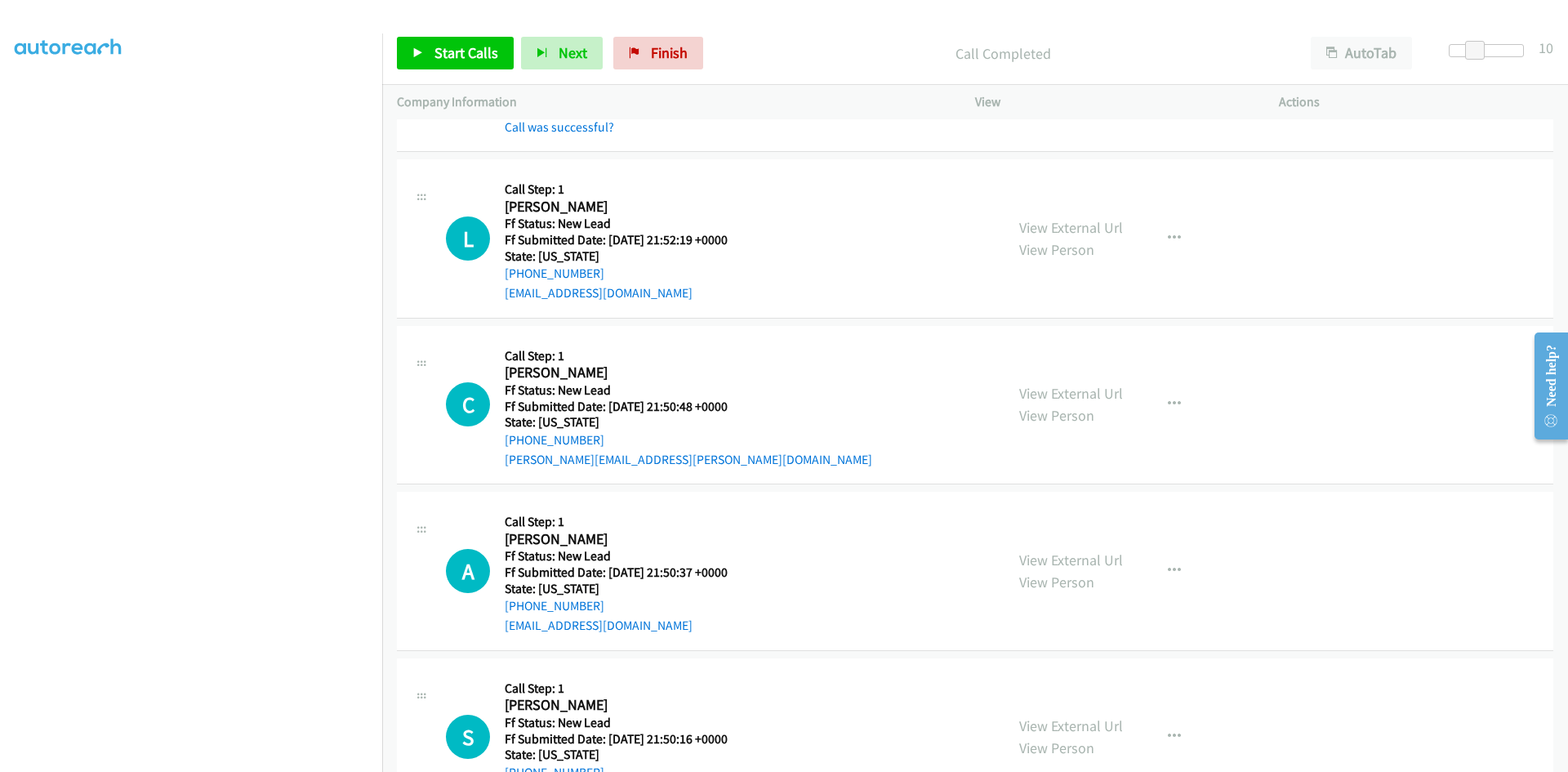
scroll to position [3905, 0]
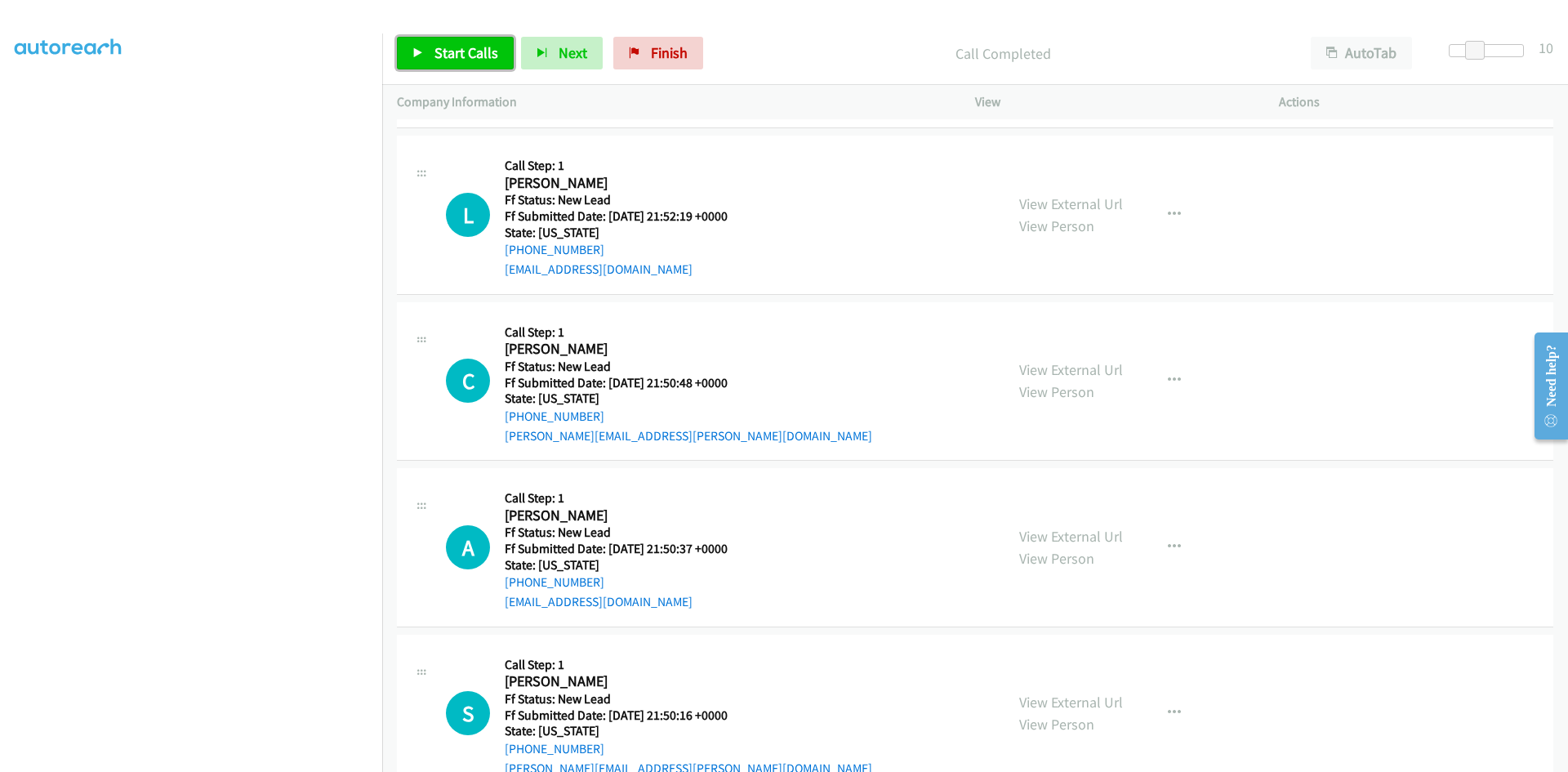
click at [480, 43] on span "Start Calls" at bounding box center [466, 52] width 64 height 18
click at [1039, 205] on link "View External Url" at bounding box center [1071, 203] width 104 height 18
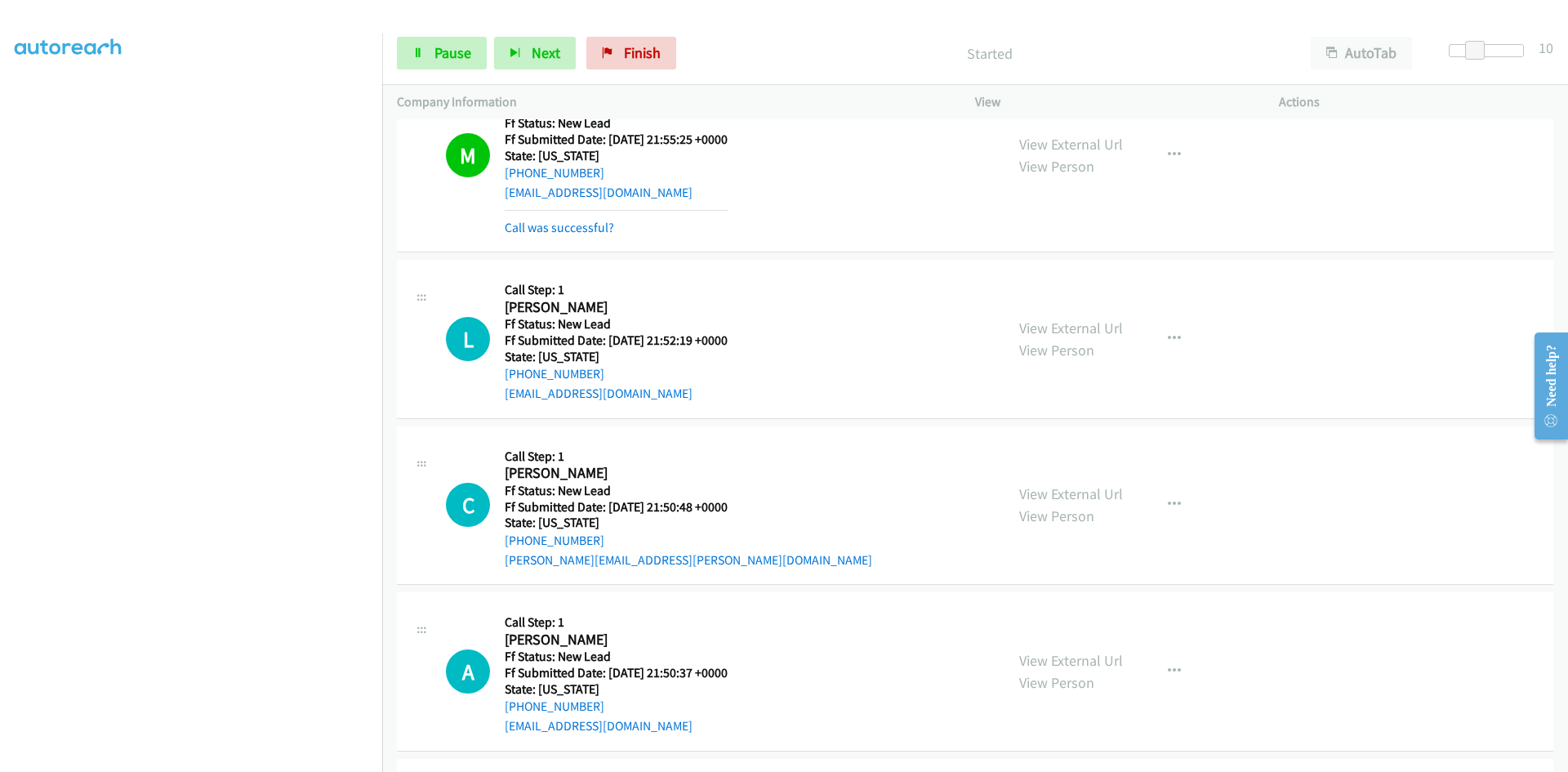
scroll to position [3741, 0]
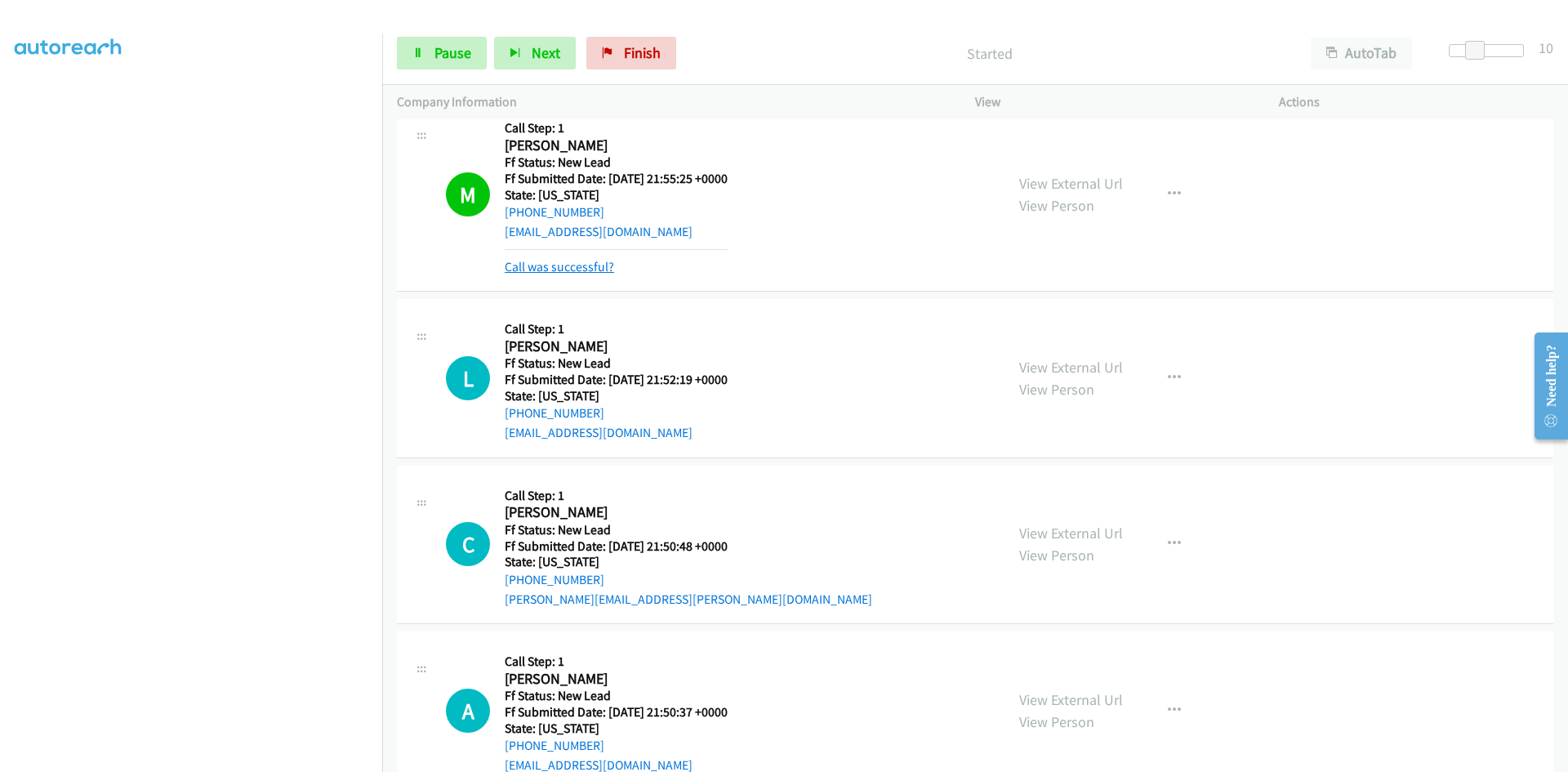
click at [596, 265] on link "Call was successful?" at bounding box center [559, 267] width 110 height 16
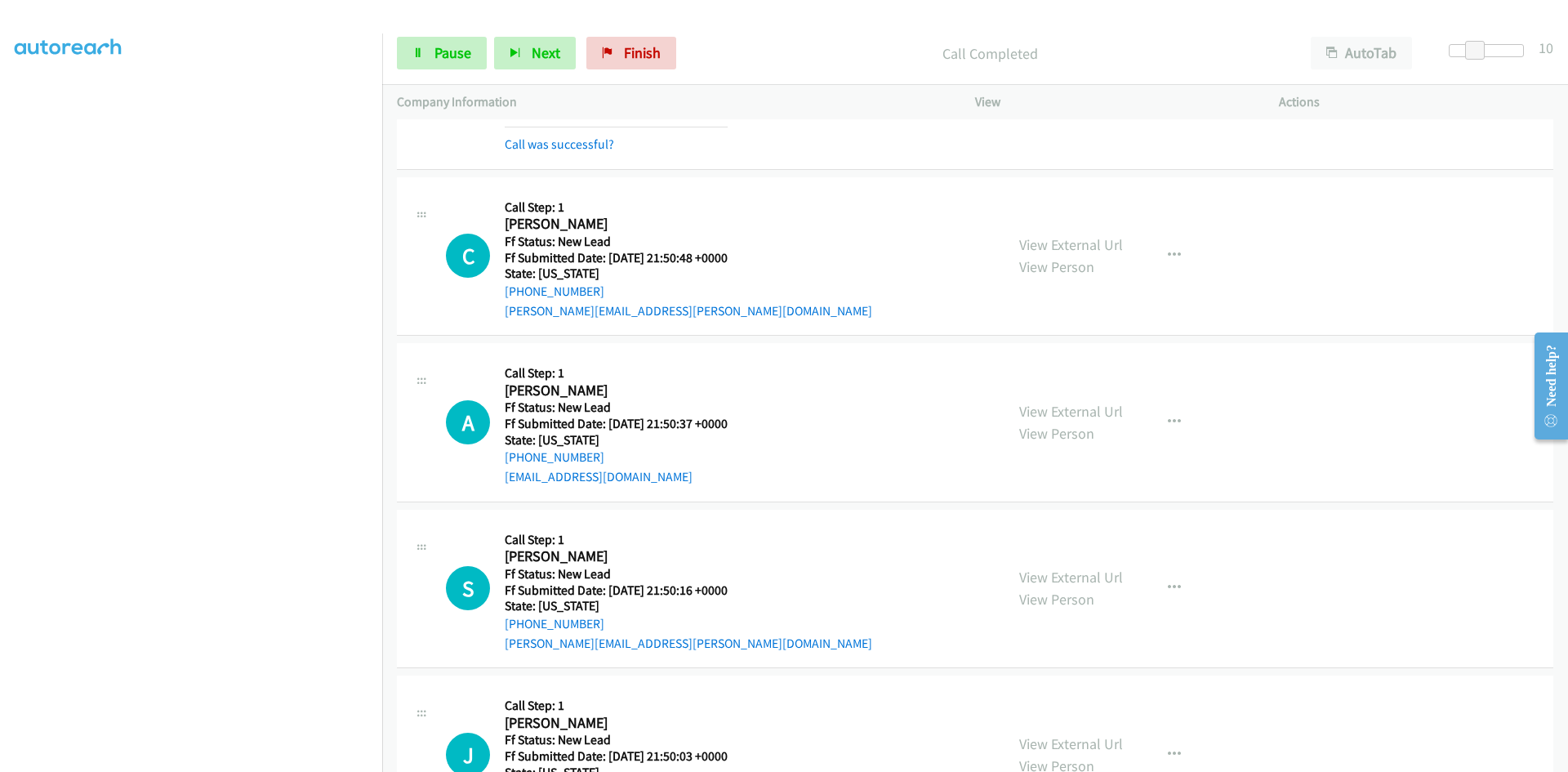
scroll to position [4068, 0]
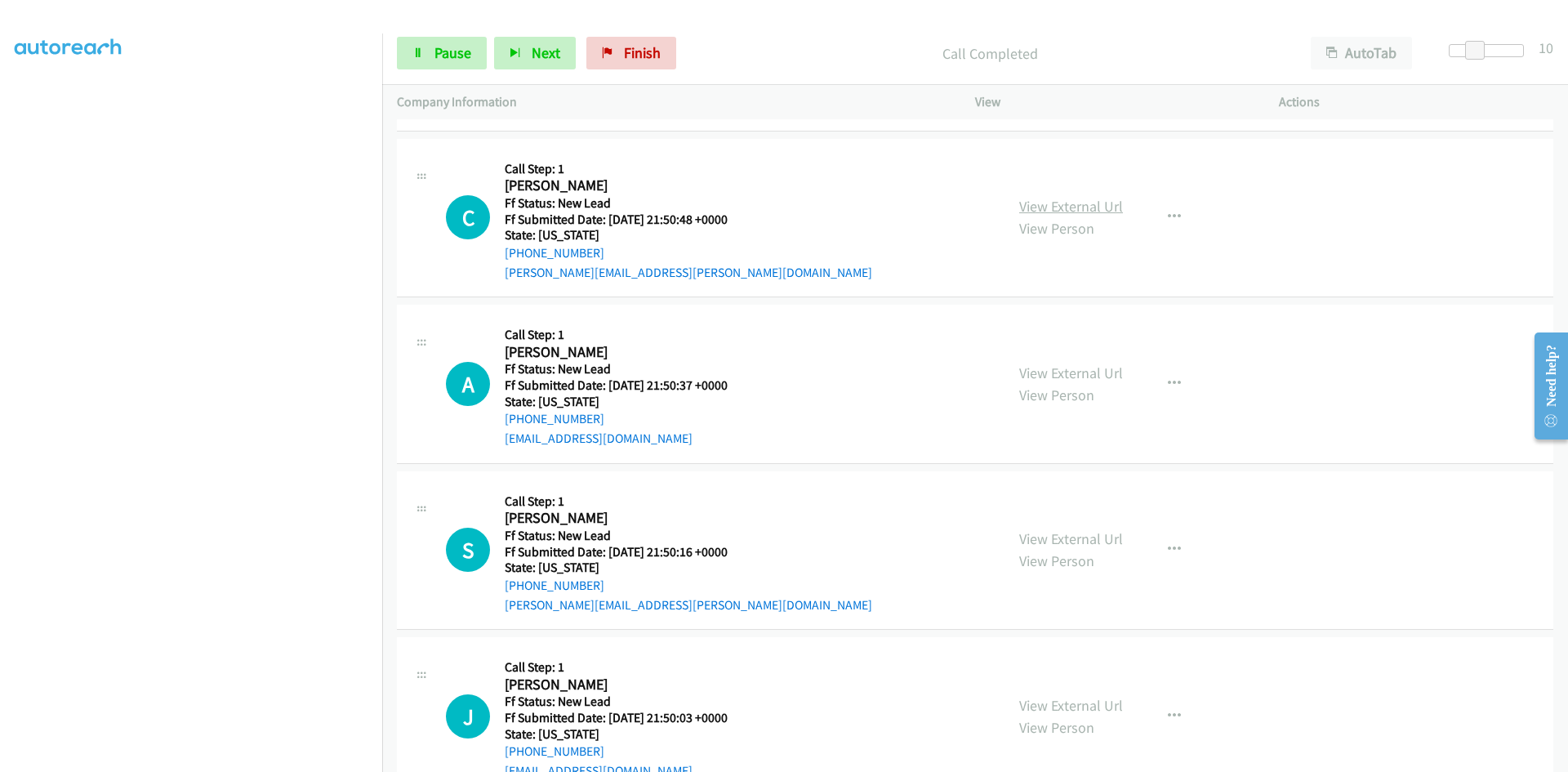
click at [1079, 201] on link "View External Url" at bounding box center [1071, 206] width 104 height 18
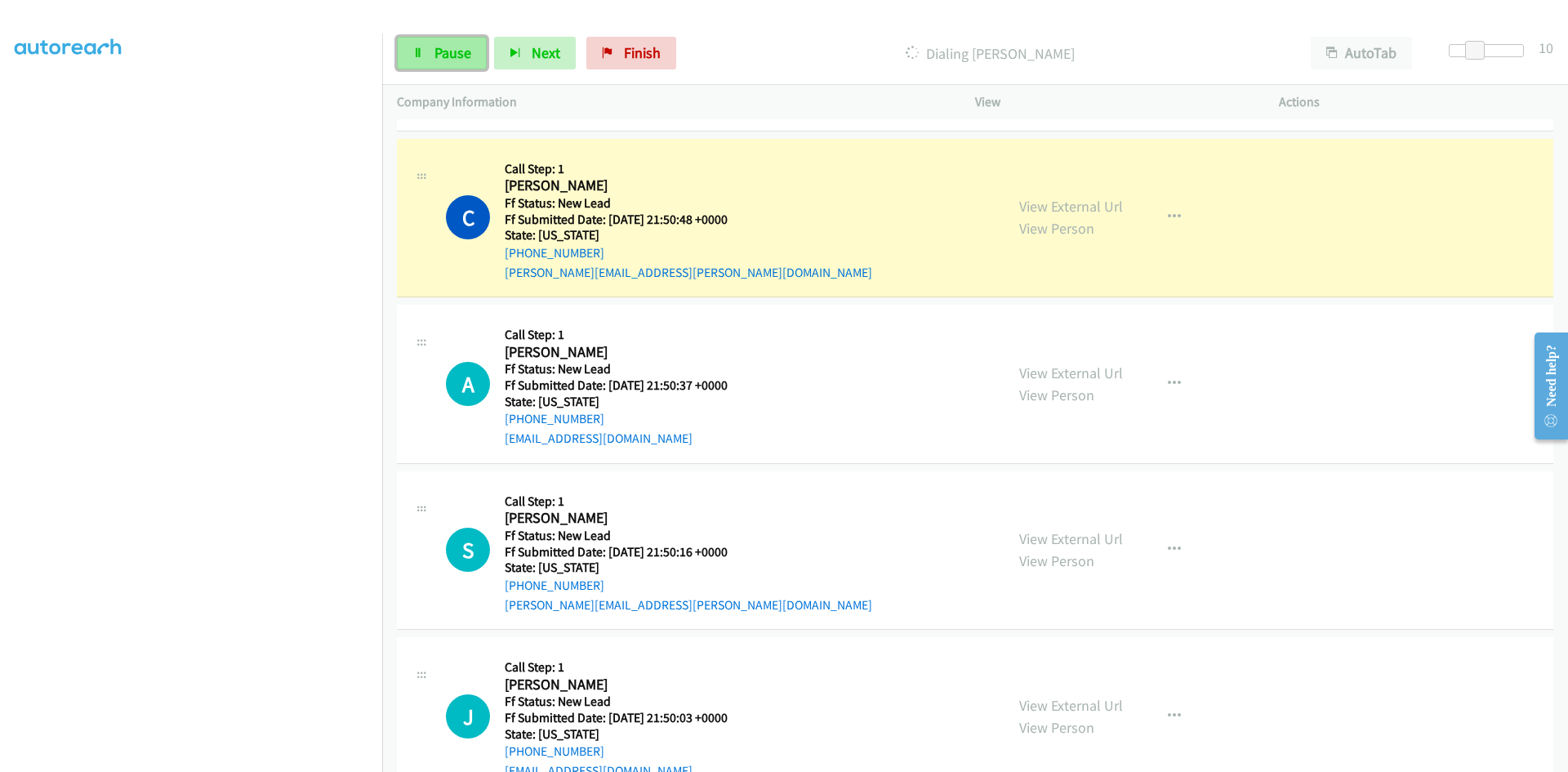
click at [427, 54] on link "Pause" at bounding box center [442, 53] width 90 height 32
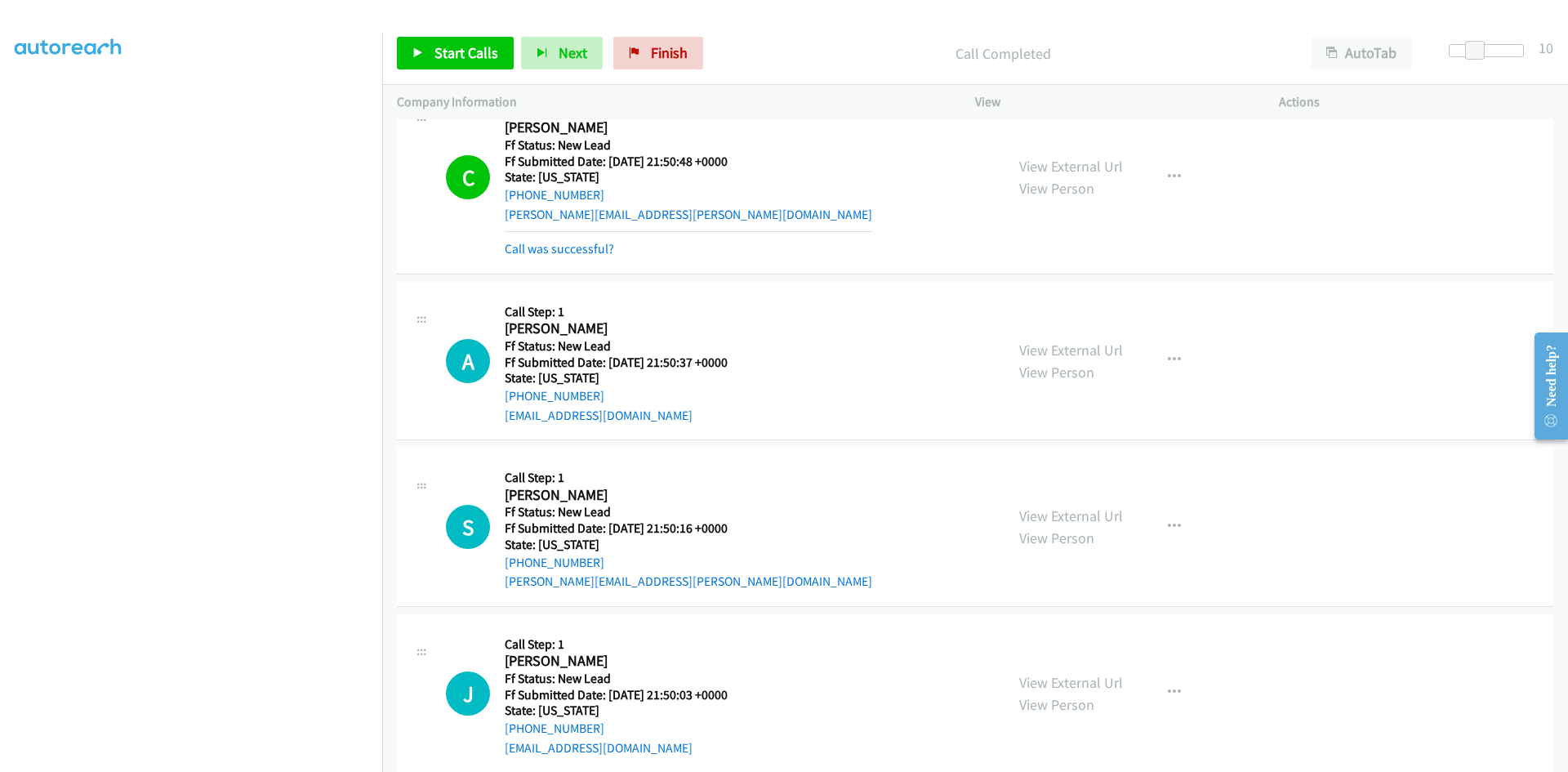
scroll to position [4232, 0]
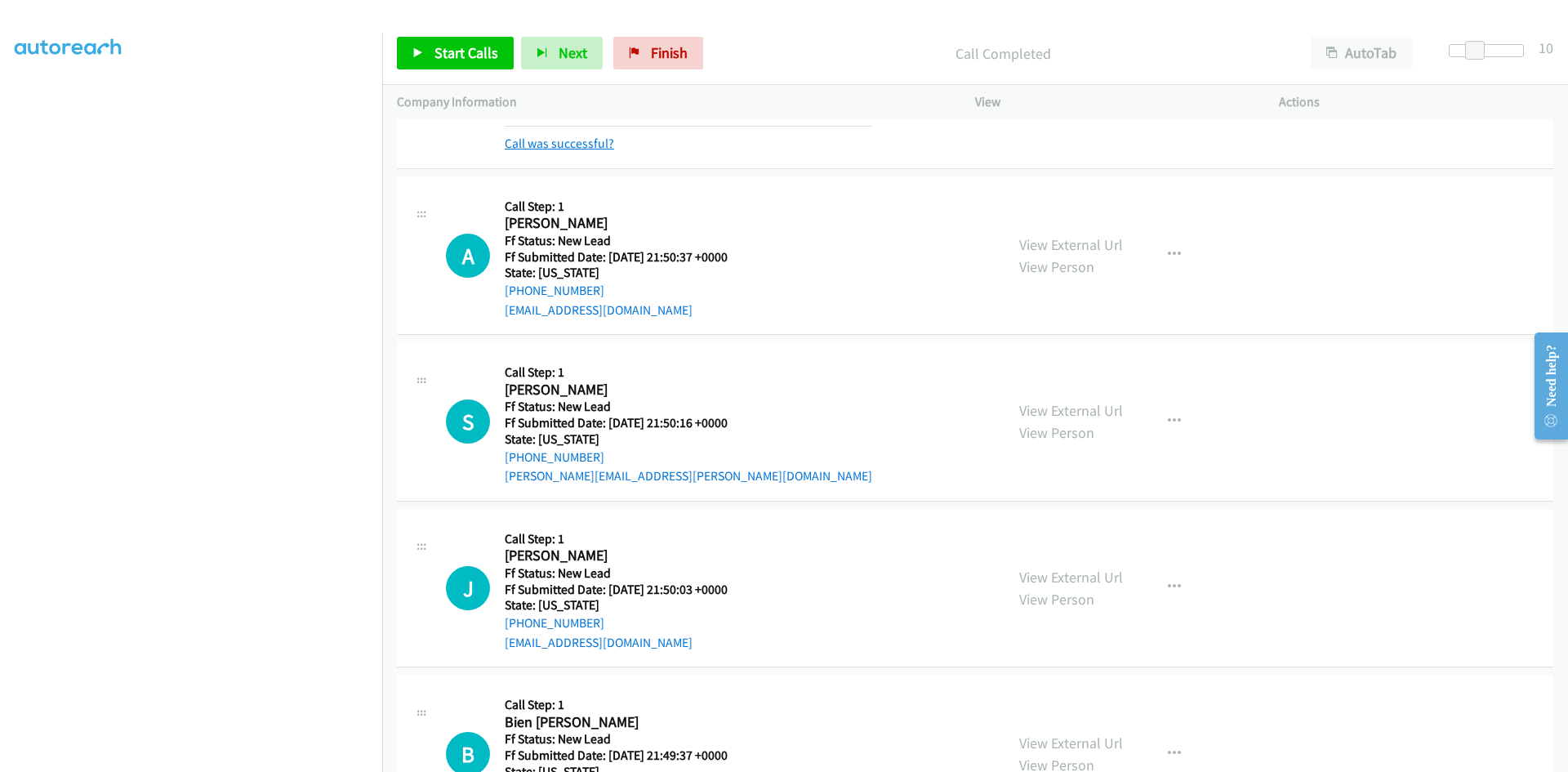
click at [554, 145] on link "Call was successful?" at bounding box center [559, 143] width 110 height 16
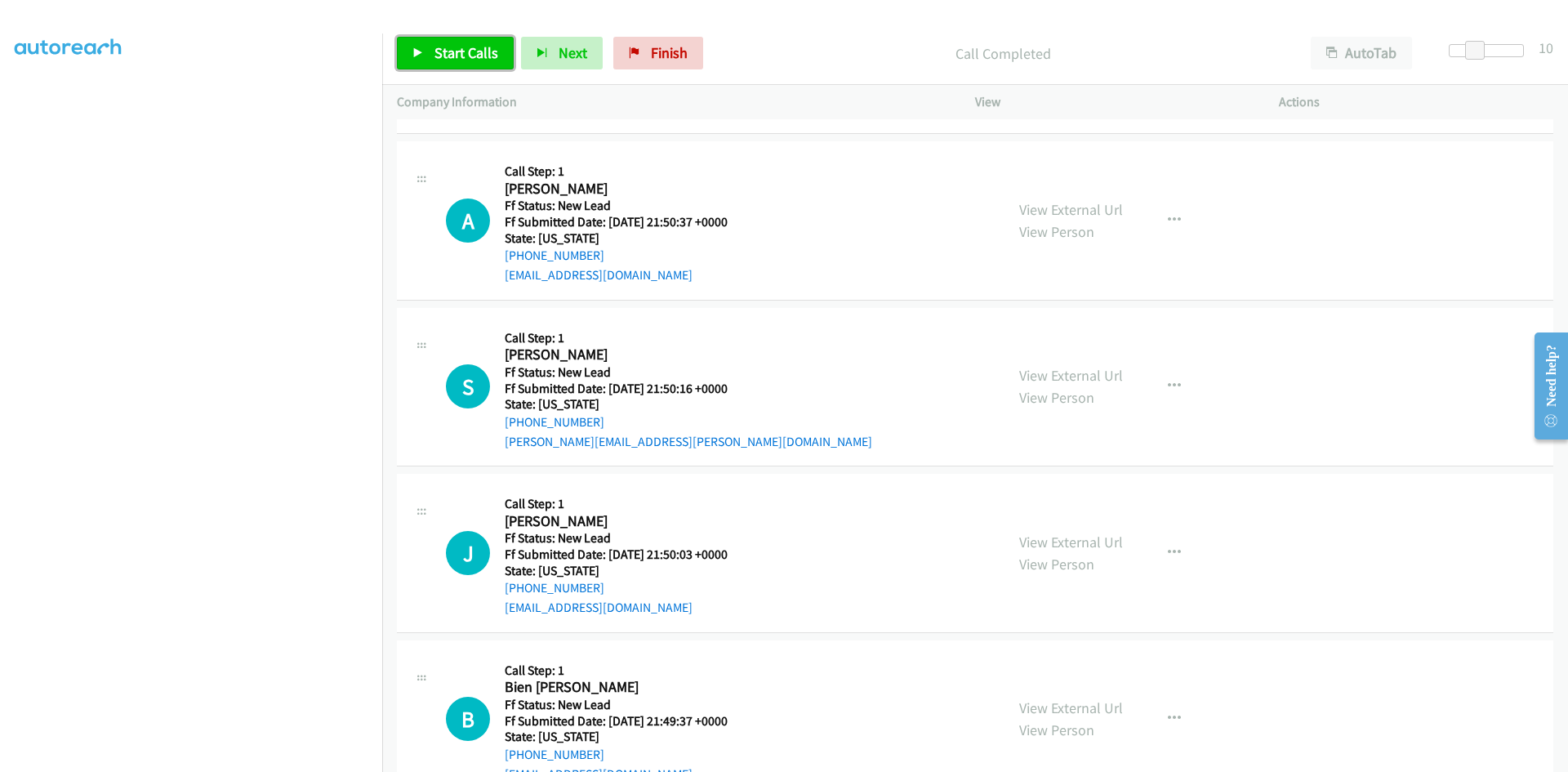
click at [474, 55] on span "Start Calls" at bounding box center [466, 52] width 64 height 18
click at [1031, 208] on link "View External Url" at bounding box center [1071, 209] width 104 height 18
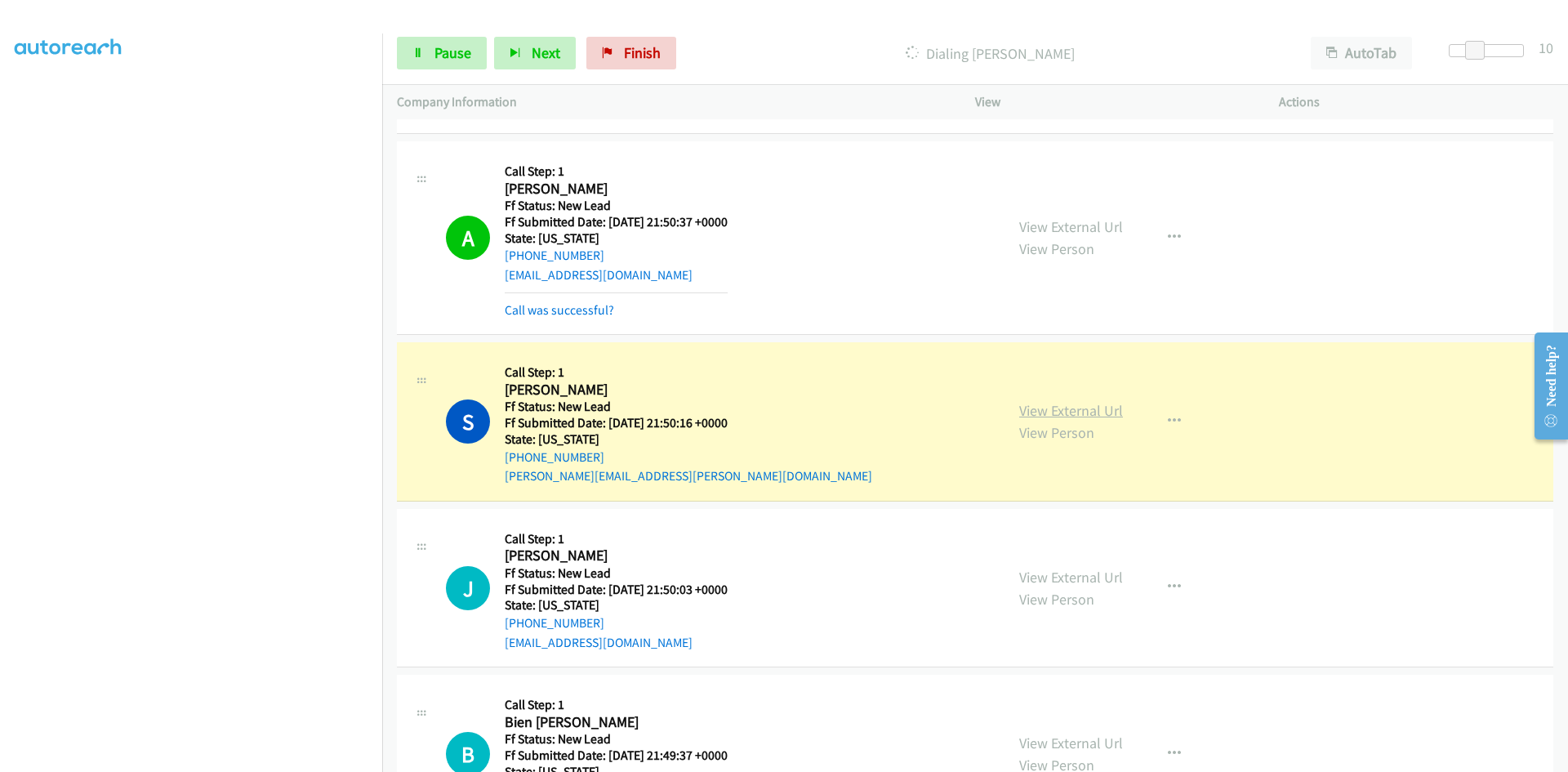
click at [1027, 409] on link "View External Url" at bounding box center [1071, 410] width 104 height 18
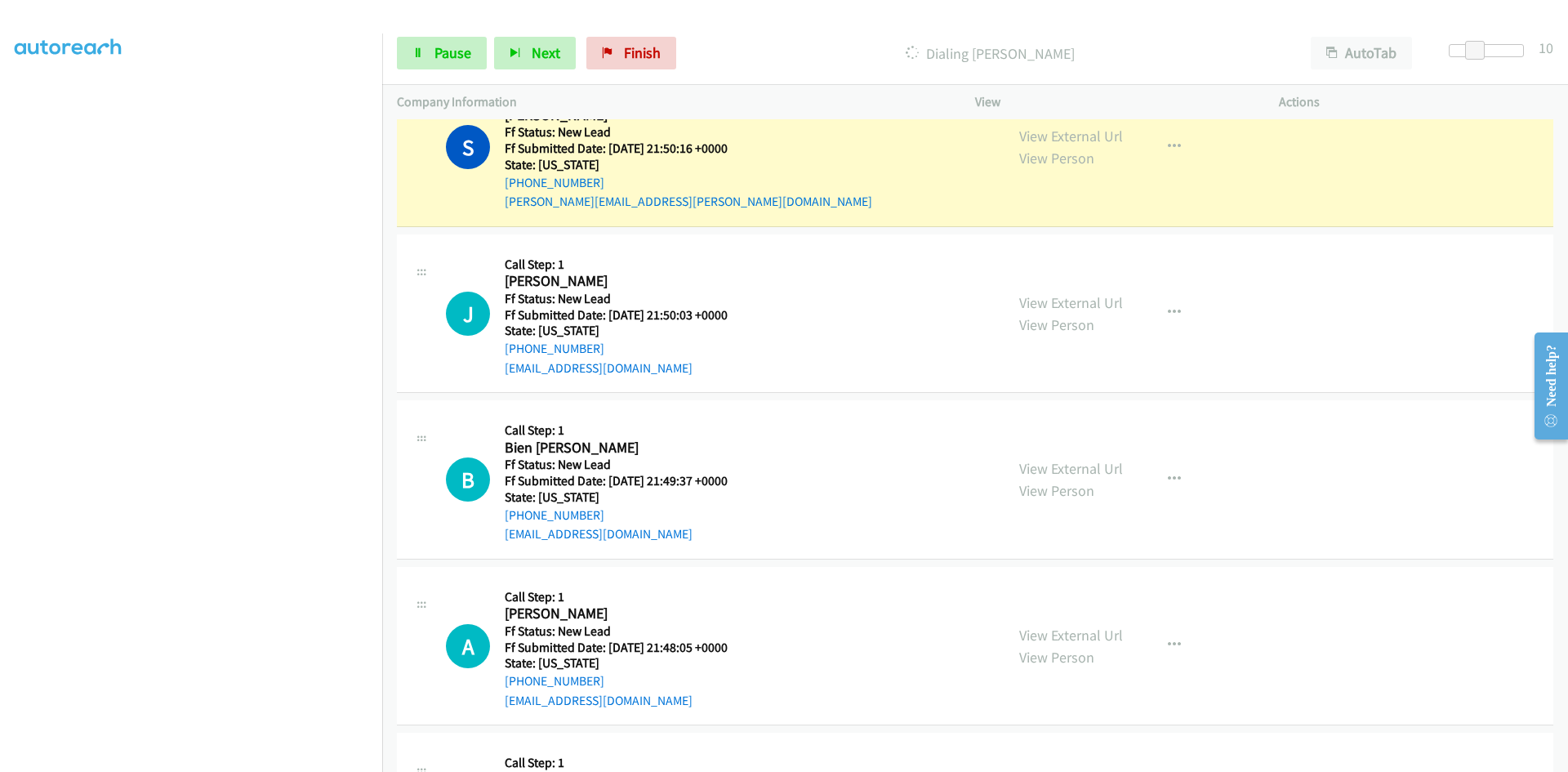
scroll to position [4558, 0]
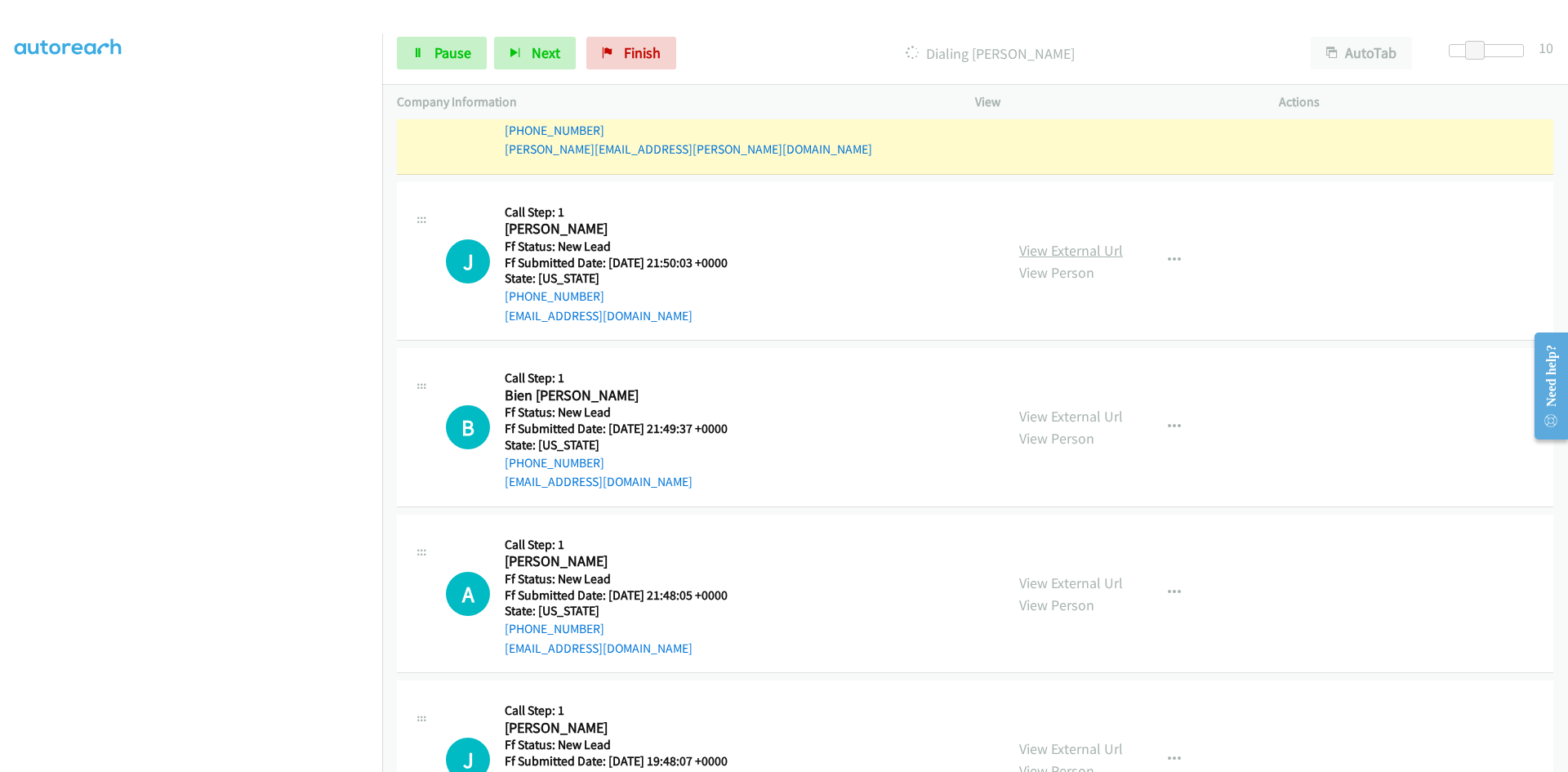
click at [1083, 254] on link "View External Url" at bounding box center [1071, 249] width 104 height 18
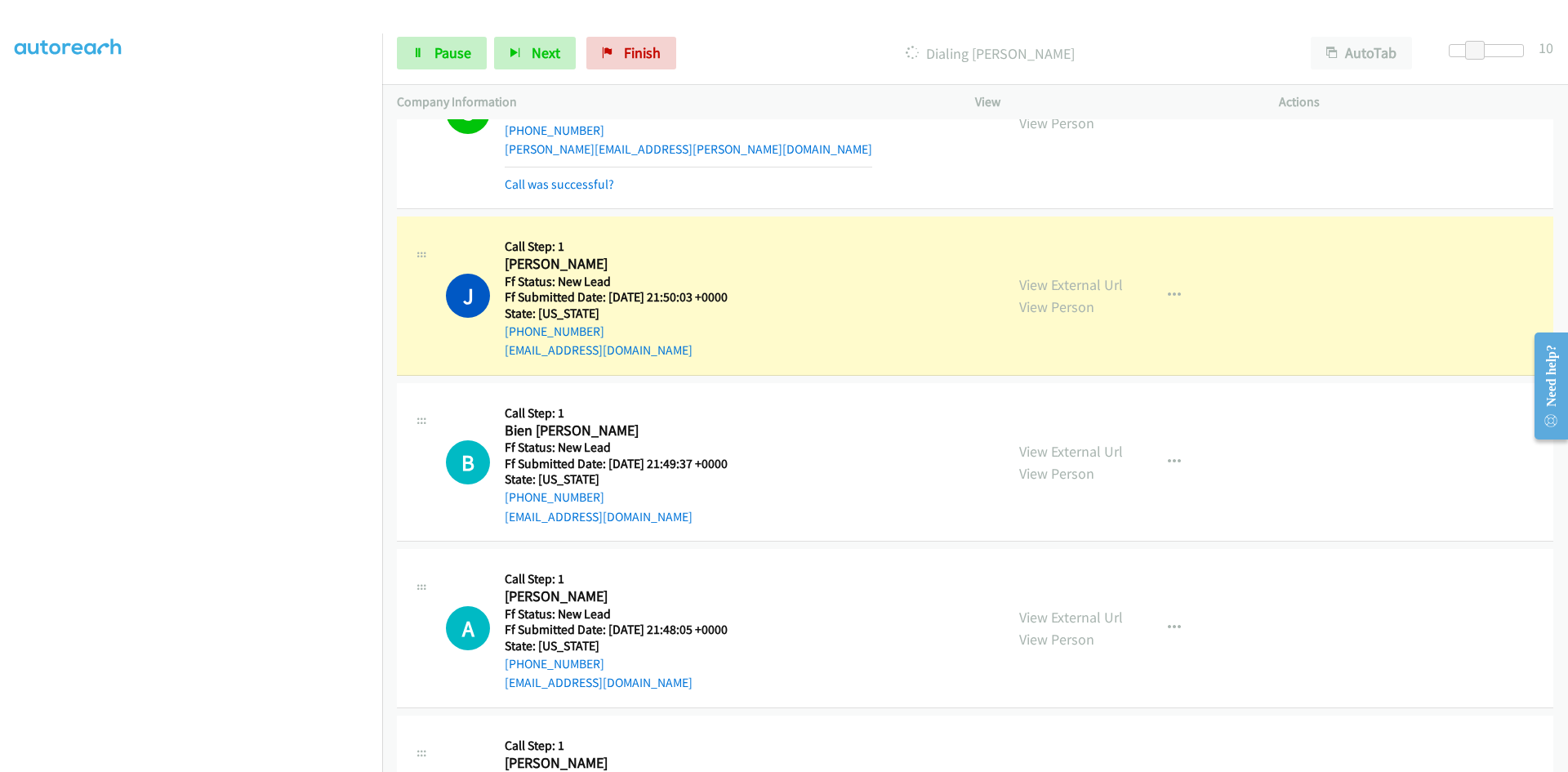
scroll to position [4640, 0]
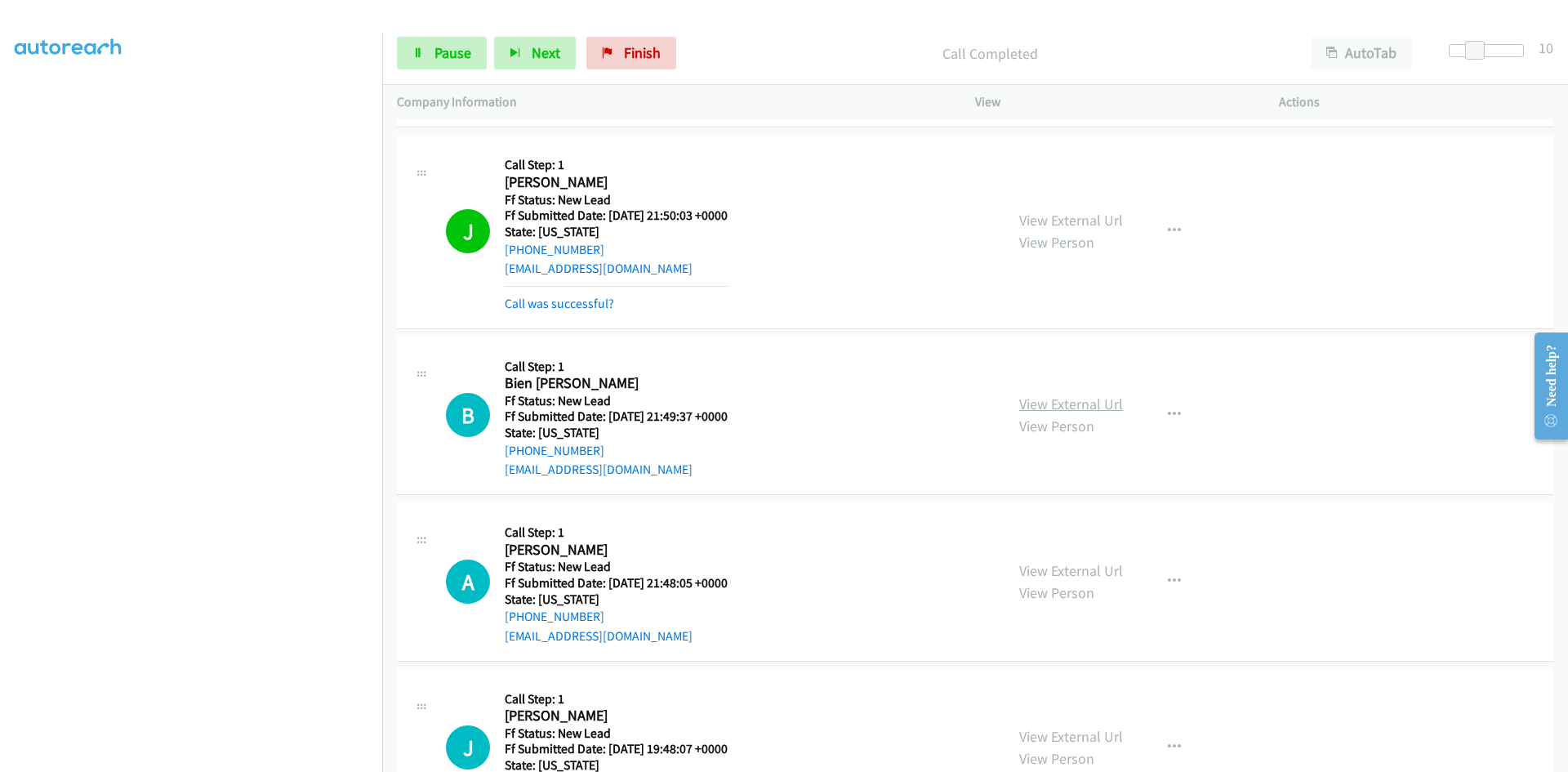
click at [1076, 402] on link "View External Url" at bounding box center [1071, 403] width 104 height 18
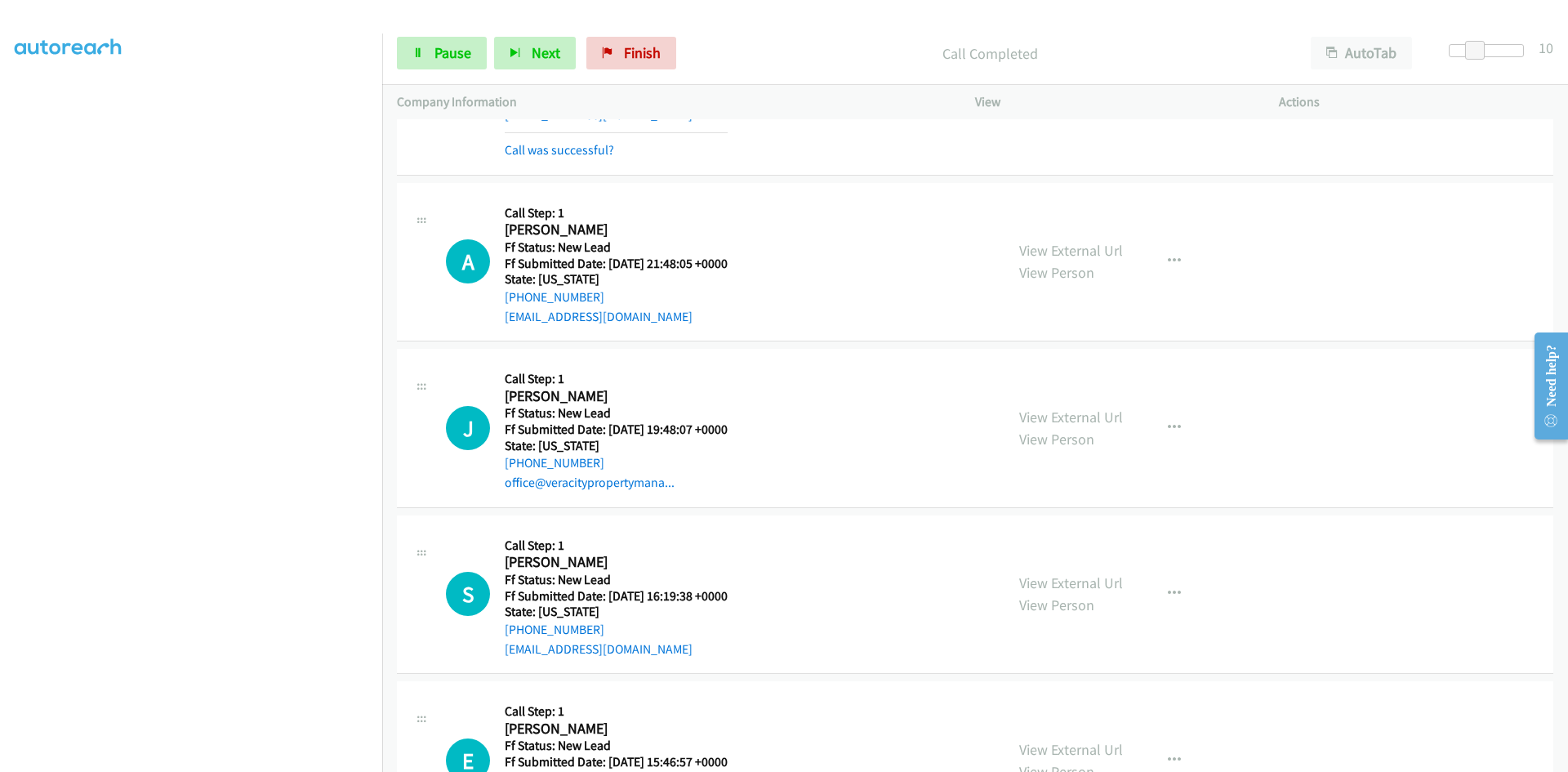
scroll to position [5048, 0]
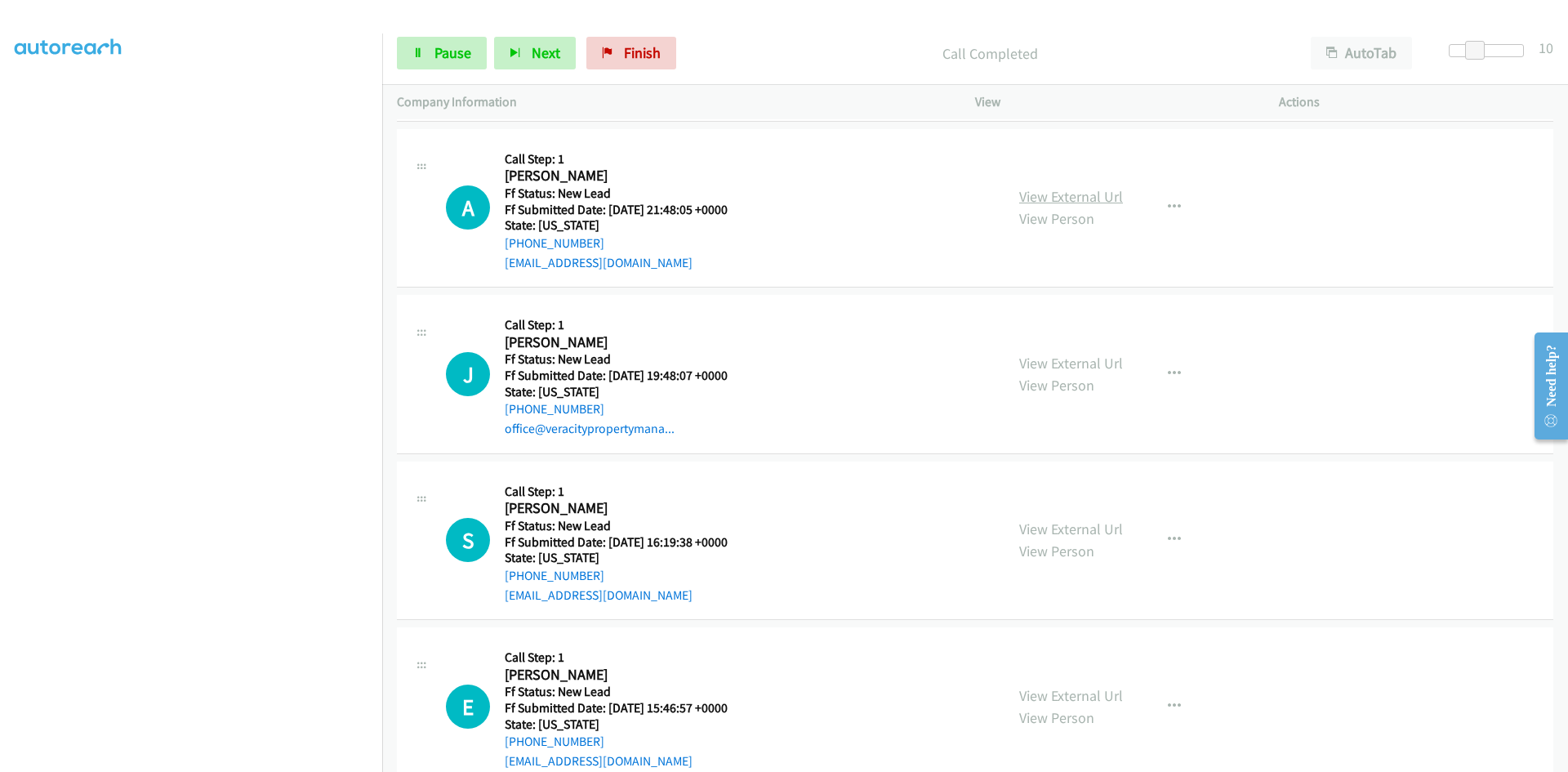
click at [1108, 200] on link "View External Url" at bounding box center [1071, 196] width 104 height 18
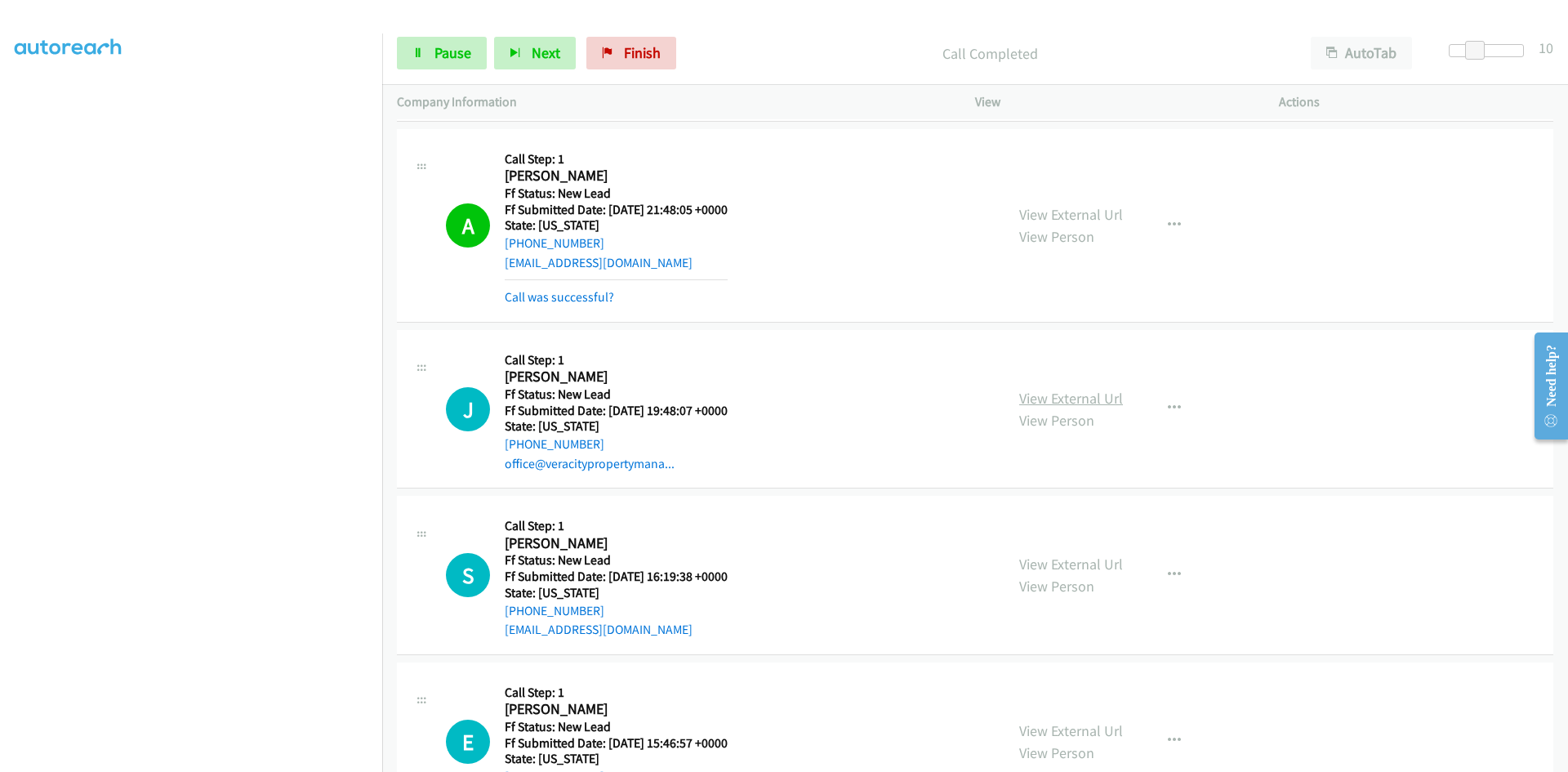
click at [1064, 394] on link "View External Url" at bounding box center [1071, 398] width 104 height 18
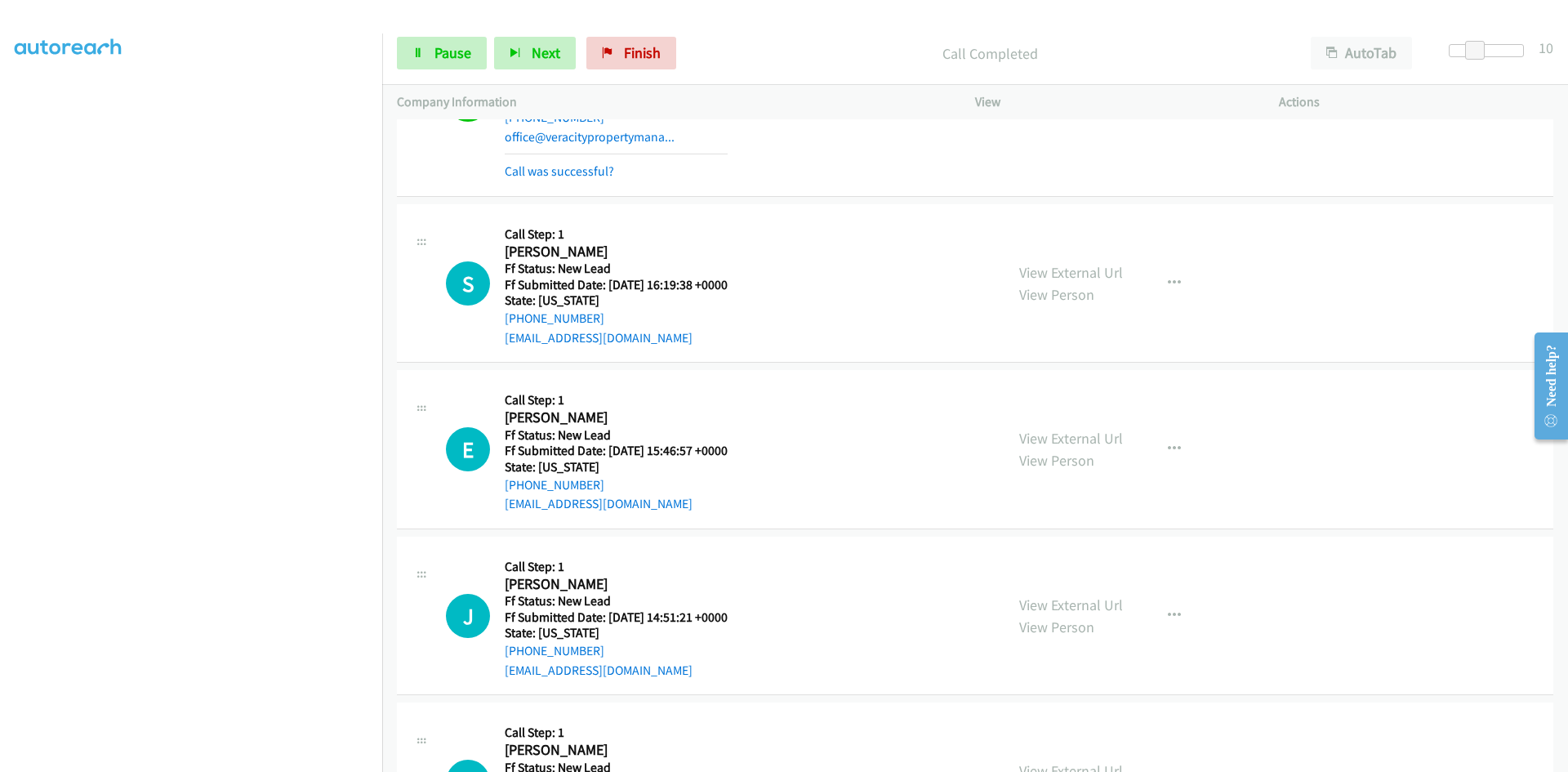
scroll to position [5457, 0]
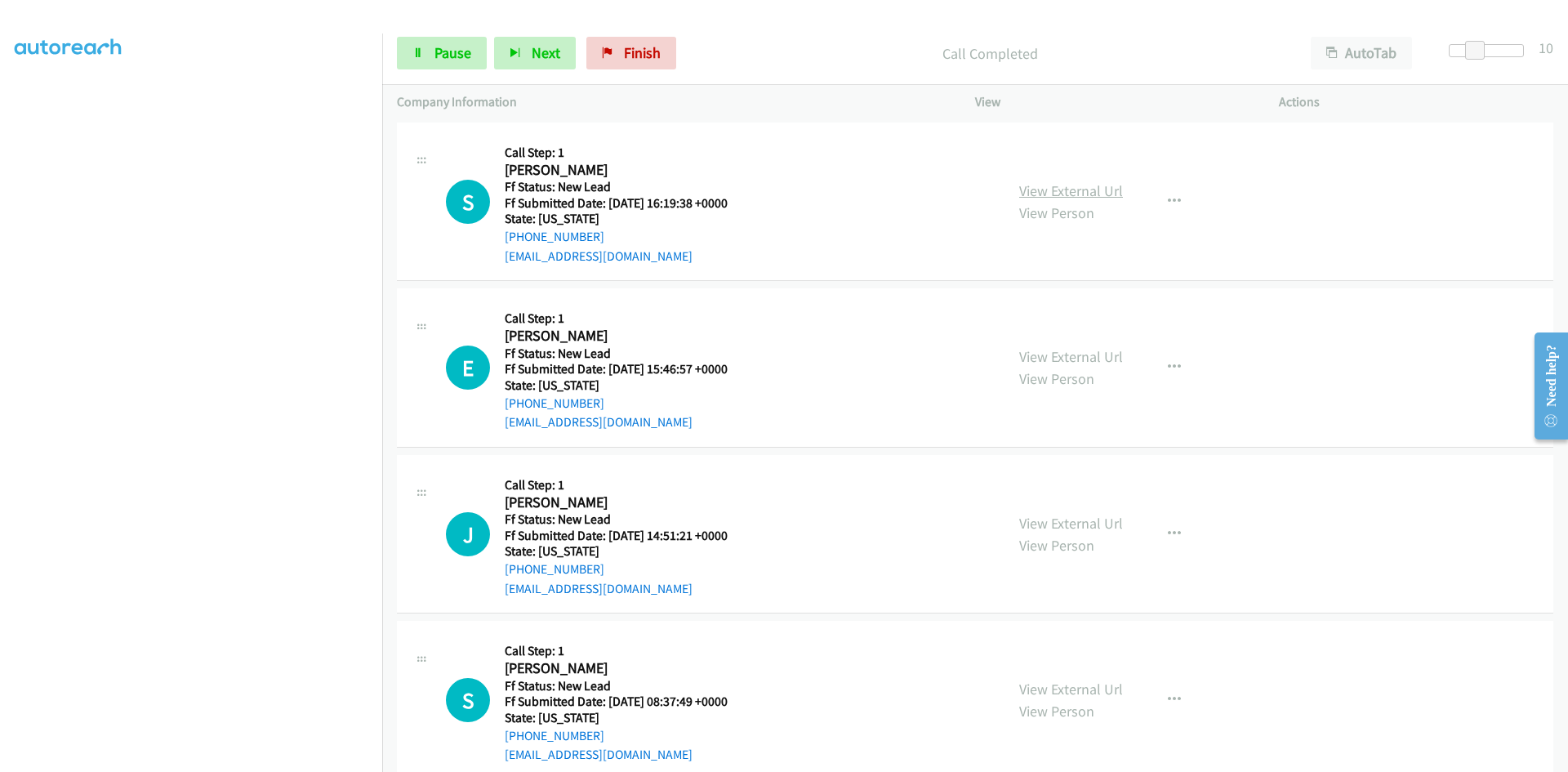
click at [1031, 191] on link "View External Url" at bounding box center [1071, 191] width 104 height 18
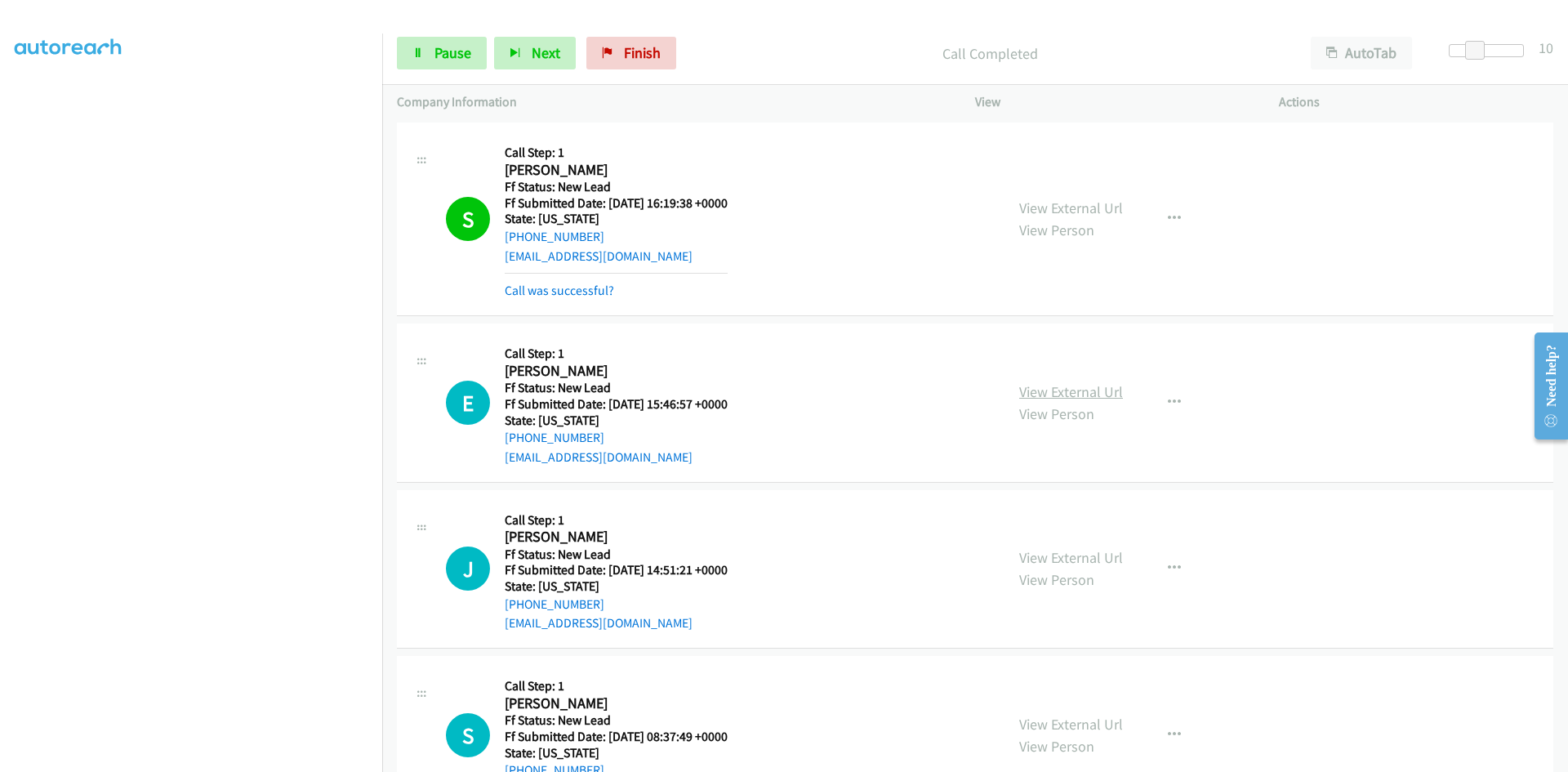
click at [1039, 386] on link "View External Url" at bounding box center [1071, 391] width 104 height 18
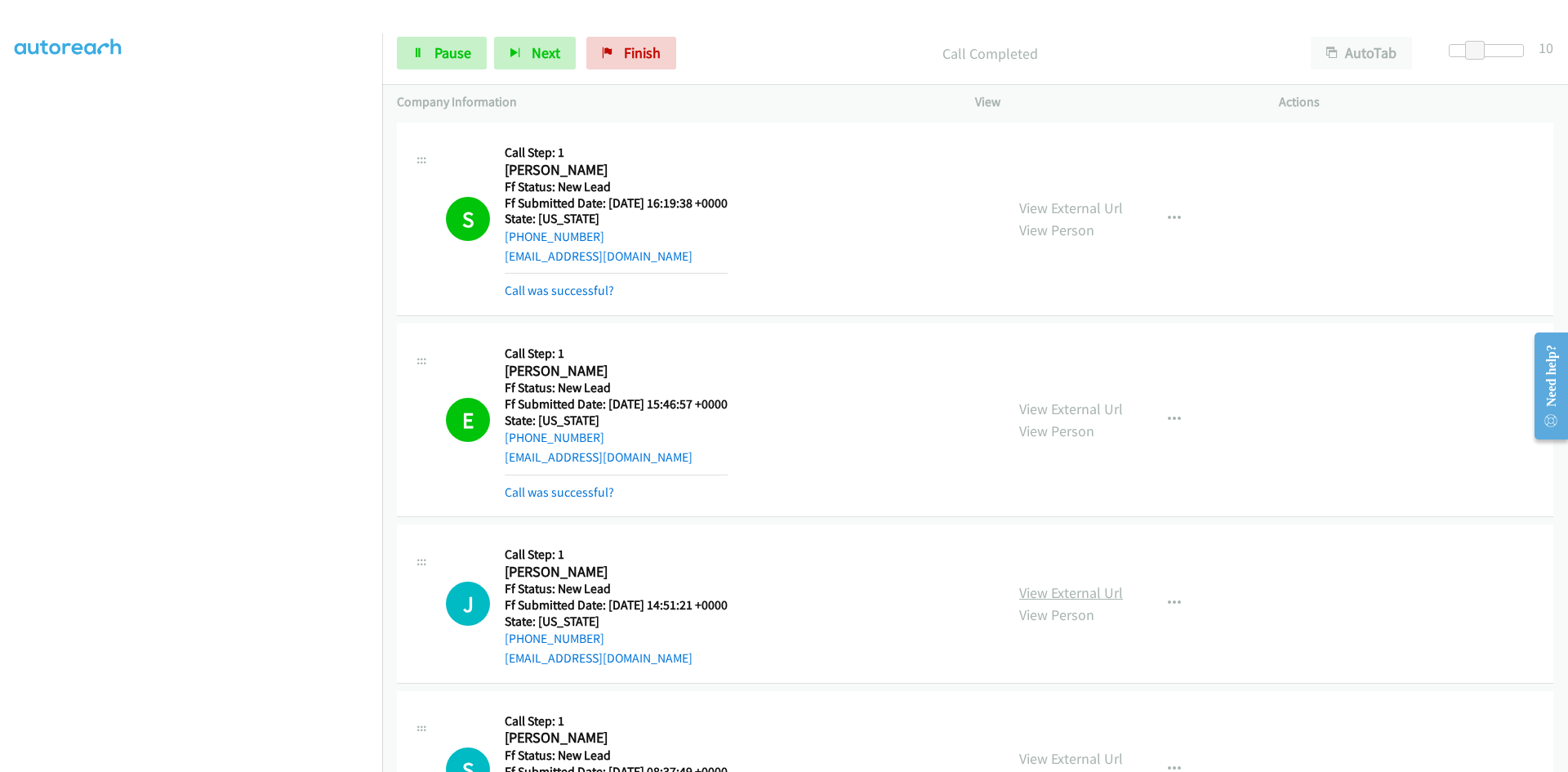
click at [1097, 591] on link "View External Url" at bounding box center [1071, 592] width 104 height 18
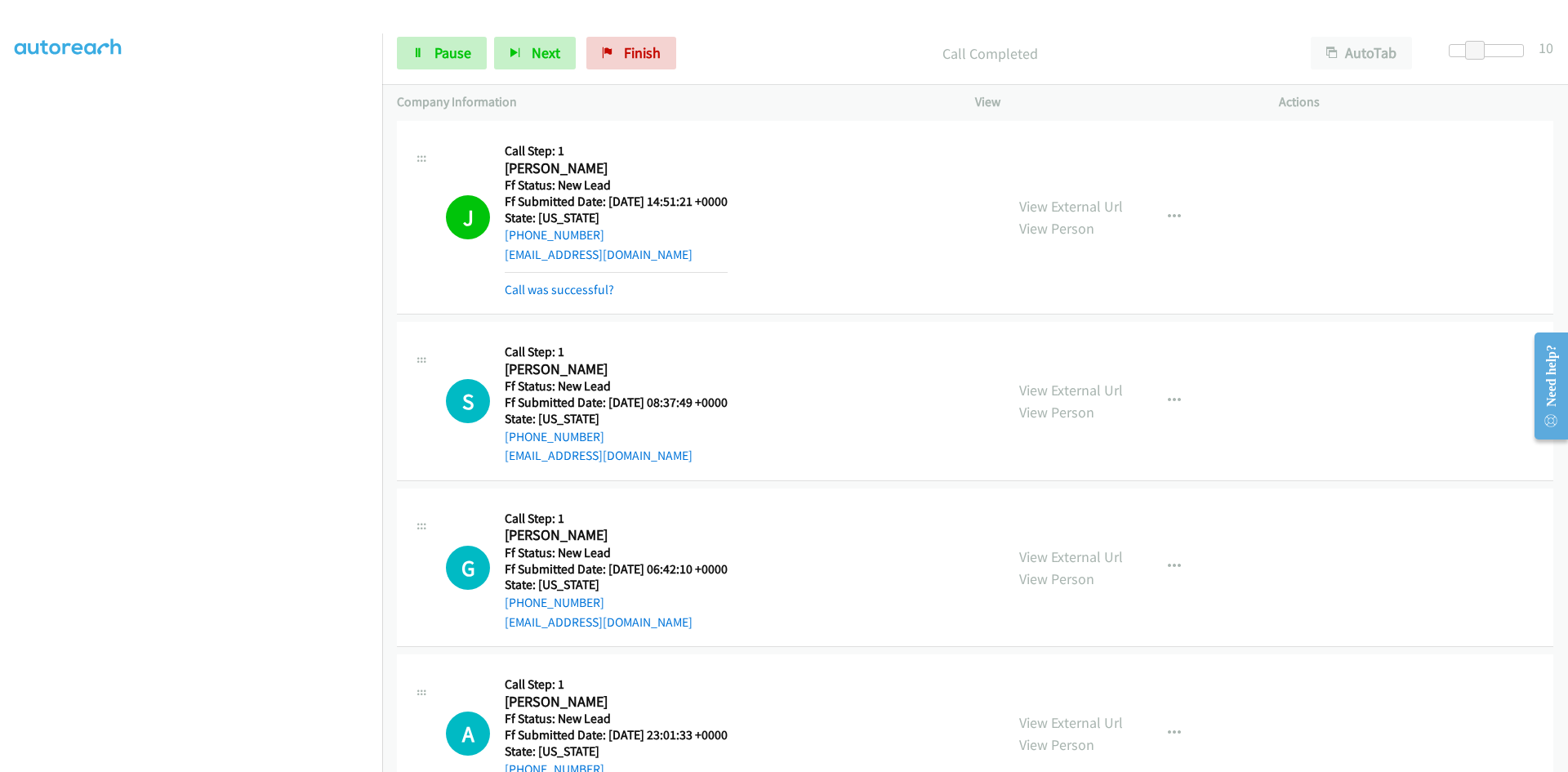
scroll to position [5865, 0]
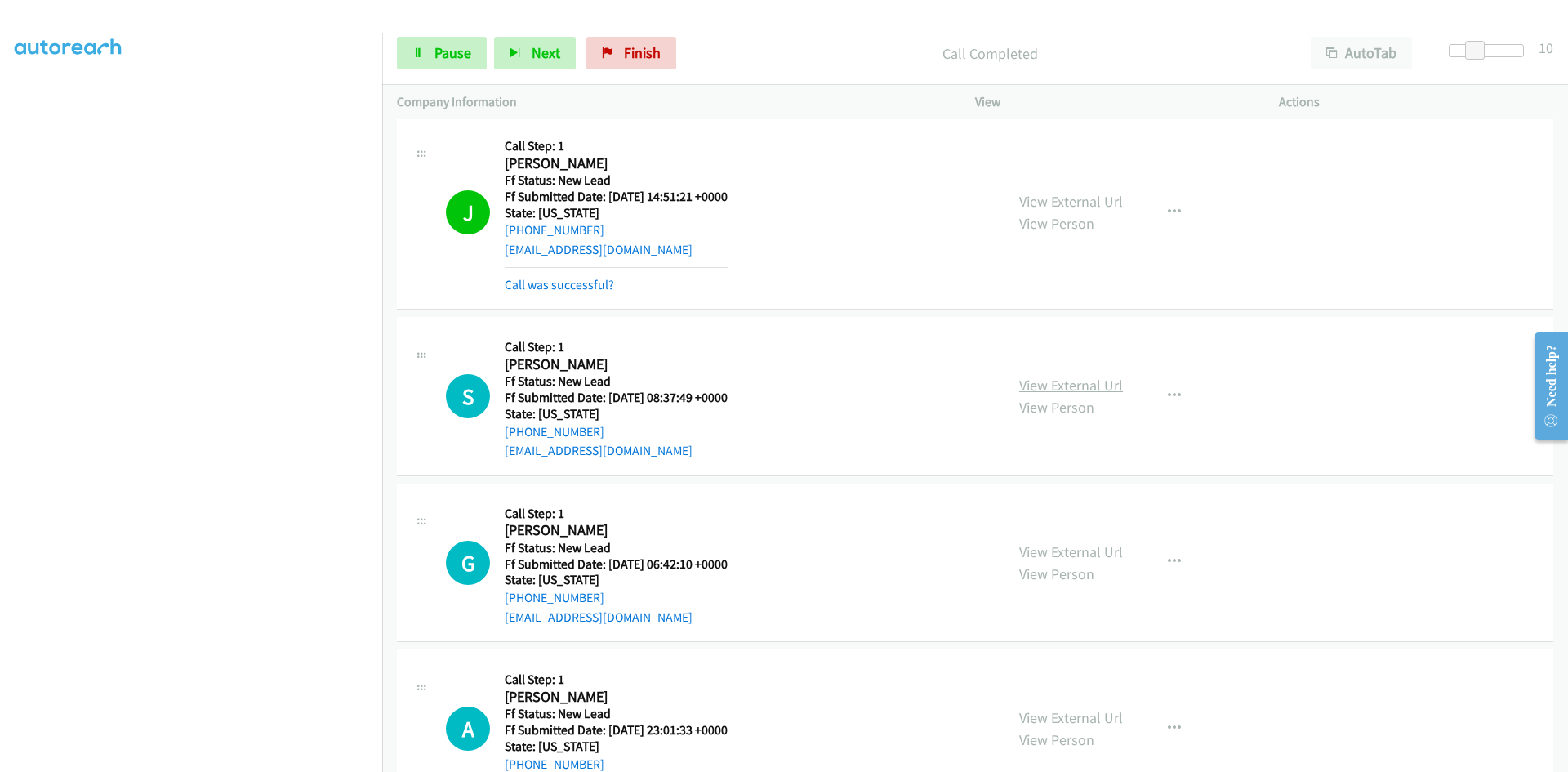
click at [1101, 384] on link "View External Url" at bounding box center [1071, 385] width 104 height 18
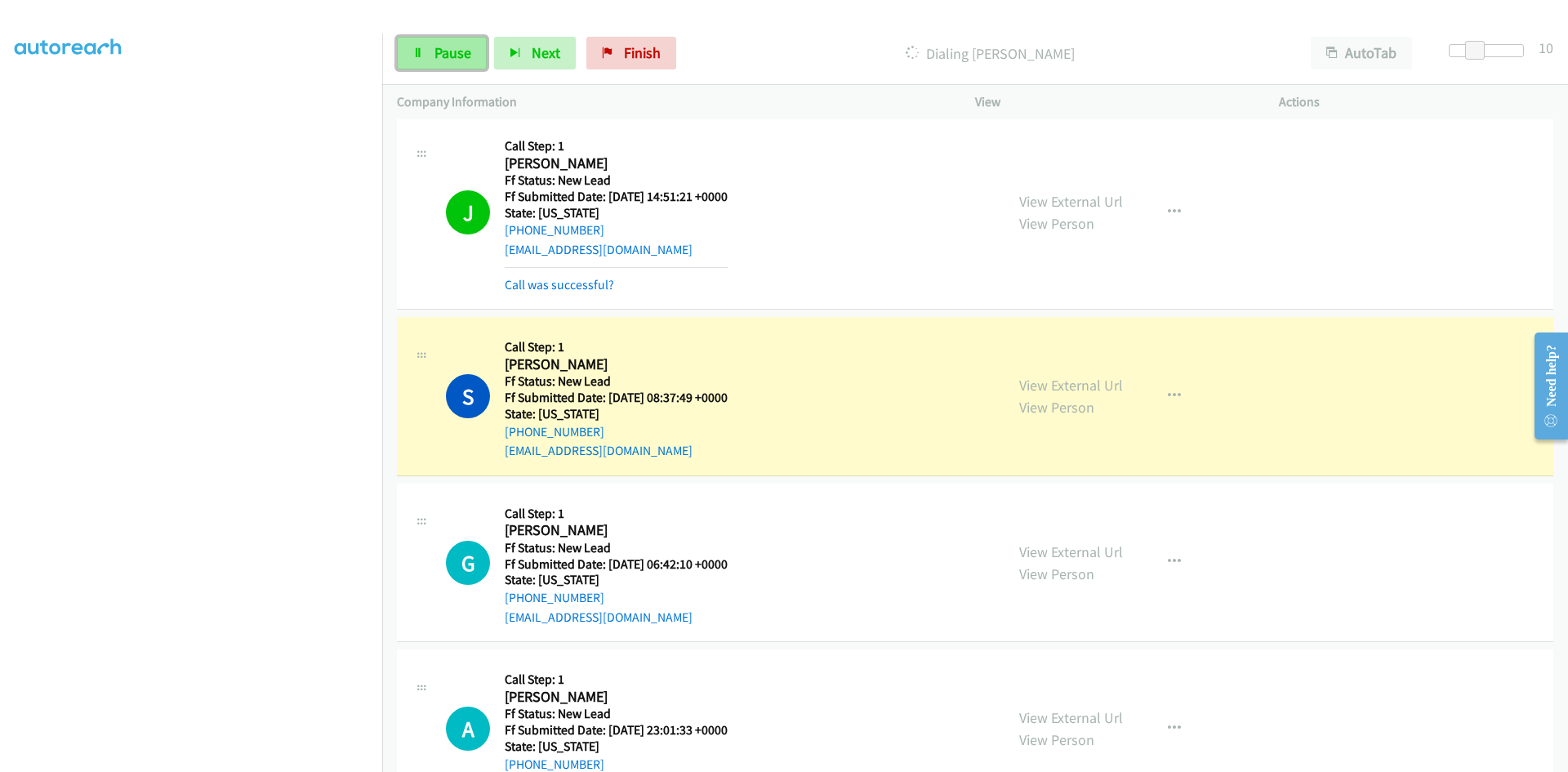
click at [453, 52] on span "Pause" at bounding box center [453, 52] width 37 height 18
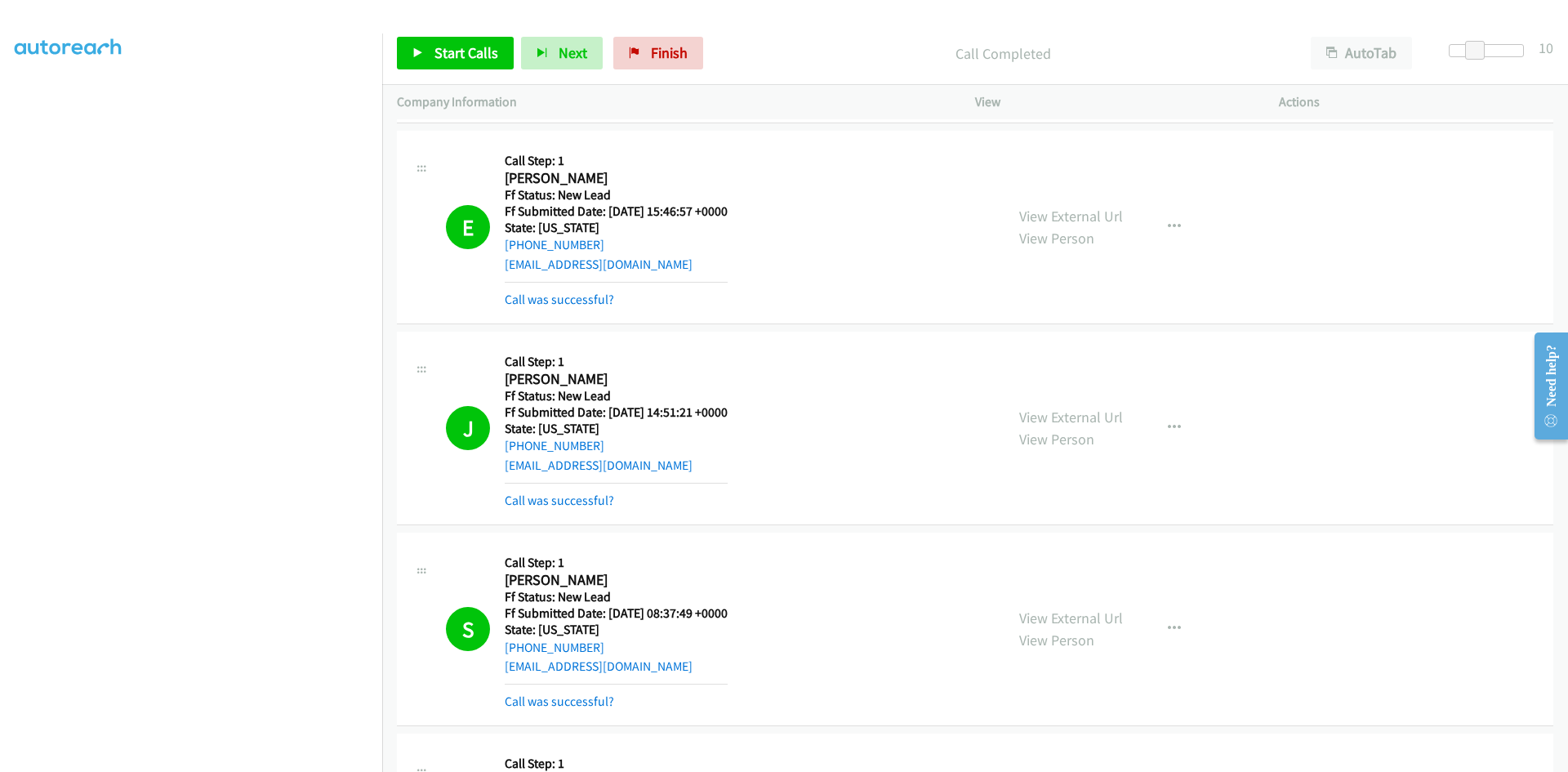
scroll to position [5620, 0]
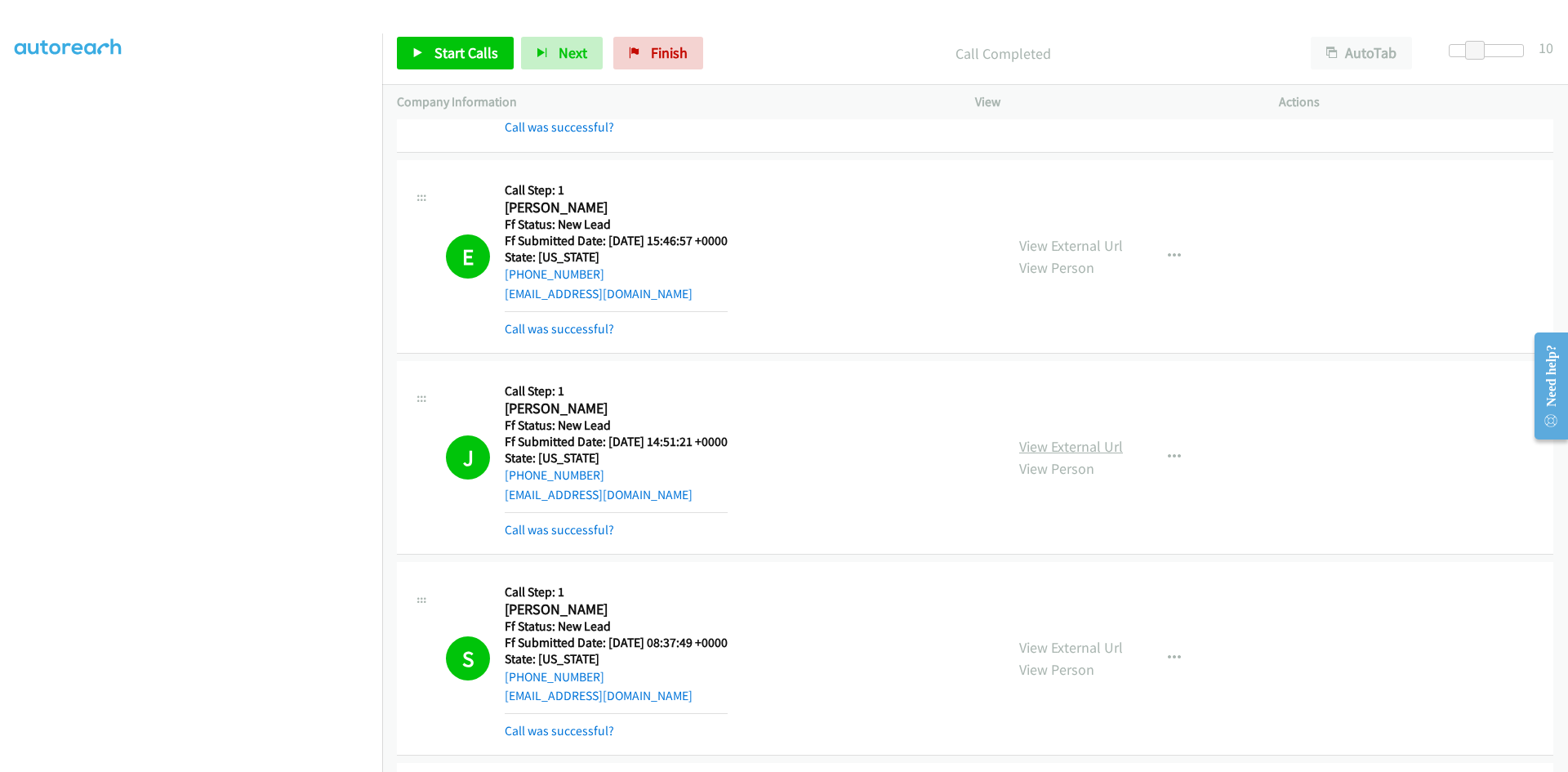
click at [1109, 444] on link "View External Url" at bounding box center [1071, 446] width 104 height 18
click at [1068, 27] on div "Start Calls Pause Next Finish Call Completed AutoTab AutoTab 10" at bounding box center [975, 54] width 1186 height 63
click at [1064, 244] on link "View External Url" at bounding box center [1071, 245] width 104 height 18
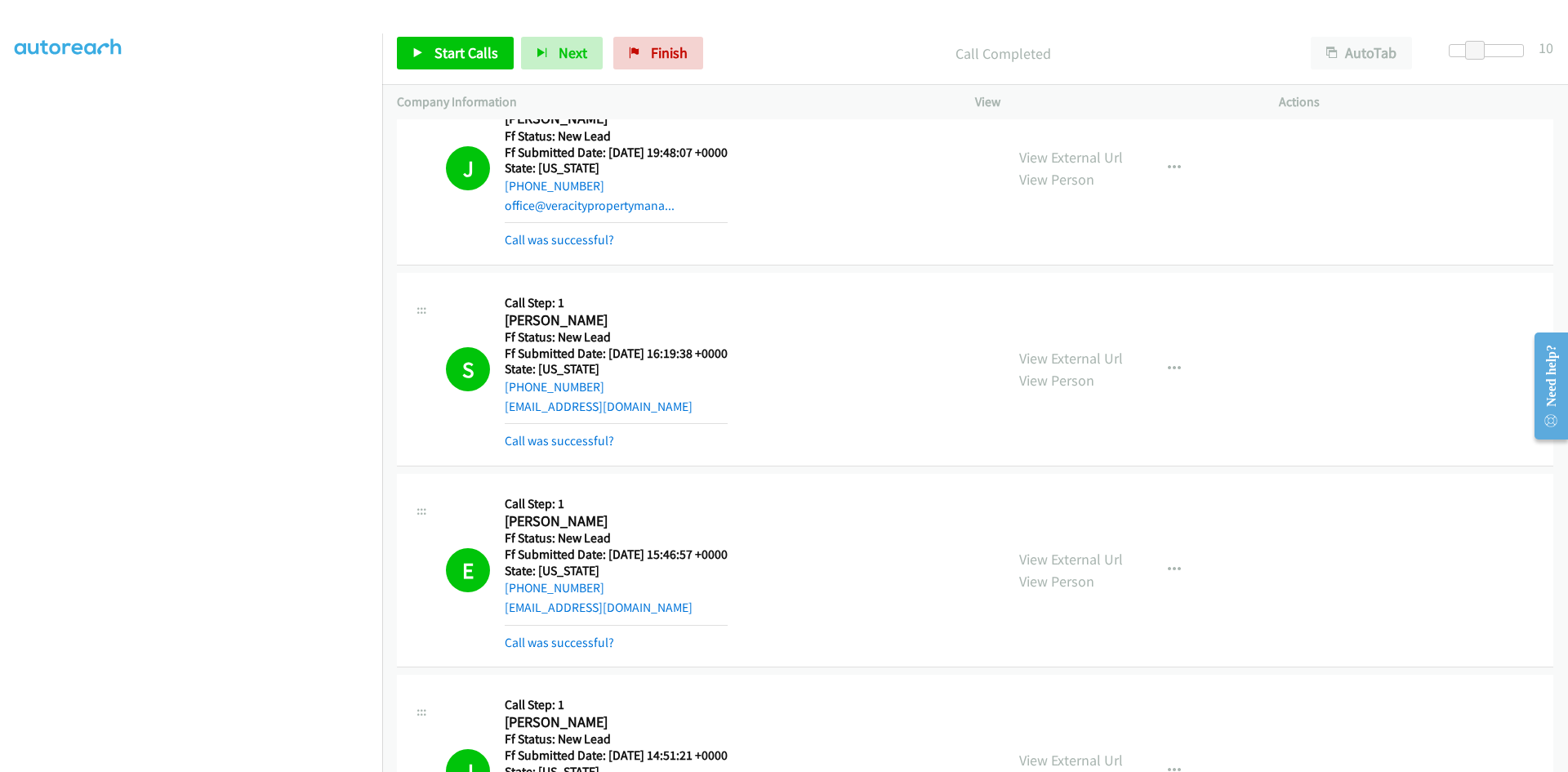
scroll to position [5293, 0]
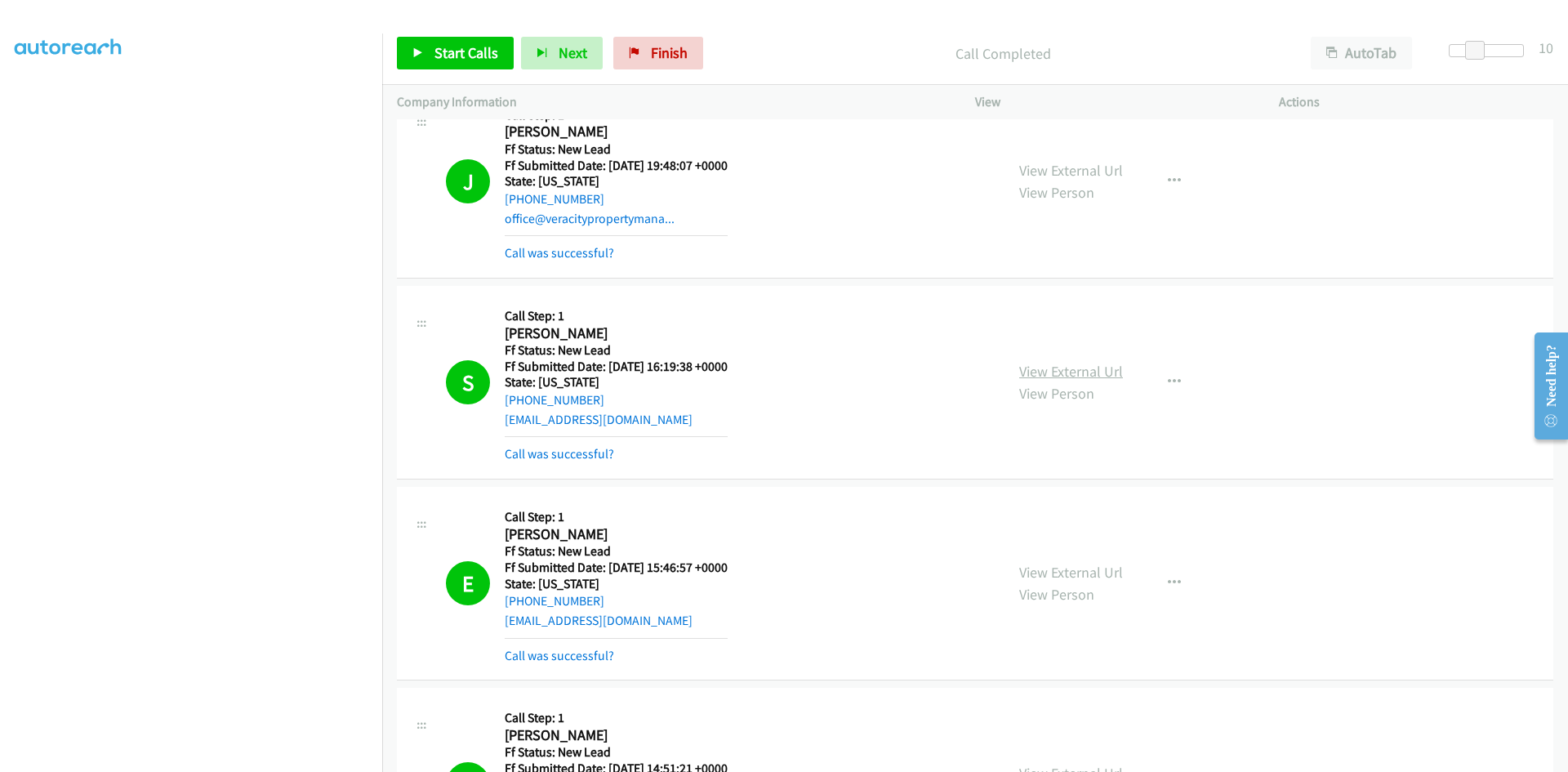
click at [1030, 369] on link "View External Url" at bounding box center [1071, 371] width 104 height 18
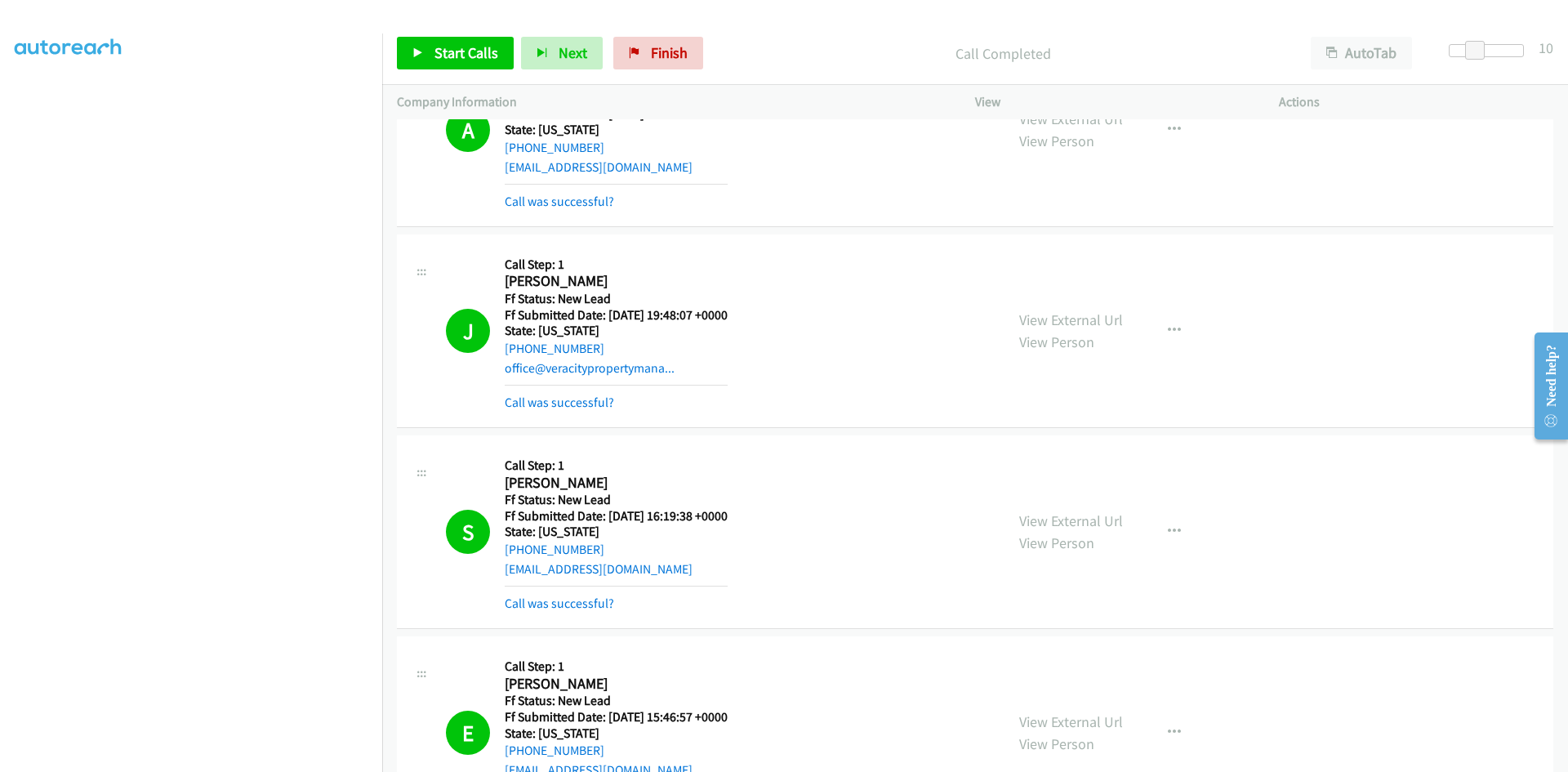
scroll to position [5130, 0]
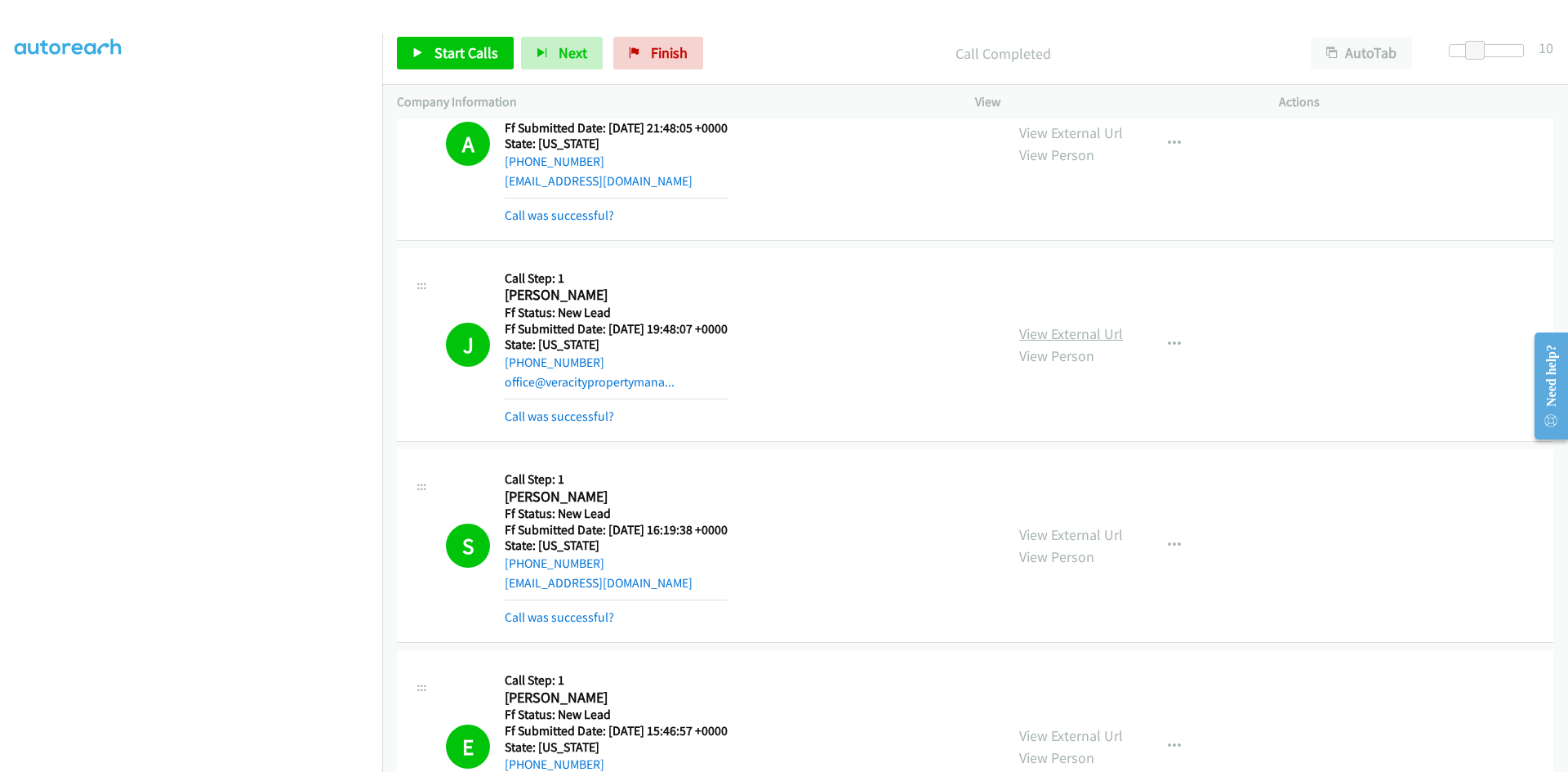
click at [1096, 331] on link "View External Url" at bounding box center [1071, 333] width 104 height 18
click at [1054, 134] on link "View External Url" at bounding box center [1071, 132] width 104 height 18
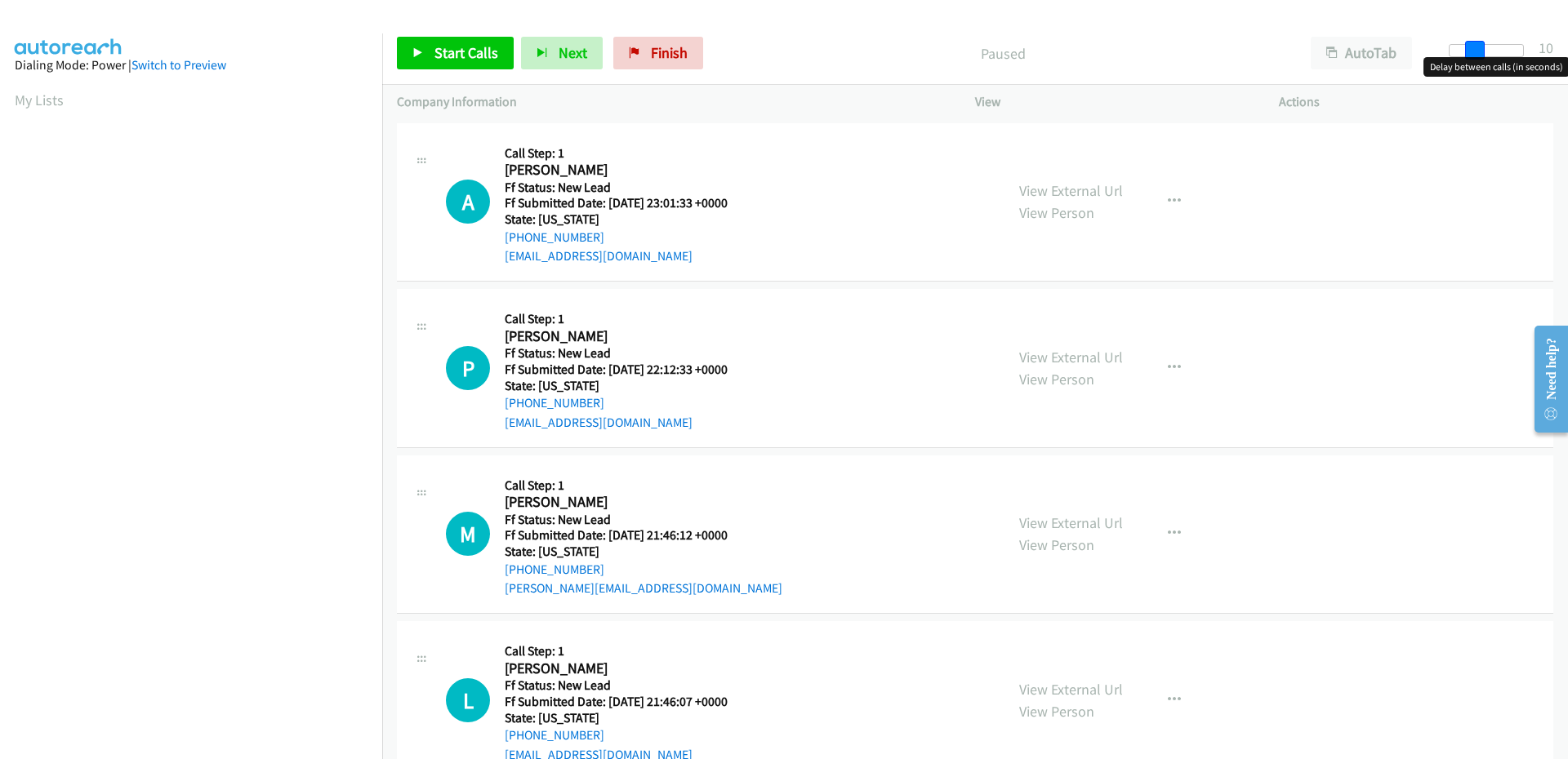
drag, startPoint x: 1456, startPoint y: 50, endPoint x: 1479, endPoint y: 51, distance: 23.0
click at [1479, 51] on span at bounding box center [1475, 51] width 19 height 19
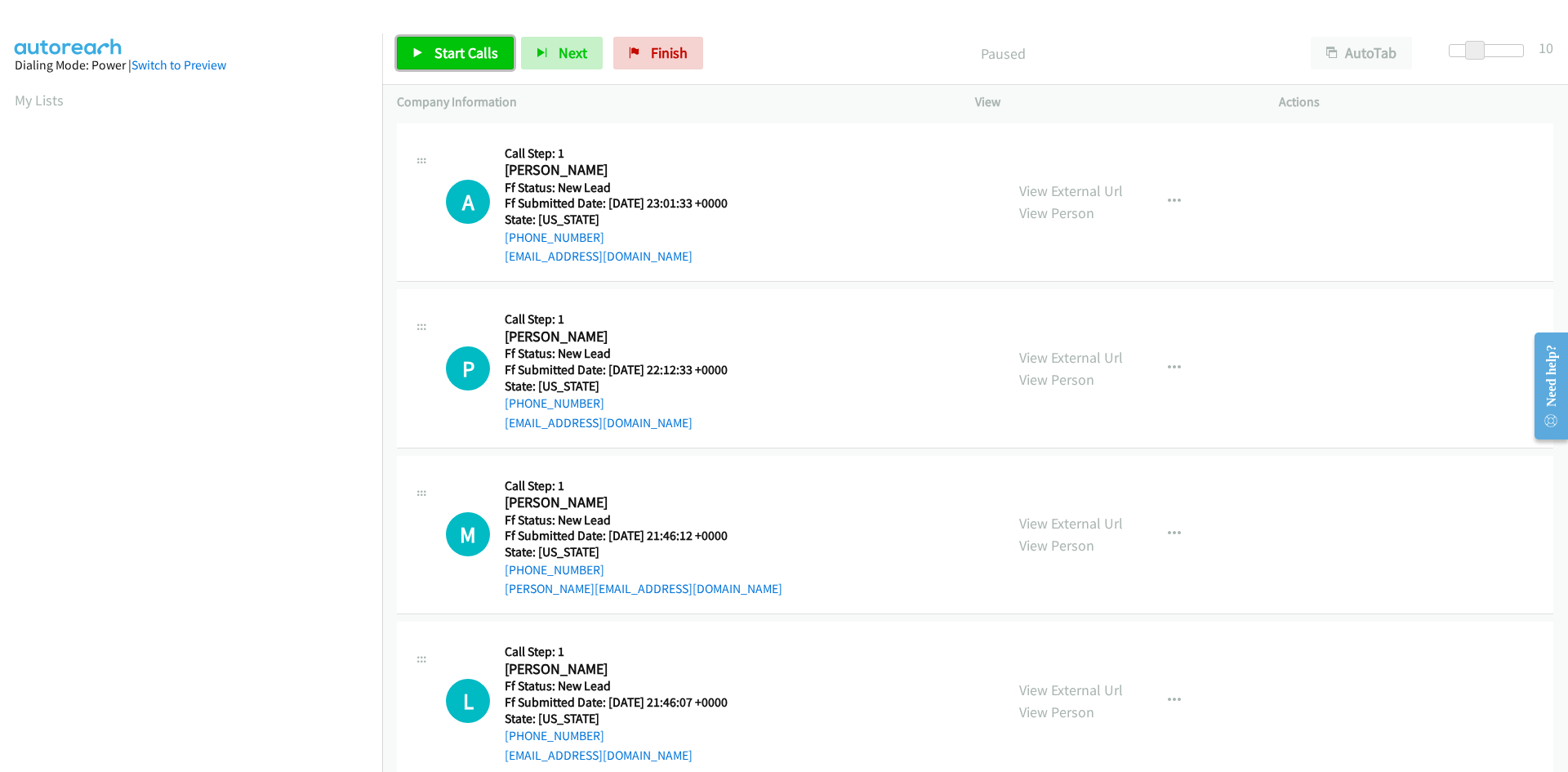
click at [496, 64] on link "Start Calls" at bounding box center [455, 53] width 117 height 32
click at [1030, 190] on link "View External Url" at bounding box center [1071, 191] width 104 height 18
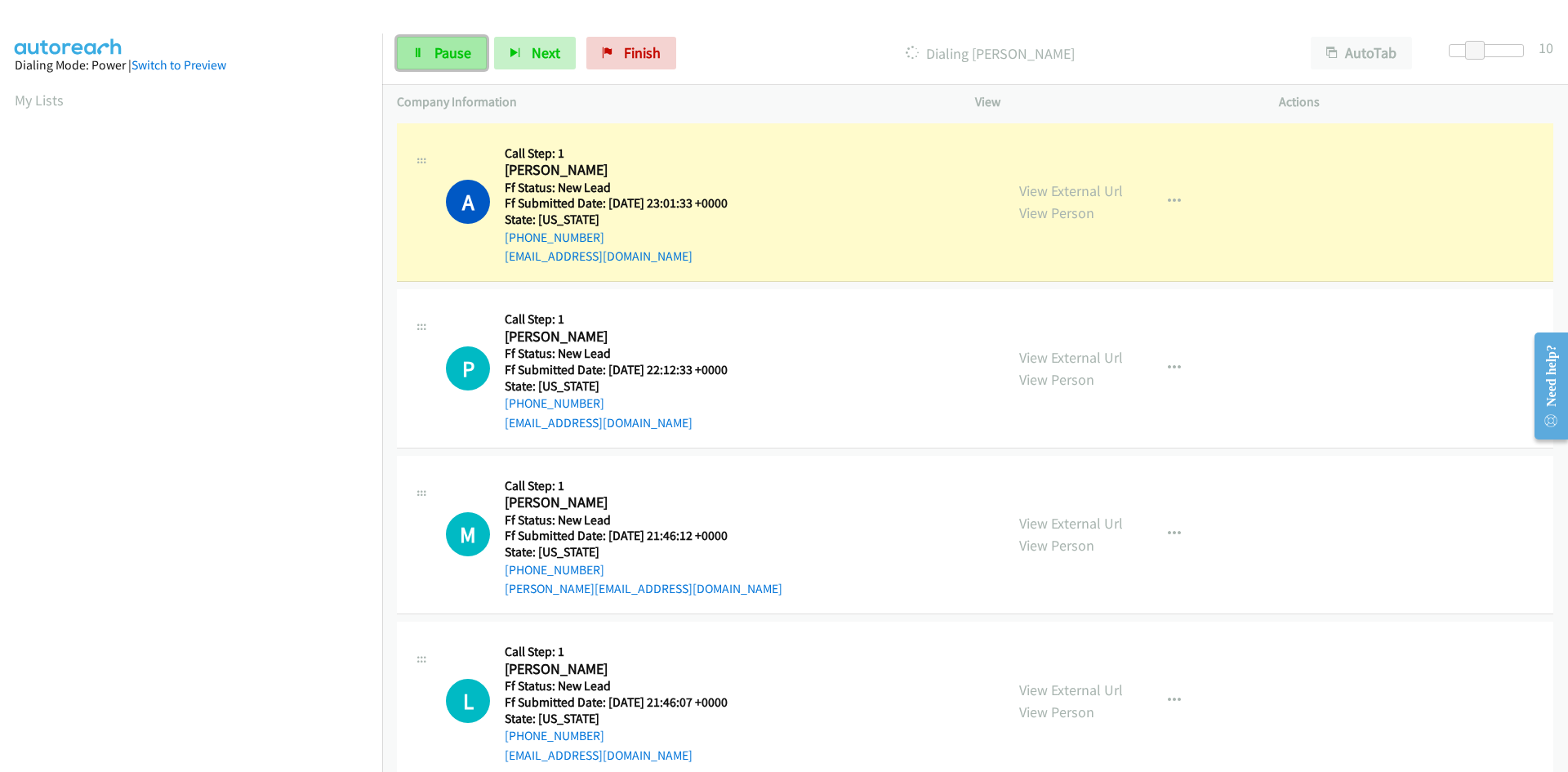
click at [437, 40] on link "Pause" at bounding box center [442, 53] width 90 height 32
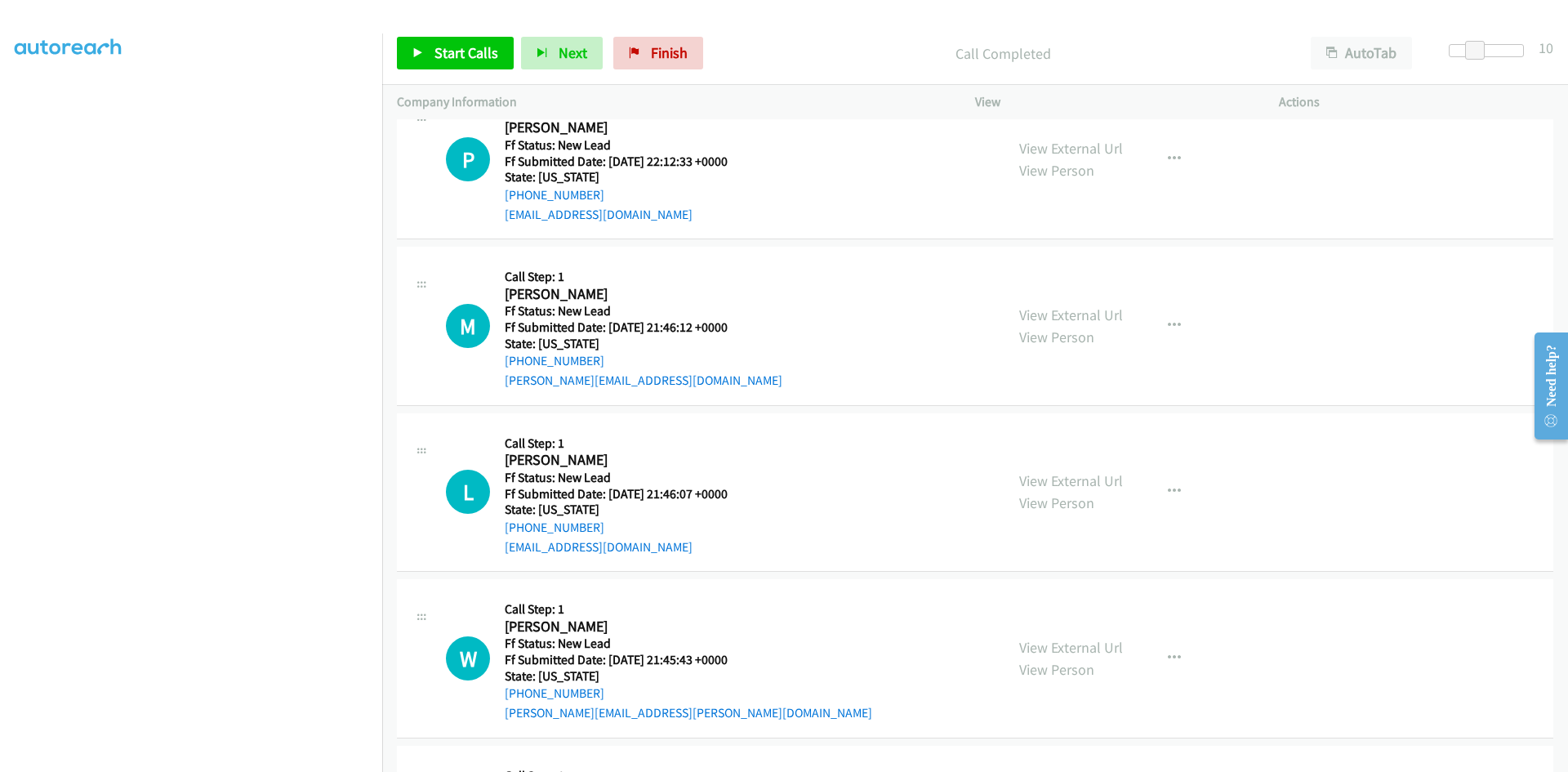
scroll to position [245, 0]
click at [473, 50] on span "Start Calls" at bounding box center [466, 52] width 64 height 18
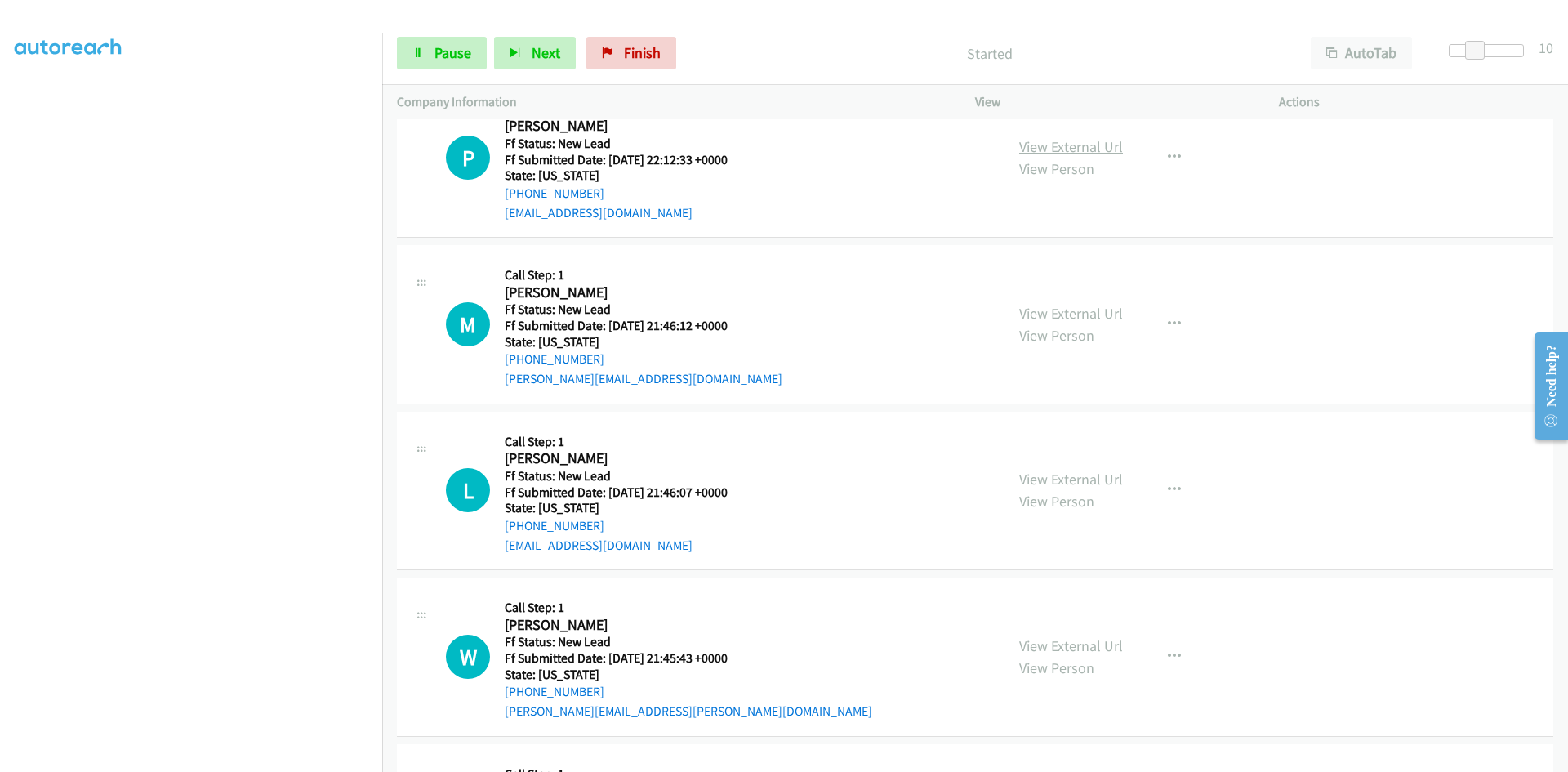
click at [1045, 147] on link "View External Url" at bounding box center [1071, 146] width 104 height 18
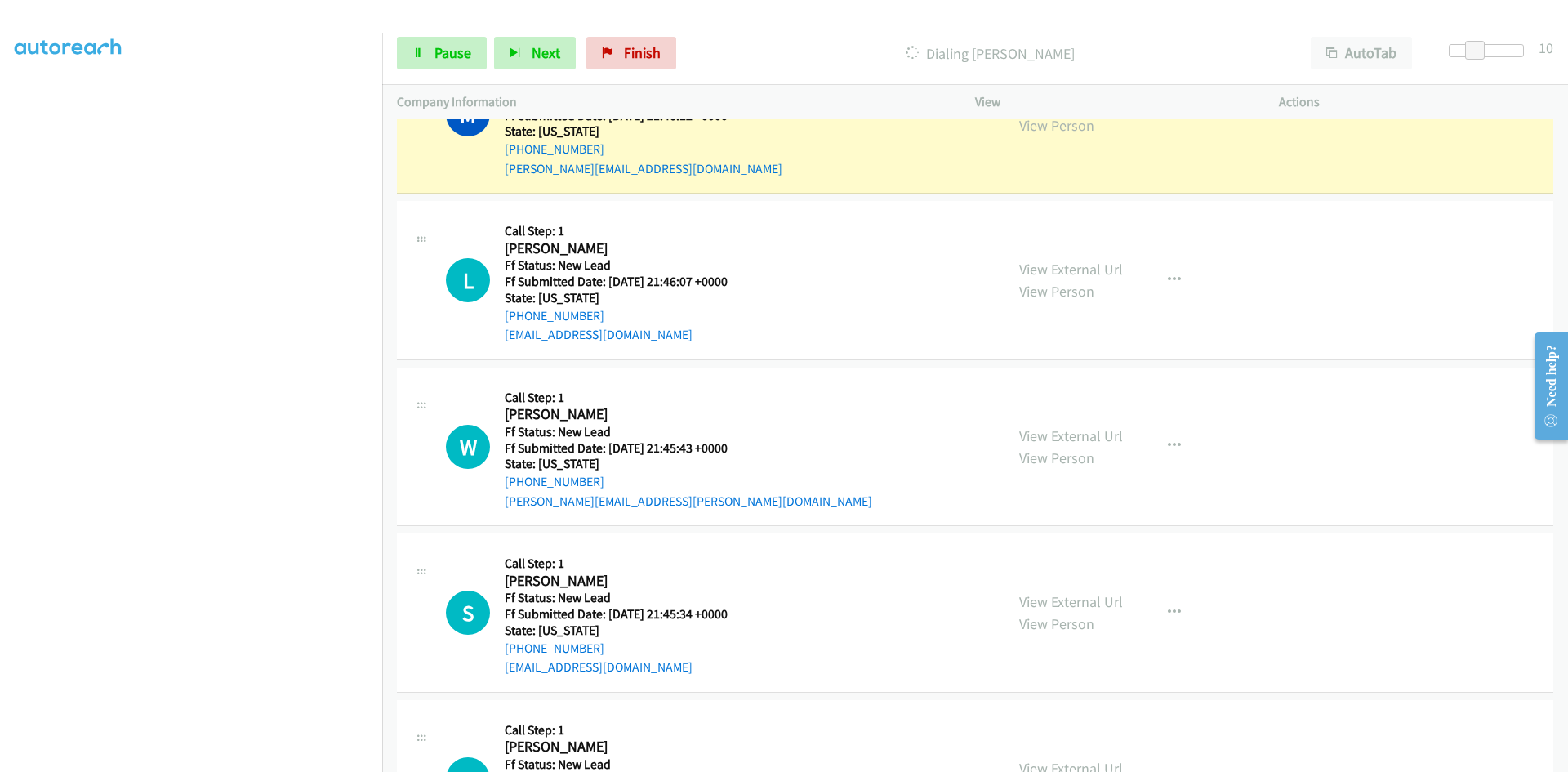
scroll to position [408, 0]
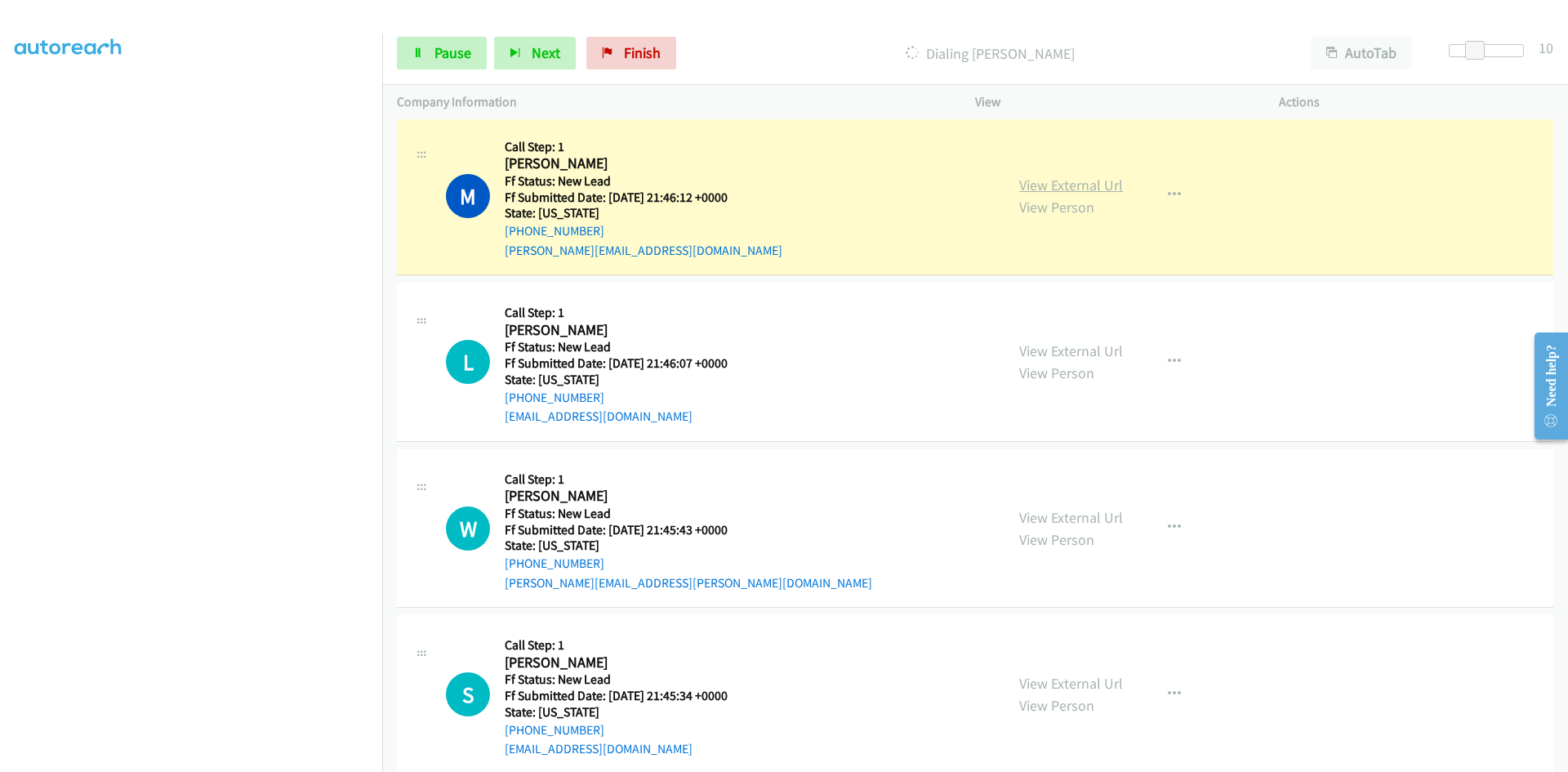
click at [1042, 187] on link "View External Url" at bounding box center [1071, 184] width 104 height 18
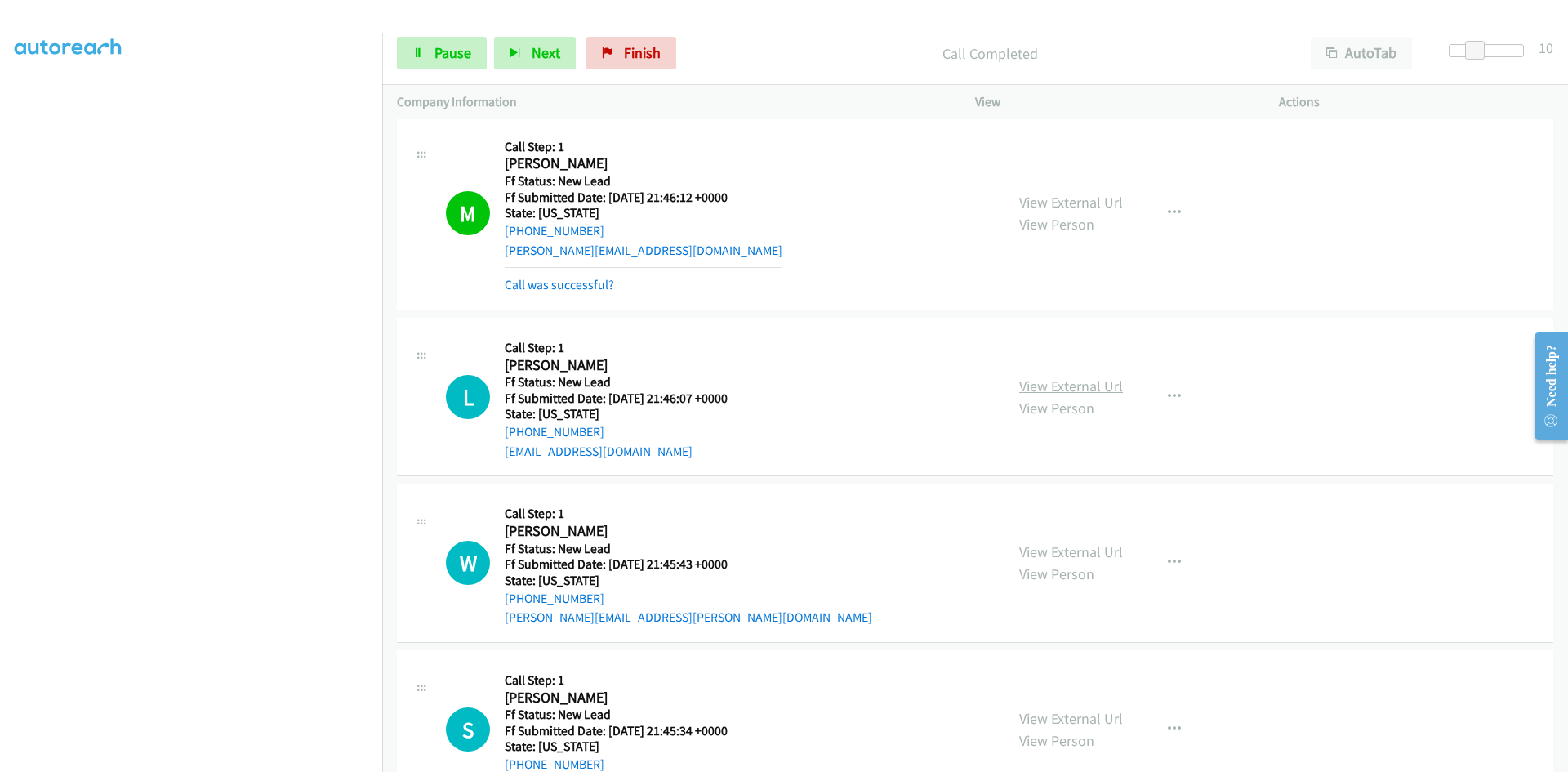
click at [1019, 390] on link "View External Url" at bounding box center [1071, 386] width 104 height 18
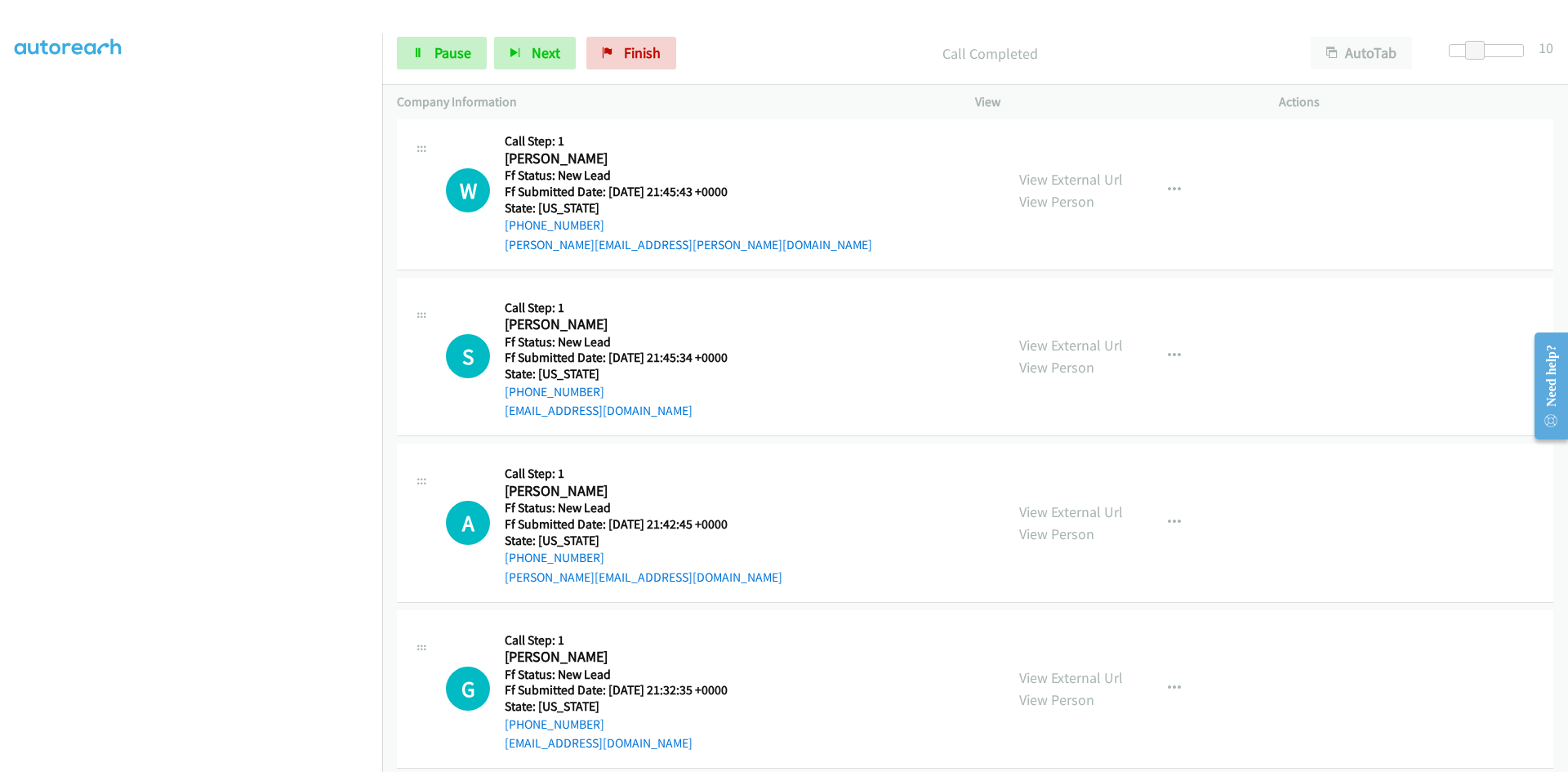
scroll to position [817, 0]
click at [1069, 176] on link "View External Url" at bounding box center [1071, 178] width 104 height 18
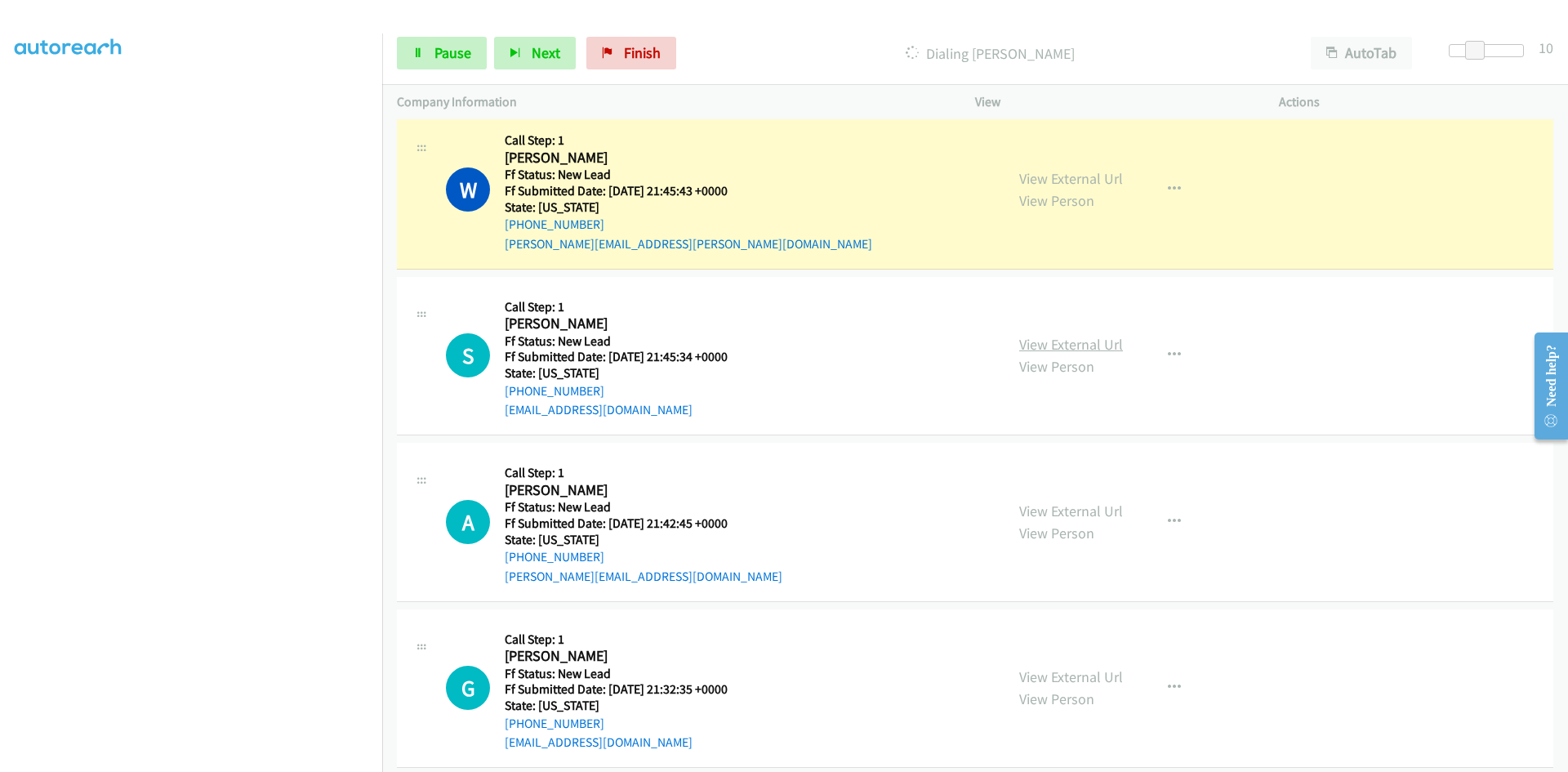
click at [1019, 351] on link "View External Url" at bounding box center [1071, 343] width 104 height 18
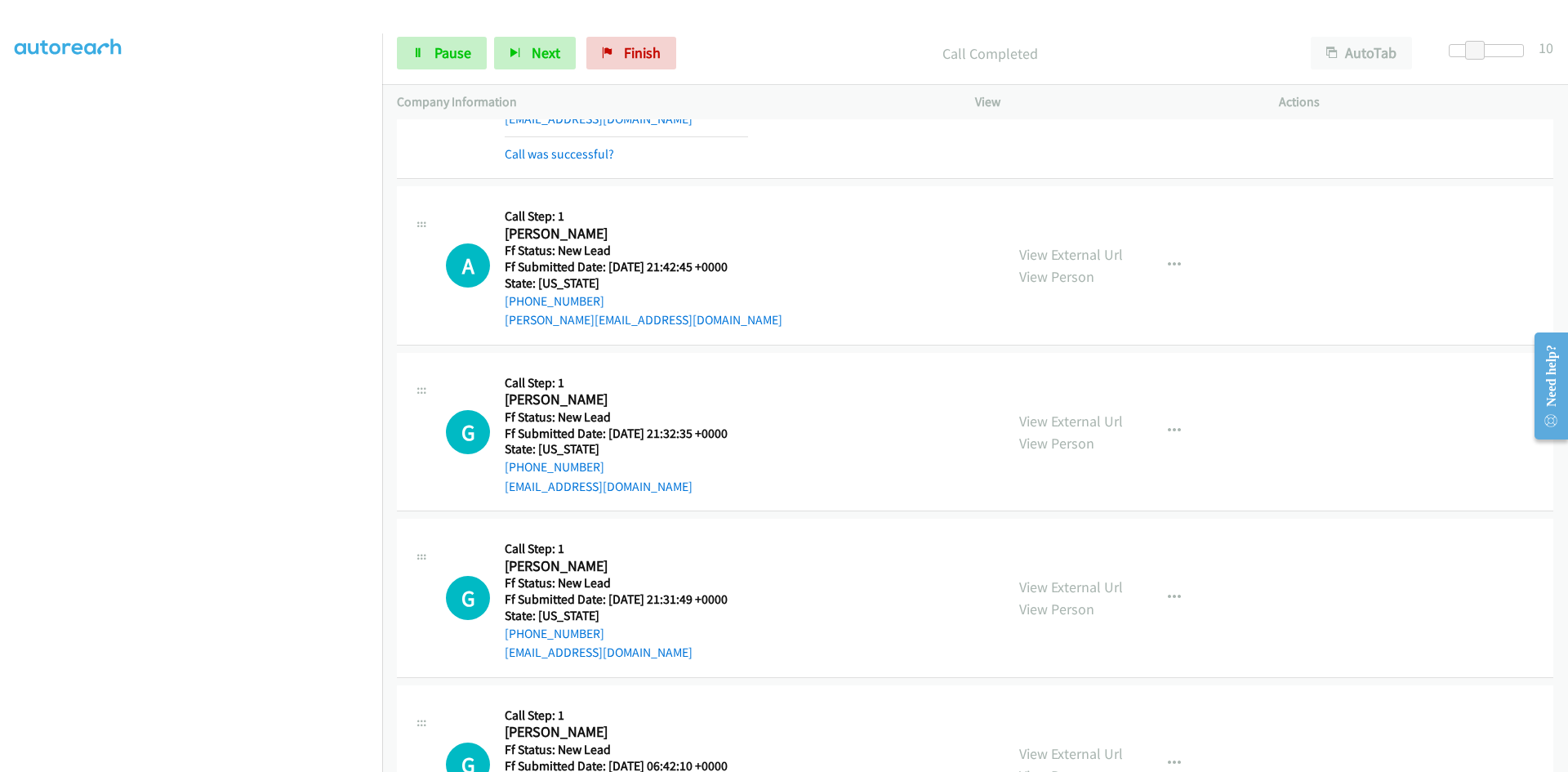
scroll to position [1144, 0]
click at [1095, 256] on link "View External Url" at bounding box center [1071, 253] width 104 height 18
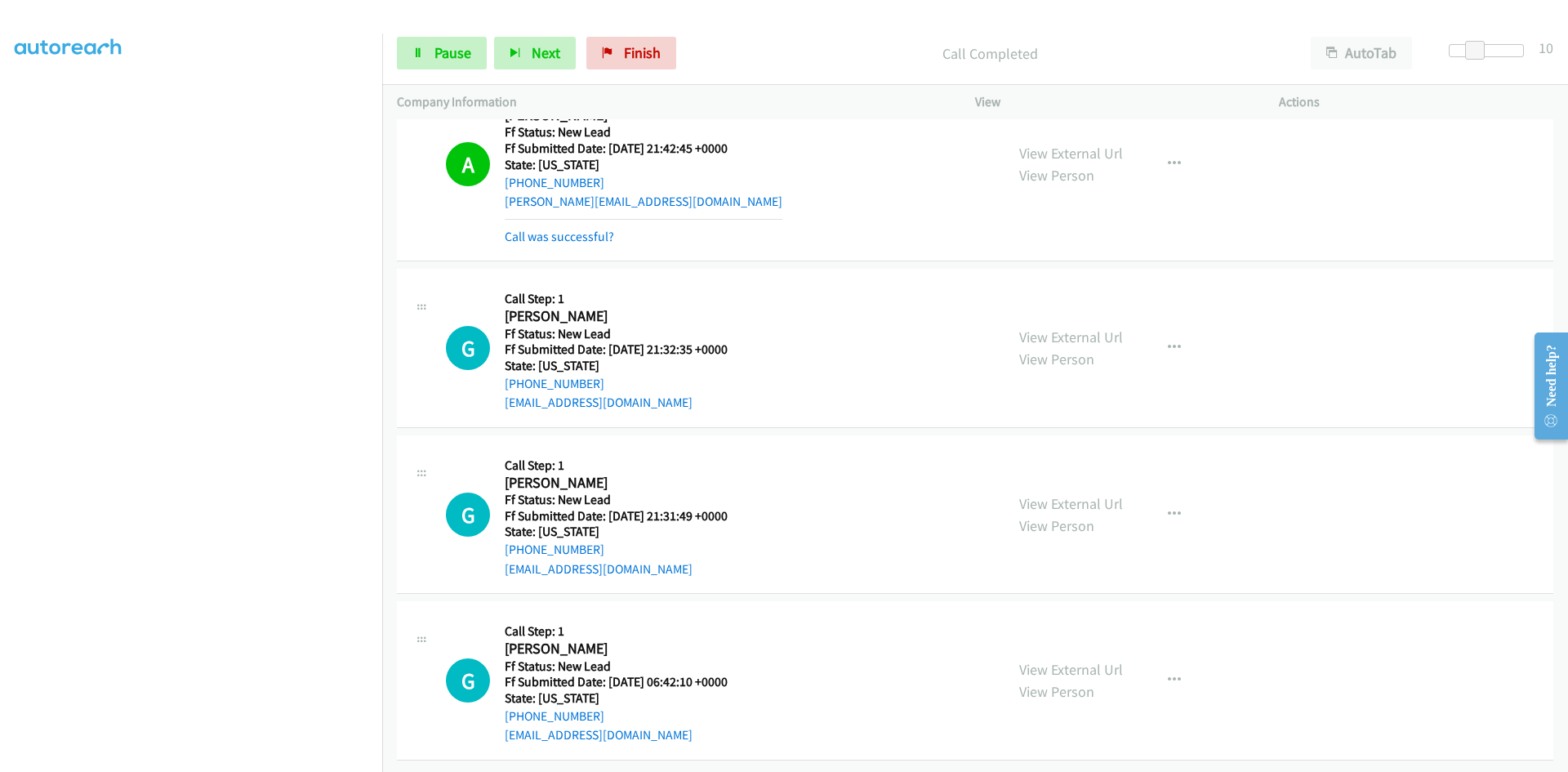
scroll to position [1273, 0]
click at [1079, 328] on link "View External Url" at bounding box center [1071, 336] width 104 height 18
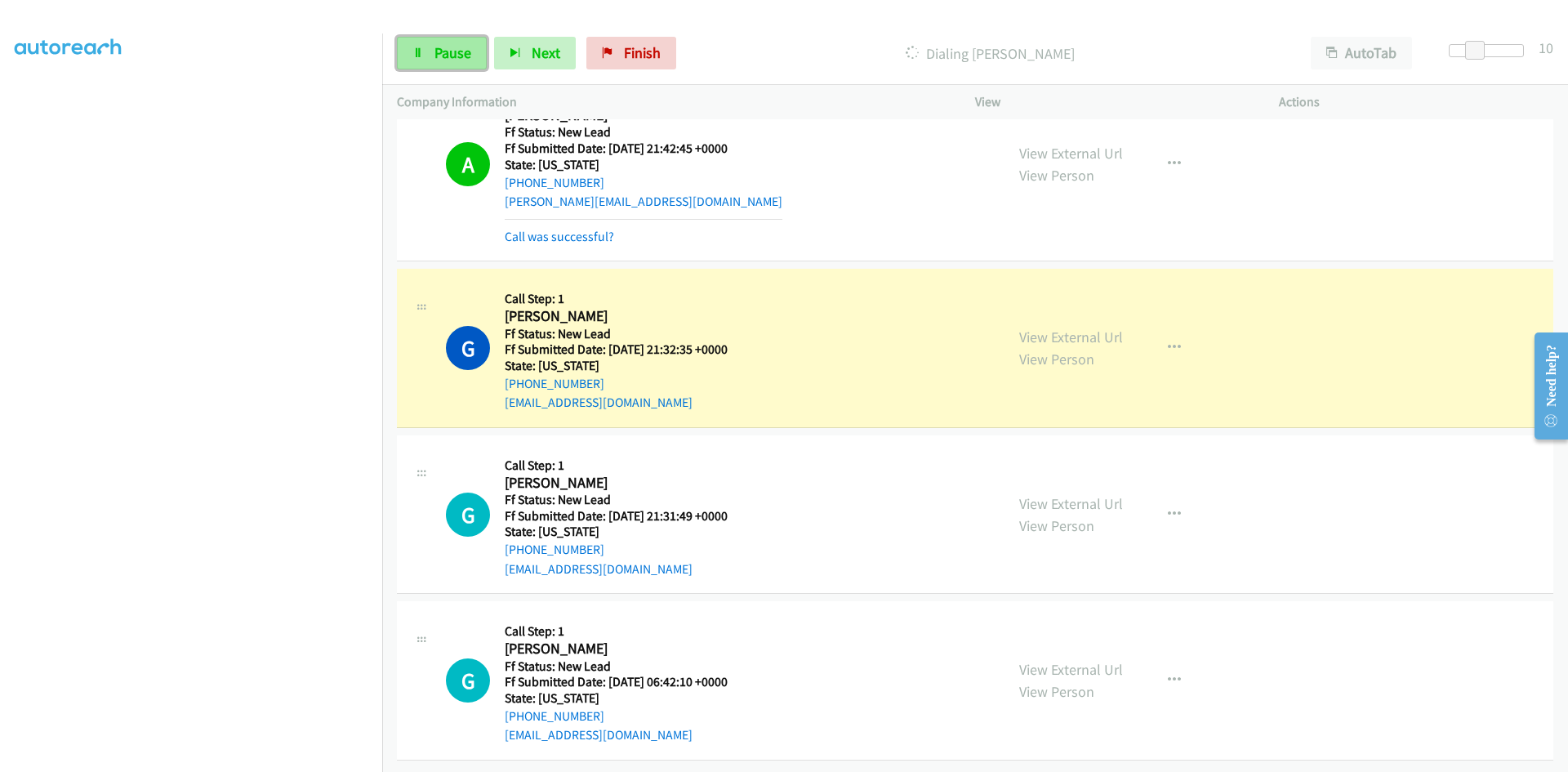
click at [435, 56] on span "Pause" at bounding box center [453, 52] width 37 height 18
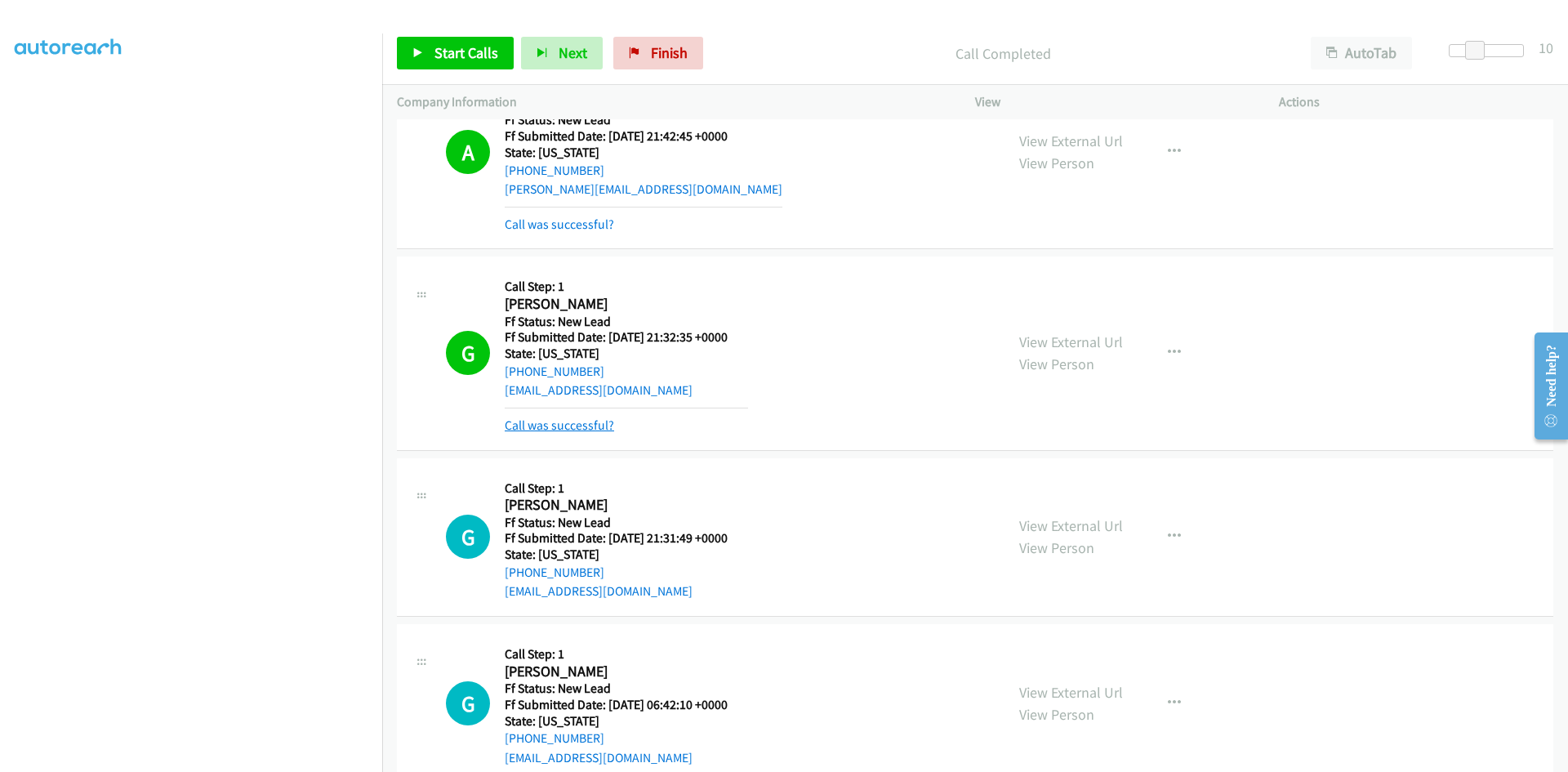
click at [579, 423] on link "Call was successful?" at bounding box center [559, 425] width 110 height 16
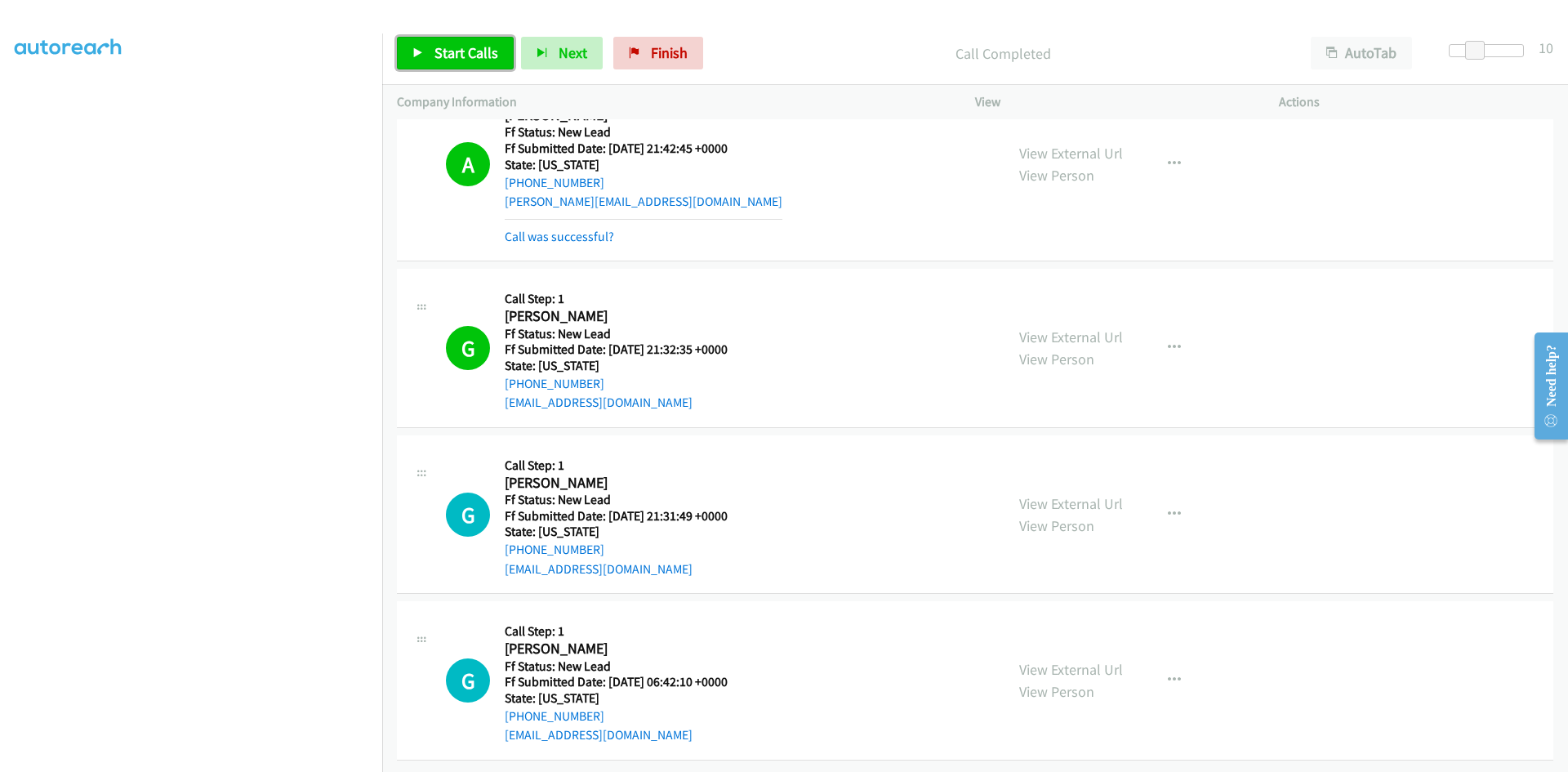
click at [450, 50] on span "Start Calls" at bounding box center [466, 52] width 64 height 18
click at [1082, 494] on link "View External Url" at bounding box center [1071, 503] width 104 height 18
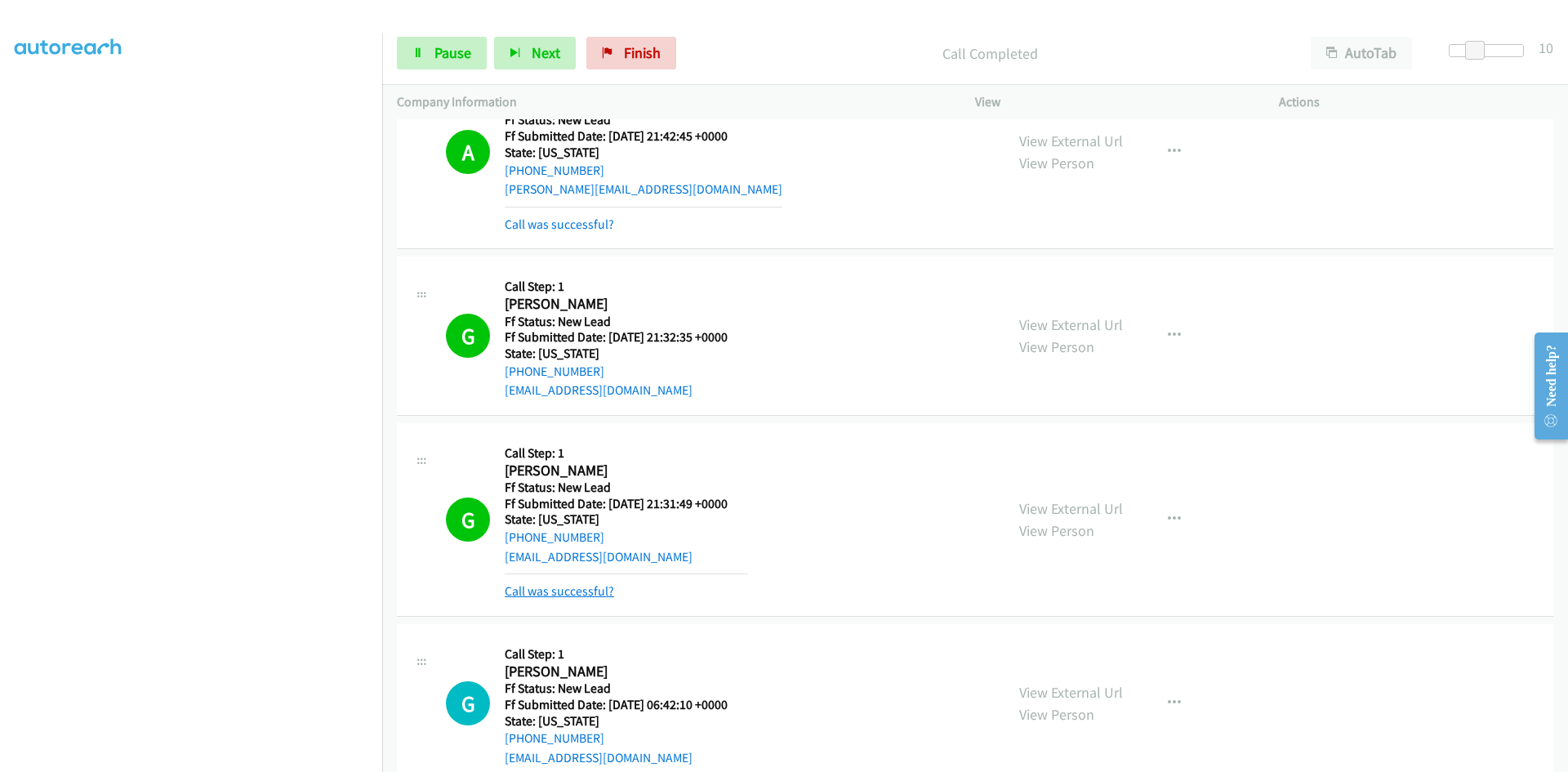
click at [591, 585] on link "Call was successful?" at bounding box center [559, 591] width 110 height 16
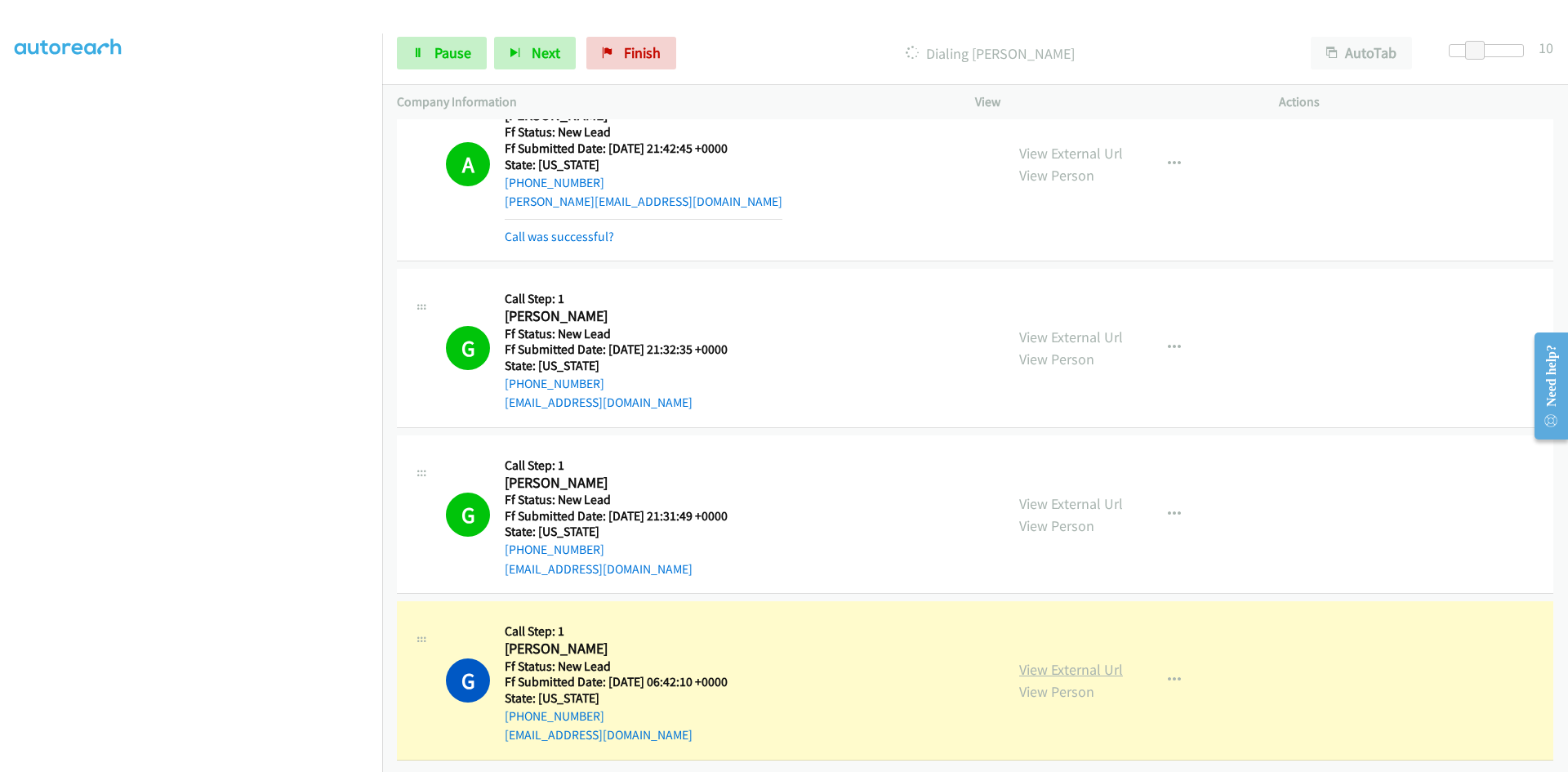
click at [1064, 660] on link "View External Url" at bounding box center [1071, 669] width 104 height 18
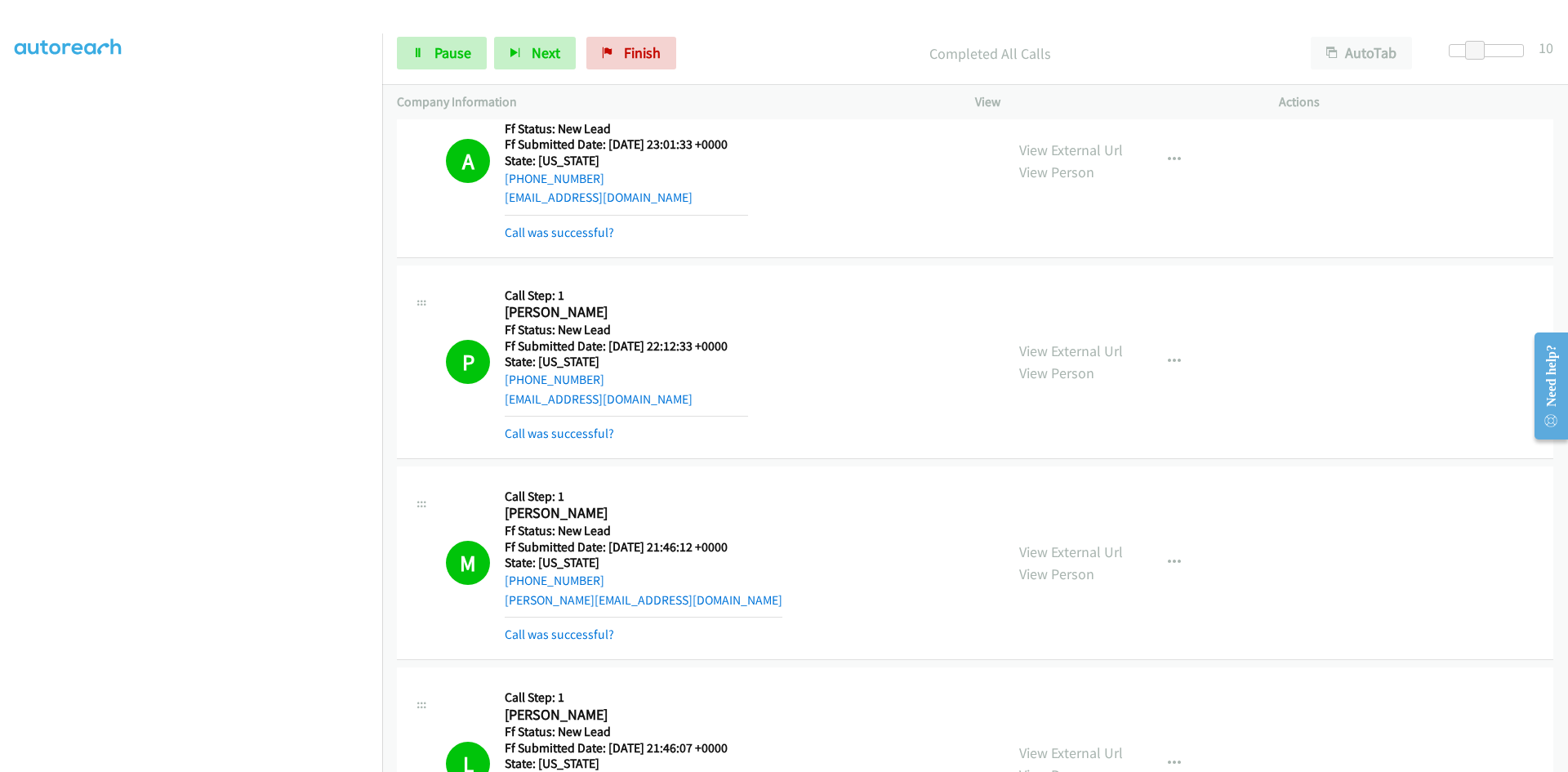
scroll to position [0, 0]
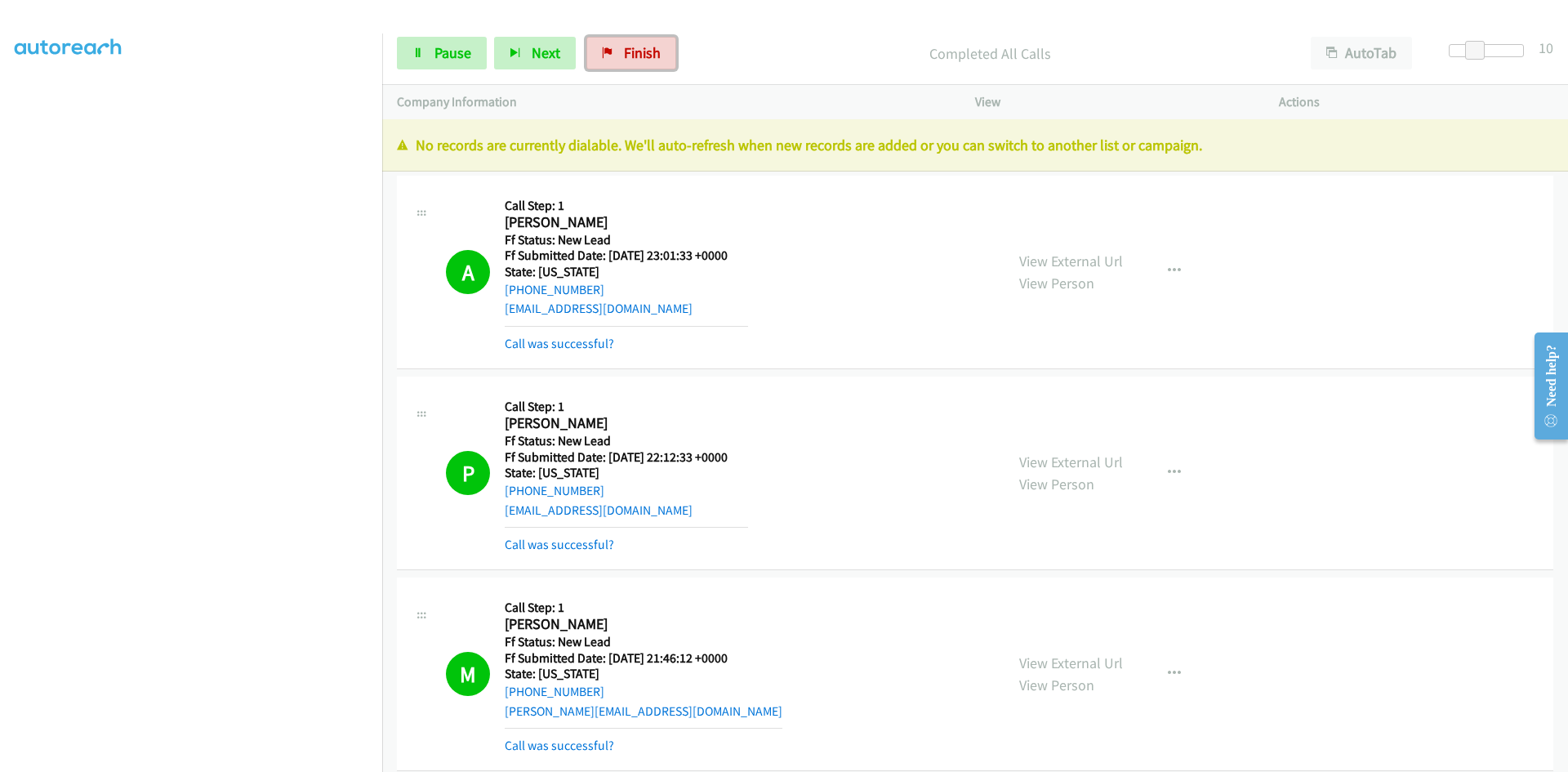
drag, startPoint x: 637, startPoint y: 54, endPoint x: 849, endPoint y: 90, distance: 215.0
click at [637, 54] on span "Finish" at bounding box center [643, 52] width 37 height 18
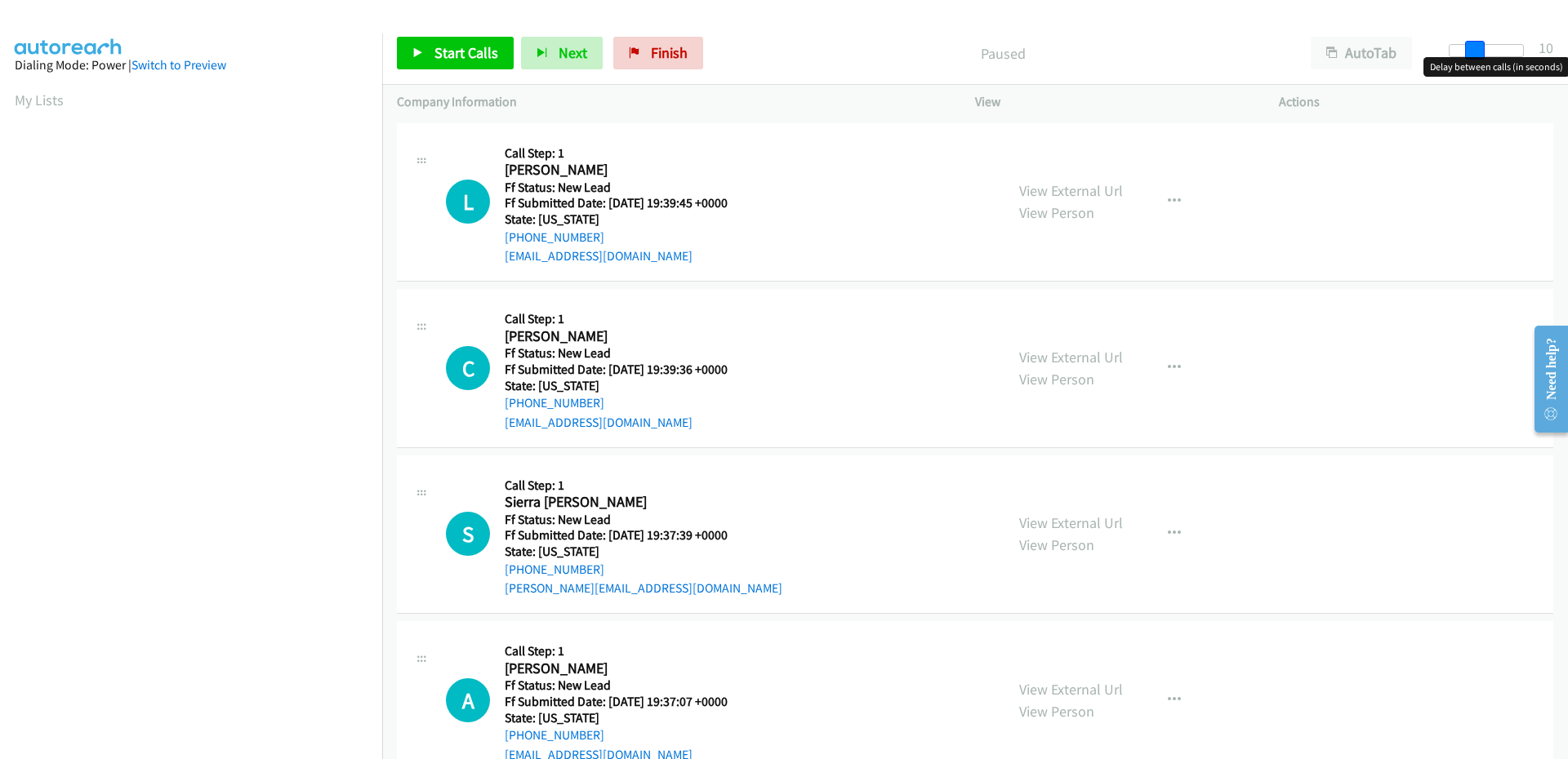
drag, startPoint x: 1457, startPoint y: 53, endPoint x: 1480, endPoint y: 49, distance: 23.3
click at [1480, 49] on span at bounding box center [1475, 51] width 19 height 19
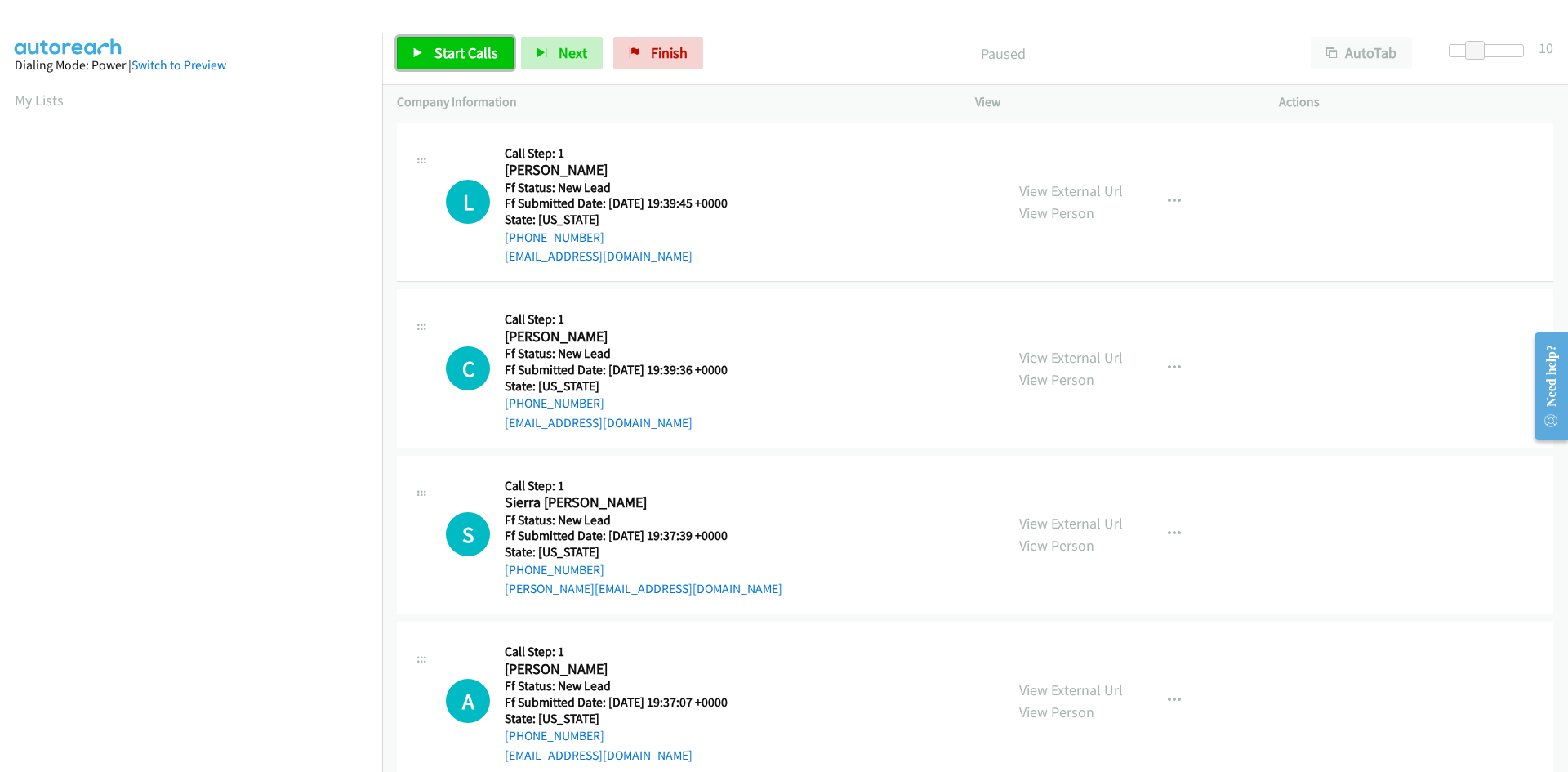
click at [490, 53] on span "Start Calls" at bounding box center [466, 52] width 64 height 18
click at [1071, 192] on link "View External Url" at bounding box center [1071, 191] width 104 height 18
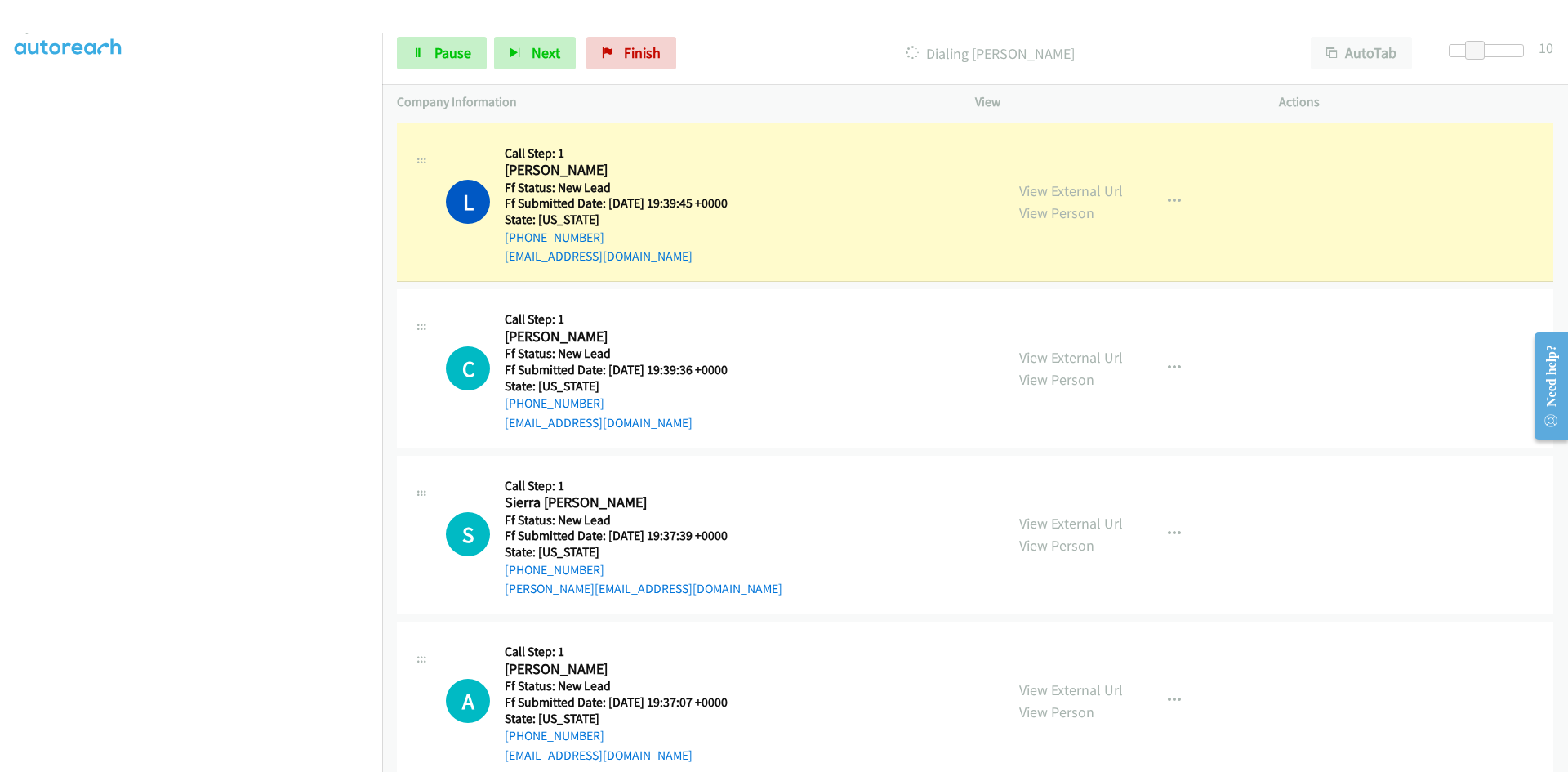
scroll to position [144, 0]
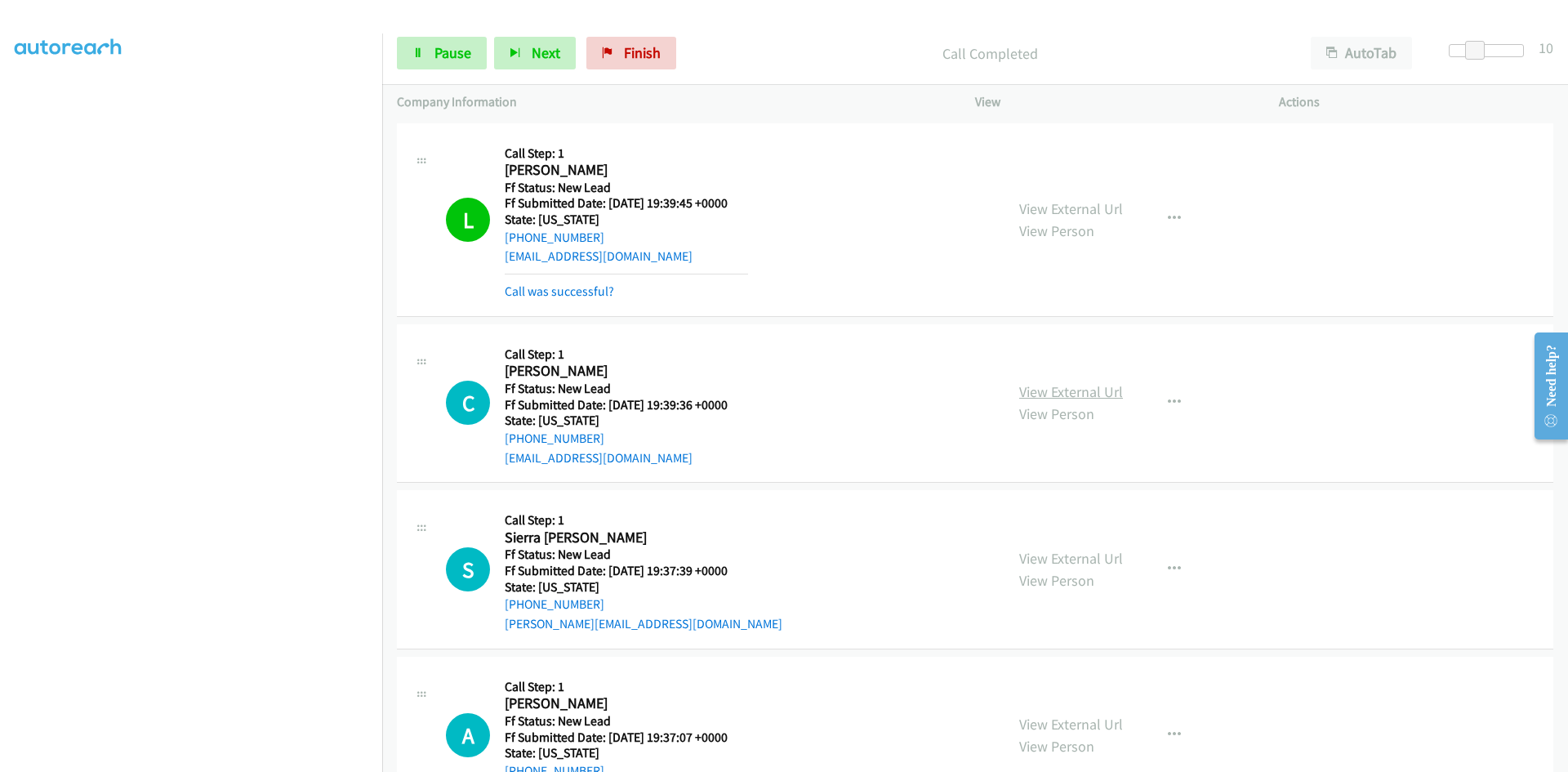
click at [1095, 392] on link "View External Url" at bounding box center [1071, 391] width 104 height 18
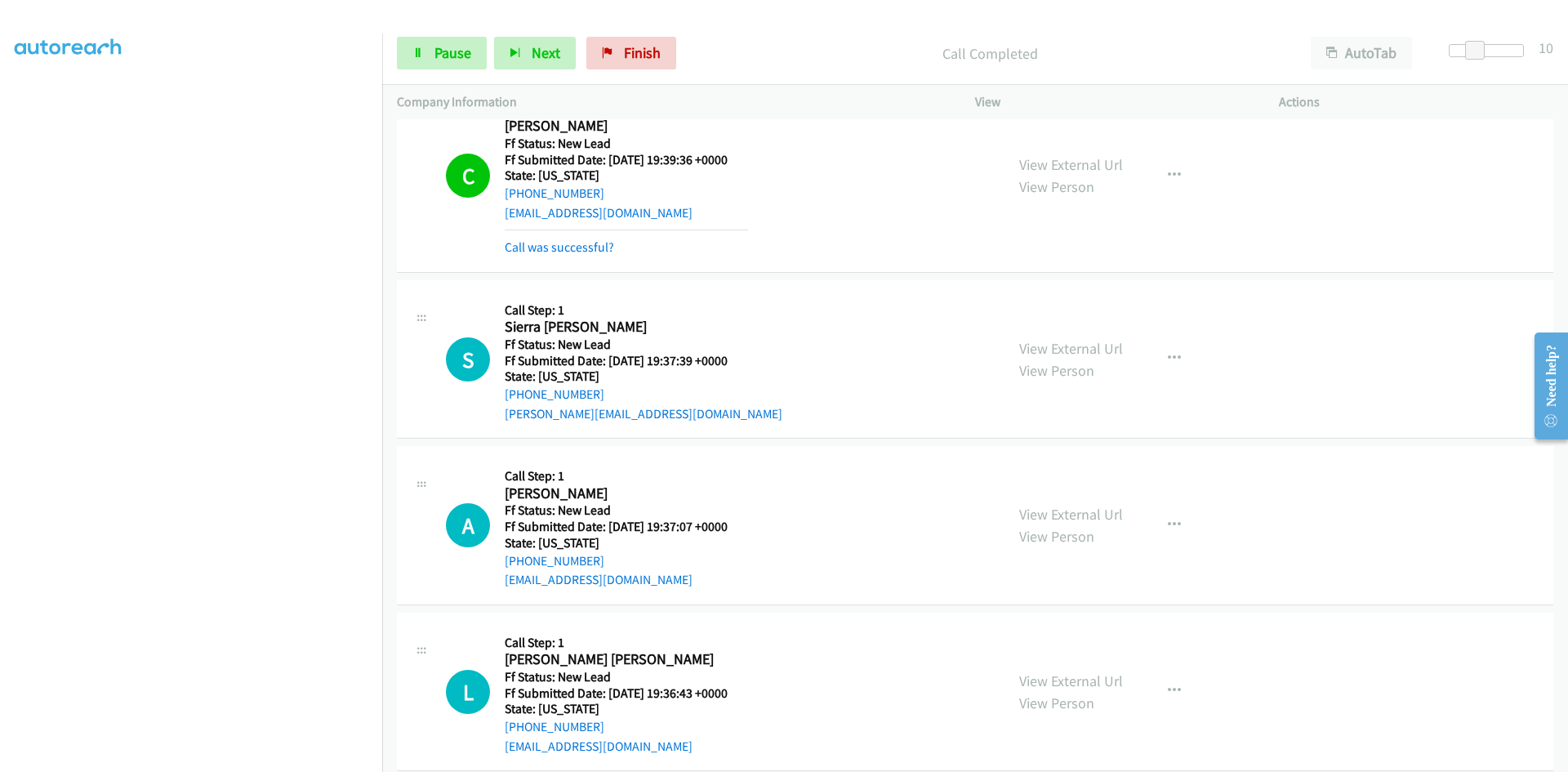
scroll to position [269, 0]
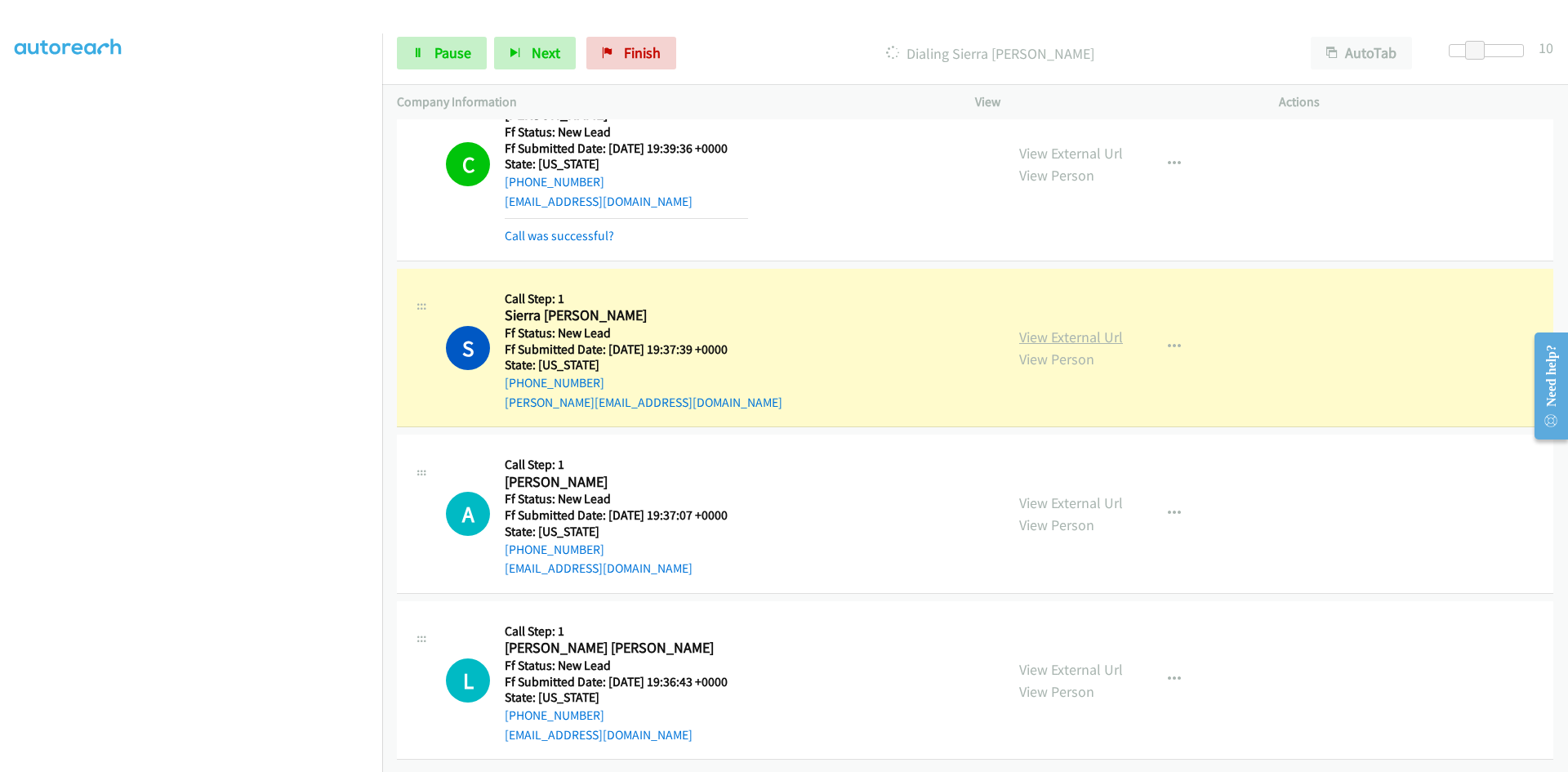
click at [1080, 328] on link "View External Url" at bounding box center [1071, 336] width 104 height 18
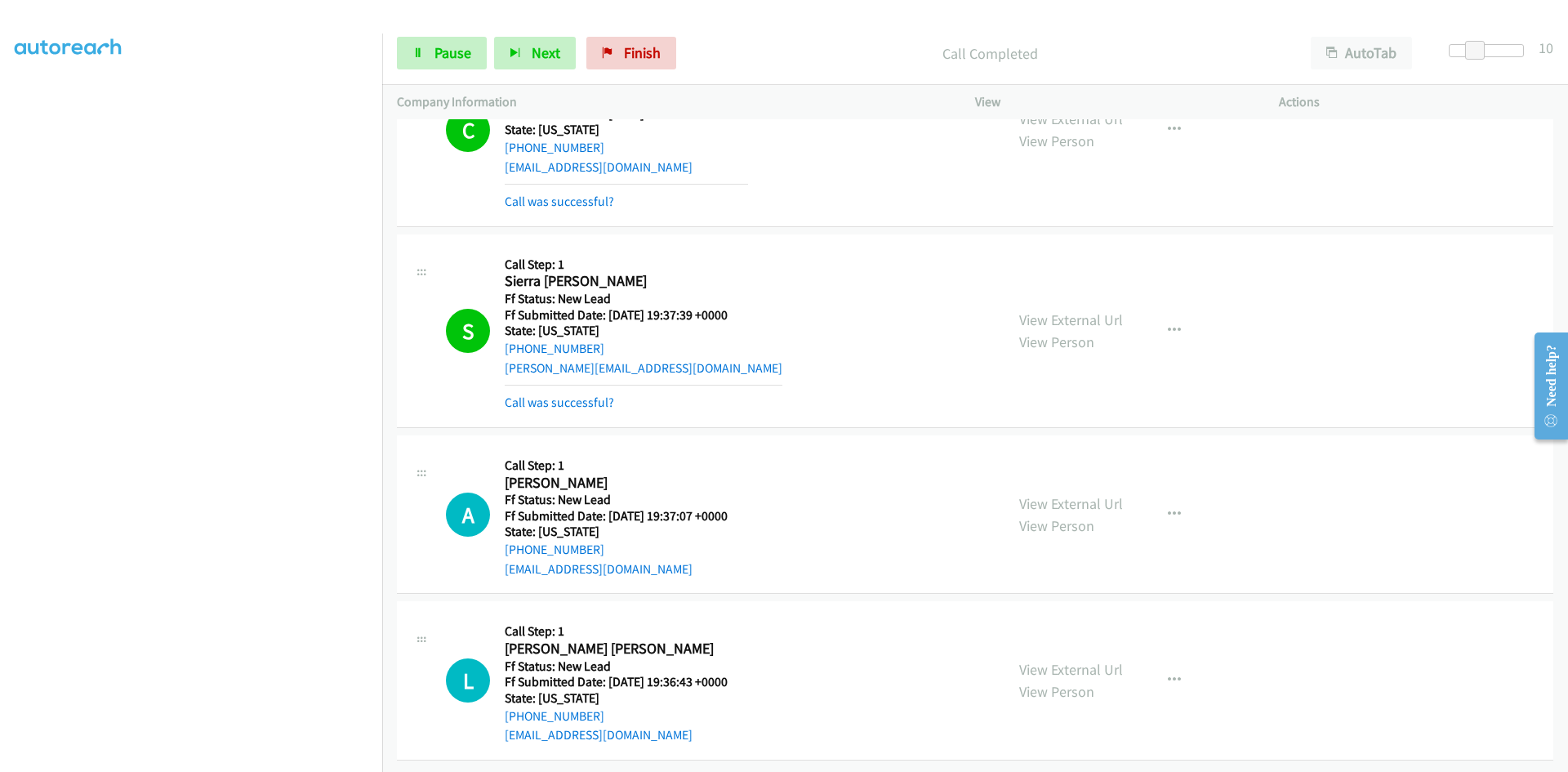
scroll to position [303, 0]
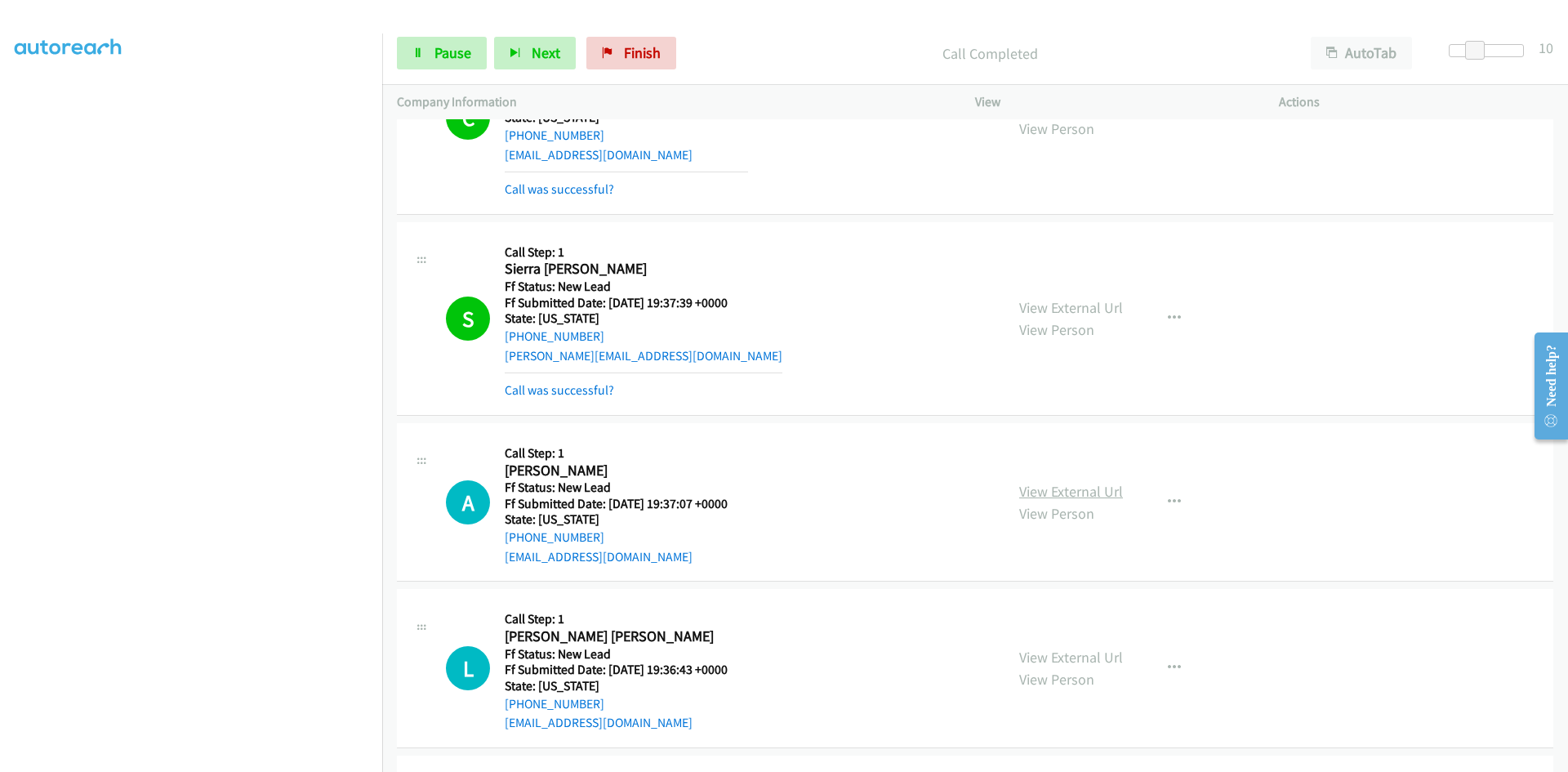
click at [1071, 484] on link "View External Url" at bounding box center [1071, 491] width 104 height 18
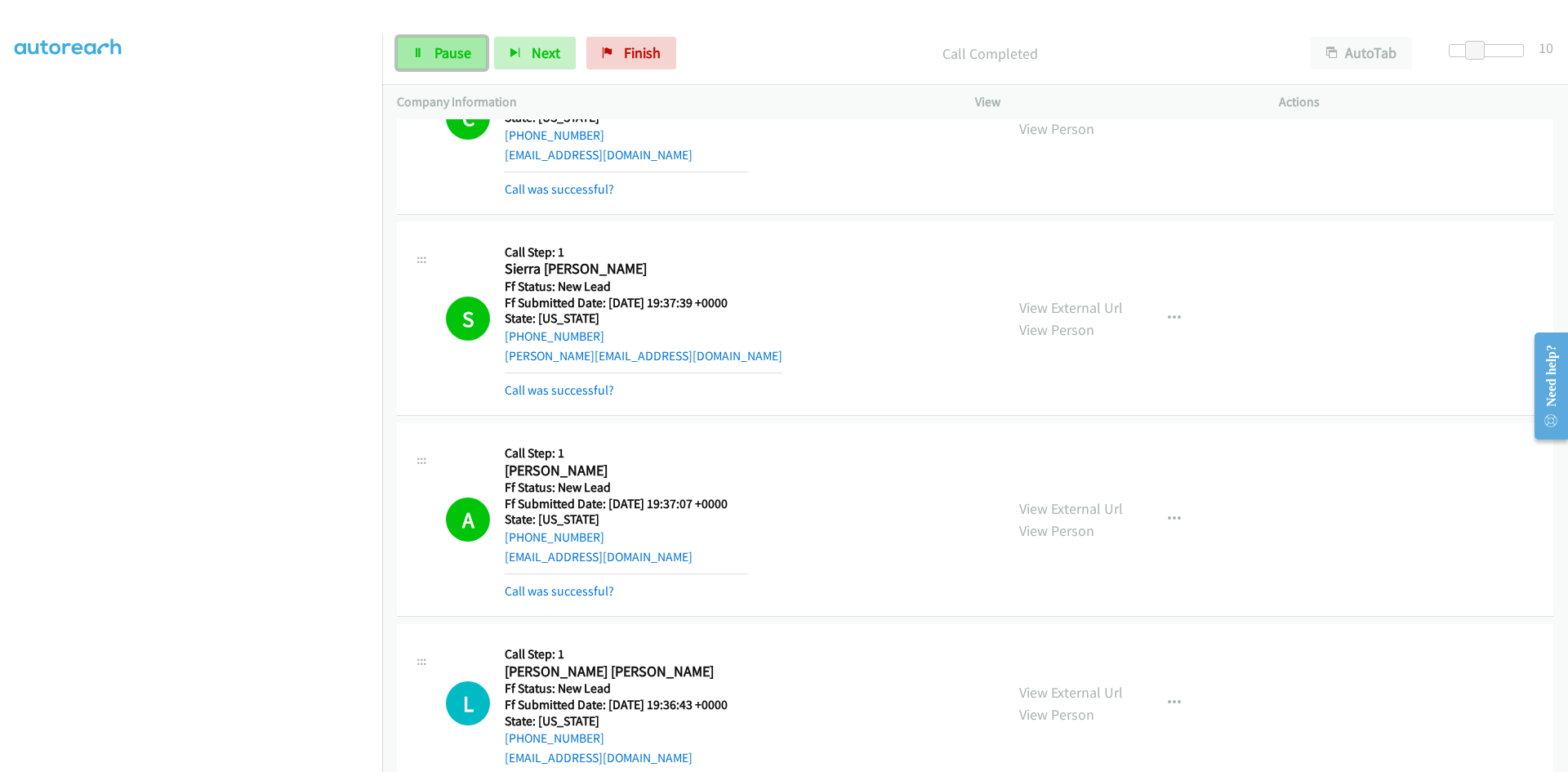
click at [465, 59] on span "Pause" at bounding box center [453, 52] width 37 height 18
click at [585, 592] on link "Call was successful?" at bounding box center [559, 591] width 110 height 16
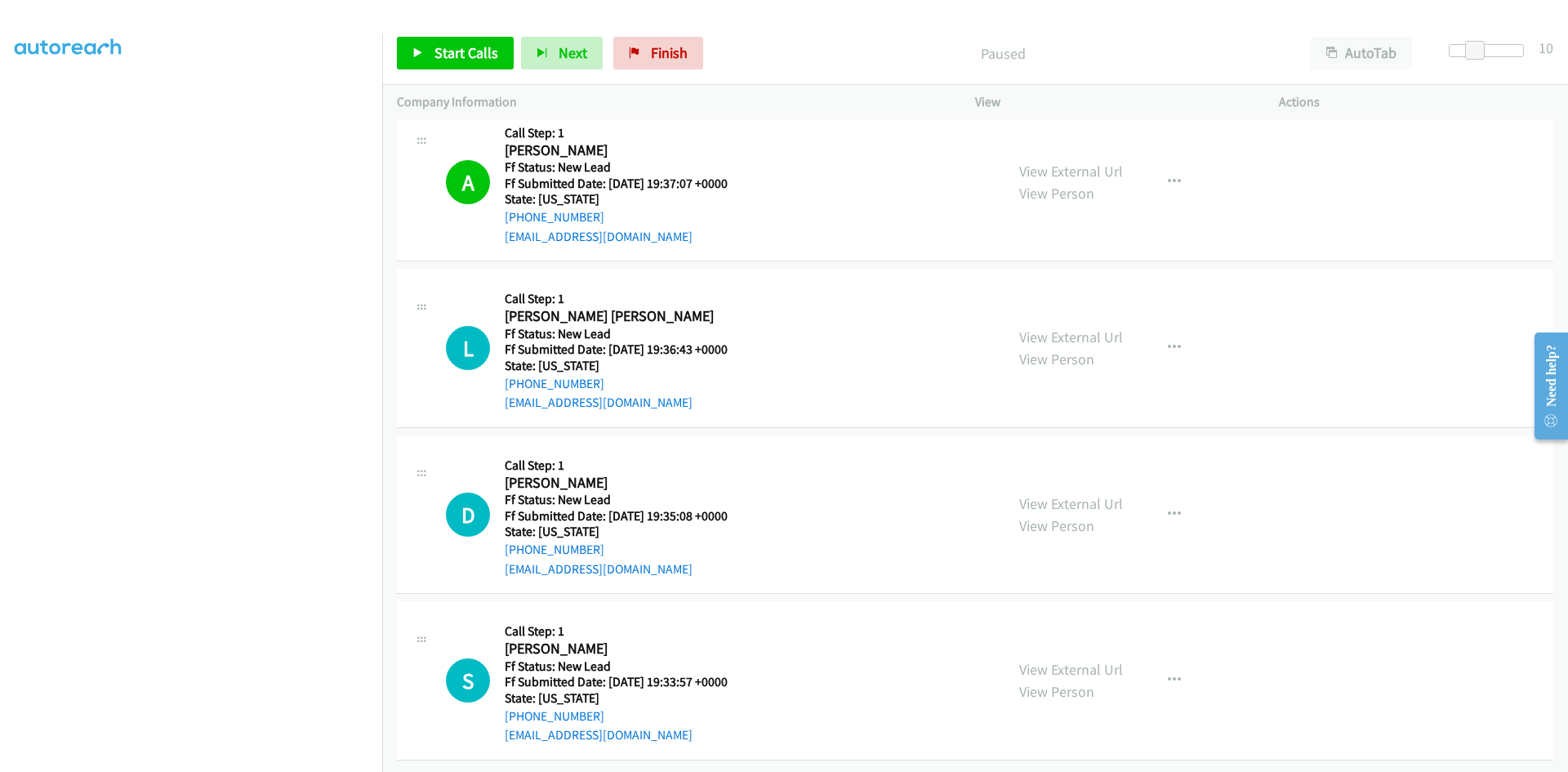
scroll to position [636, 0]
click at [471, 56] on span "Start Calls" at bounding box center [466, 52] width 64 height 18
click at [1055, 328] on link "View External Url" at bounding box center [1071, 336] width 104 height 18
click at [1095, 494] on link "View External Url" at bounding box center [1071, 503] width 104 height 18
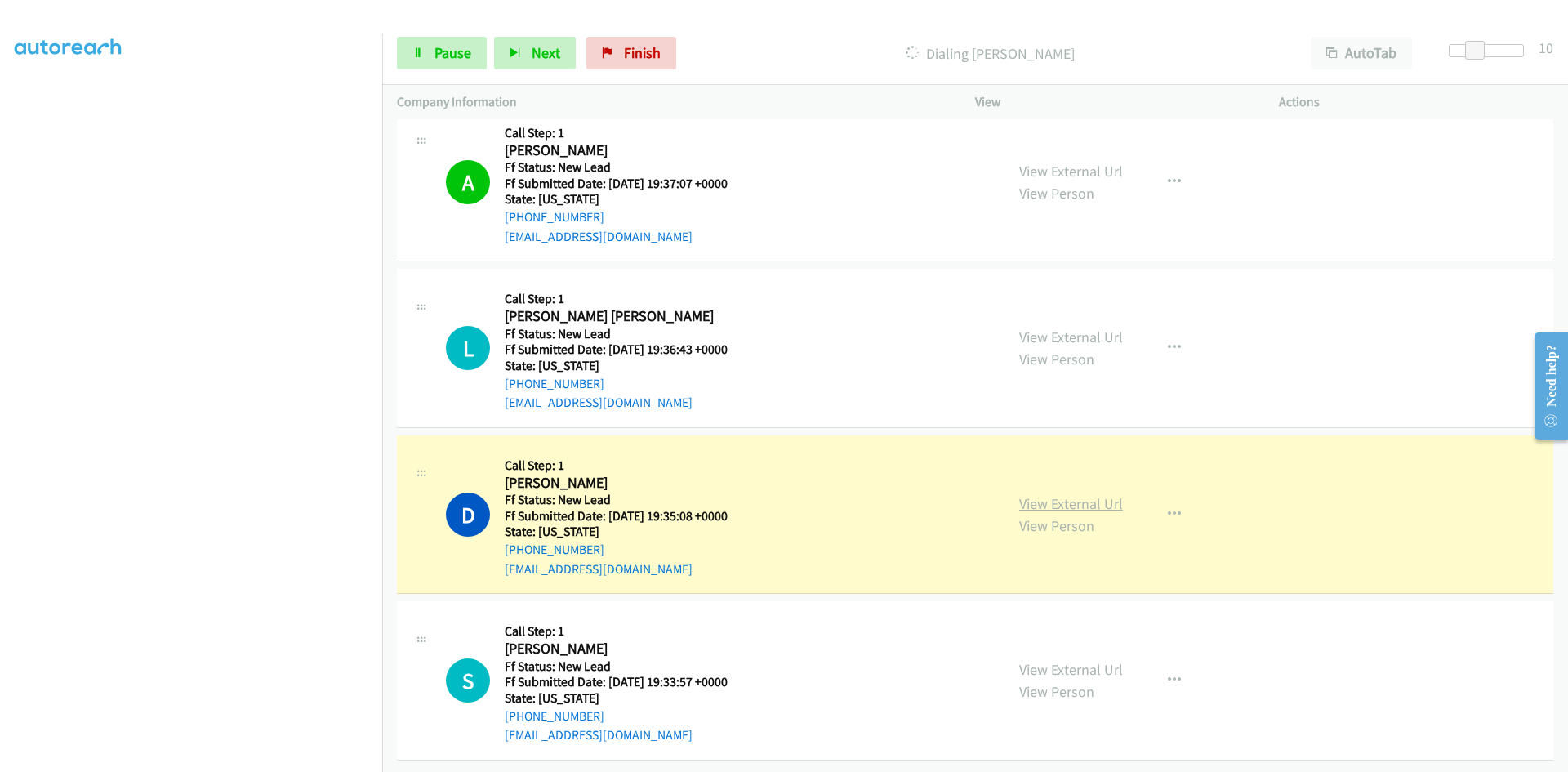
click at [1035, 494] on link "View External Url" at bounding box center [1071, 503] width 104 height 18
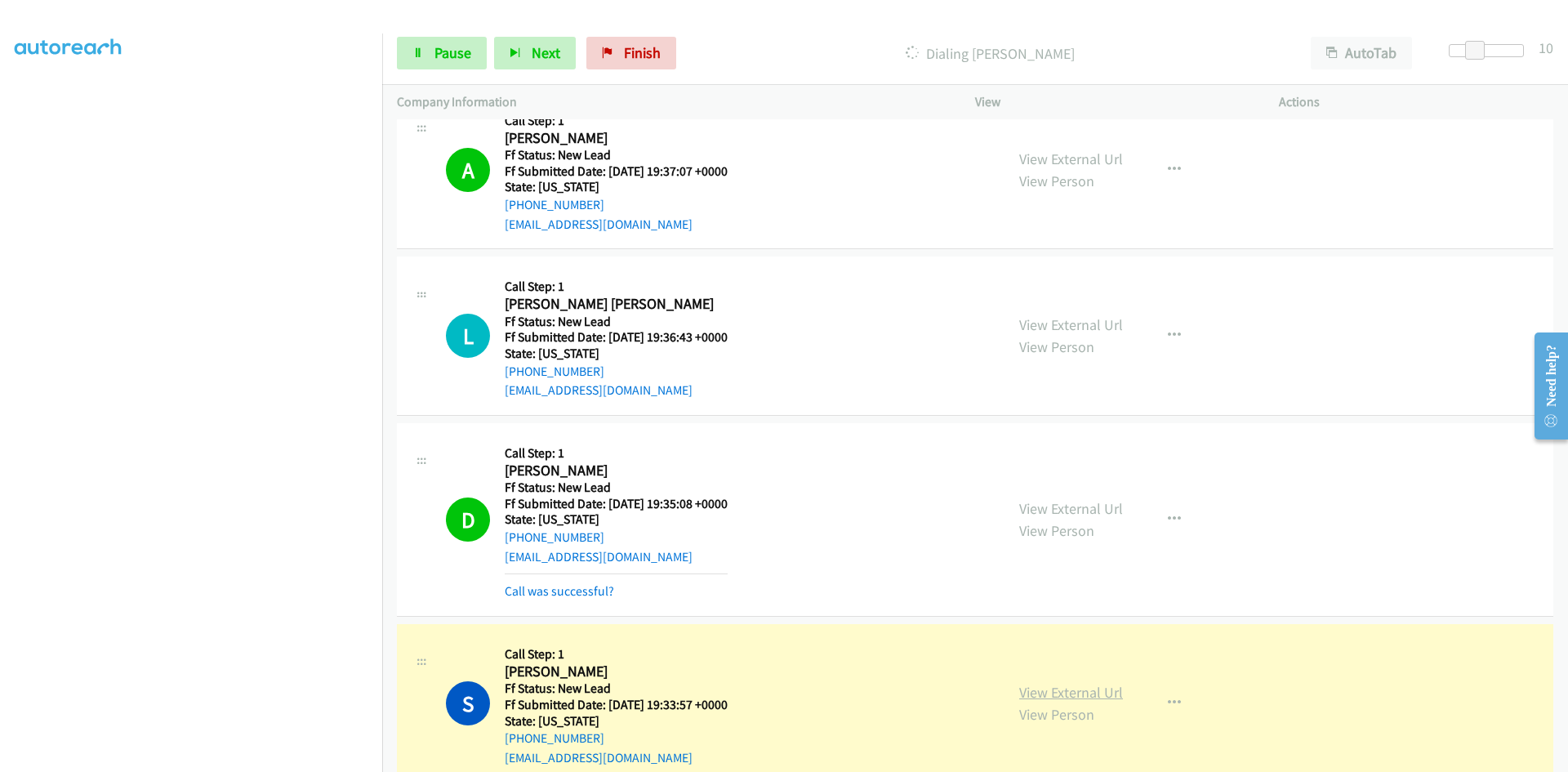
click at [1097, 688] on link "View External Url" at bounding box center [1071, 692] width 104 height 18
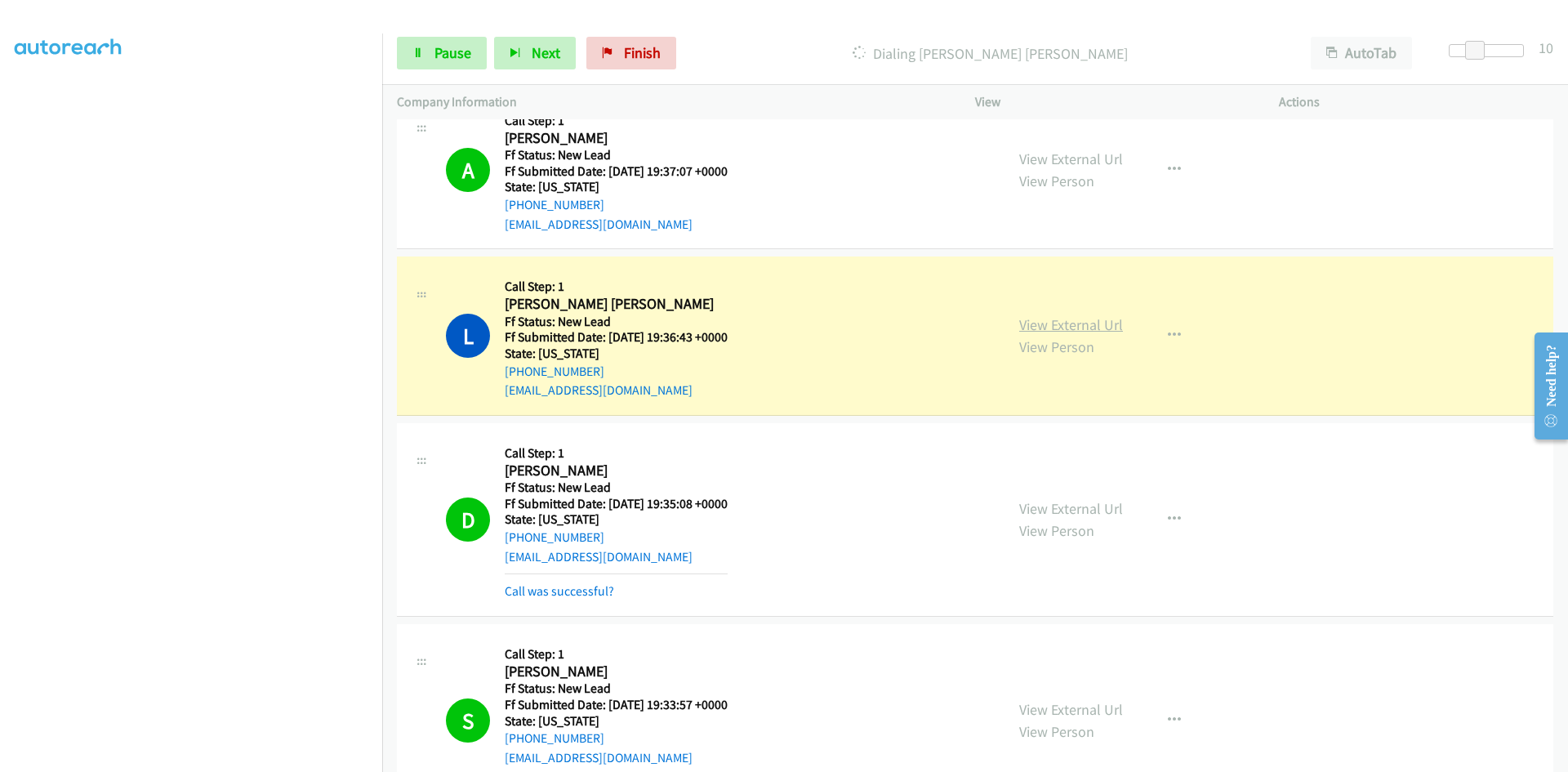
click at [1038, 324] on link "View External Url" at bounding box center [1071, 324] width 104 height 18
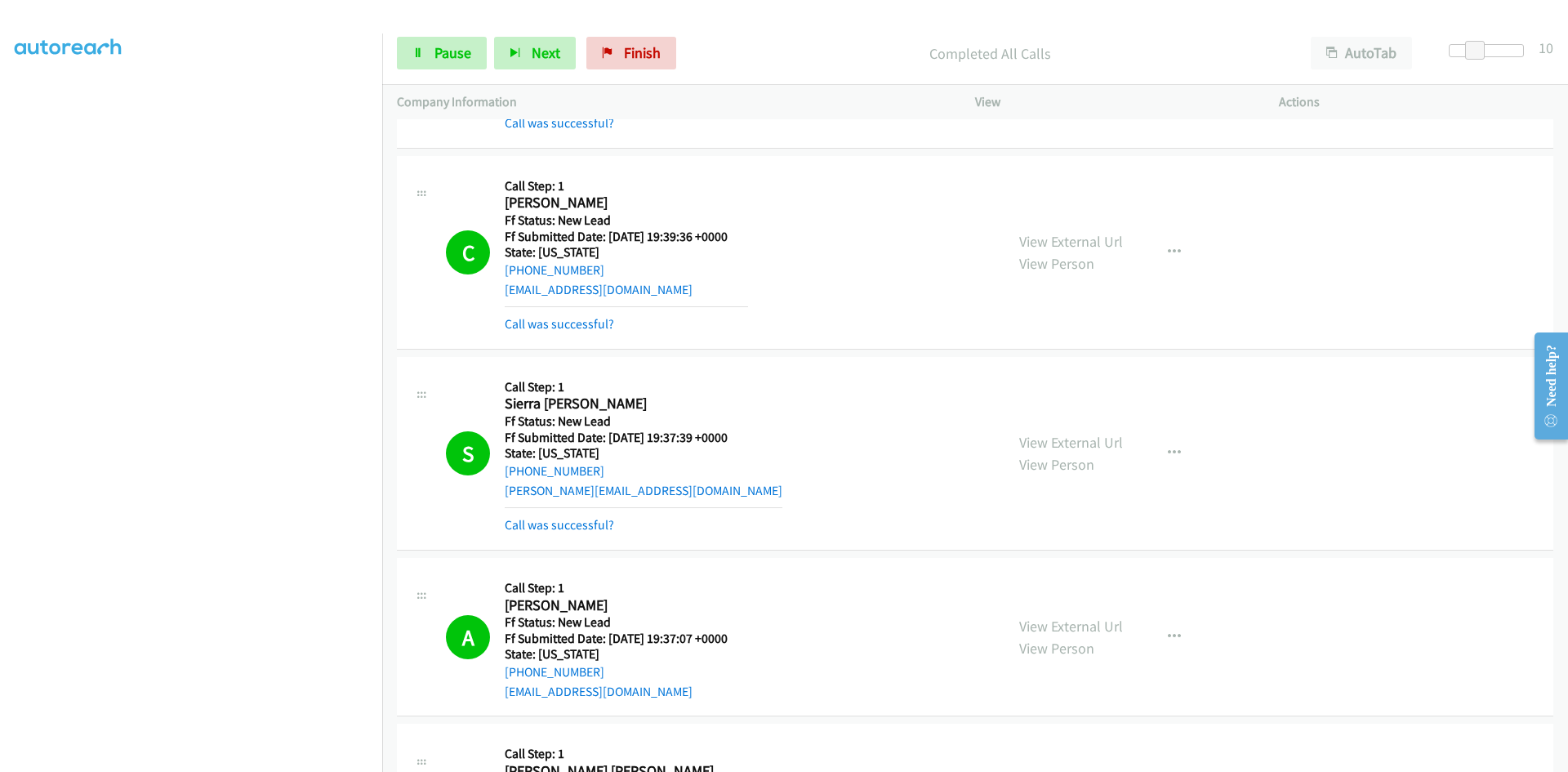
scroll to position [0, 0]
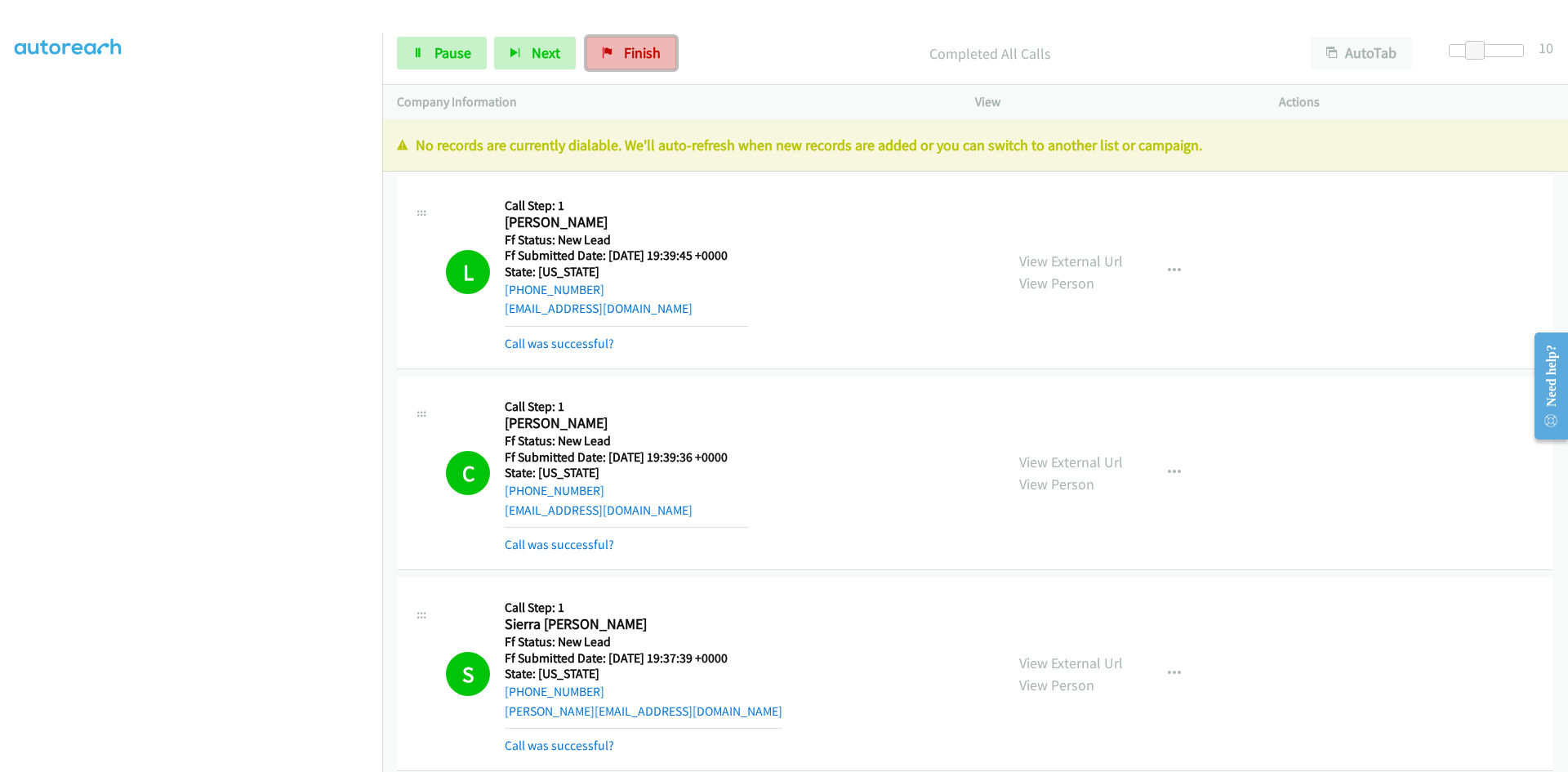
click at [624, 54] on span "Finish" at bounding box center [643, 52] width 37 height 18
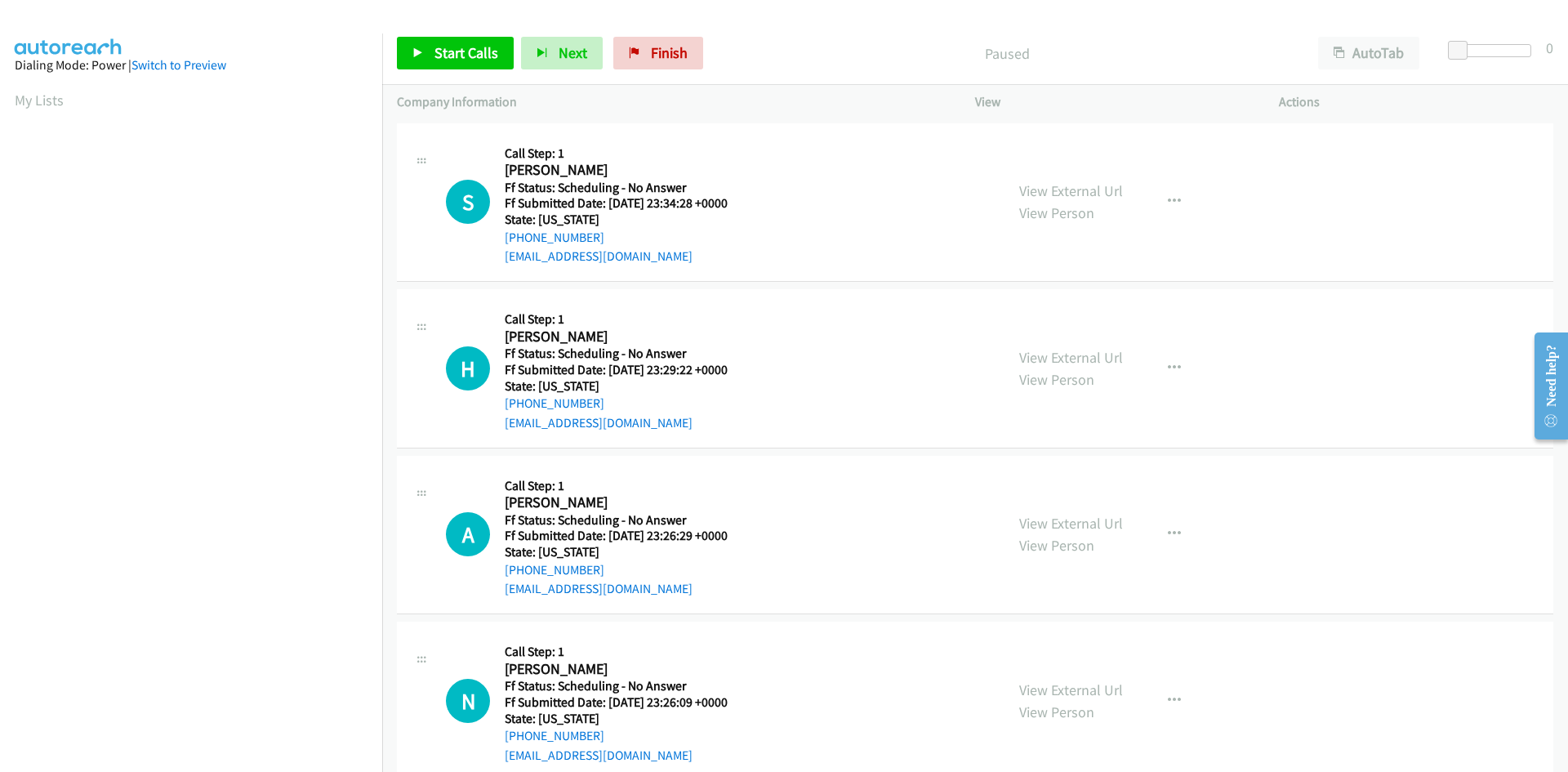
scroll to position [93, 0]
click at [431, 60] on link "Start Calls" at bounding box center [455, 53] width 117 height 32
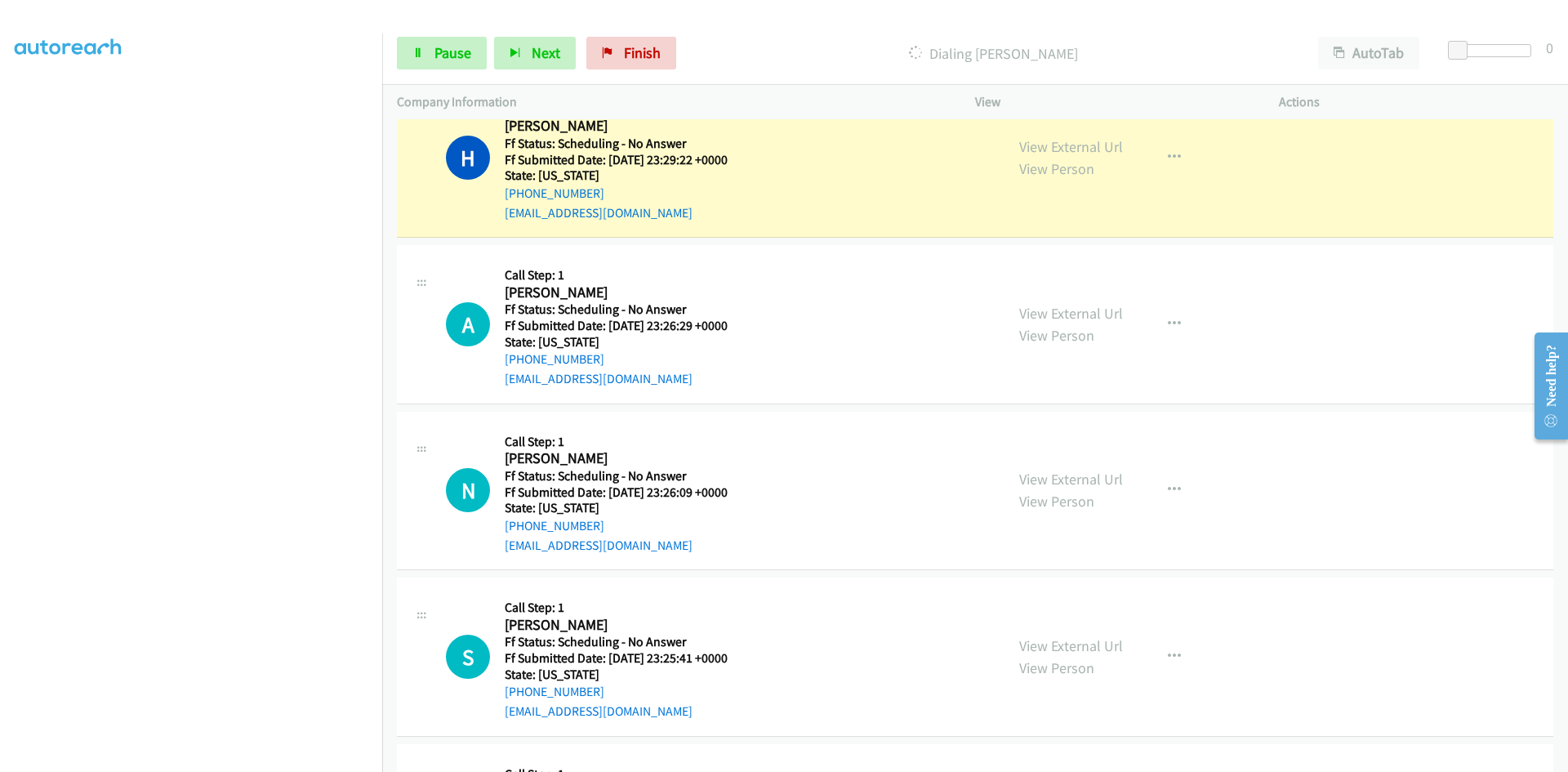
scroll to position [0, 0]
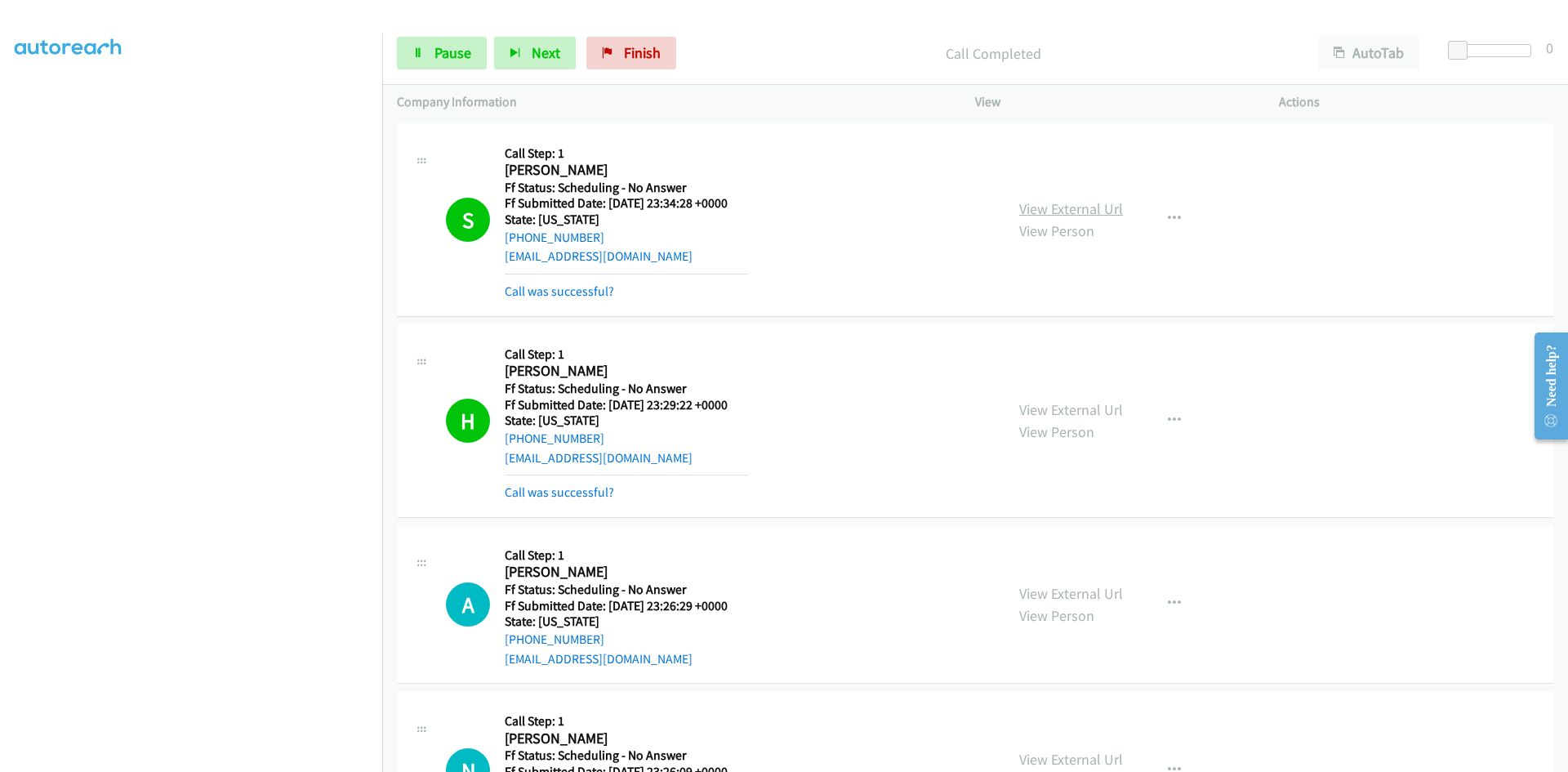
click at [1071, 208] on link "View External Url" at bounding box center [1071, 208] width 104 height 18
click at [1034, 414] on link "View External Url" at bounding box center [1071, 409] width 104 height 18
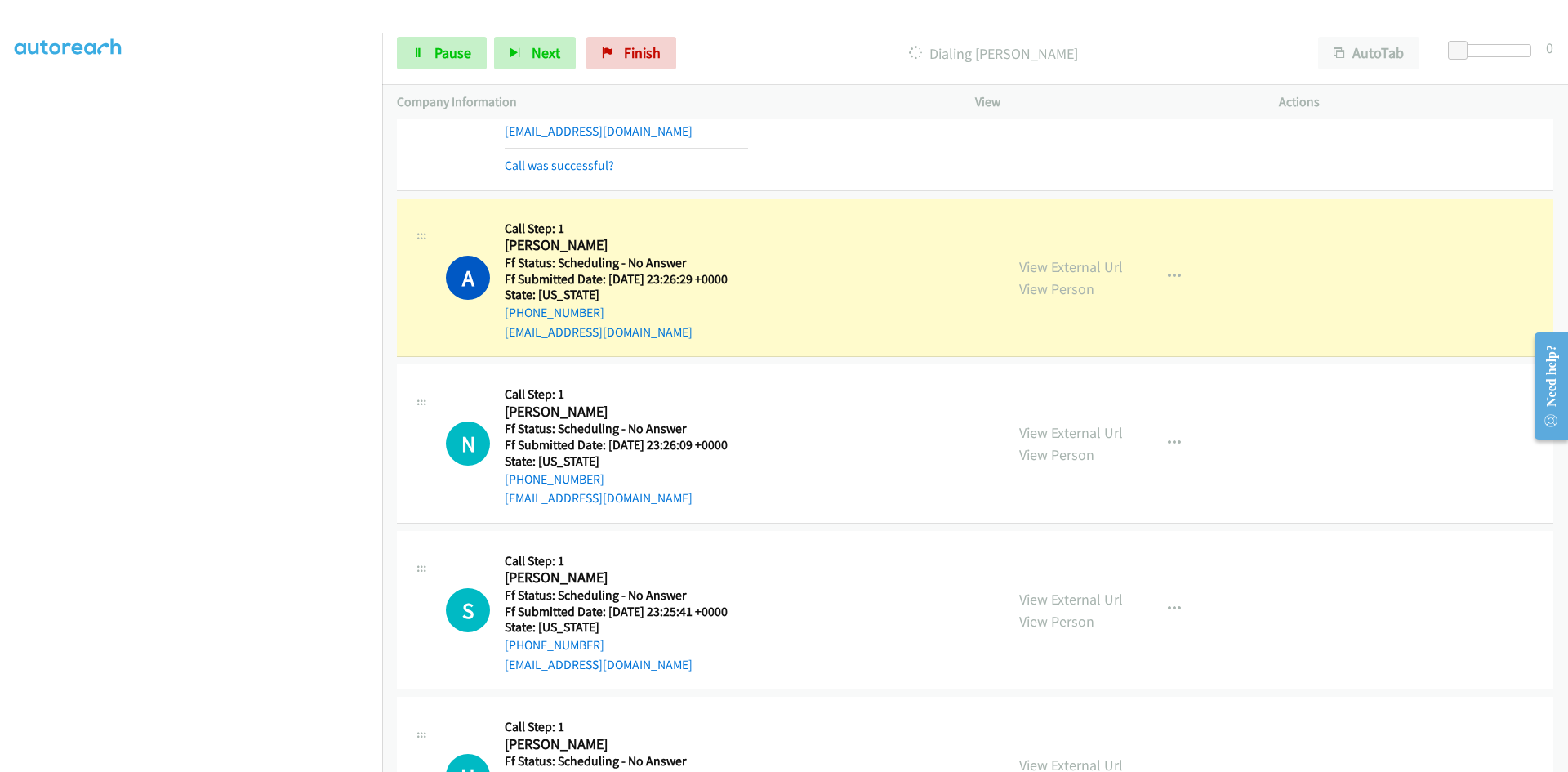
scroll to position [408, 0]
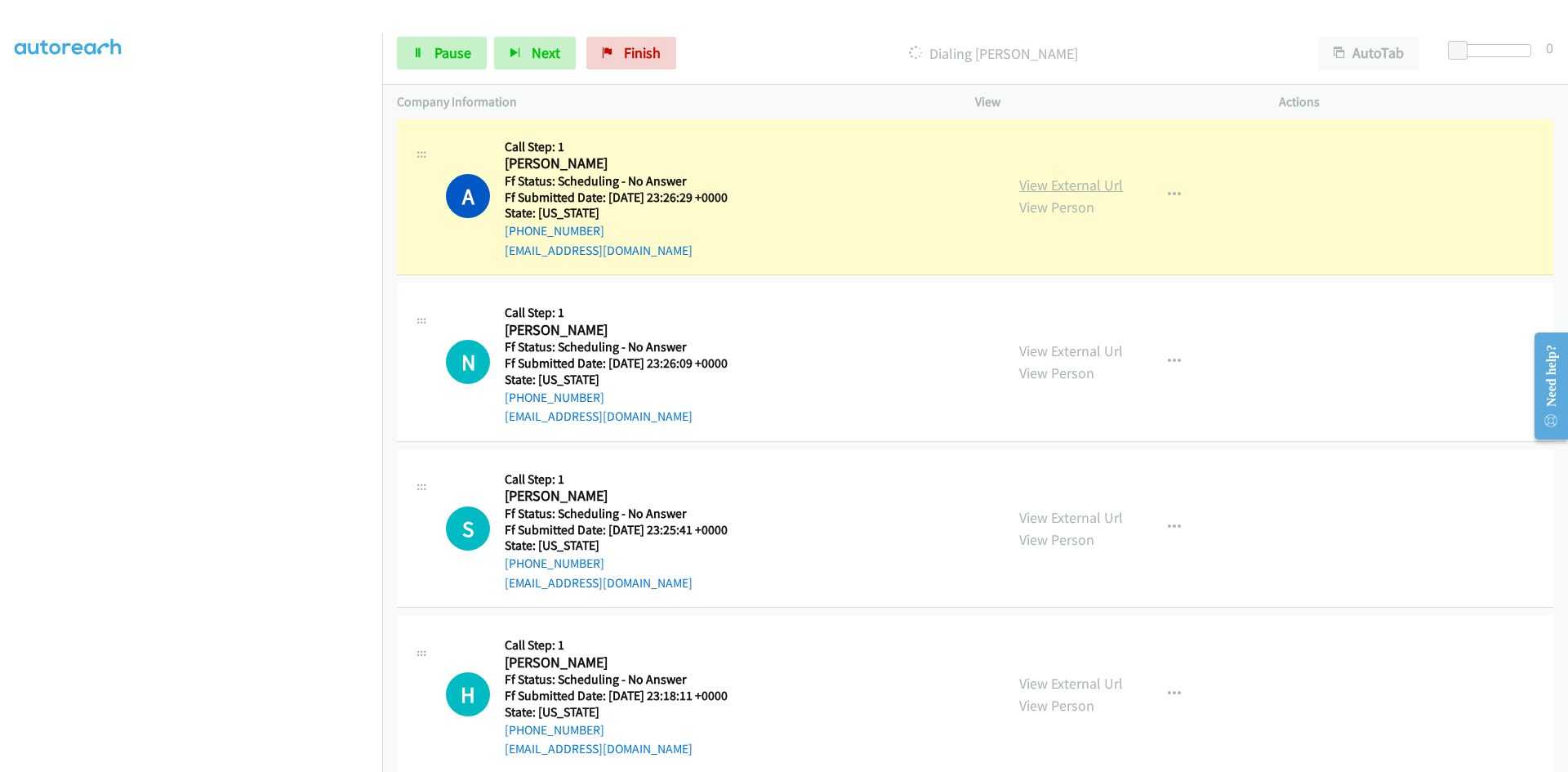
click at [1026, 187] on link "View External Url" at bounding box center [1071, 184] width 104 height 18
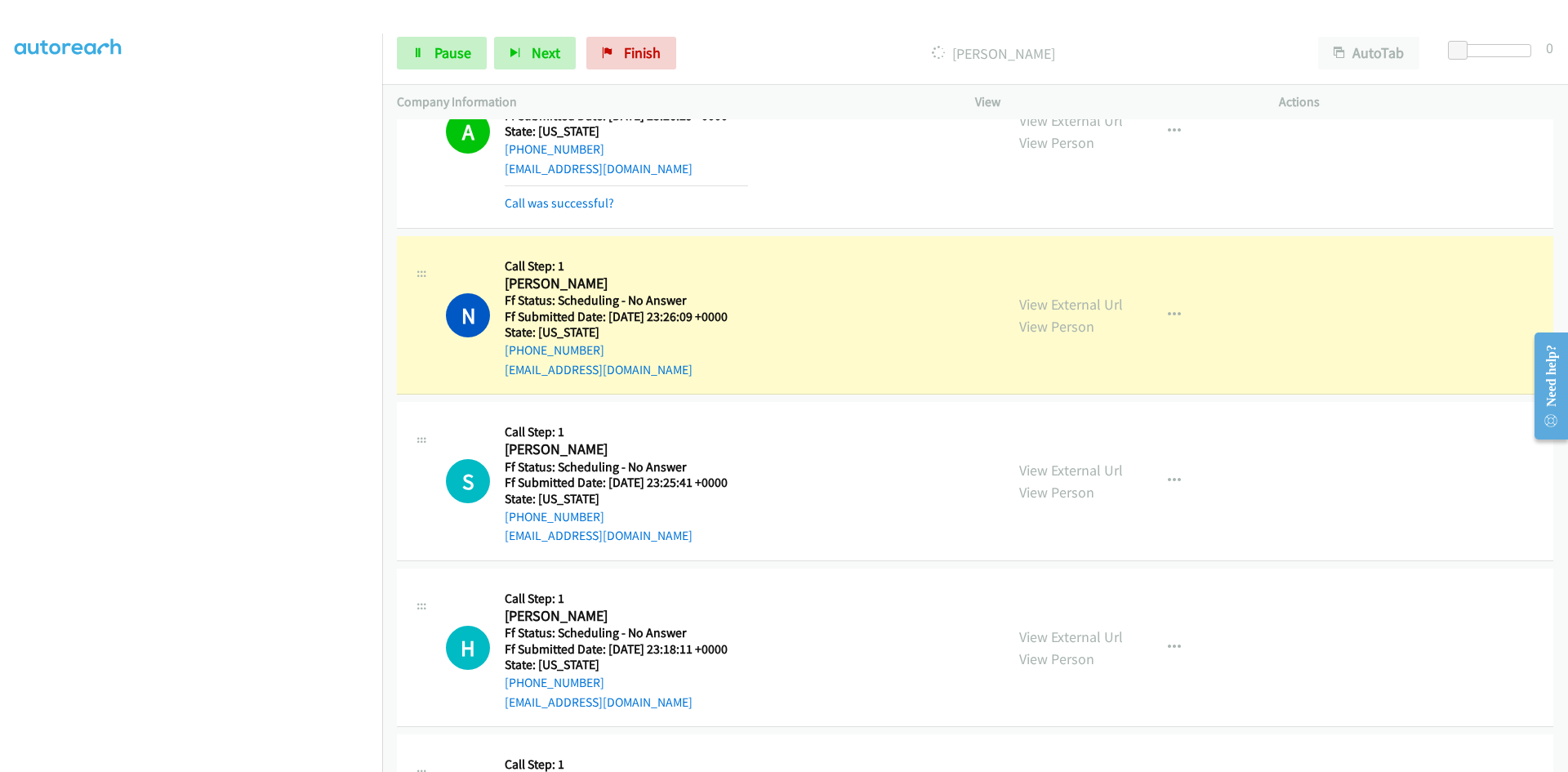
scroll to position [572, 0]
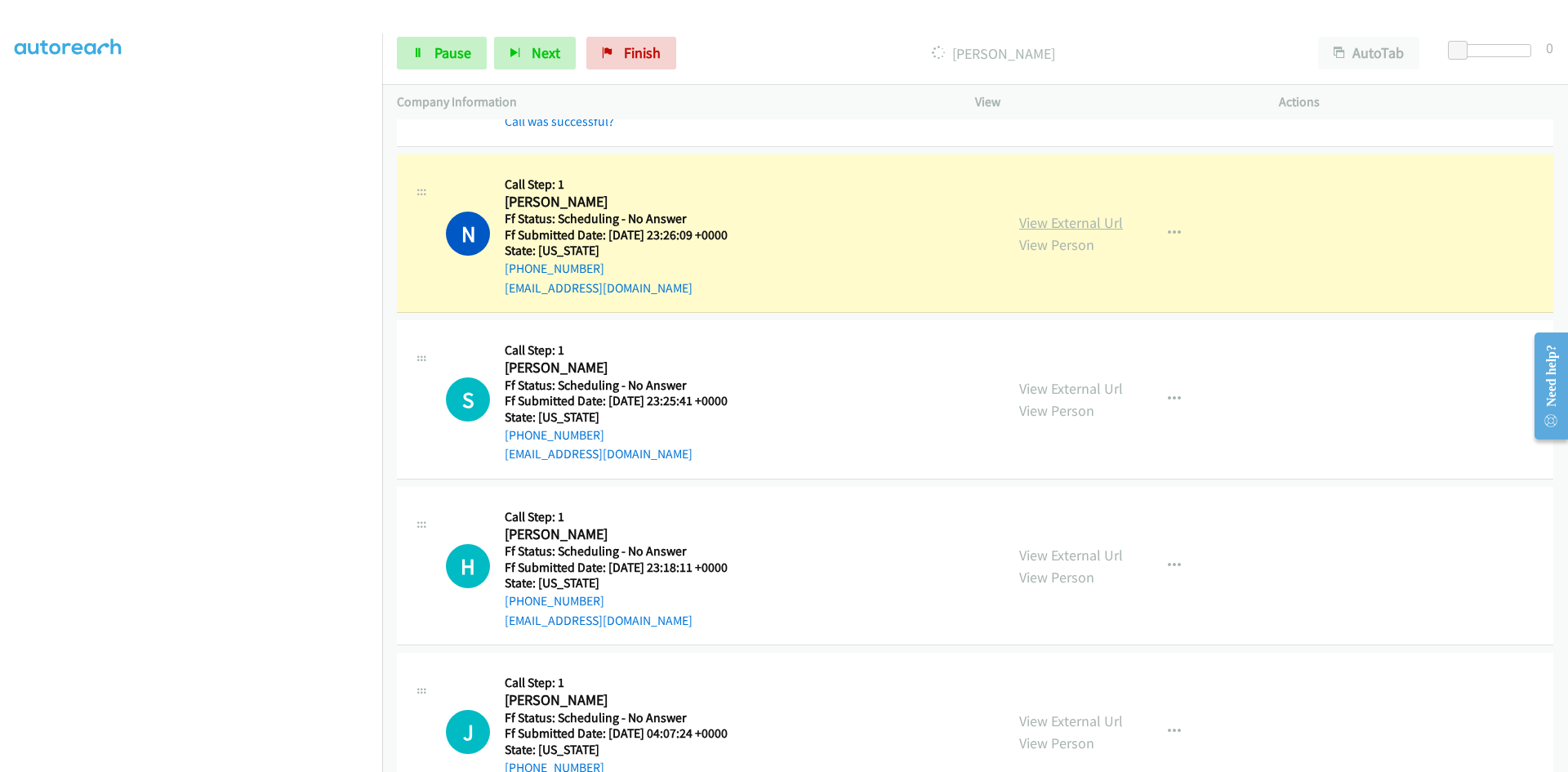
click at [1037, 224] on link "View External Url" at bounding box center [1071, 222] width 104 height 18
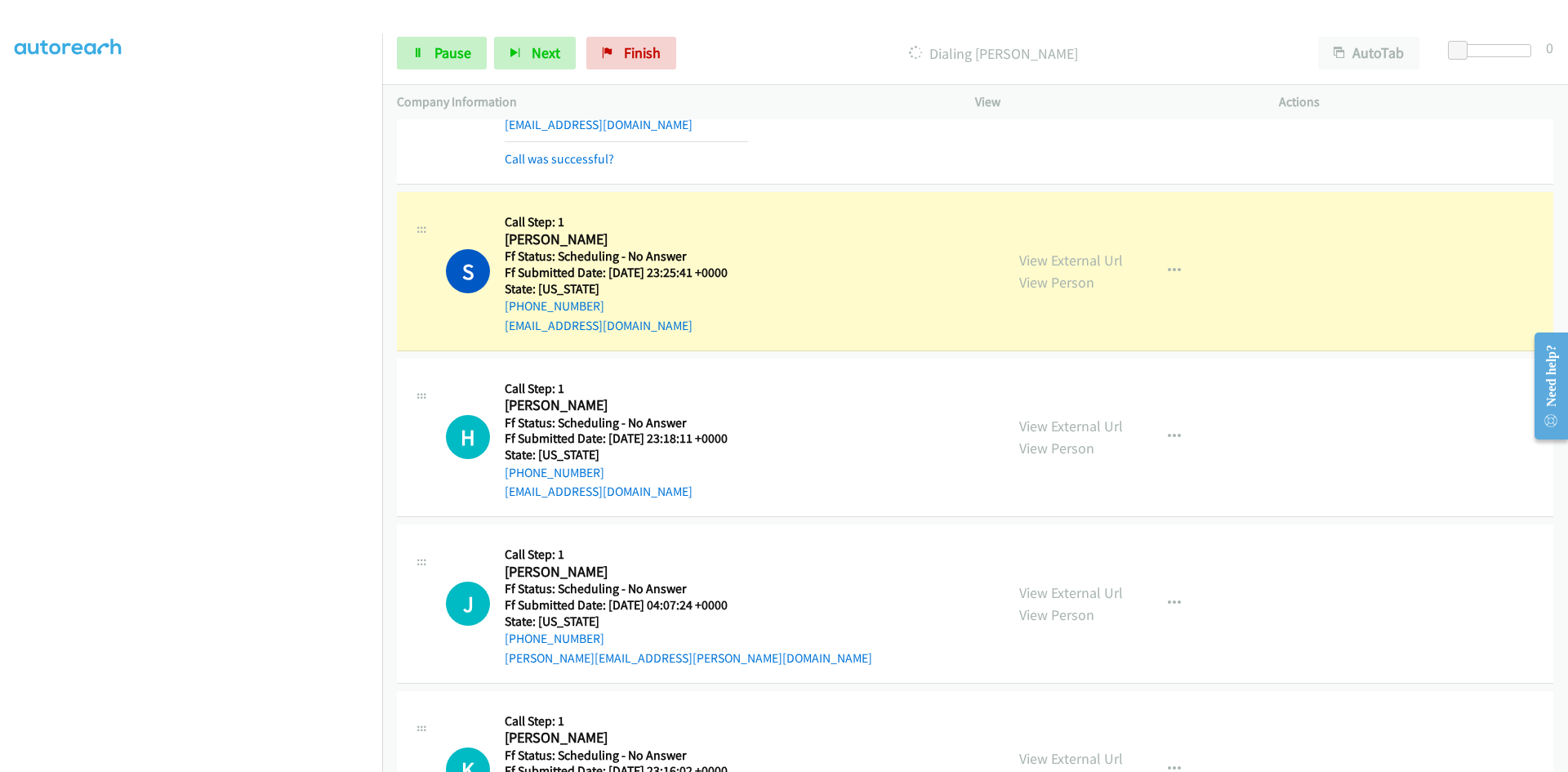
scroll to position [817, 0]
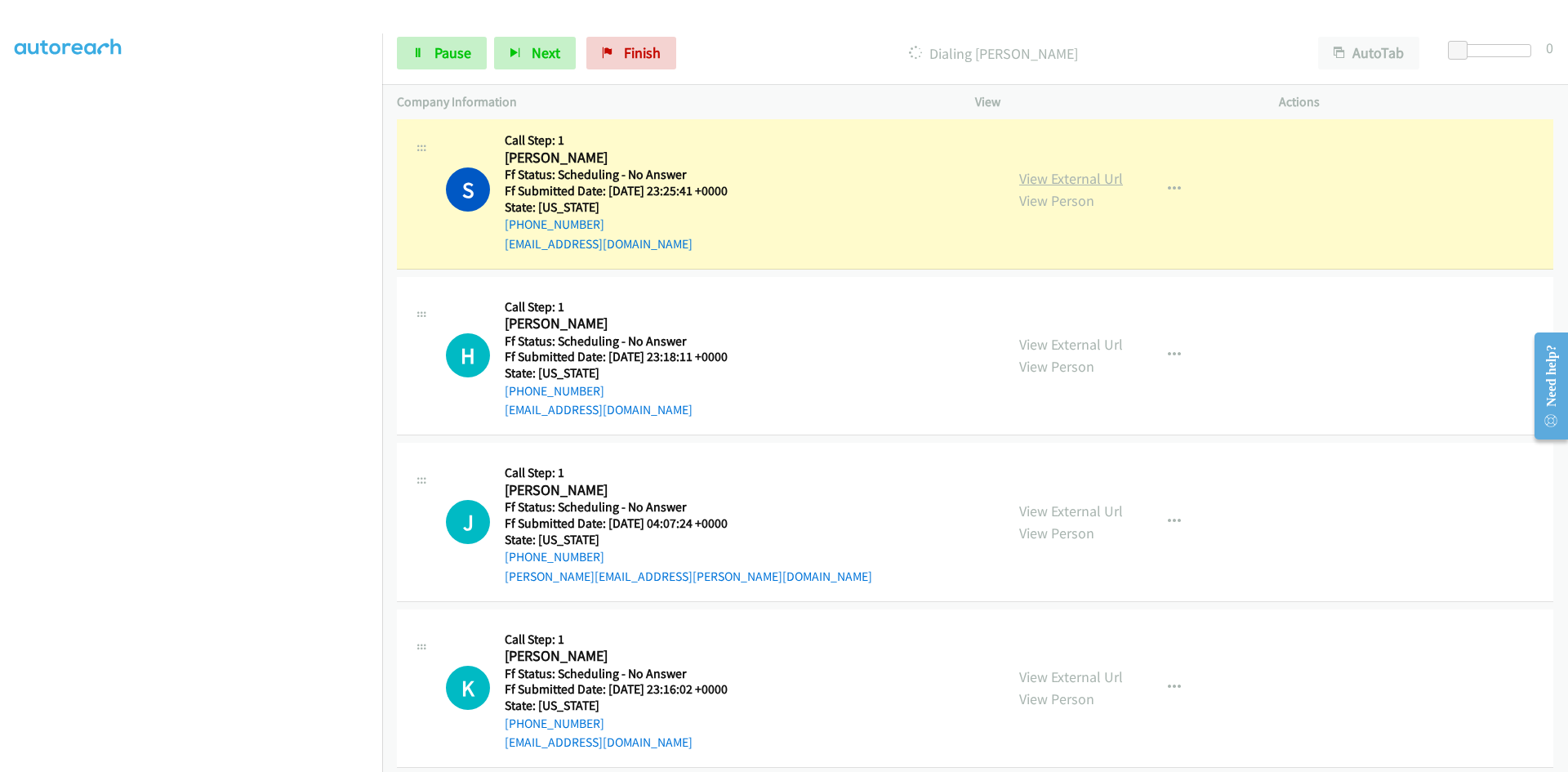
click at [1106, 173] on link "View External Url" at bounding box center [1071, 178] width 104 height 18
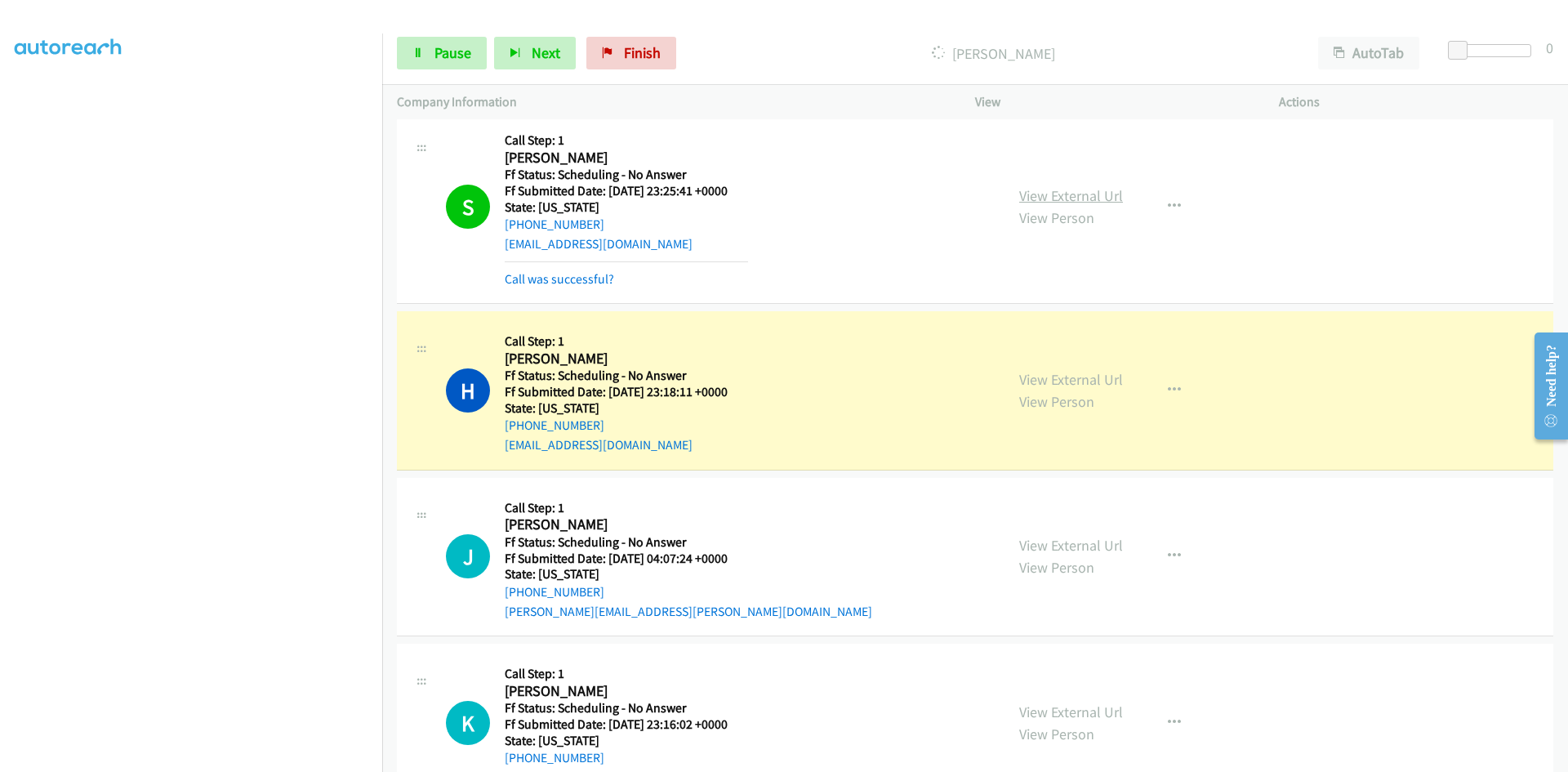
click at [1097, 198] on link "View External Url" at bounding box center [1071, 195] width 104 height 18
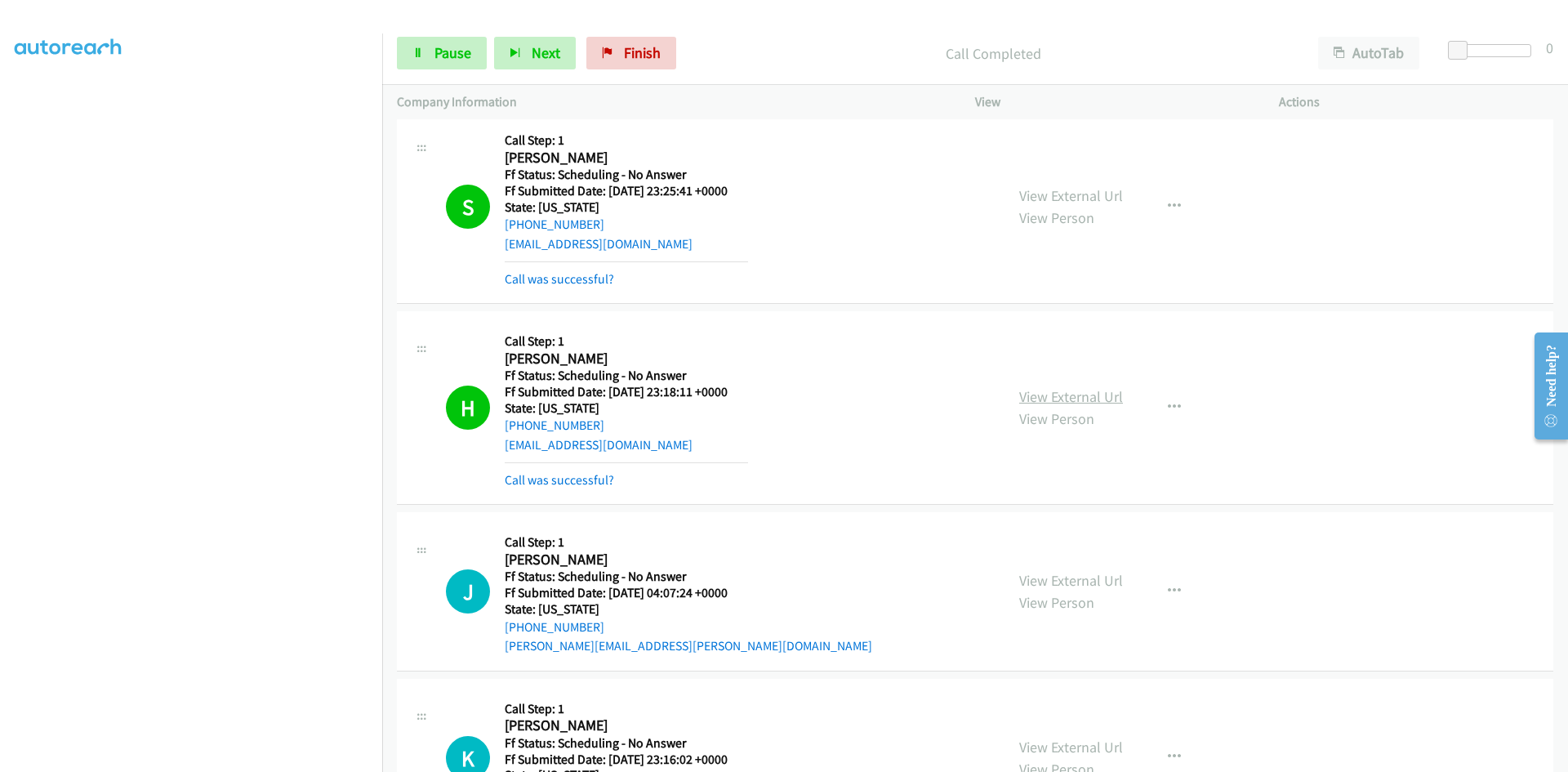
click at [1047, 393] on link "View External Url" at bounding box center [1071, 396] width 104 height 18
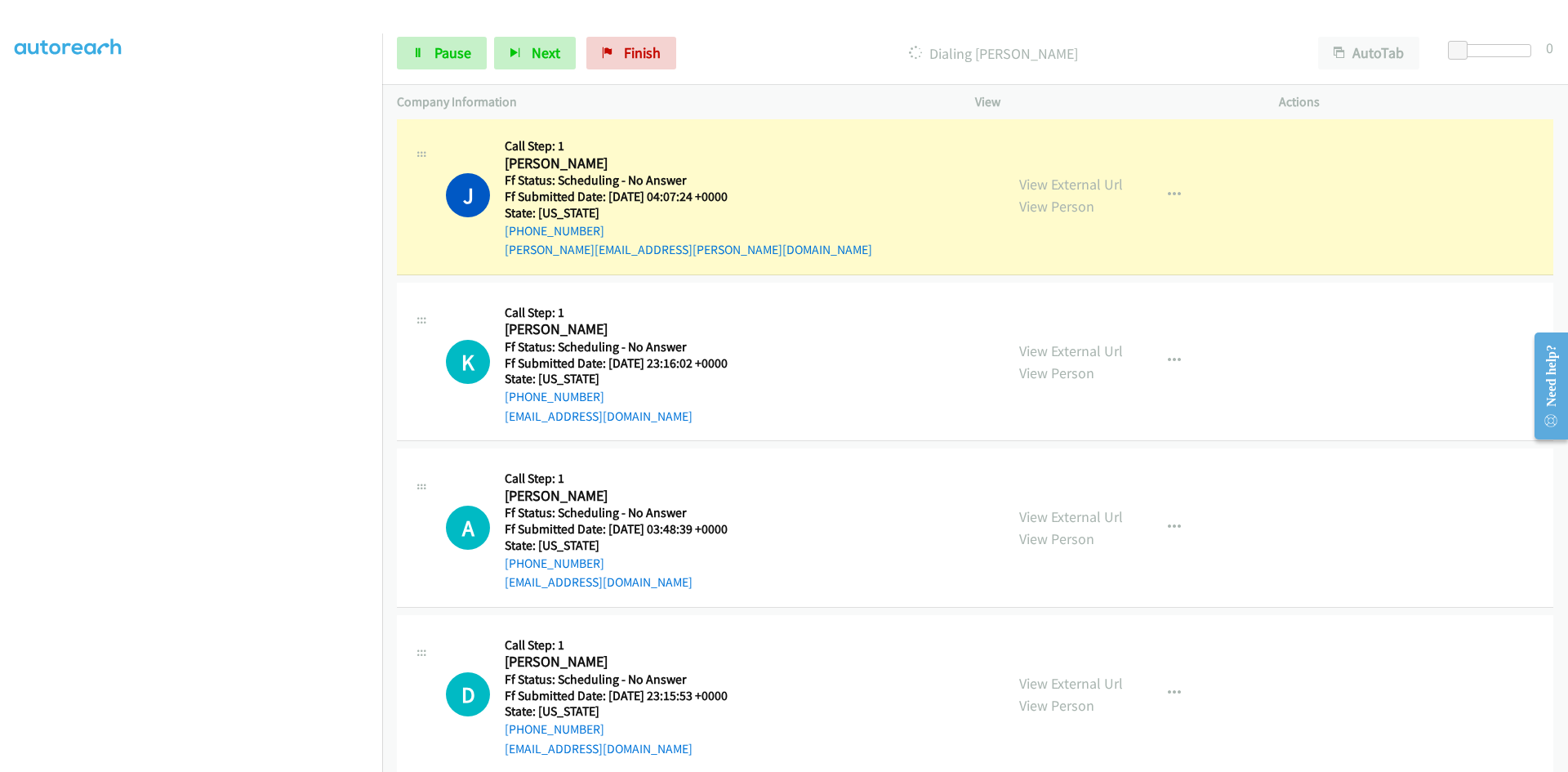
scroll to position [1225, 0]
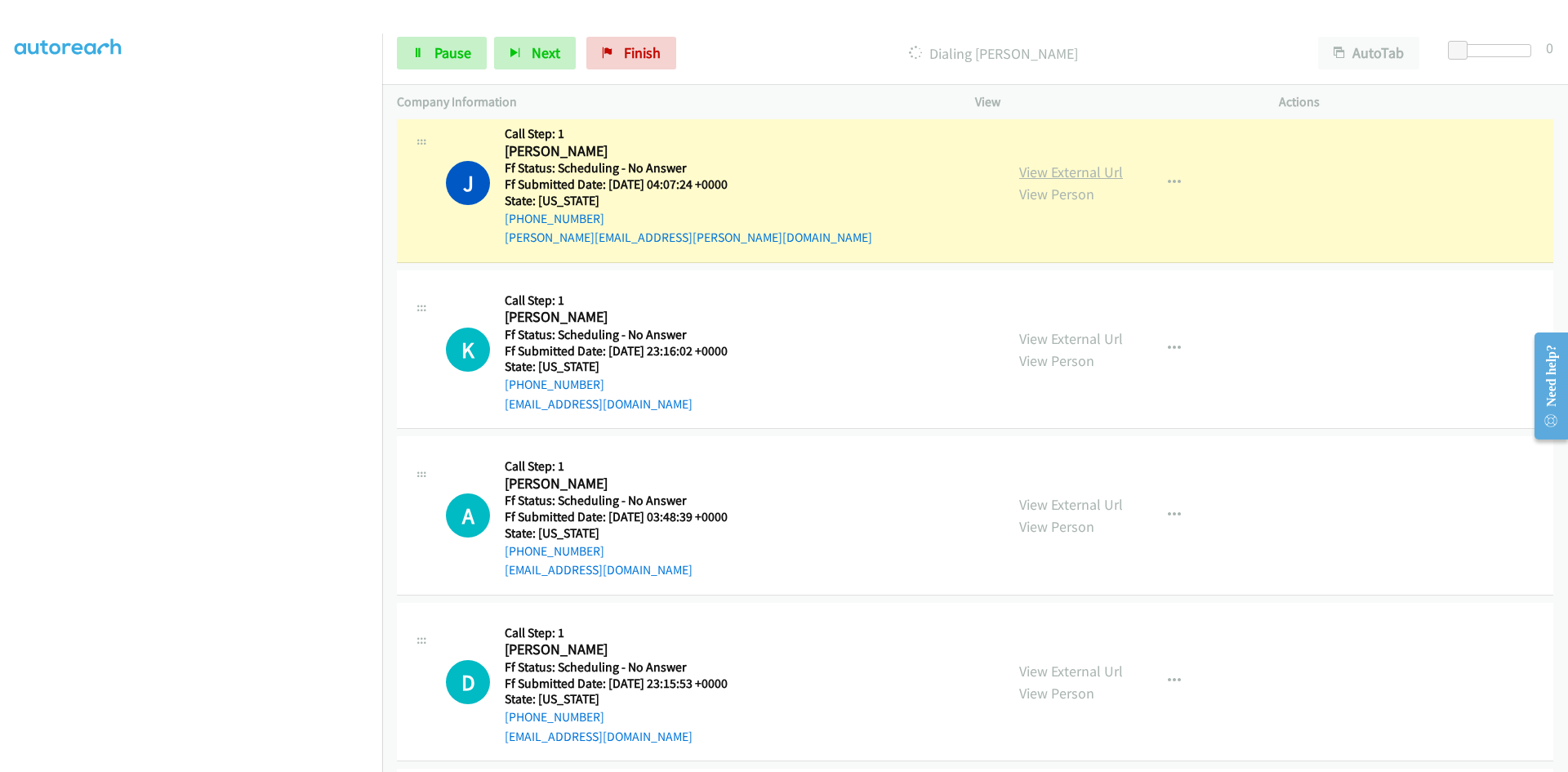
click at [1073, 173] on link "View External Url" at bounding box center [1071, 171] width 104 height 18
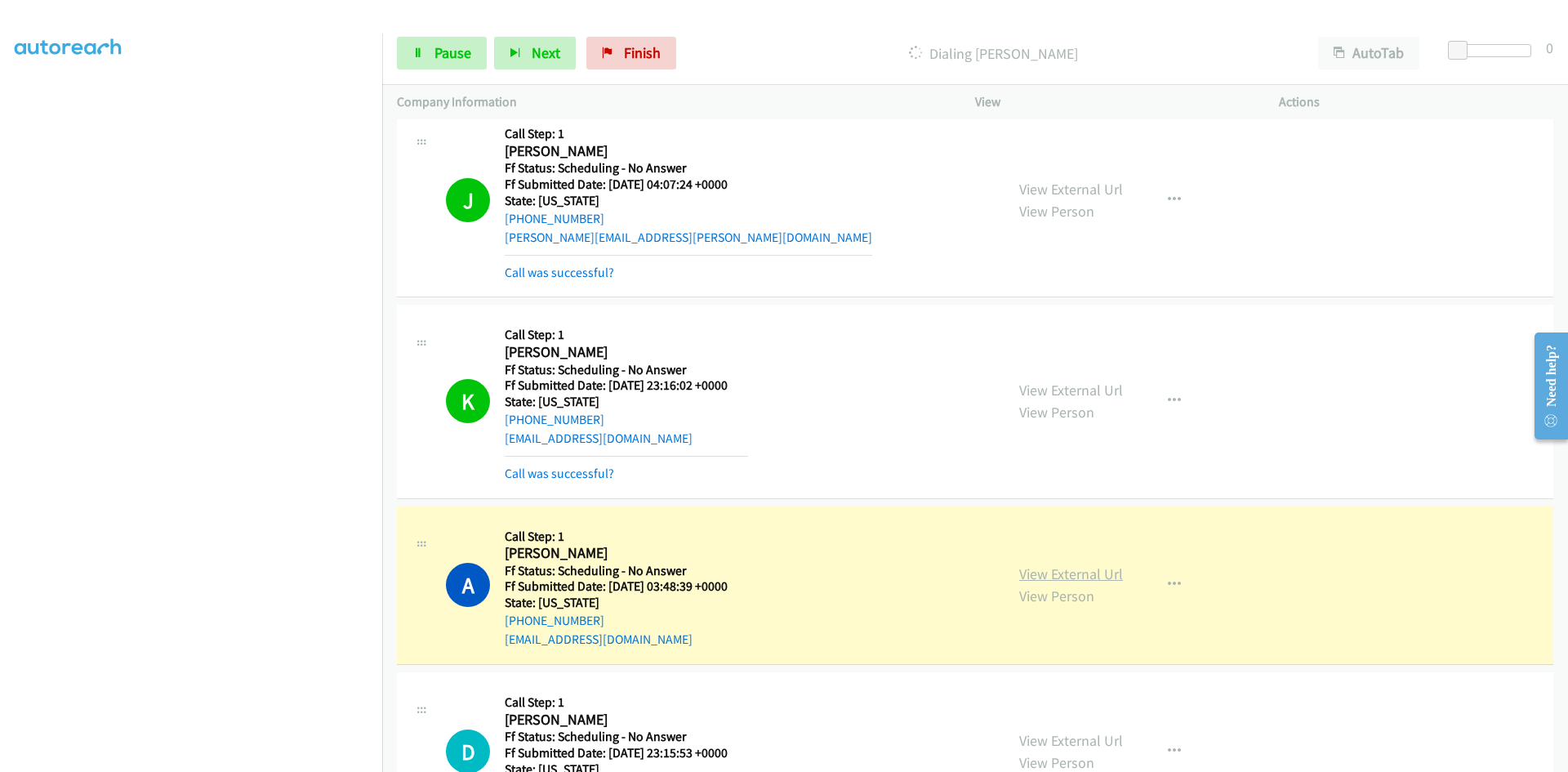
click at [1069, 573] on link "View External Url" at bounding box center [1071, 574] width 104 height 18
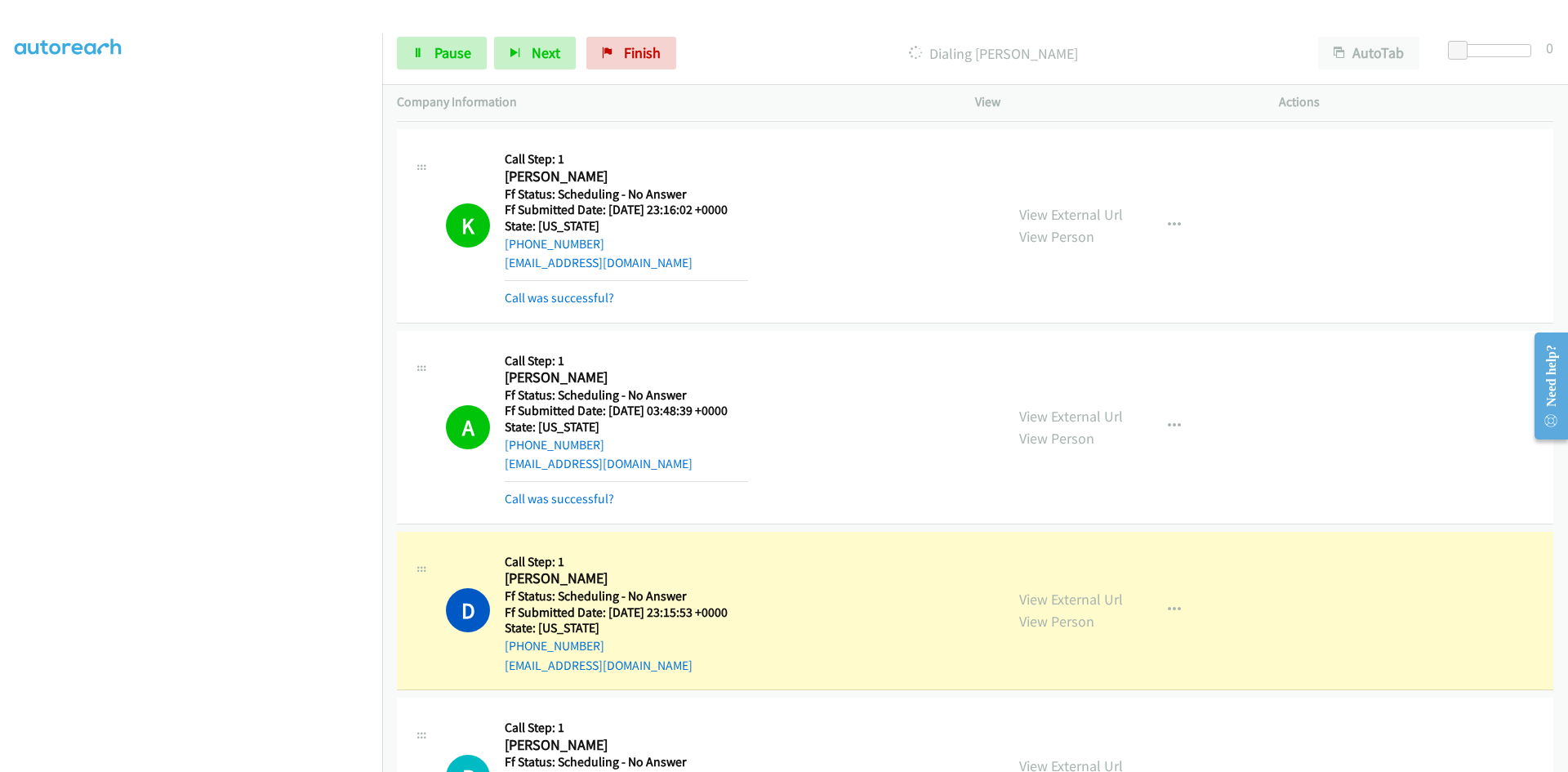
scroll to position [1470, 0]
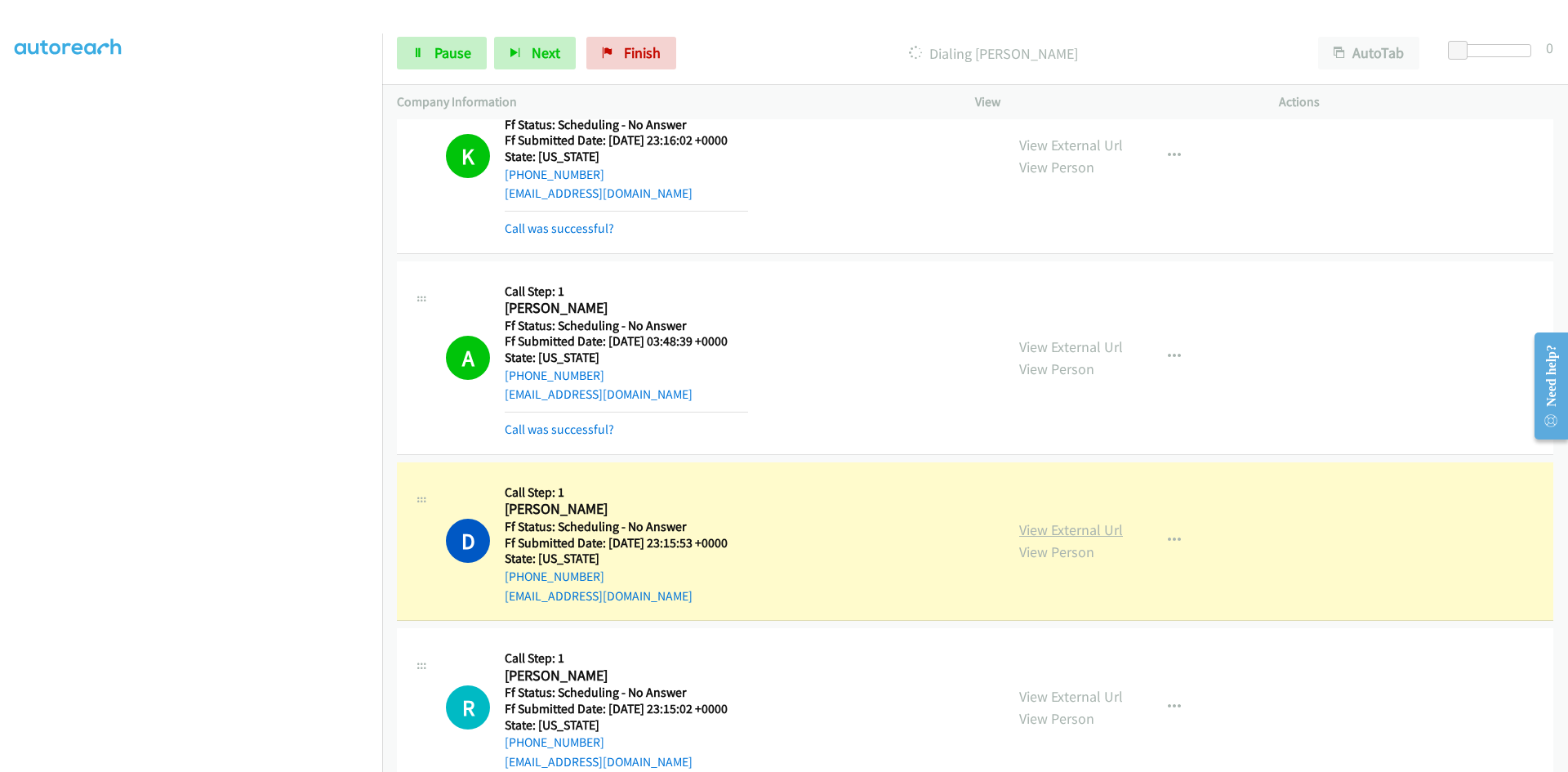
click at [1039, 533] on link "View External Url" at bounding box center [1071, 530] width 104 height 18
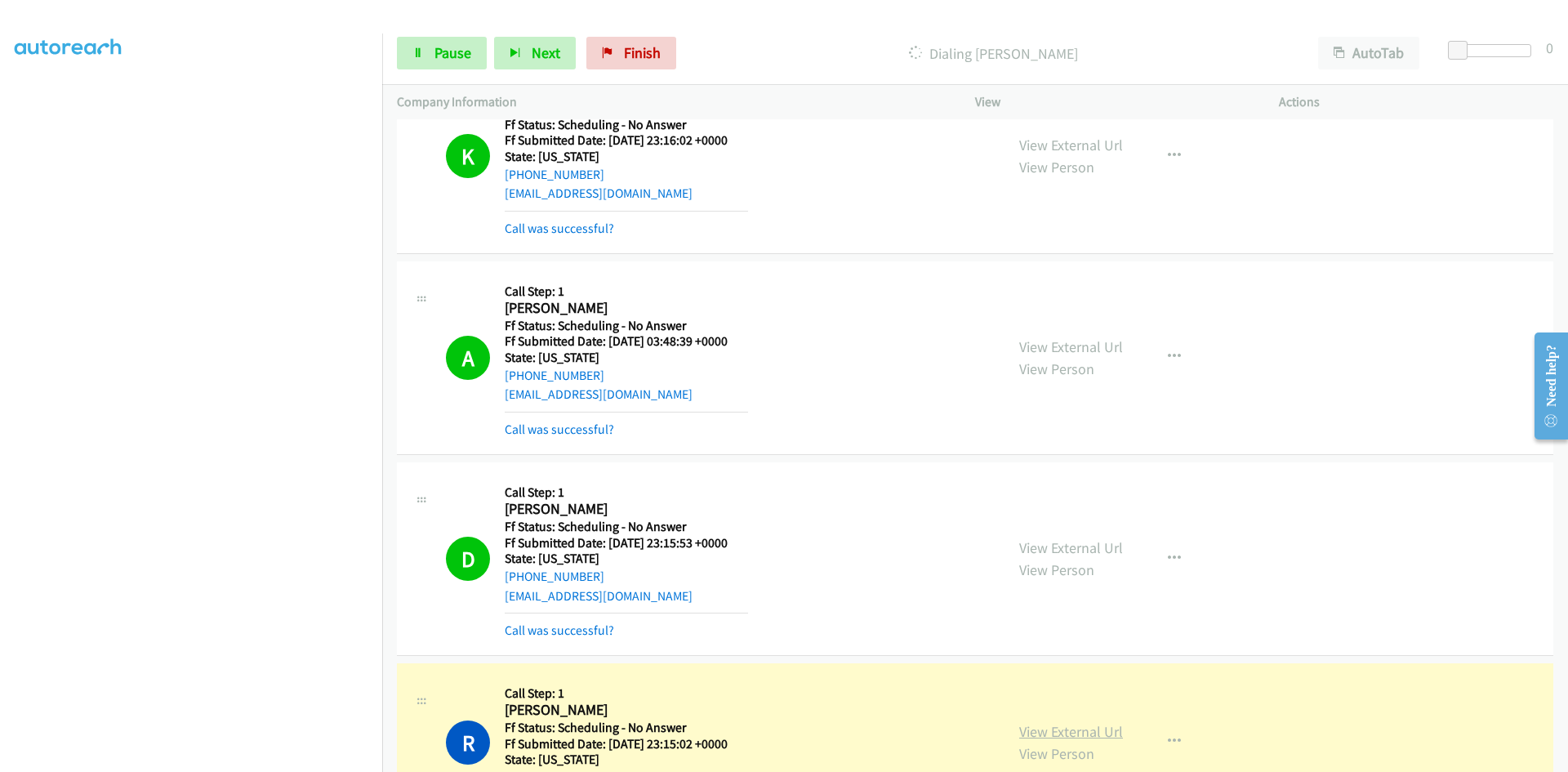
click at [1019, 732] on link "View External Url" at bounding box center [1071, 731] width 104 height 18
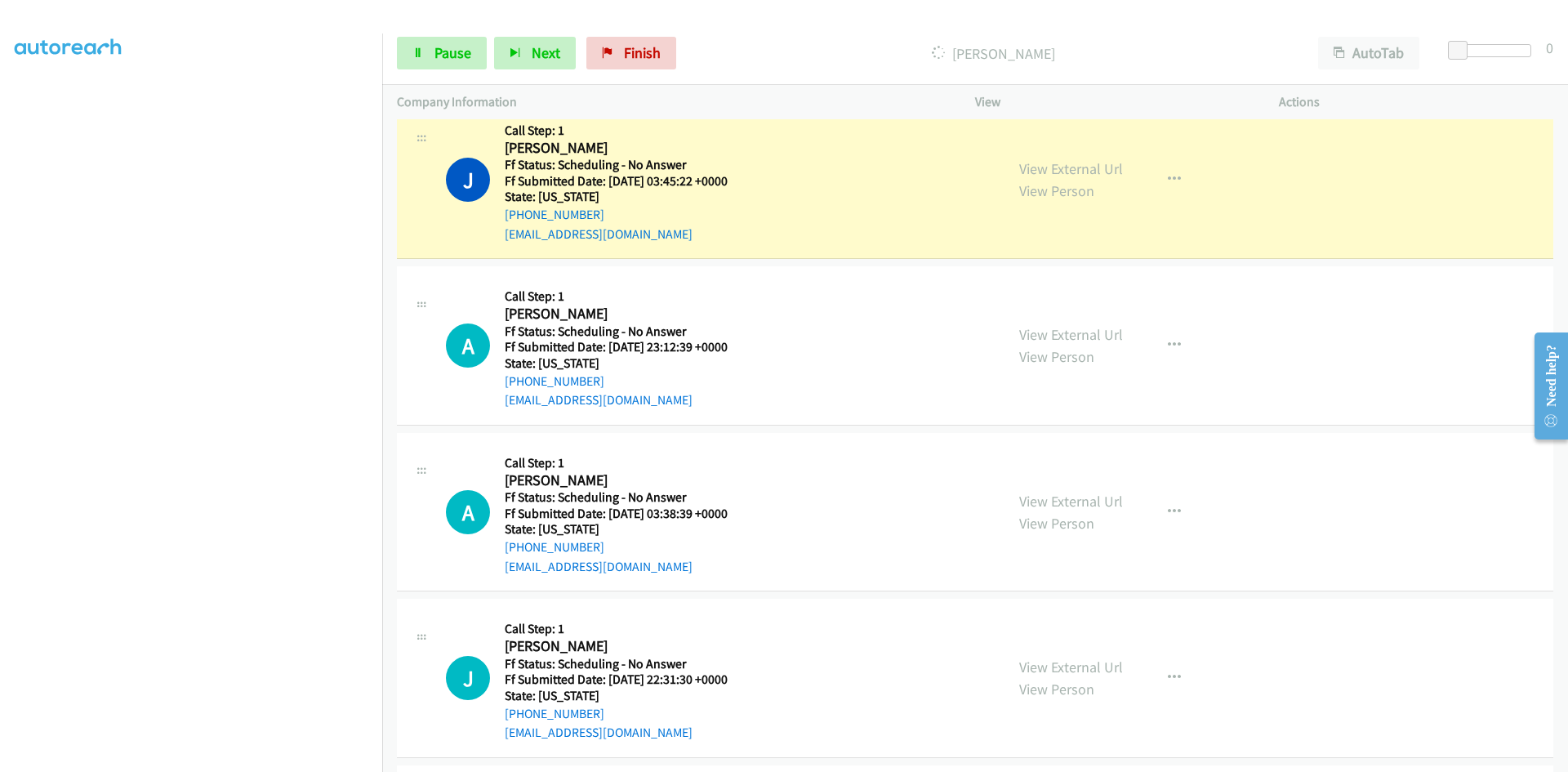
scroll to position [2206, 0]
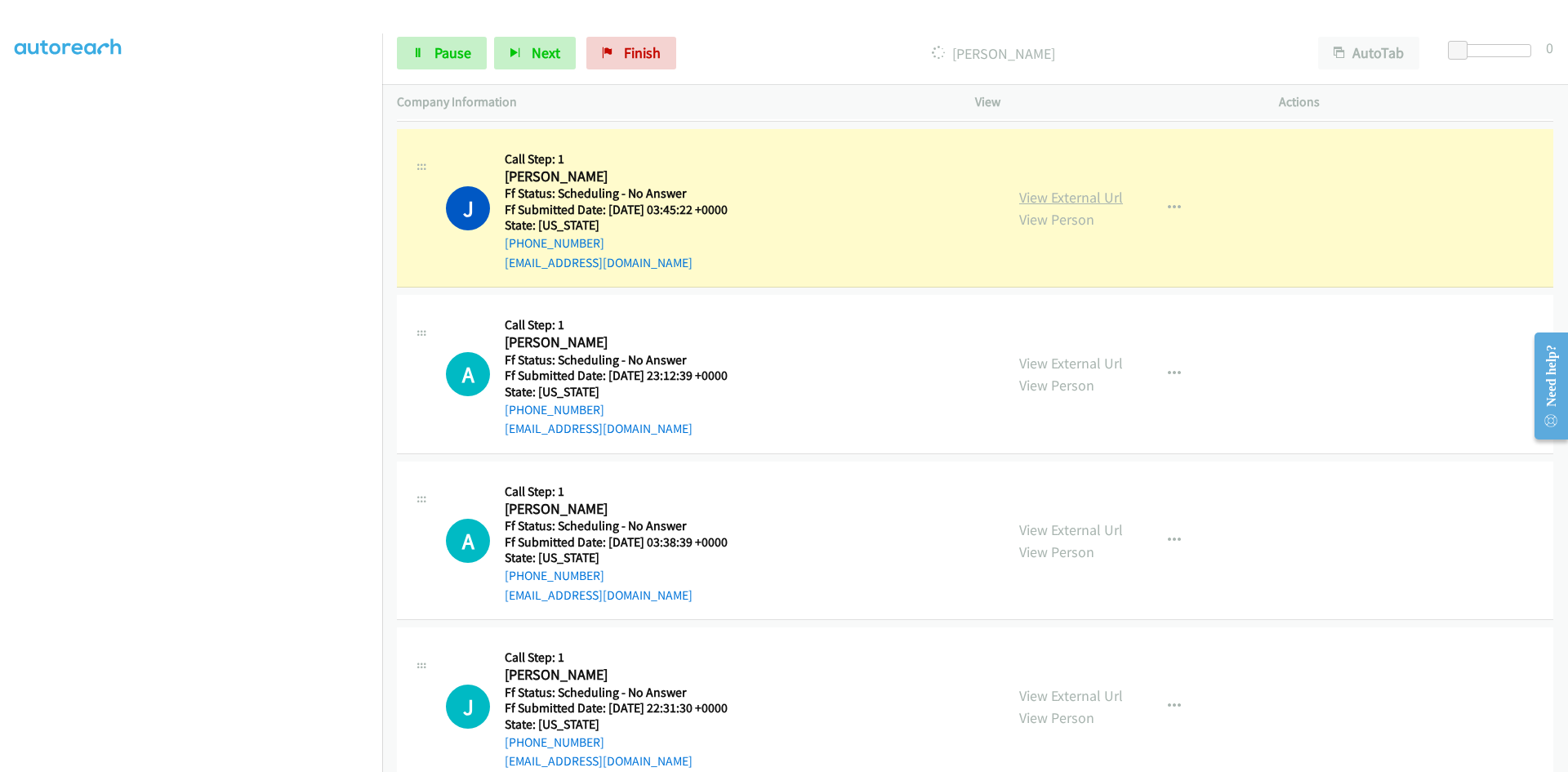
click at [1035, 194] on link "View External Url" at bounding box center [1071, 197] width 104 height 18
click at [414, 53] on icon at bounding box center [418, 54] width 11 height 11
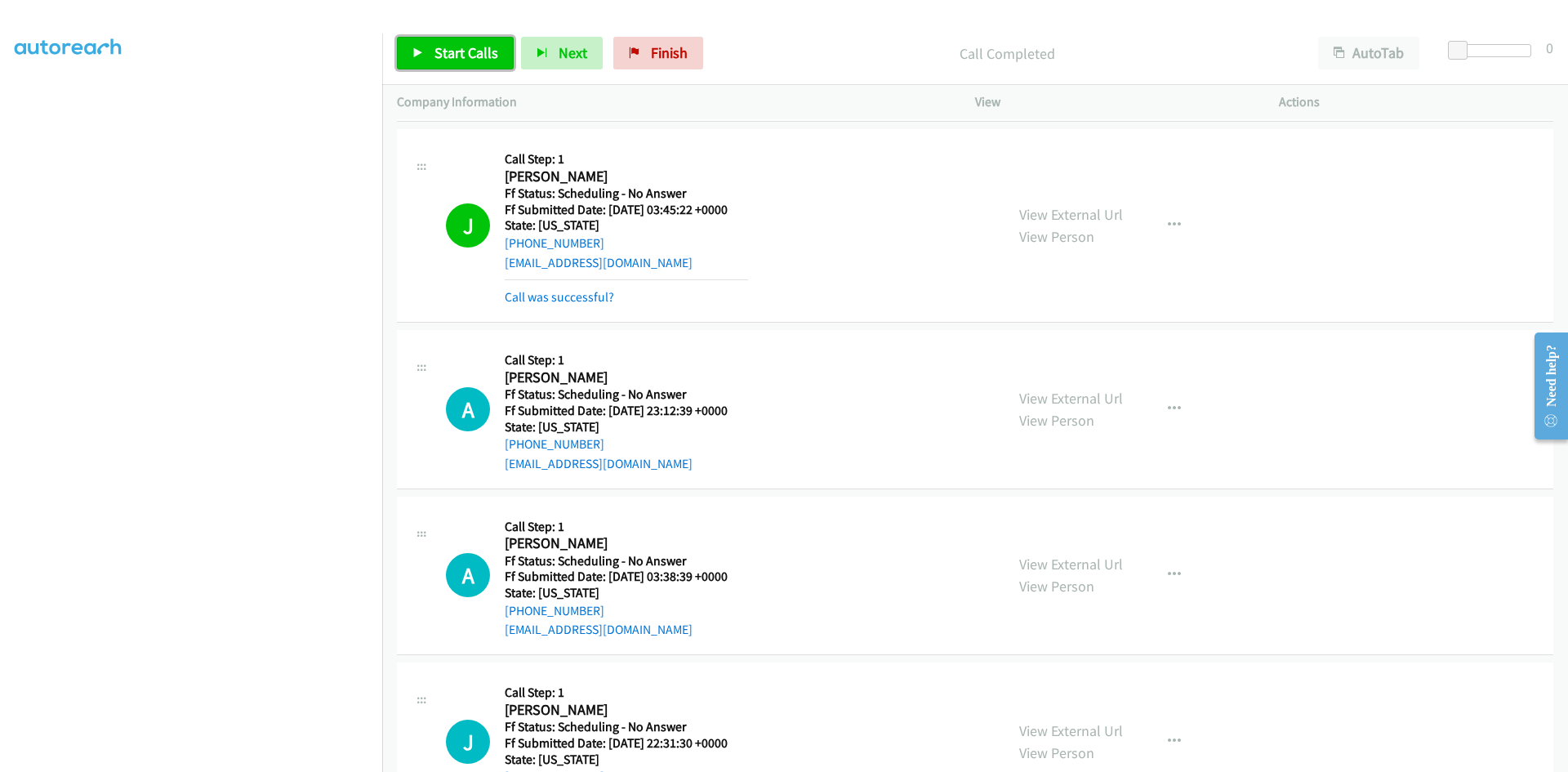
click at [436, 49] on span "Start Calls" at bounding box center [466, 52] width 64 height 18
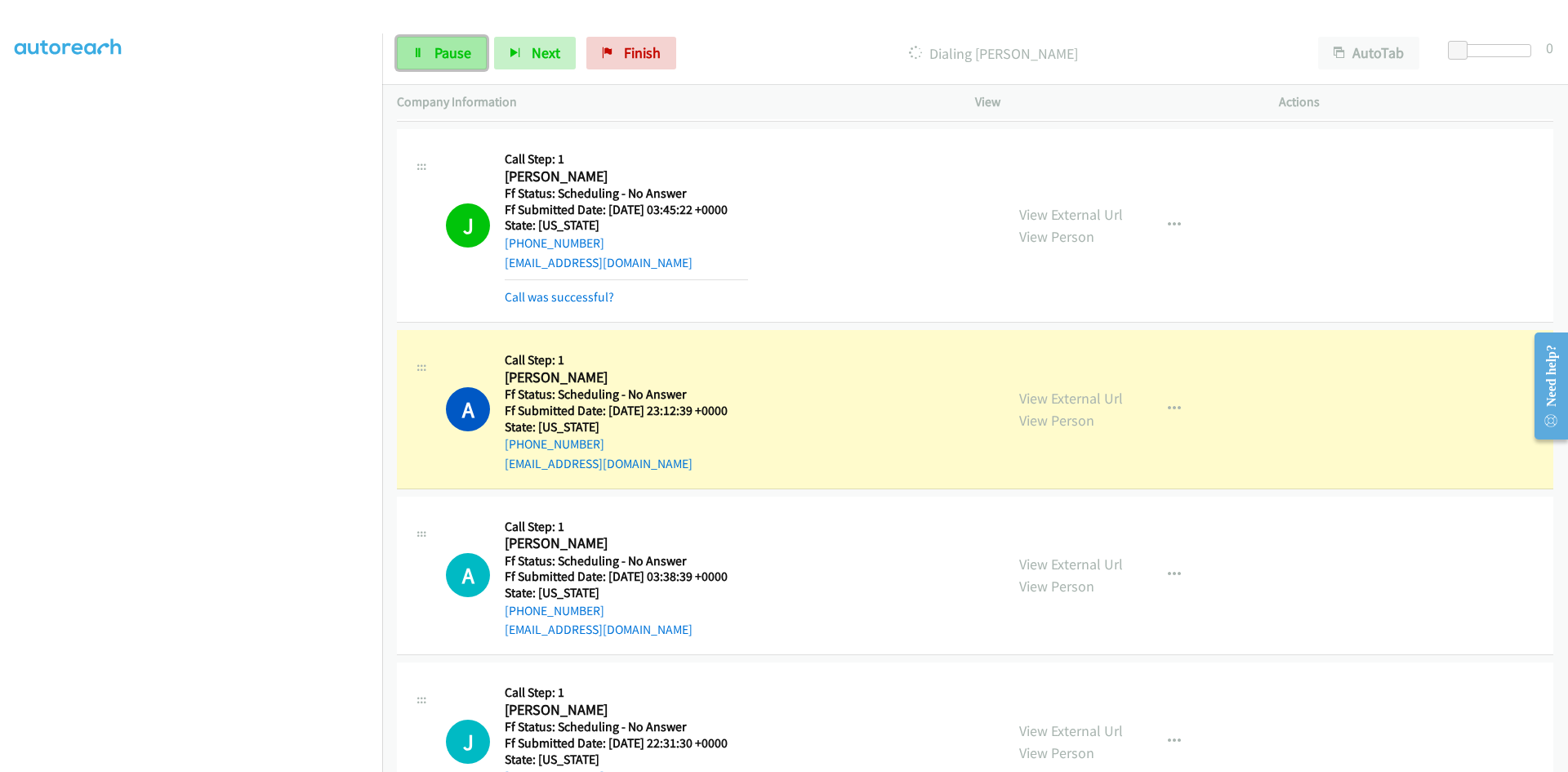
click at [415, 58] on icon at bounding box center [418, 54] width 11 height 11
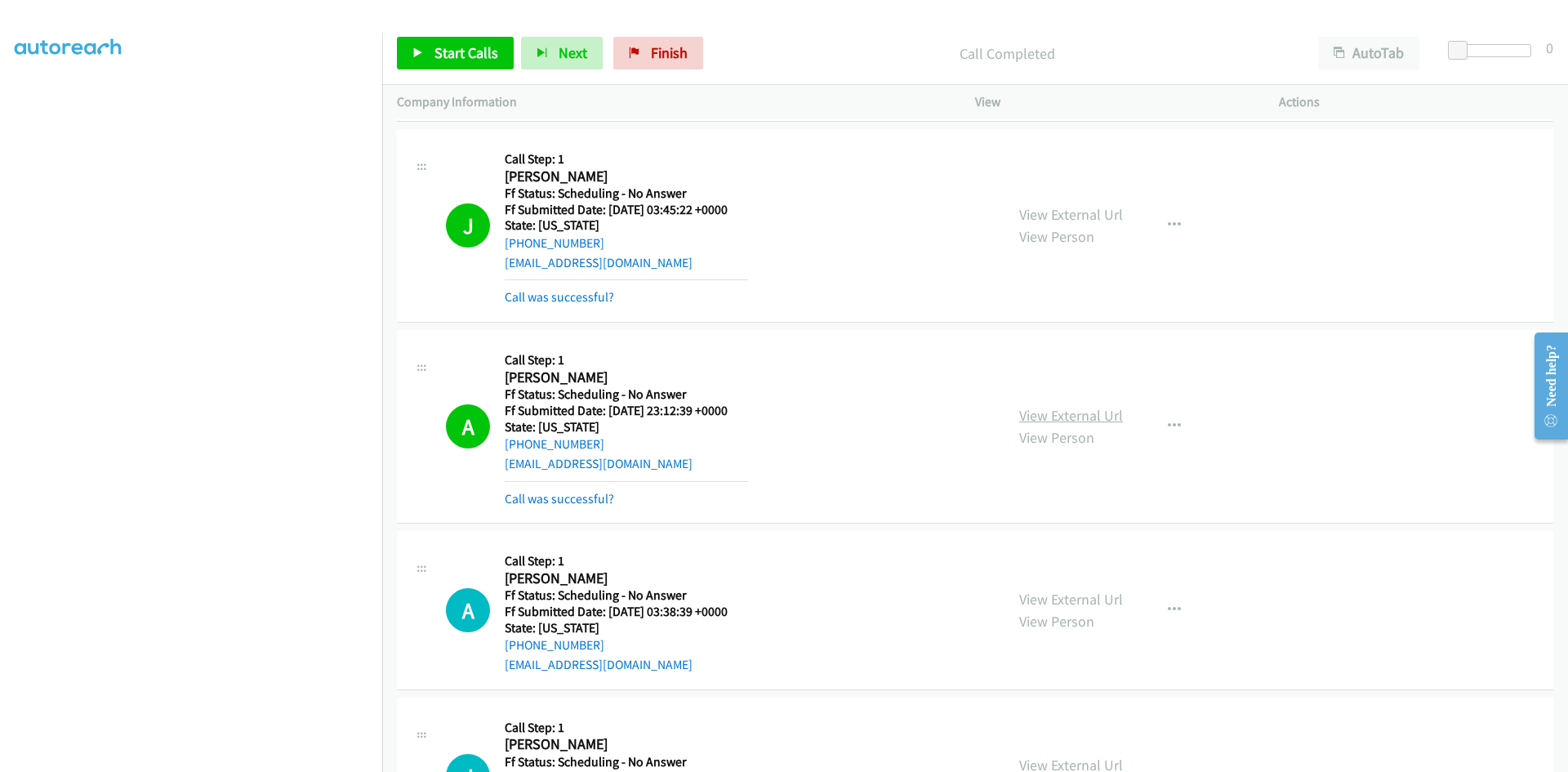
click at [1109, 413] on link "View External Url" at bounding box center [1071, 415] width 104 height 18
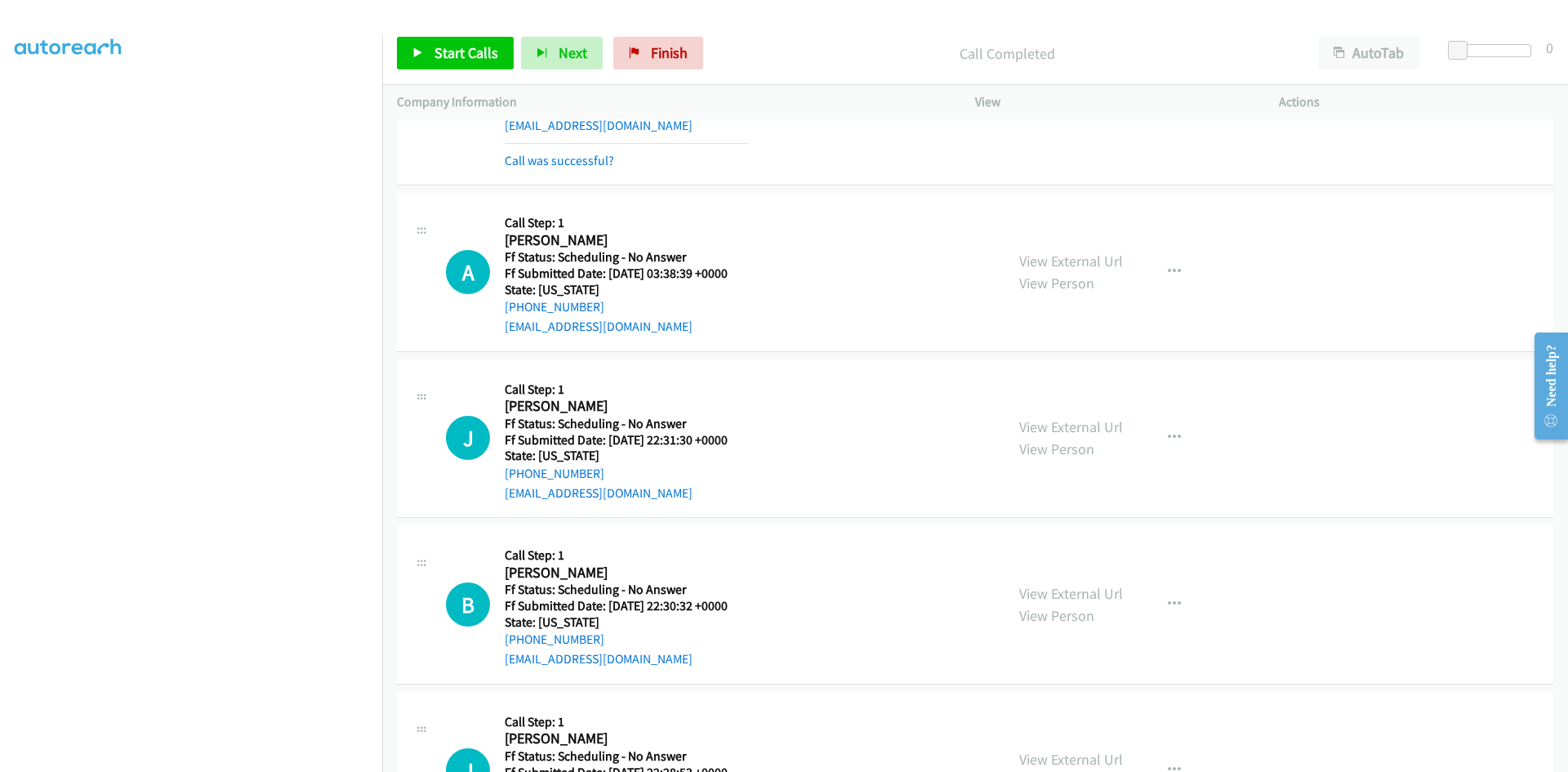
scroll to position [2451, 0]
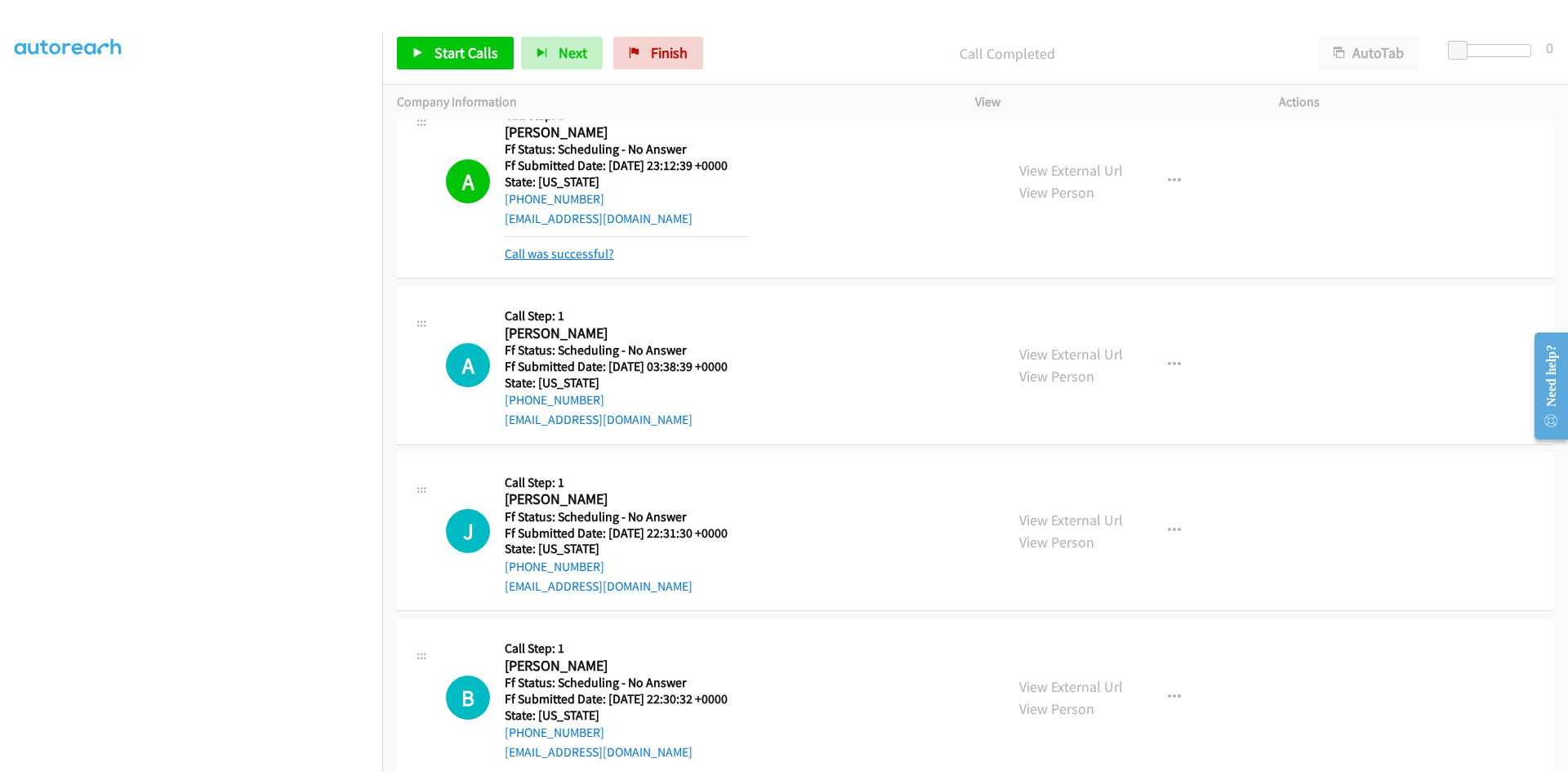
click at [603, 258] on link "Call was successful?" at bounding box center [559, 254] width 110 height 16
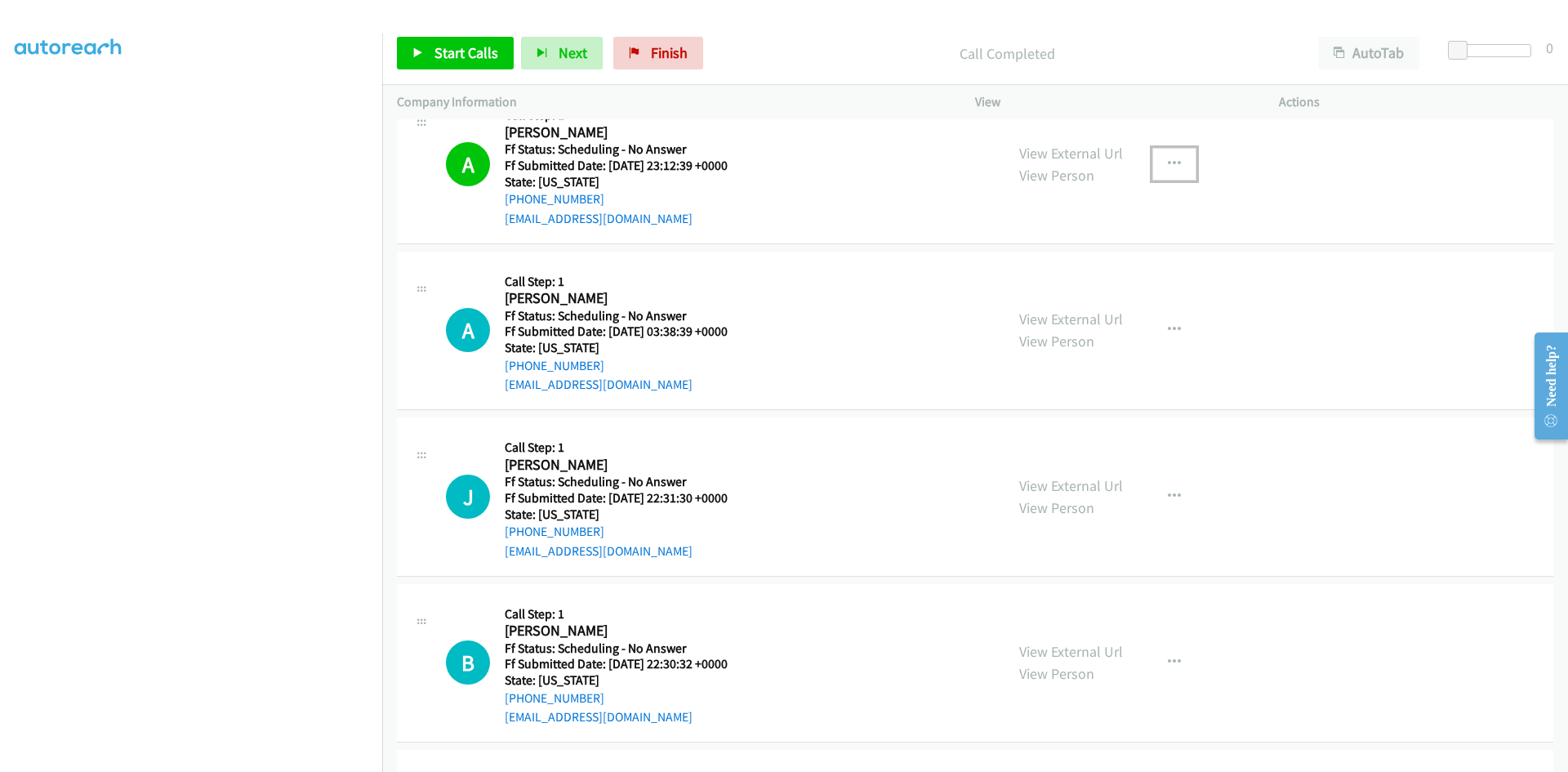
click at [1168, 164] on icon "button" at bounding box center [1174, 164] width 13 height 13
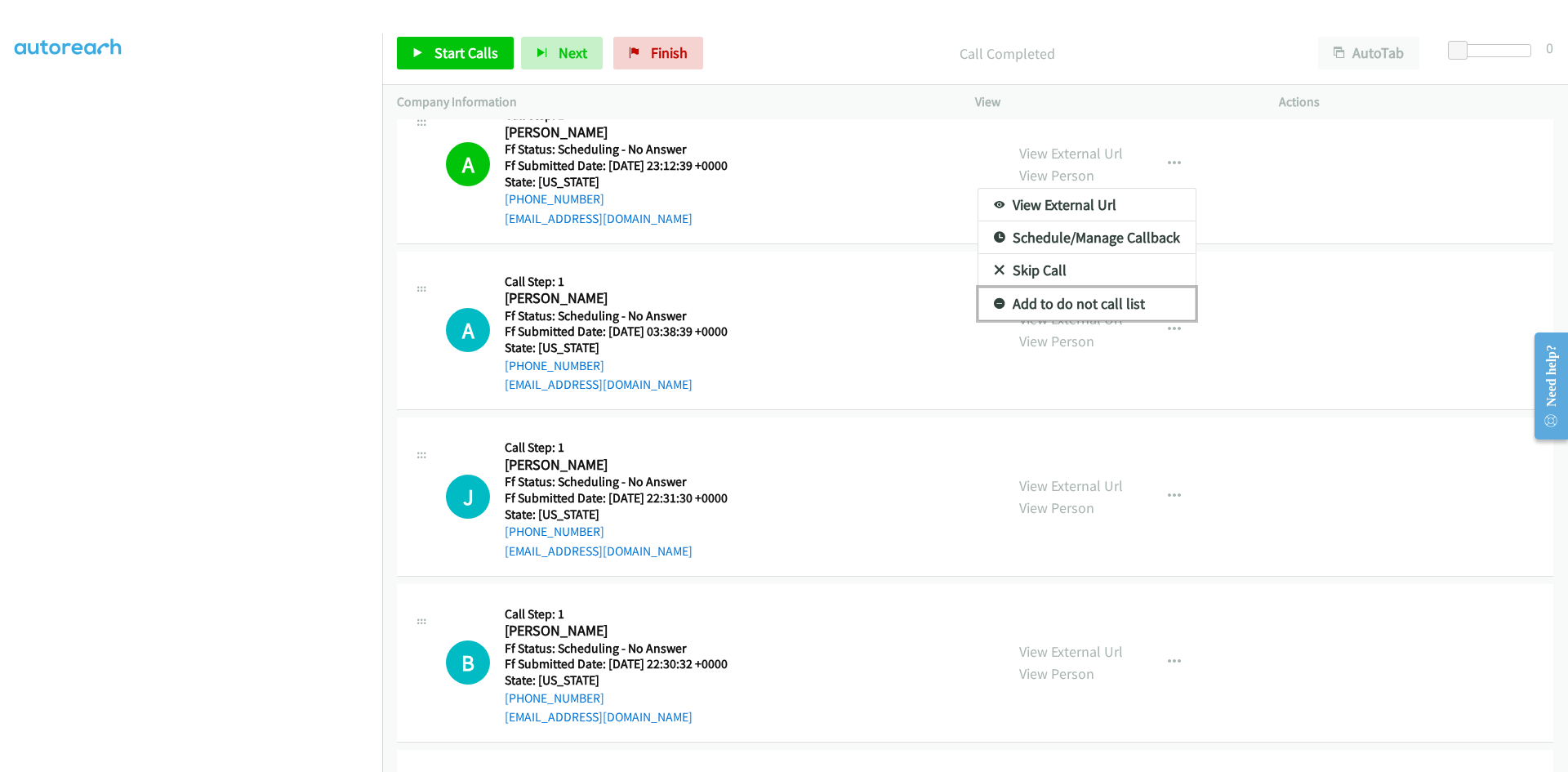
click at [1082, 306] on link "Add to do not call list" at bounding box center [1086, 303] width 217 height 32
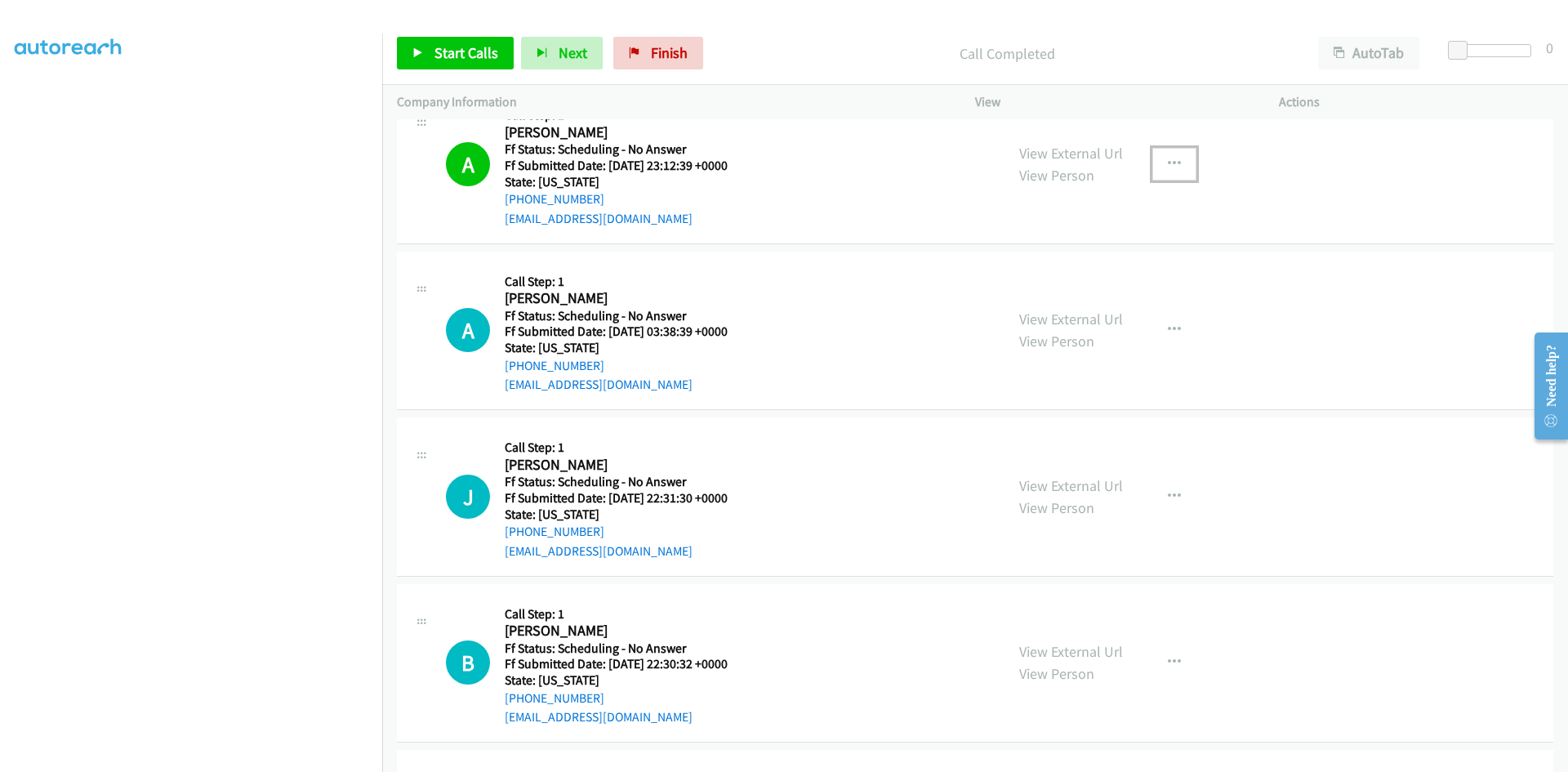
click at [1169, 163] on icon "button" at bounding box center [1174, 164] width 13 height 13
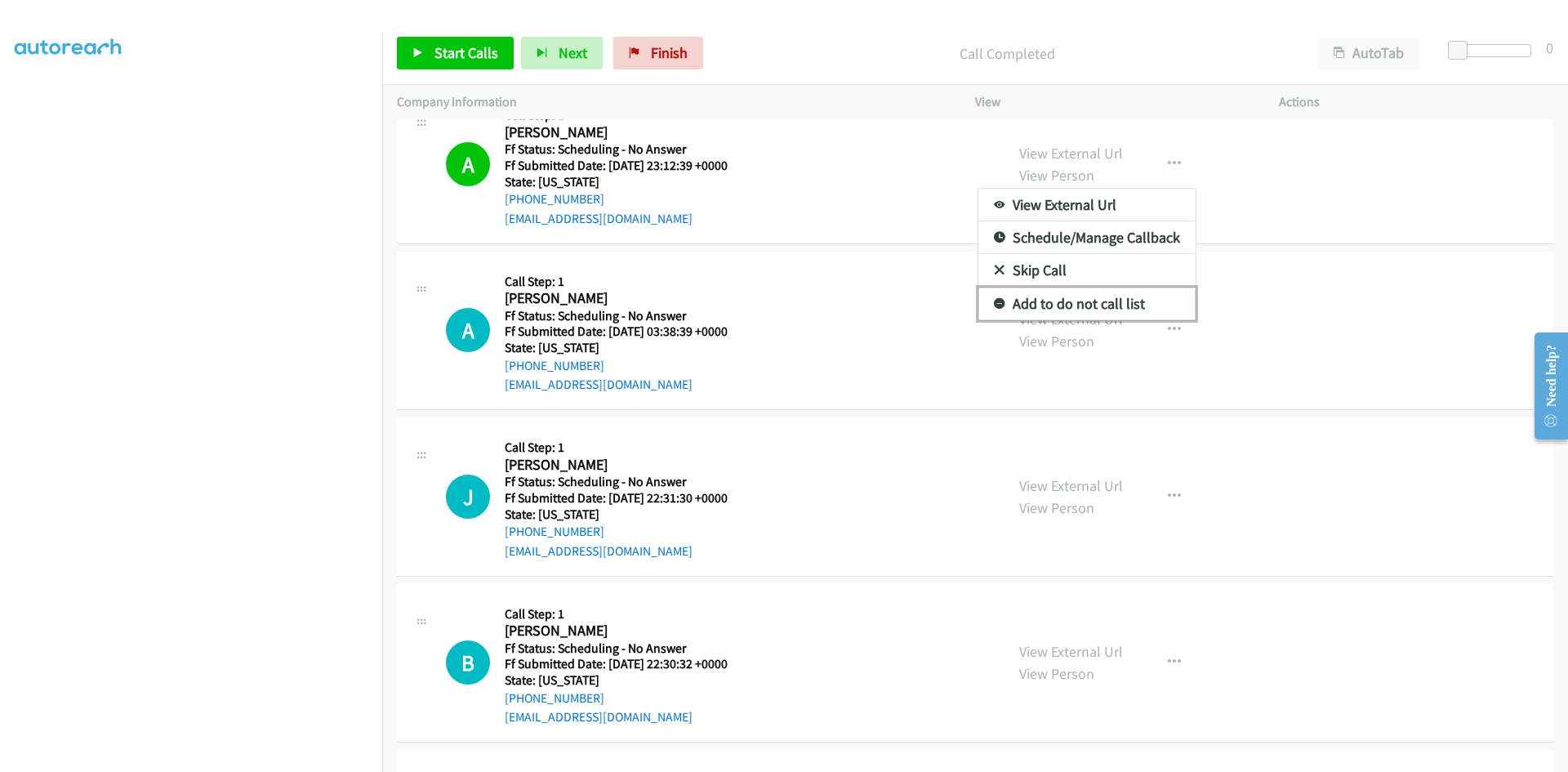
click at [1053, 300] on link "Add to do not call list" at bounding box center [1086, 303] width 217 height 32
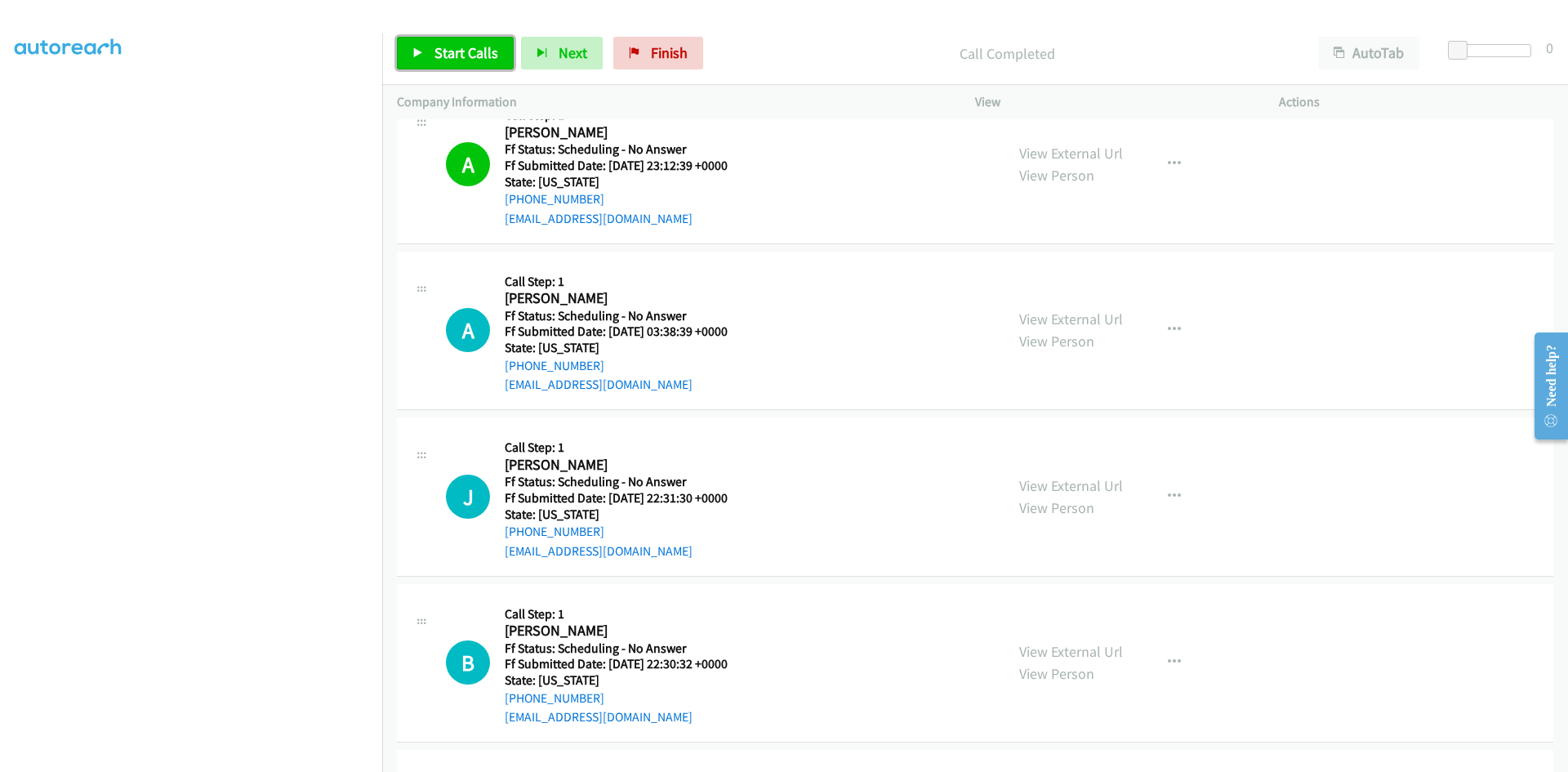
click at [459, 55] on span "Start Calls" at bounding box center [466, 52] width 64 height 18
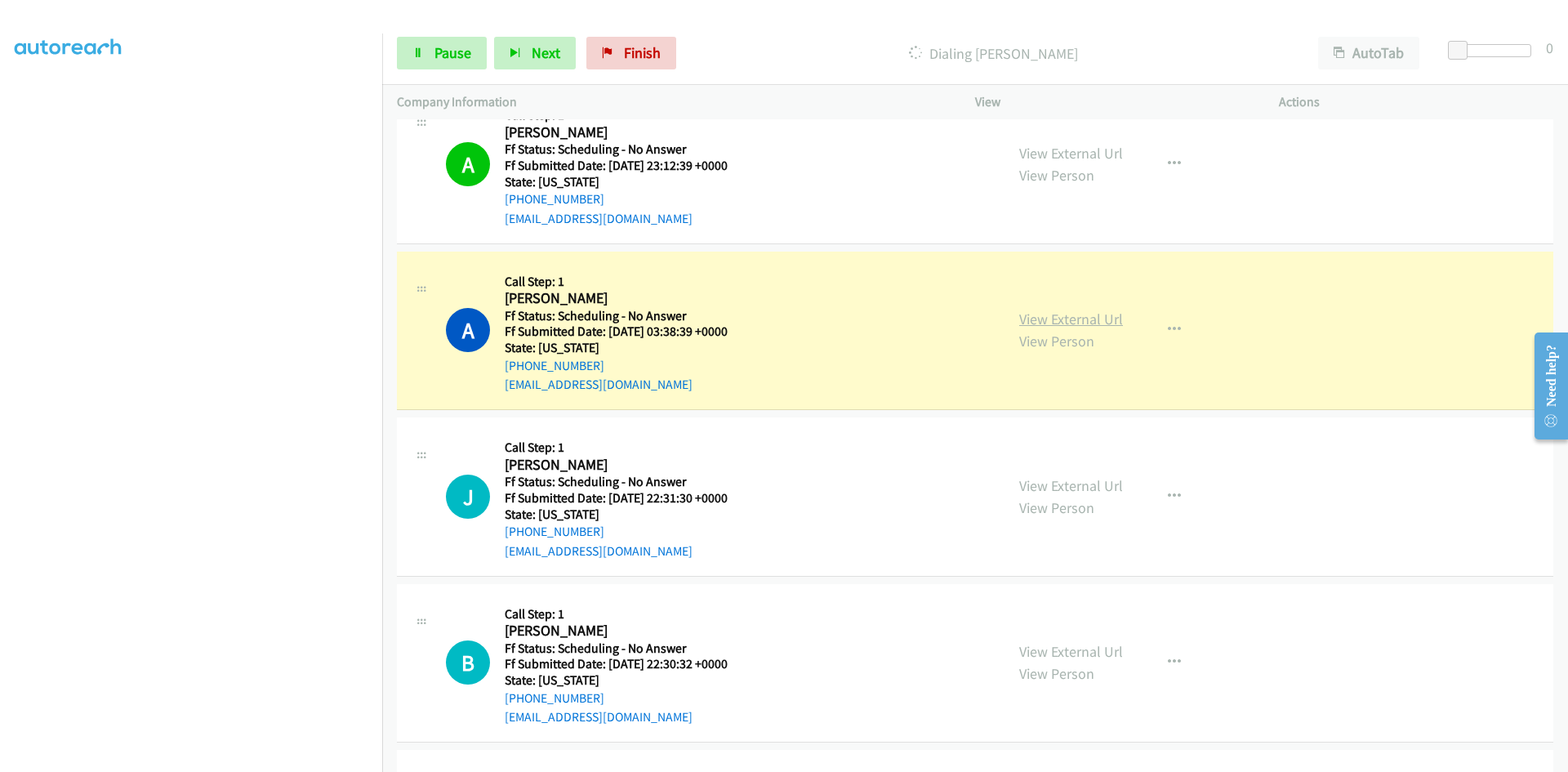
click at [1107, 321] on link "View External Url" at bounding box center [1071, 319] width 104 height 18
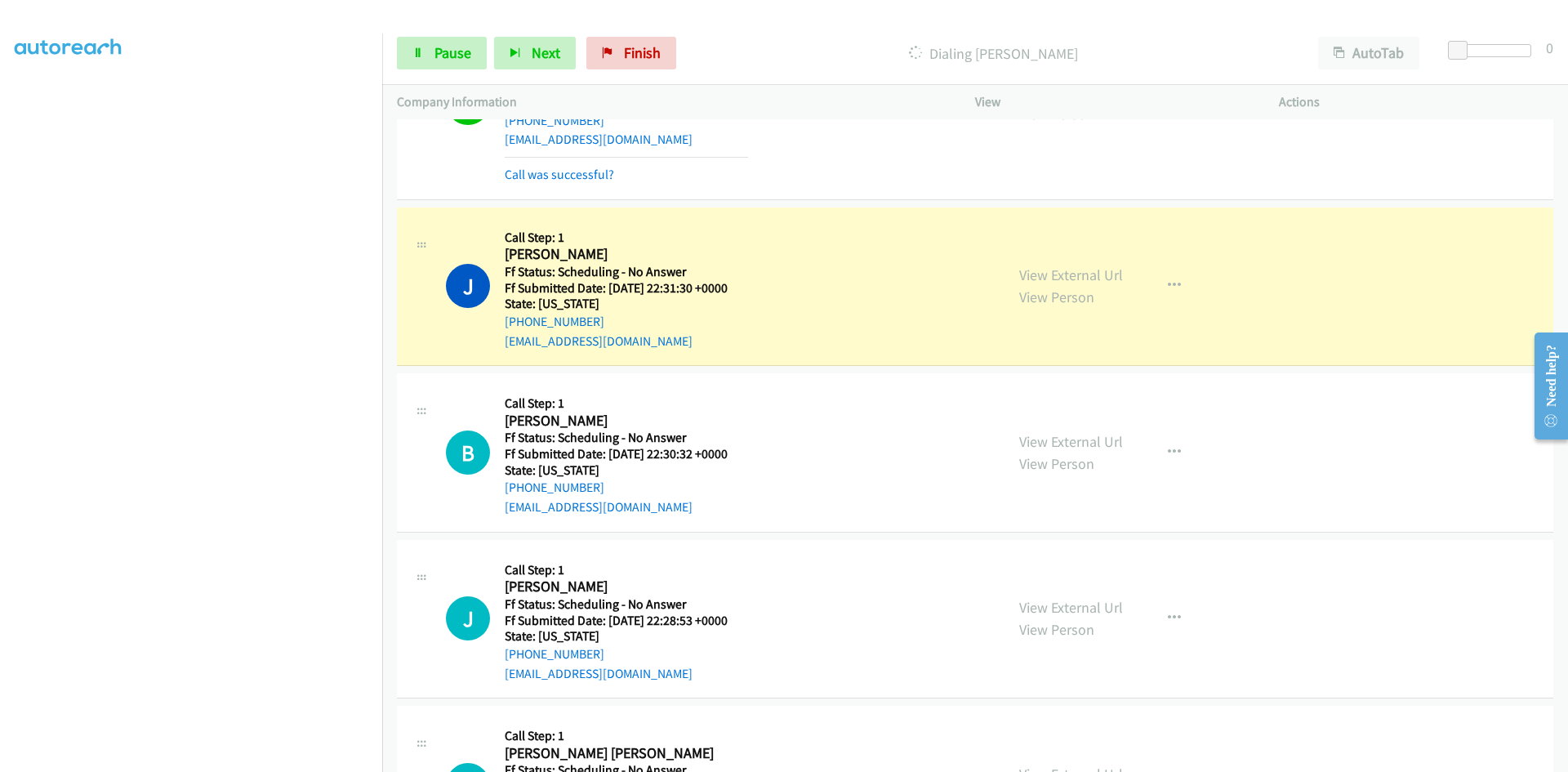
scroll to position [2778, 0]
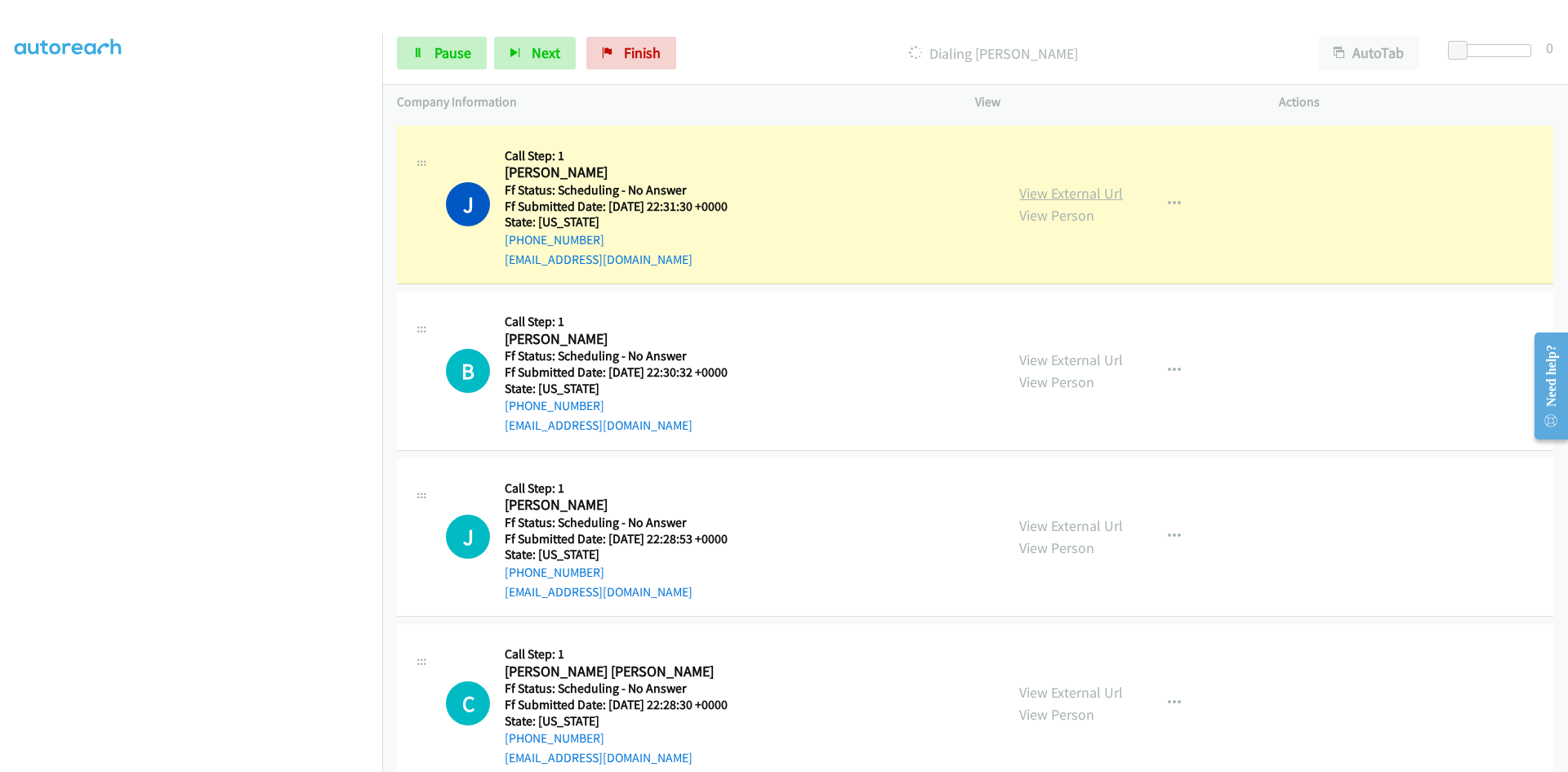
click at [1068, 193] on link "View External Url" at bounding box center [1071, 192] width 104 height 18
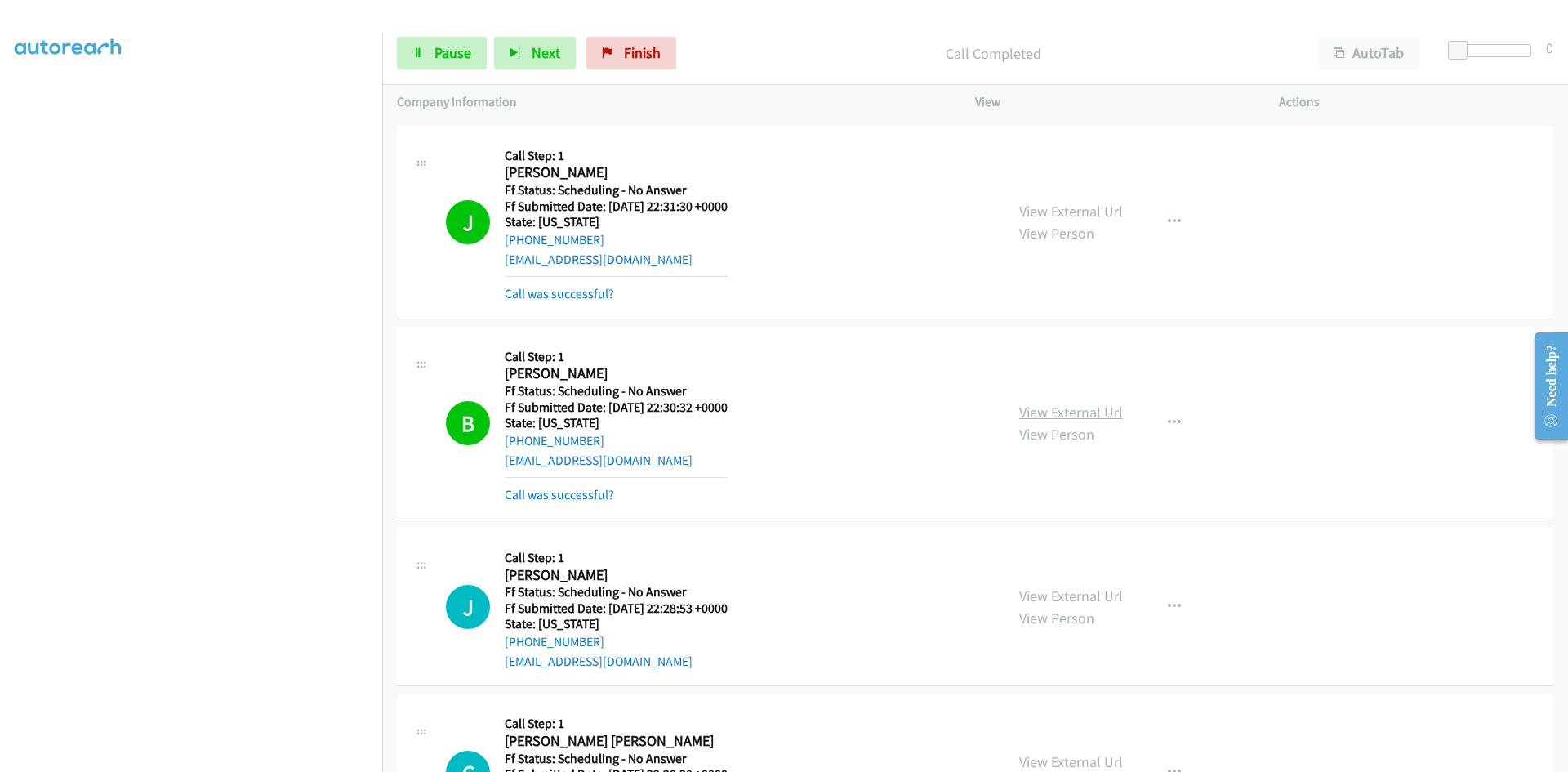
click at [1069, 411] on link "View External Url" at bounding box center [1071, 412] width 104 height 18
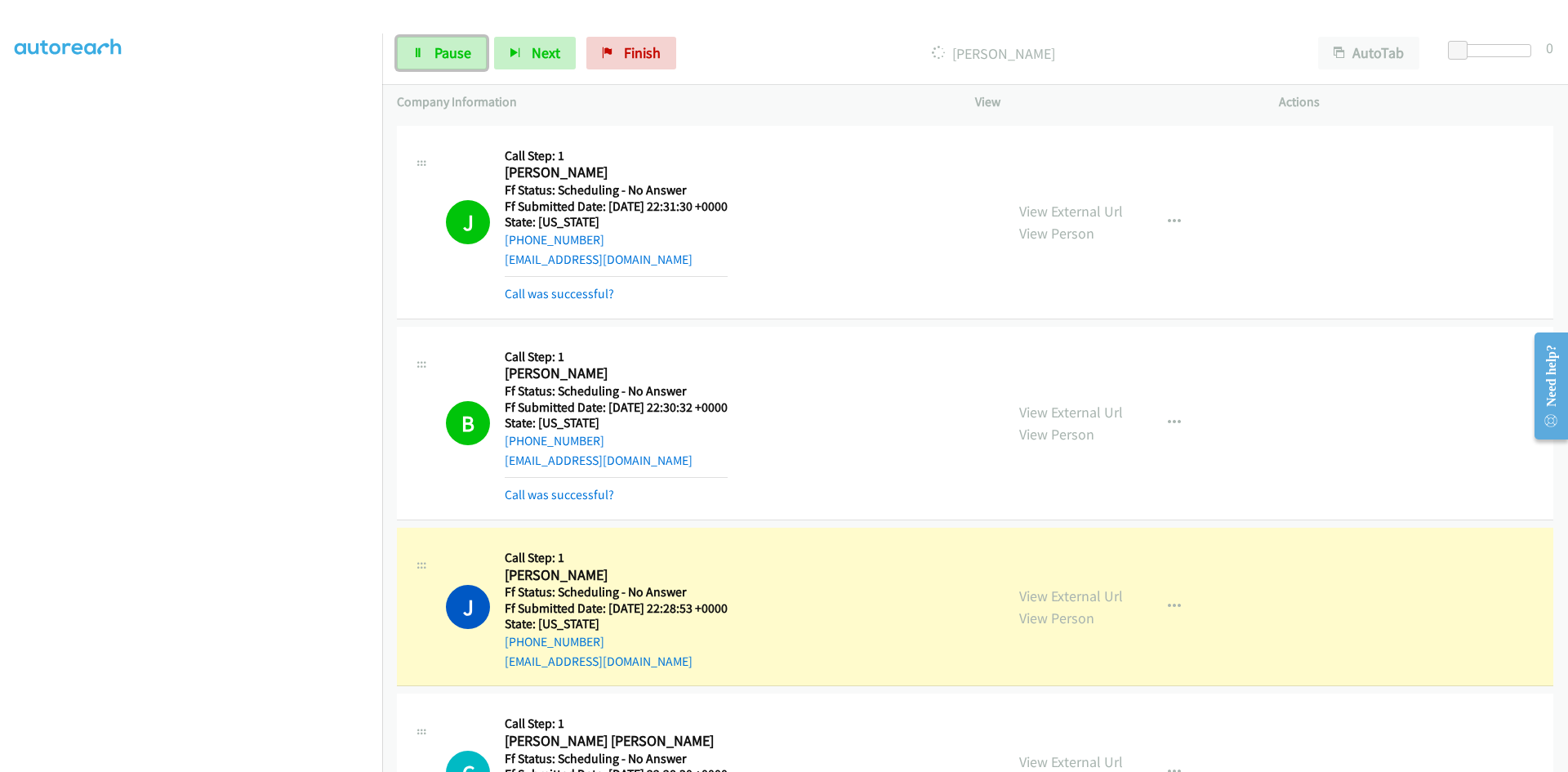
drag, startPoint x: 454, startPoint y: 59, endPoint x: 446, endPoint y: 76, distance: 18.8
click at [454, 57] on span "Pause" at bounding box center [453, 52] width 37 height 18
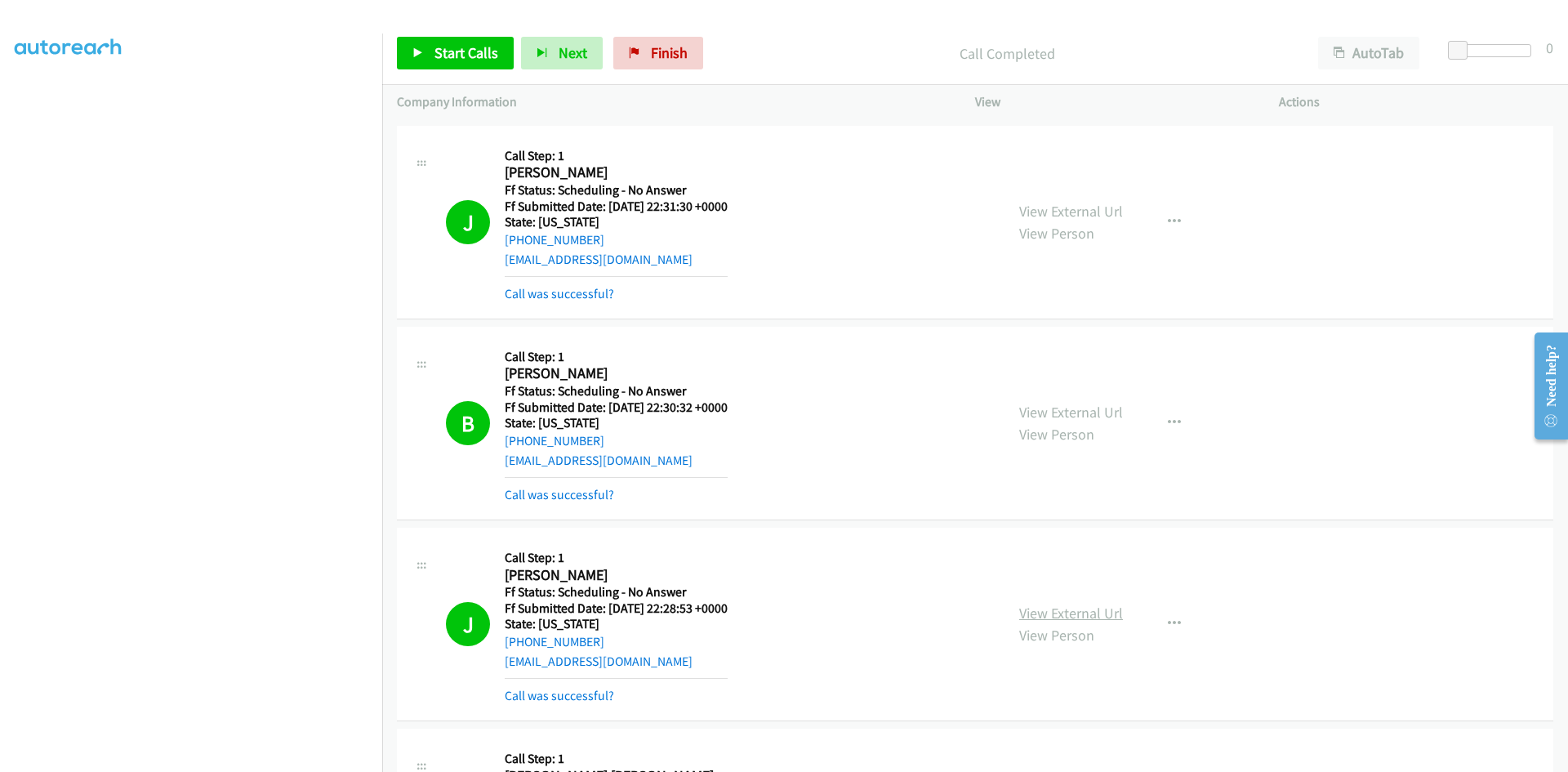
click at [1048, 610] on link "View External Url" at bounding box center [1071, 612] width 104 height 18
click at [651, 56] on span "Finish" at bounding box center [669, 52] width 37 height 18
